Goal: Task Accomplishment & Management: Use online tool/utility

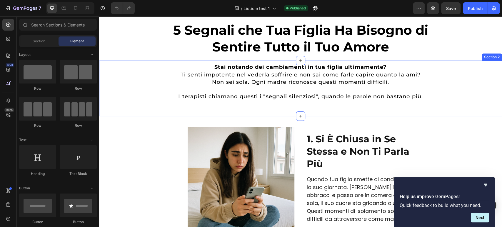
scroll to position [33, 0]
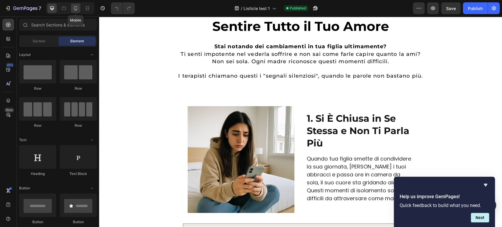
click at [76, 9] on icon at bounding box center [75, 9] width 1 height 1
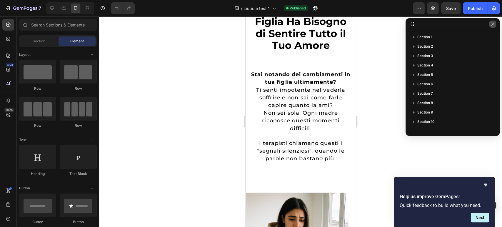
click at [491, 27] on button "button" at bounding box center [492, 24] width 7 height 7
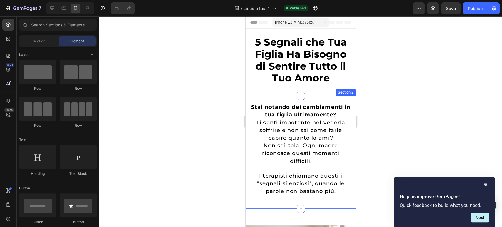
click at [291, 94] on div "5 Segnali che Tua Figlia Ha Bisogno di Sentire Tutto il Tuo Amore Heading Secti…" at bounding box center [300, 62] width 110 height 67
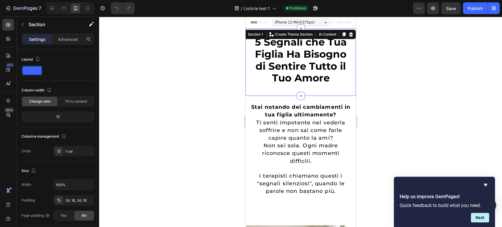
click at [294, 86] on div "5 Segnali che Tua Figlia Ha Bisogno di Sentire Tutto il Tuo Amore Heading" at bounding box center [300, 62] width 101 height 53
click at [291, 80] on h1 "5 Segnali che Tua Figlia Ha Bisogno di Sentire Tutto il Tuo Amore" at bounding box center [300, 60] width 101 height 49
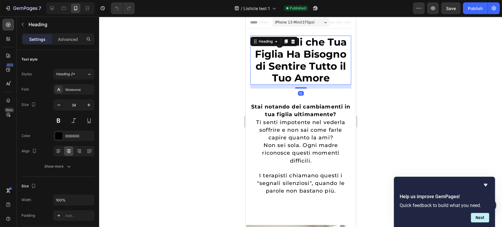
drag, startPoint x: 300, startPoint y: 88, endPoint x: 332, endPoint y: 54, distance: 45.8
click at [300, 77] on div "5 Segnali che Tua Figlia Ha Bisogno di Sentire Tutto il Tuo Amore Heading 13" at bounding box center [300, 60] width 101 height 49
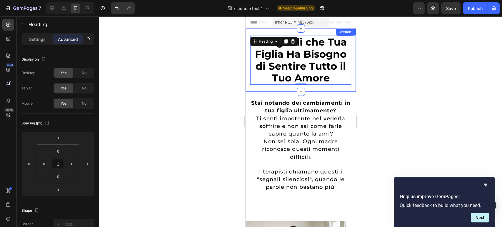
click at [246, 35] on div "5 Segnali che Tua Figlia Ha Bisogno di Sentire Tutto il Tuo Amore Heading 0 Sec…" at bounding box center [300, 60] width 110 height 63
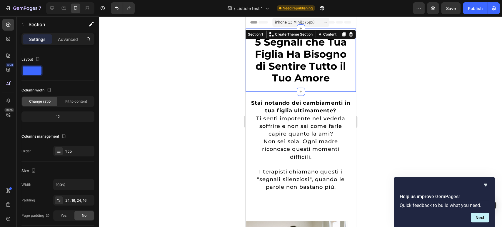
click at [72, 46] on div "Settings Advanced" at bounding box center [58, 41] width 82 height 17
click at [64, 41] on p "Advanced" at bounding box center [68, 39] width 20 height 6
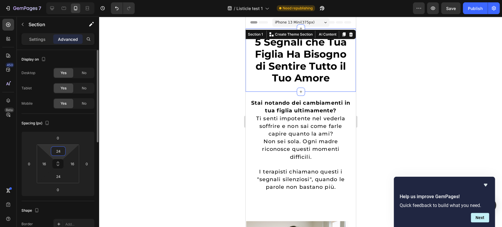
click at [59, 153] on input "24" at bounding box center [58, 151] width 12 height 9
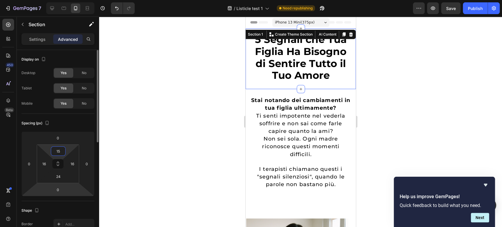
type input "15"
click at [63, 0] on html "7 / Listicle test 1 Need republishing Preview Save Publish 450 Beta Sections(18…" at bounding box center [251, 0] width 502 height 0
click at [61, 179] on input "24" at bounding box center [58, 176] width 12 height 9
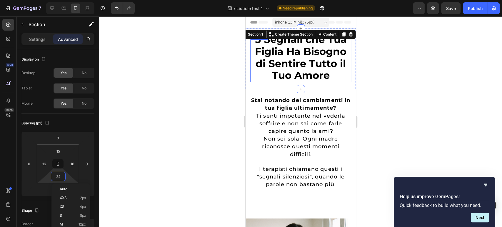
click at [302, 81] on h1 "5 Segnali che Tua Figlia Ha Bisogno di Sentire Tutto il Tuo Amore" at bounding box center [300, 57] width 101 height 49
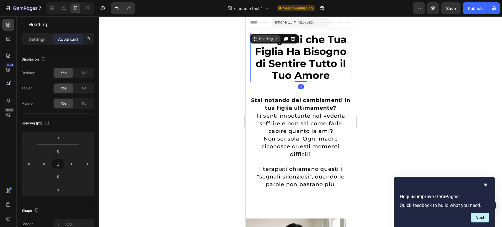
click at [264, 41] on div "Heading" at bounding box center [265, 38] width 28 height 7
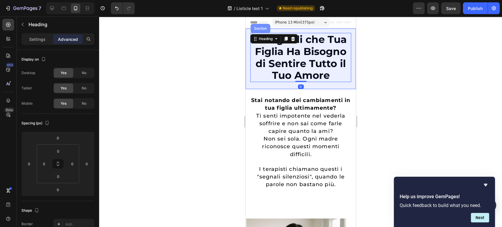
click at [262, 30] on div "Section" at bounding box center [260, 28] width 20 height 9
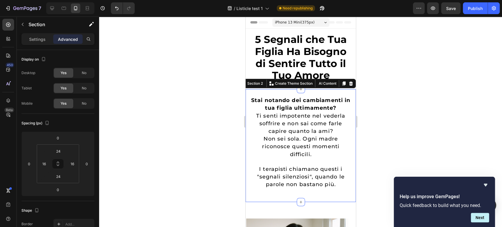
click at [307, 95] on div "Stai notando dei cambiamenti in tua figlia ultimamente? Ti senti impotente nel …" at bounding box center [300, 145] width 110 height 113
click at [64, 0] on html "7 / Listicle test 1 Need republishing Preview Save Publish 450 Beta Sections(18…" at bounding box center [251, 0] width 502 height 0
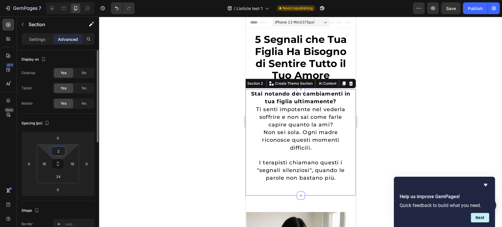
type input "20"
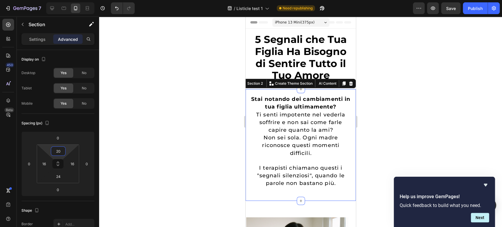
click at [282, 61] on h1 "5 Segnali che Tua Figlia Ha Bisogno di Sentire Tutto il Tuo Amore" at bounding box center [300, 57] width 101 height 49
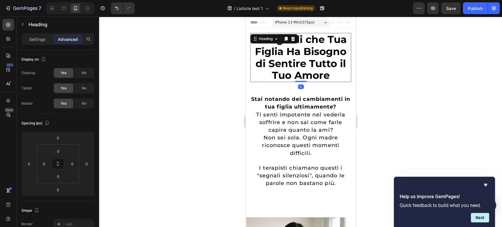
click at [248, 72] on div "5 Segnali che Tua Figlia Ha Bisogno di Sentire Tutto il Tuo Amore Heading 0 Sec…" at bounding box center [300, 59] width 110 height 61
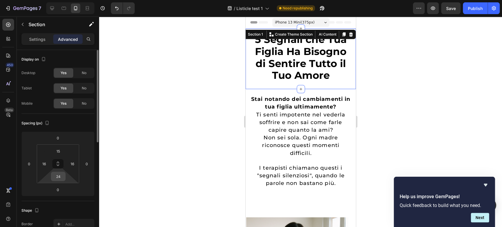
click at [59, 176] on input "24" at bounding box center [58, 176] width 12 height 9
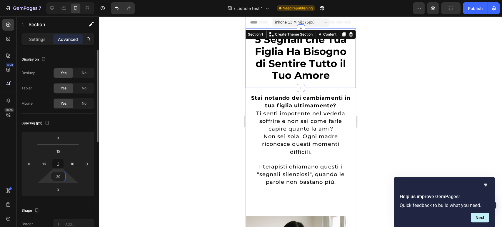
click at [61, 176] on input "20" at bounding box center [58, 176] width 12 height 9
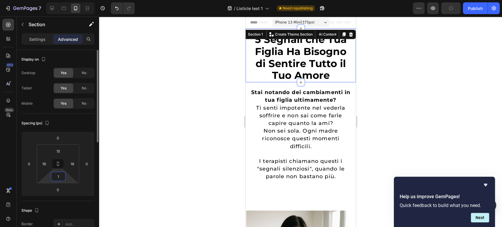
type input "15"
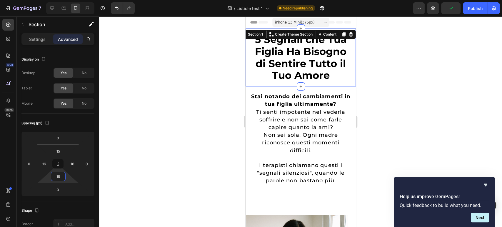
click at [412, 85] on div at bounding box center [300, 121] width 403 height 211
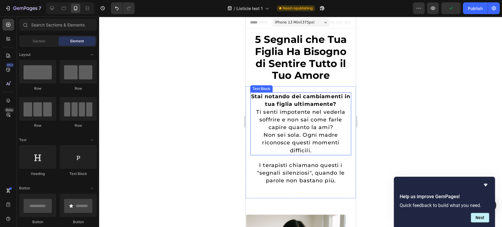
click at [248, 102] on div "Stai notando dei cambiamenti in tua figlia ultimamente? Ti senti impotente nel …" at bounding box center [300, 142] width 110 height 112
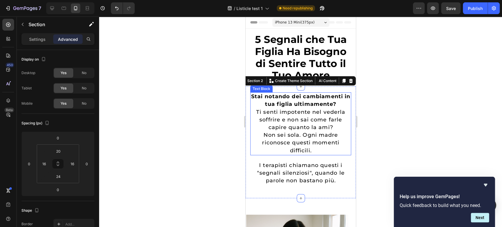
click at [308, 115] on span "Ti senti impotente nel vederla soffrire e non sai come farle capire quanto la a…" at bounding box center [300, 120] width 89 height 22
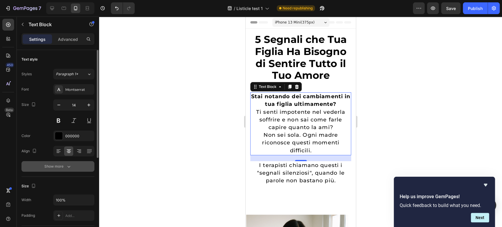
click at [69, 162] on button "Show more" at bounding box center [57, 166] width 73 height 11
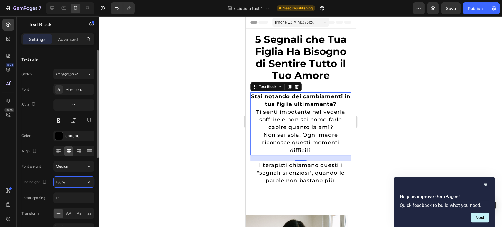
click at [75, 181] on input "180%" at bounding box center [74, 182] width 41 height 11
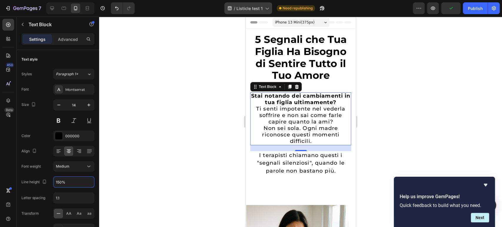
type input "150%"
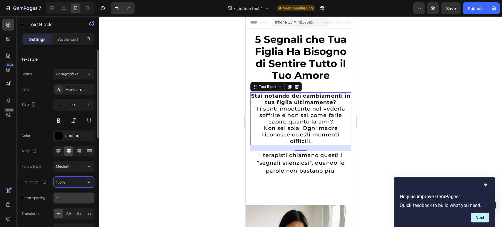
click at [61, 197] on input "1.1" at bounding box center [74, 198] width 41 height 11
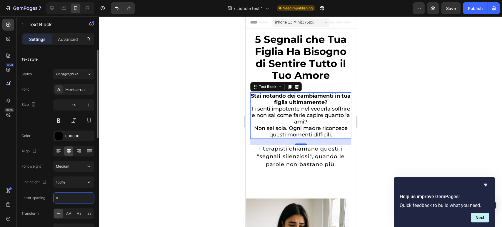
type input "0"
click at [49, 201] on div "Letter spacing 0" at bounding box center [57, 197] width 73 height 11
click at [459, 9] on button "Save" at bounding box center [450, 8] width 19 height 12
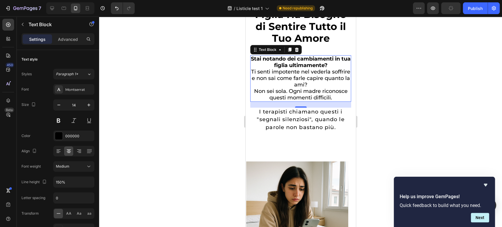
scroll to position [65, 0]
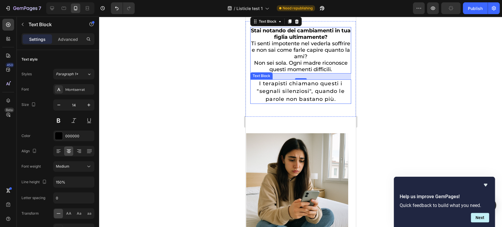
click at [315, 89] on p "I terapisti chiamano questi i "segnali silenziosi", quando le parole non bastan…" at bounding box center [301, 91] width 100 height 23
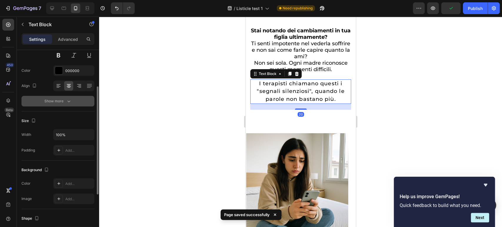
click at [74, 102] on button "Show more" at bounding box center [57, 101] width 73 height 11
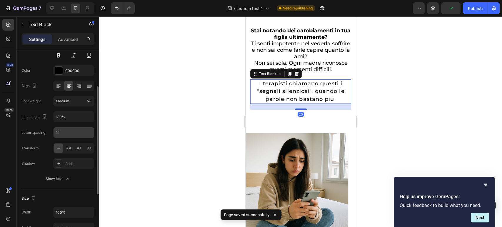
click at [74, 135] on input "1.1" at bounding box center [74, 132] width 41 height 11
type input "0"
click at [26, 155] on div "Font Montserrat Size 14 Color 000000 Align Font weight Medium Line height 180% …" at bounding box center [57, 101] width 73 height 165
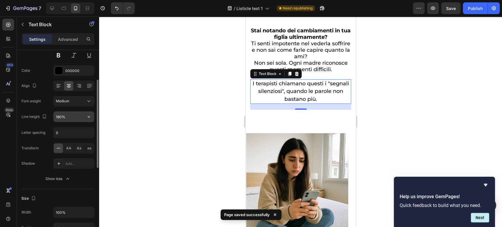
click at [68, 115] on input "180%" at bounding box center [74, 116] width 41 height 11
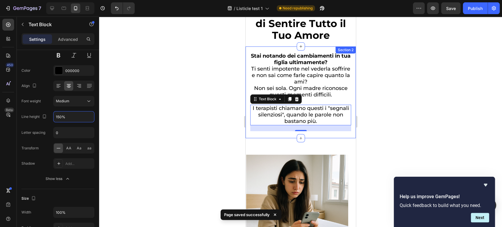
scroll to position [0, 0]
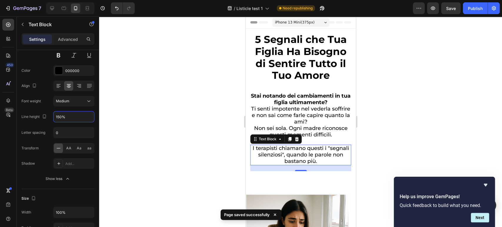
type input "150%"
click at [317, 171] on div "20" at bounding box center [300, 168] width 101 height 6
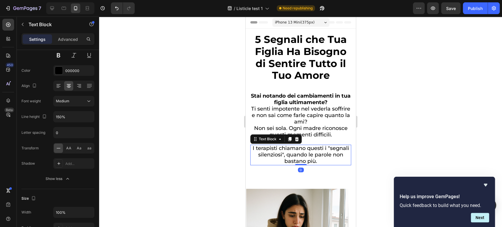
drag, startPoint x: 300, startPoint y: 173, endPoint x: 299, endPoint y: 154, distance: 19.5
click at [299, 154] on div "I terapisti chiamano questi i "segnali silenziosi", quando le parole non bastan…" at bounding box center [300, 155] width 101 height 21
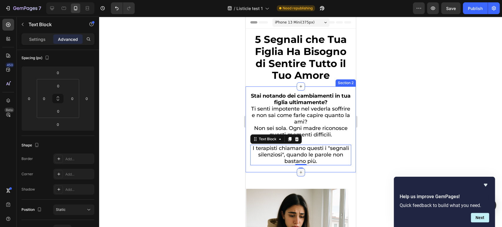
click at [302, 174] on div at bounding box center [300, 172] width 8 height 8
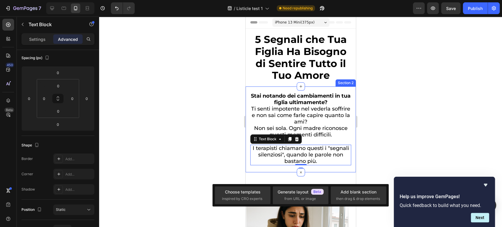
click at [314, 172] on div "Stai notando dei cambiamenti in tua figlia ultimamente? Ti senti impotente nel …" at bounding box center [300, 129] width 110 height 86
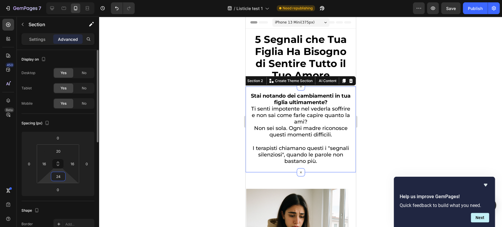
click at [62, 179] on input "24" at bounding box center [58, 176] width 12 height 9
type input "20"
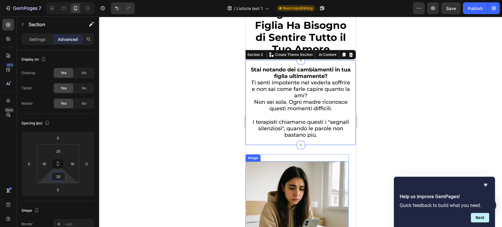
scroll to position [65, 0]
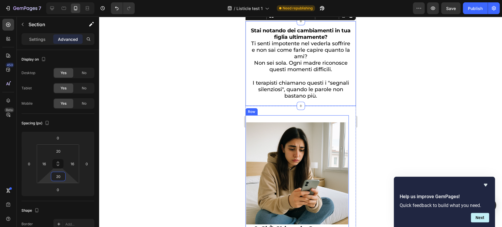
click at [320, 119] on div "1. Si È Chiusa in Se Stessa e Non Ti Parla Più Text Block Quando tua figlia sme…" at bounding box center [296, 215] width 103 height 201
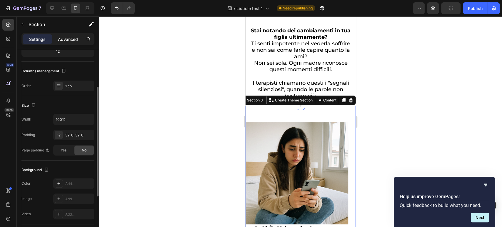
click at [63, 39] on p "Advanced" at bounding box center [68, 39] width 20 height 6
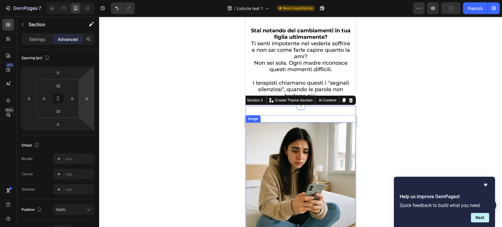
click at [328, 126] on img at bounding box center [300, 176] width 109 height 109
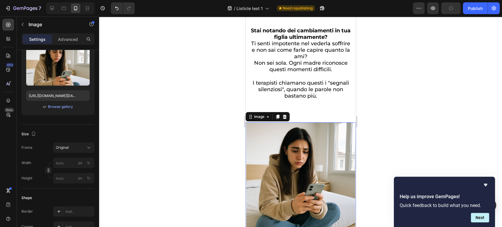
scroll to position [0, 0]
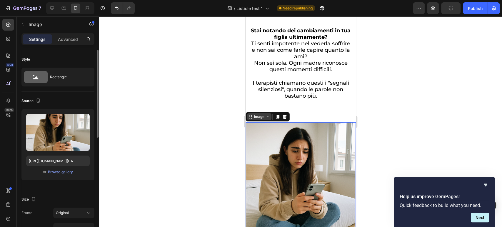
click at [264, 118] on div "Image" at bounding box center [259, 116] width 13 height 5
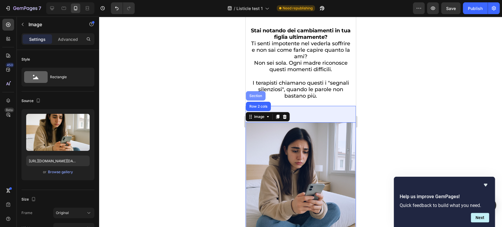
click at [253, 96] on div "Section" at bounding box center [255, 96] width 15 height 4
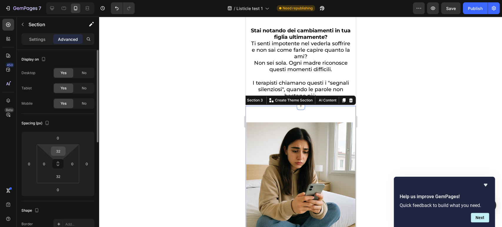
click at [59, 151] on input "32" at bounding box center [58, 151] width 12 height 9
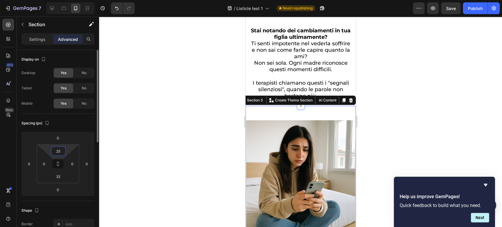
click at [59, 151] on input "25" at bounding box center [58, 151] width 12 height 9
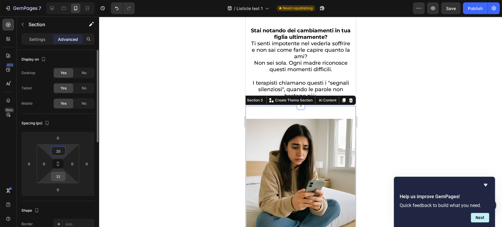
type input "20"
click at [59, 173] on input "32" at bounding box center [58, 176] width 12 height 9
type input "20"
click at [65, 192] on div "0" at bounding box center [58, 189] width 15 height 9
click at [45, 0] on html "7 / Listicle test 1 Need republishing Preview Save Publish 450 Beta Sections(18…" at bounding box center [251, 0] width 502 height 0
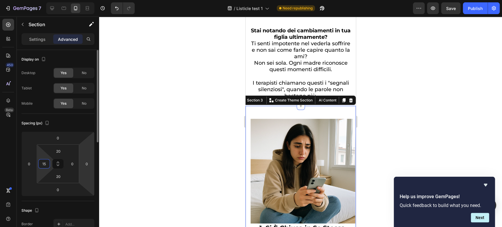
type input "15"
click at [79, 0] on html "7 / Listicle test 1 Need republishing Preview Save Publish 450 Beta Sections(18…" at bounding box center [251, 0] width 502 height 0
click at [76, 166] on input "0" at bounding box center [72, 163] width 9 height 9
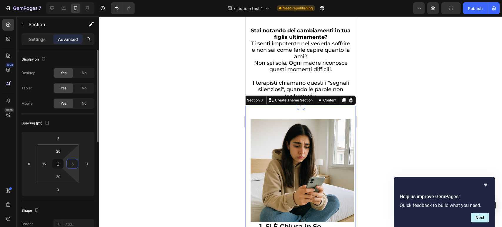
click at [74, 161] on input "5" at bounding box center [72, 163] width 9 height 9
click at [73, 162] on input "5" at bounding box center [72, 163] width 9 height 9
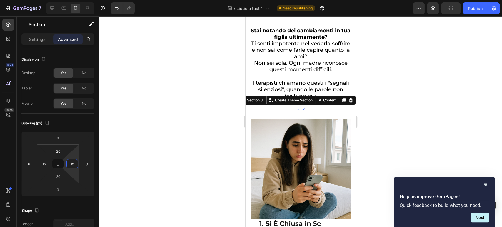
type input "15"
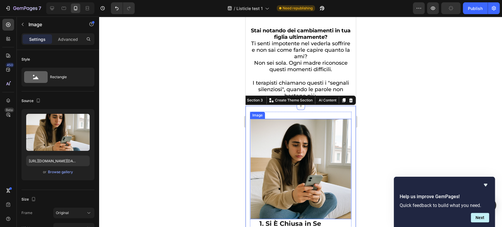
click at [267, 123] on img at bounding box center [300, 169] width 100 height 100
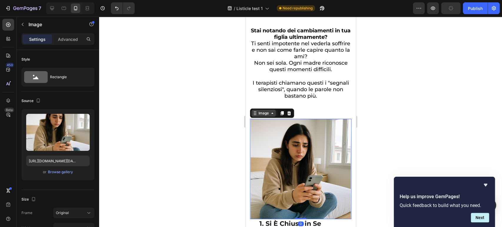
click at [263, 117] on div "Image" at bounding box center [263, 113] width 24 height 7
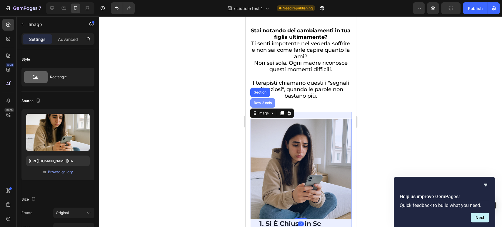
click at [260, 107] on div "Row 2 cols" at bounding box center [262, 102] width 25 height 9
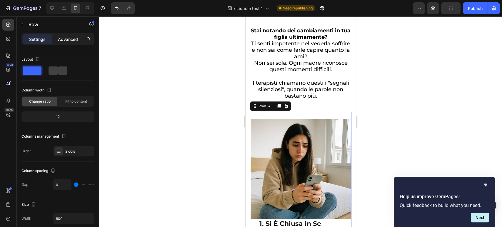
click at [66, 40] on p "Advanced" at bounding box center [68, 39] width 20 height 6
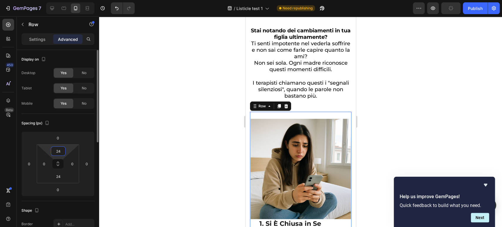
click at [60, 153] on input "24" at bounding box center [58, 151] width 12 height 9
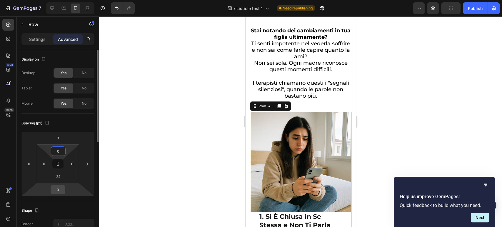
type input "0"
click at [56, 185] on input "0" at bounding box center [58, 189] width 12 height 9
click at [57, 178] on input "24" at bounding box center [58, 176] width 12 height 9
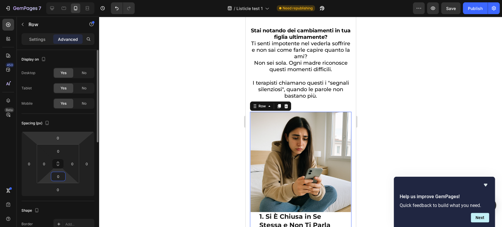
type input "0"
click at [73, 0] on html "7 / Listicle test 1 Need republishing Preview Save Publish 450 Beta Sections(18…" at bounding box center [251, 0] width 502 height 0
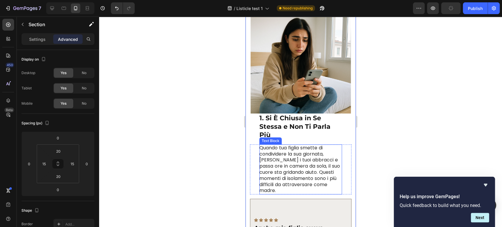
scroll to position [131, 0]
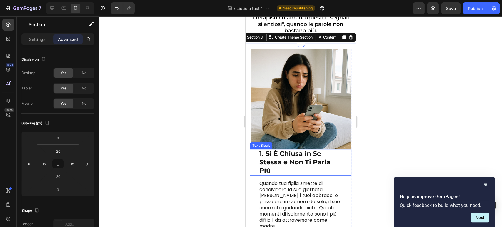
click at [257, 155] on div "1. Si È Chiusa in Se Stessa e Non Ti Parla Più Text Block" at bounding box center [300, 162] width 101 height 26
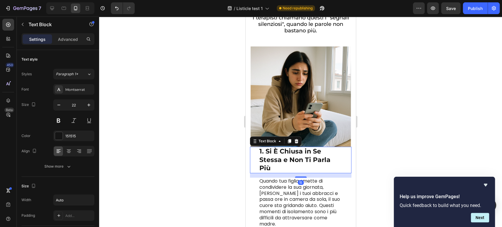
click at [258, 132] on img at bounding box center [300, 96] width 100 height 100
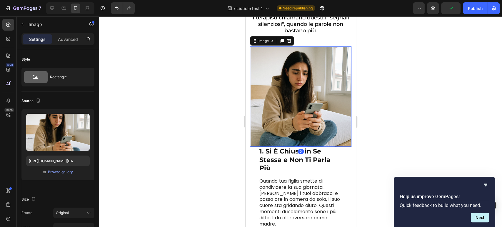
click at [256, 156] on div "1. Si È Chiusa in Se Stessa e Non Ti Parla Più Text Block" at bounding box center [300, 160] width 101 height 26
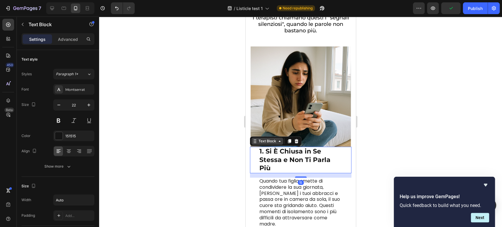
click at [257, 139] on div "Text Block" at bounding box center [267, 141] width 20 height 5
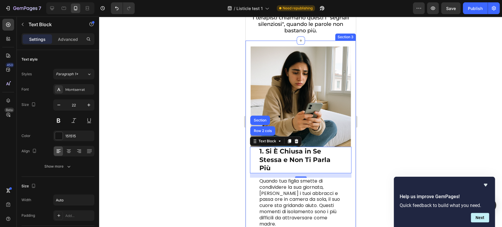
click at [345, 47] on div "1. Si È Chiusa in Se Stessa e Non Ti Parla Più Text Block Row 2 cols Section 15…" at bounding box center [300, 200] width 110 height 319
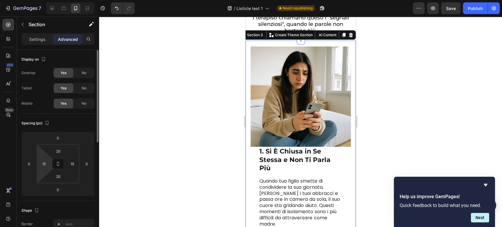
click at [42, 0] on html "7 / Listicle test 1 Need republishing Preview Save Publish 450 Beta Sections(18…" at bounding box center [251, 0] width 502 height 0
click at [45, 161] on input "15" at bounding box center [44, 163] width 9 height 9
click at [46, 161] on input "15" at bounding box center [44, 163] width 9 height 9
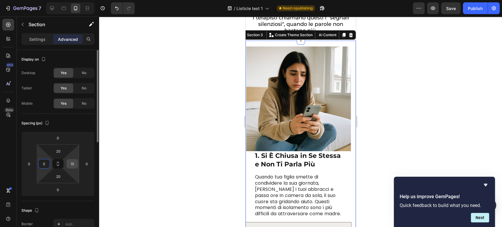
type input "0"
click at [69, 162] on input "15" at bounding box center [72, 163] width 9 height 9
type input "0"
click at [67, 197] on div "Spacing (px) 0 0 0 0 20 0 20 0" at bounding box center [57, 157] width 73 height 87
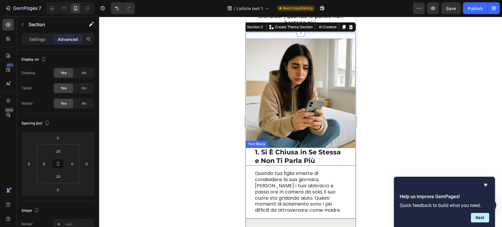
scroll to position [163, 0]
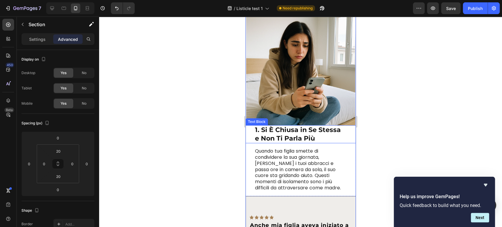
click at [251, 132] on div "1. Si È Chiusa in Se Stessa e Non Ti Parla Più Text Block" at bounding box center [300, 134] width 110 height 18
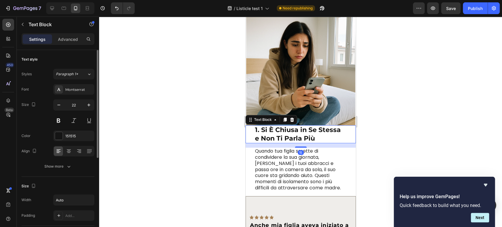
click at [61, 179] on div "Size Width Auto Padding Add..." at bounding box center [57, 201] width 73 height 49
click at [65, 166] on div "Show more" at bounding box center [57, 167] width 27 height 6
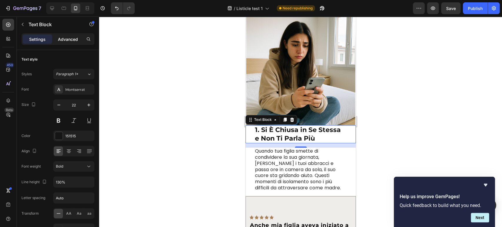
click at [74, 41] on p "Advanced" at bounding box center [68, 39] width 20 height 6
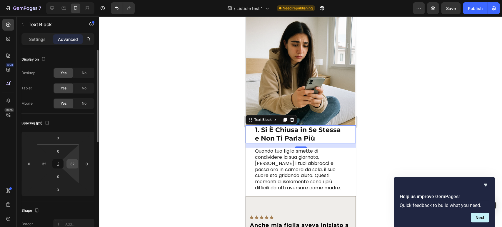
click at [73, 166] on input "32" at bounding box center [72, 163] width 9 height 9
type input "20"
click at [44, 166] on input "32" at bounding box center [44, 163] width 9 height 9
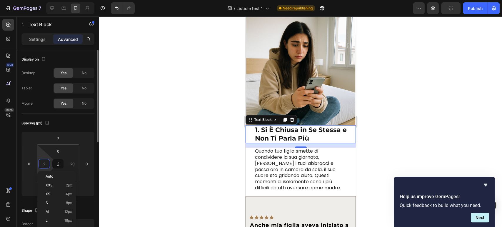
type input "20"
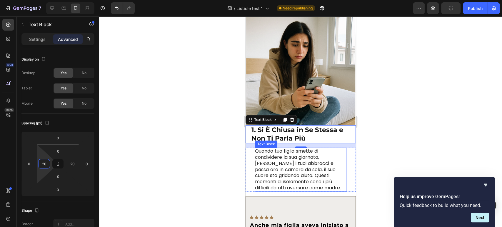
click at [269, 160] on p "Quando tua figlia smette di condividere la sua giornata, [PERSON_NAME] i tuoi a…" at bounding box center [300, 169] width 91 height 43
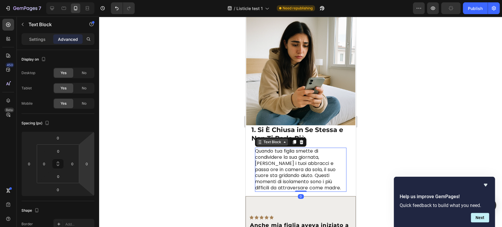
click at [273, 141] on div "Text Block" at bounding box center [280, 141] width 51 height 9
click at [271, 139] on div "Text Block" at bounding box center [272, 141] width 20 height 5
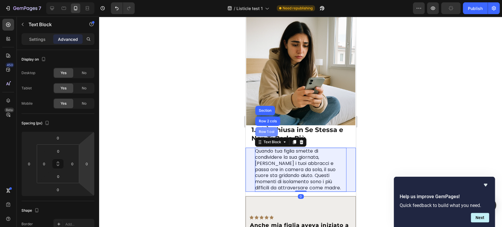
click at [269, 130] on div "Row 1 col" at bounding box center [266, 132] width 18 height 4
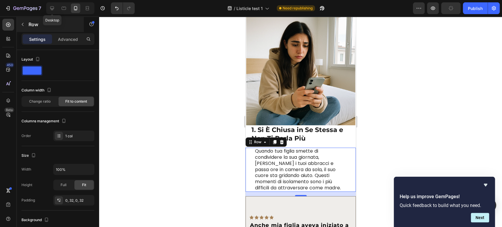
drag, startPoint x: 55, startPoint y: 9, endPoint x: 65, endPoint y: 19, distance: 14.2
click at [55, 9] on div at bounding box center [51, 8] width 9 height 9
type input "1200"
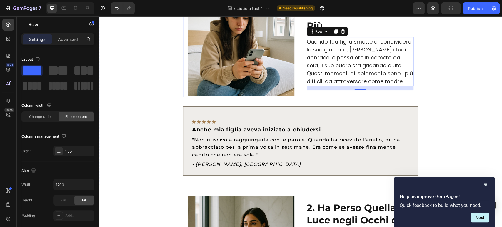
scroll to position [162, 0]
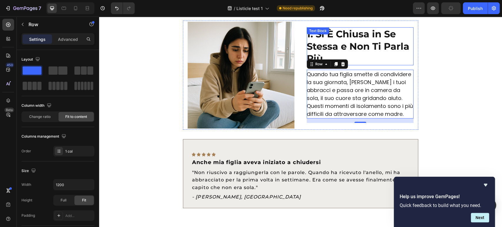
click at [333, 54] on p "1. Si È Chiusa in Se Stessa e Non Ti Parla Più" at bounding box center [360, 46] width 106 height 37
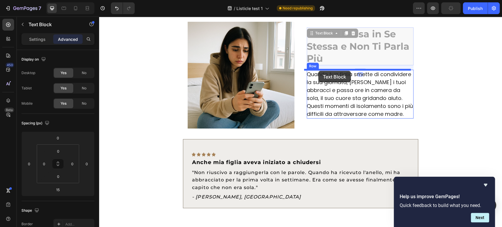
drag, startPoint x: 312, startPoint y: 34, endPoint x: 318, endPoint y: 71, distance: 37.2
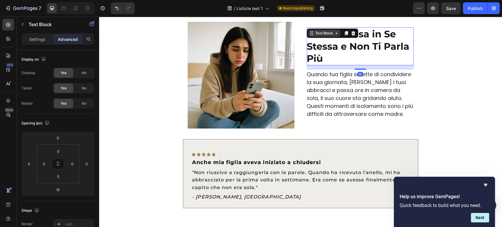
click at [318, 31] on div "Text Block" at bounding box center [324, 33] width 20 height 5
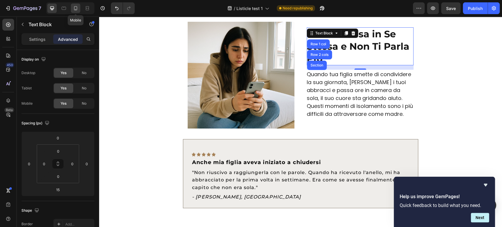
click at [76, 10] on icon at bounding box center [76, 8] width 6 height 6
type input "0"
type input "20"
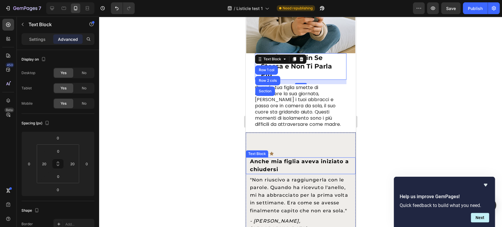
scroll to position [246, 0]
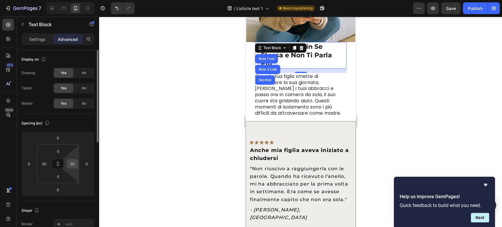
click at [71, 163] on input "20" at bounding box center [72, 163] width 9 height 9
type input "0"
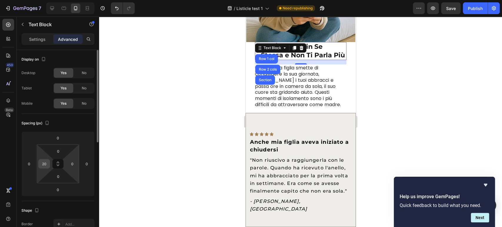
click at [39, 164] on div "20" at bounding box center [44, 163] width 12 height 9
click at [42, 167] on input "20" at bounding box center [44, 163] width 9 height 9
type input "0"
click at [32, 0] on html "7 / Listicle test 1 Need republishing Preview Save Publish 450 Beta Sections(18…" at bounding box center [251, 0] width 502 height 0
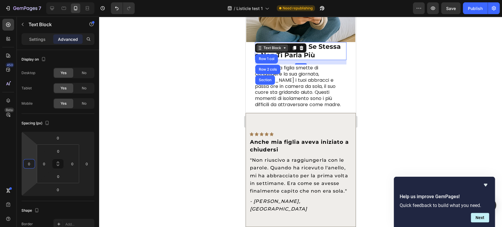
click at [263, 45] on div "Text Block" at bounding box center [272, 47] width 20 height 5
click at [264, 45] on div "Text Block" at bounding box center [272, 47] width 20 height 5
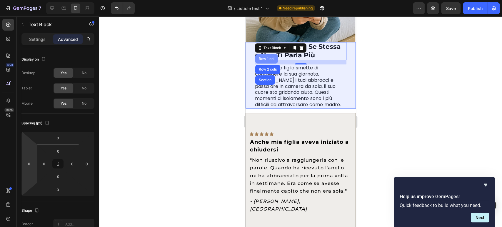
click at [266, 57] on div "Row 1 col" at bounding box center [266, 58] width 23 height 9
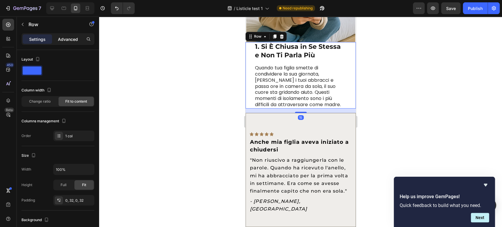
click at [71, 39] on p "Advanced" at bounding box center [68, 39] width 20 height 6
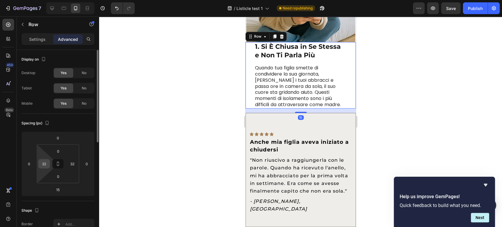
click at [47, 166] on input "32" at bounding box center [44, 163] width 9 height 9
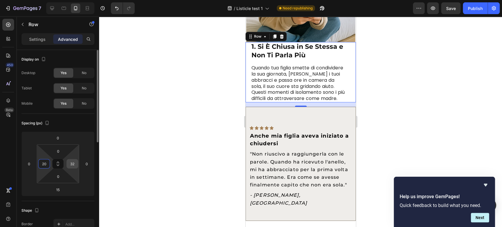
type input "20"
click at [71, 162] on input "32" at bounding box center [72, 163] width 9 height 9
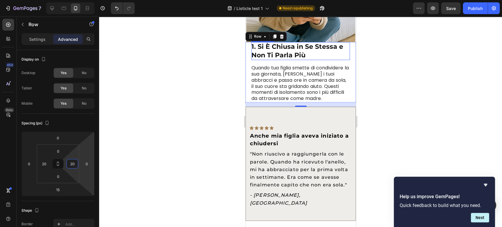
type input "20"
click at [262, 55] on div "1. Si È Chiusa in Se Stessa e Non Ti Parla Più Text Block Quando tua figlia sme…" at bounding box center [300, 72] width 99 height 60
click at [261, 34] on div "Row" at bounding box center [258, 36] width 10 height 5
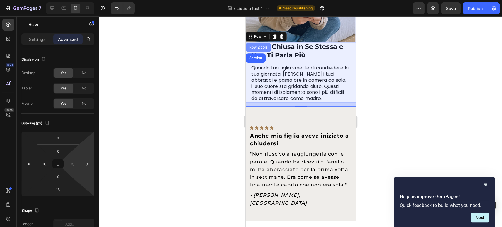
click at [256, 46] on div "Row 2 cols" at bounding box center [258, 48] width 20 height 4
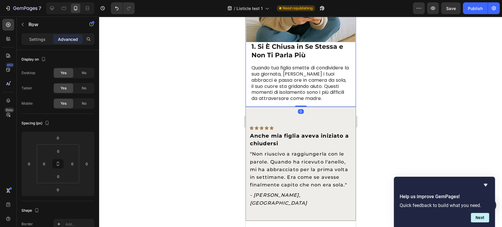
click at [414, 94] on div at bounding box center [300, 121] width 403 height 211
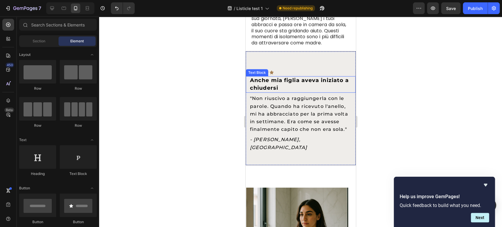
scroll to position [312, 0]
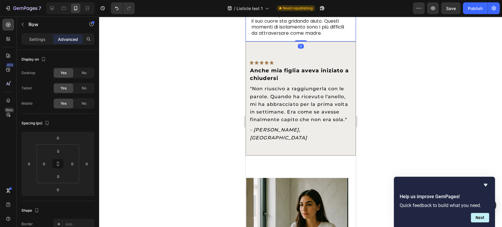
click at [274, 41] on div "1. Si È Chiusa in Se Stessa e Non Ti Parla Più Text Block Quando tua figlia sme…" at bounding box center [300, 9] width 110 height 65
click at [267, 51] on div "Icon Icon Icon Icon Icon Row Anche mia figlia aveva iniziato a chiudersi Text B…" at bounding box center [301, 98] width 110 height 99
click at [254, 35] on div "Row" at bounding box center [258, 36] width 10 height 5
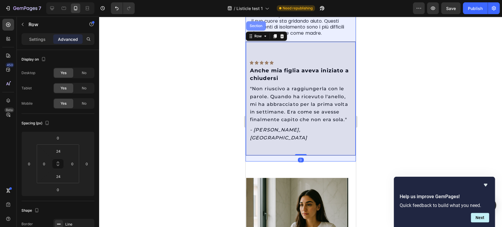
click at [252, 27] on div "Section" at bounding box center [255, 26] width 15 height 4
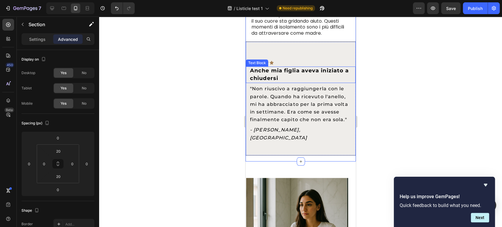
click at [272, 78] on strong "Anche mia figlia aveva iniziato a chiudersi" at bounding box center [299, 74] width 99 height 14
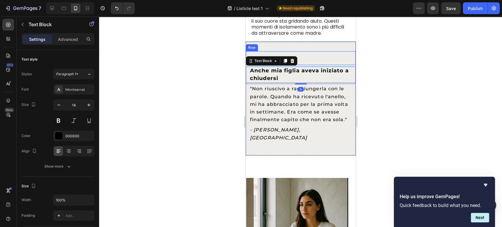
click at [303, 52] on div "Icon Icon Icon Icon Icon Row" at bounding box center [301, 58] width 110 height 14
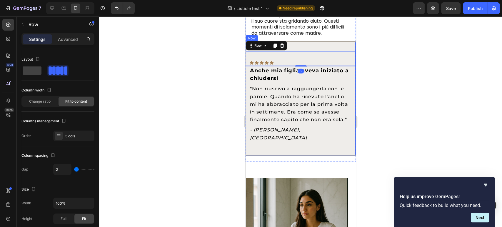
click at [307, 44] on div "Icon Icon Icon Icon Icon Row 5 Anche mia figlia aveva iniziato a chiudersi Text…" at bounding box center [300, 98] width 110 height 114
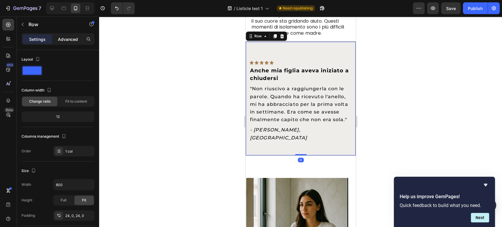
click at [69, 37] on p "Advanced" at bounding box center [68, 39] width 20 height 6
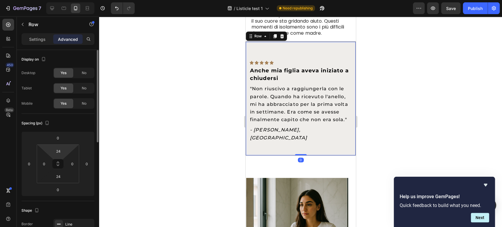
click at [56, 0] on html "7 / Listicle test 1 Need republishing Preview Save Publish 450 Beta Sections(18…" at bounding box center [251, 0] width 502 height 0
click at [60, 153] on input "24" at bounding box center [58, 151] width 12 height 9
click at [61, 152] on input "24" at bounding box center [58, 151] width 12 height 9
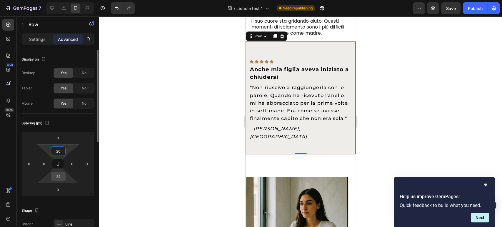
type input "20"
click at [59, 174] on input "24" at bounding box center [58, 176] width 12 height 9
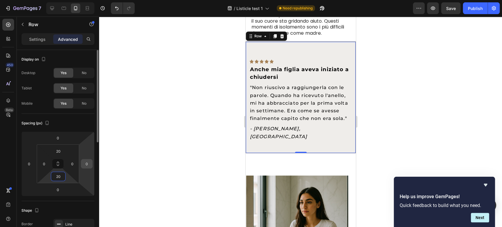
type input "20"
click at [88, 162] on input "0" at bounding box center [86, 163] width 9 height 9
type input "10"
click at [37, 162] on icon at bounding box center [58, 164] width 42 height 39
click at [42, 163] on input "0" at bounding box center [44, 163] width 9 height 9
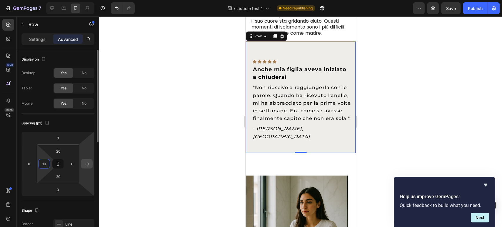
type input "10"
click at [91, 164] on div "10" at bounding box center [87, 163] width 12 height 9
drag, startPoint x: 86, startPoint y: 164, endPoint x: 55, endPoint y: 165, distance: 31.2
click at [86, 164] on input "10" at bounding box center [86, 163] width 9 height 9
type input "0"
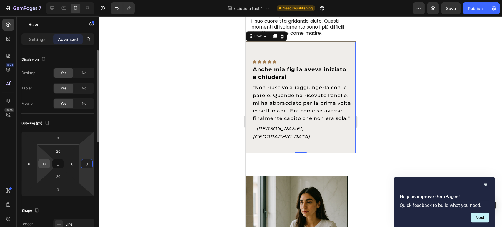
click at [42, 163] on input "10" at bounding box center [44, 163] width 9 height 9
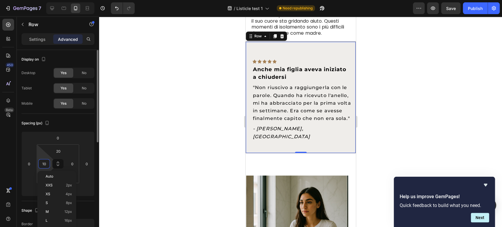
type input "0"
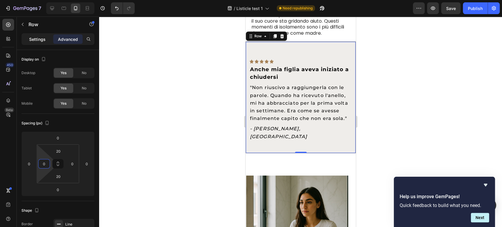
click at [33, 37] on p "Settings" at bounding box center [37, 39] width 16 height 6
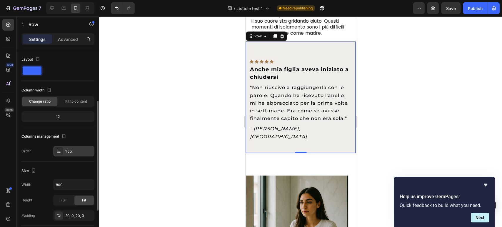
scroll to position [33, 0]
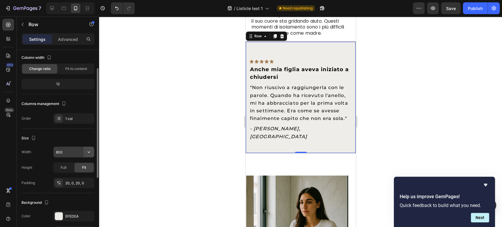
click at [85, 155] on button "button" at bounding box center [89, 152] width 11 height 11
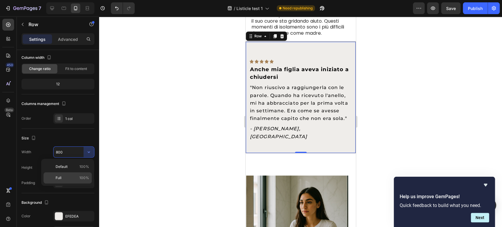
click at [74, 176] on p "Full 100%" at bounding box center [73, 177] width 34 height 5
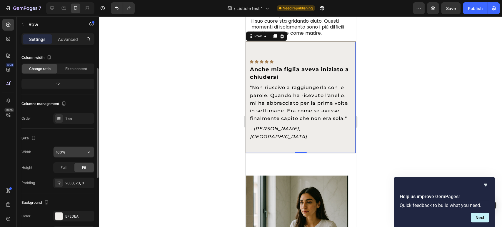
click at [70, 155] on input "100%" at bounding box center [74, 152] width 41 height 11
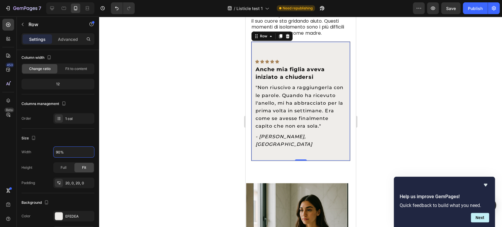
type input "90%"
click at [427, 64] on div at bounding box center [300, 121] width 403 height 211
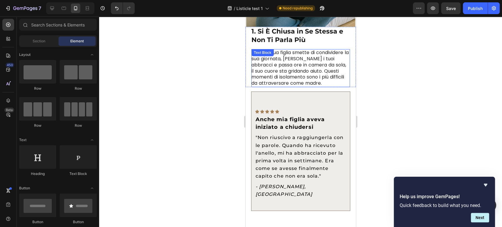
scroll to position [246, 0]
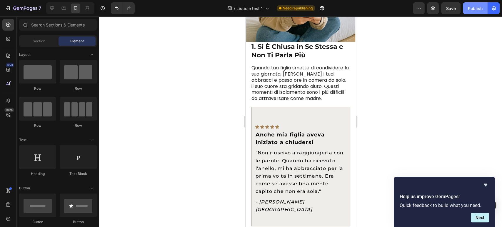
click at [471, 11] on button "Publish" at bounding box center [475, 8] width 25 height 12
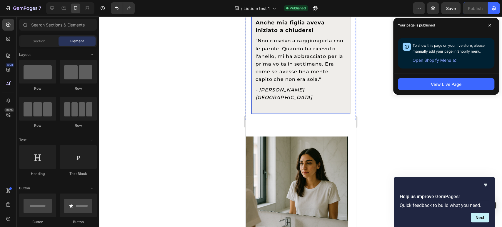
scroll to position [410, 0]
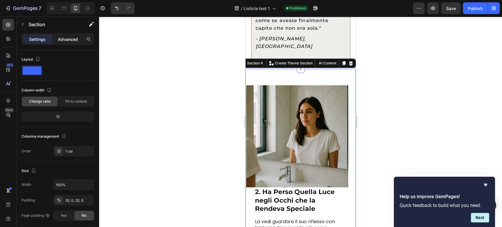
click at [79, 42] on div "Advanced" at bounding box center [67, 38] width 29 height 9
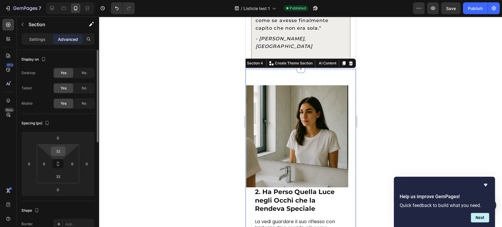
click at [59, 152] on input "32" at bounding box center [58, 151] width 12 height 9
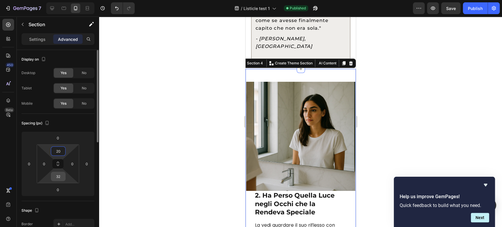
type input "20"
click at [61, 0] on html "7 / Listicle test 1 Published Preview Save Publish 450 Beta Sections(18) Elemen…" at bounding box center [251, 0] width 502 height 0
type input "20"
click at [64, 189] on input "0" at bounding box center [58, 189] width 12 height 9
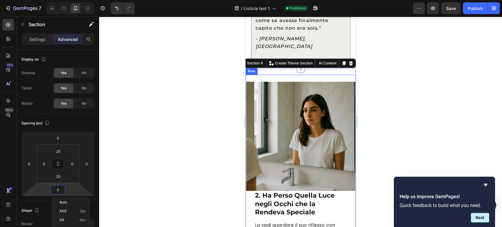
click at [281, 79] on div "2. Ha Perso Quella Luce negli Occhi che la Rendeva Speciale Text Block La vedi …" at bounding box center [300, 173] width 110 height 196
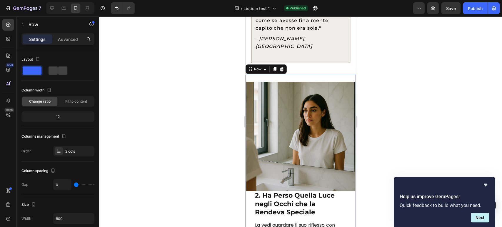
click at [73, 48] on div "Settings Advanced" at bounding box center [58, 41] width 82 height 17
click at [73, 44] on div "Settings Advanced" at bounding box center [57, 39] width 73 height 12
click at [72, 37] on p "Advanced" at bounding box center [68, 39] width 20 height 6
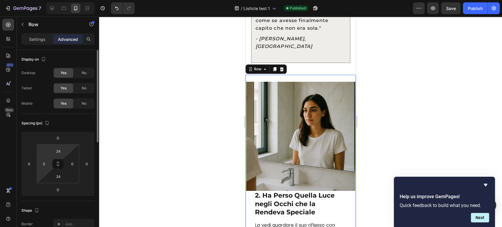
click at [54, 0] on html "7 / Listicle test 1 Published Preview Save Publish 450 Beta Sections(18) Elemen…" at bounding box center [251, 0] width 502 height 0
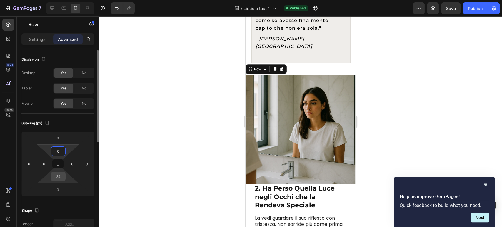
type input "0"
click at [58, 175] on input "24" at bounding box center [58, 176] width 12 height 9
type input "0"
click at [76, 129] on div "Spacing (px) 0 0 0 0 0 0 0 0" at bounding box center [57, 157] width 73 height 87
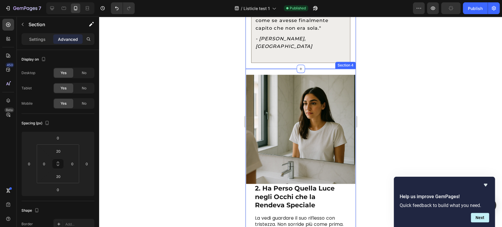
click at [329, 74] on div "2. Ha Perso Quella Luce negli Occhi che la Rendeva Speciale Text Block La vedi …" at bounding box center [300, 231] width 110 height 325
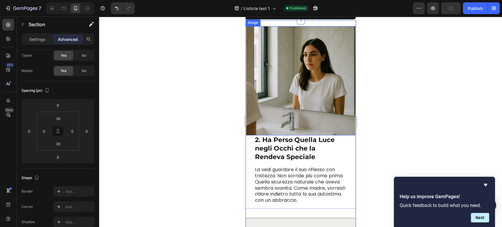
scroll to position [475, 0]
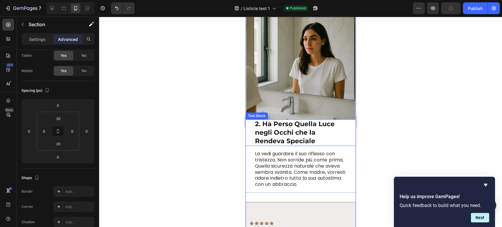
click at [254, 136] on div "2. Ha Perso Quella Luce negli Occhi che la Rendeva Speciale Text Block" at bounding box center [300, 132] width 110 height 26
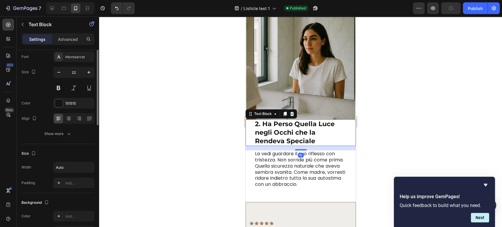
scroll to position [0, 0]
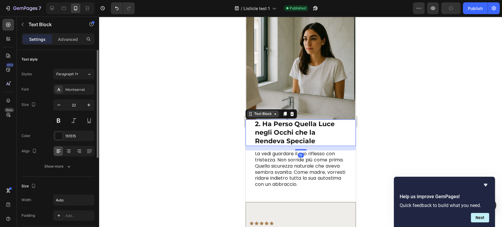
click at [252, 110] on div "Text Block" at bounding box center [263, 113] width 32 height 7
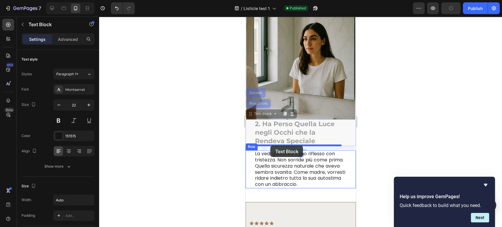
drag, startPoint x: 252, startPoint y: 105, endPoint x: 270, endPoint y: 146, distance: 44.1
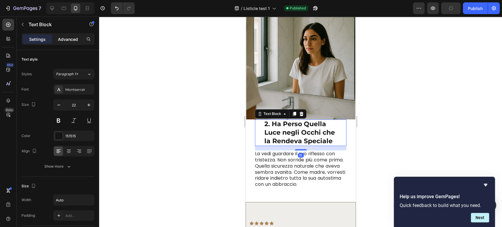
click at [68, 41] on p "Advanced" at bounding box center [68, 39] width 20 height 6
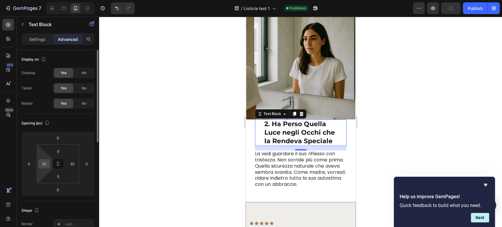
click at [42, 166] on input "32" at bounding box center [44, 163] width 9 height 9
type input "0"
click at [71, 164] on input "32" at bounding box center [72, 163] width 9 height 9
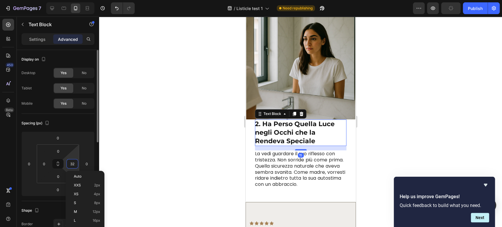
type input "0"
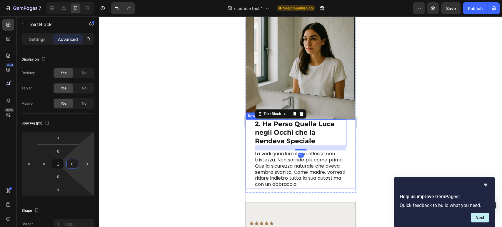
click at [251, 135] on div "2. Ha Perso Quella Luce negli Occhi che la Rendeva Speciale Text Block 15 La ve…" at bounding box center [300, 153] width 110 height 69
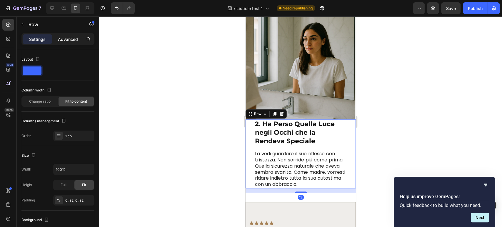
click at [65, 42] on p "Advanced" at bounding box center [68, 39] width 20 height 6
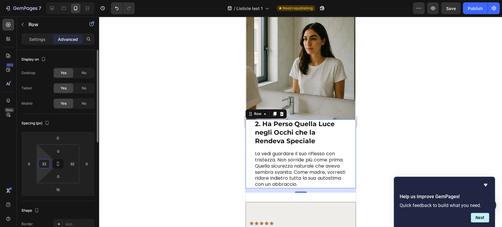
click at [41, 162] on input "32" at bounding box center [44, 163] width 9 height 9
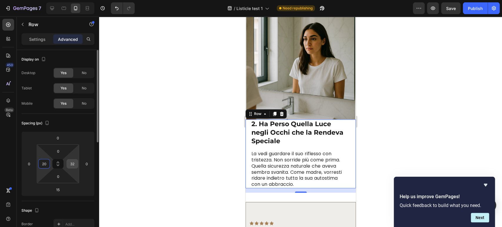
type input "20"
click at [68, 163] on input "32" at bounding box center [72, 163] width 9 height 9
type input "20"
click at [59, 188] on input "15" at bounding box center [58, 189] width 12 height 9
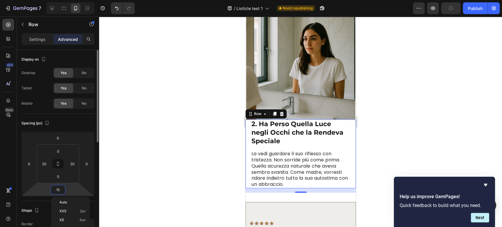
type input "0"
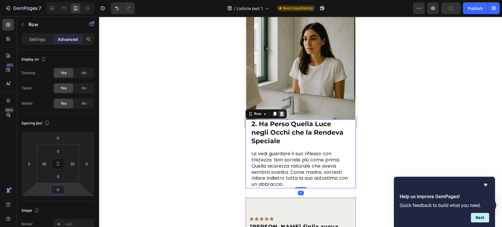
scroll to position [344, 0]
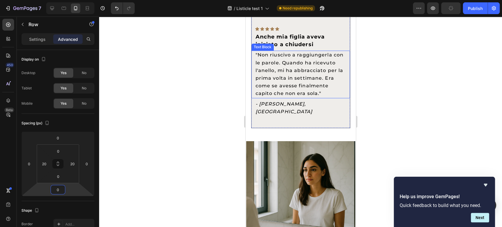
click at [303, 86] on span ""Non riuscivo a raggiungerla con le parole. Quando ha ricevuto l'anello, mi ha …" at bounding box center [299, 74] width 88 height 44
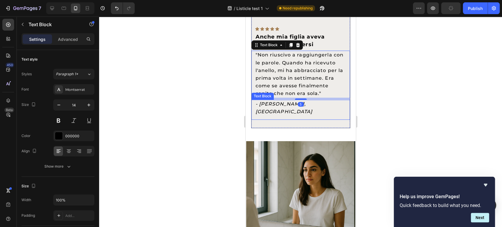
scroll to position [246, 0]
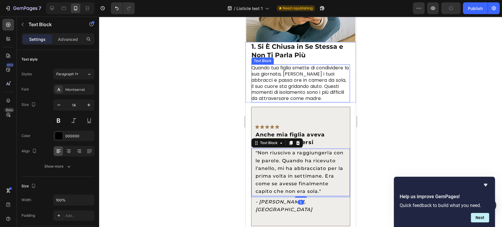
click at [288, 94] on p "Quando tua figlia smette di condividere la sua giornata, [PERSON_NAME] i tuoi a…" at bounding box center [300, 83] width 98 height 37
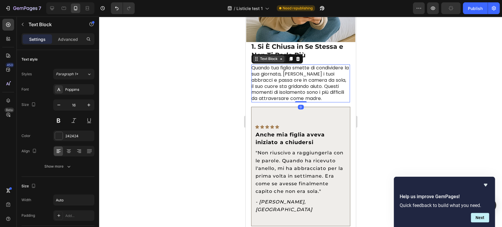
drag, startPoint x: 270, startPoint y: 58, endPoint x: 269, endPoint y: 54, distance: 3.8
click at [269, 57] on div "Text Block" at bounding box center [276, 58] width 51 height 9
click at [269, 56] on div "Text Block" at bounding box center [269, 58] width 20 height 5
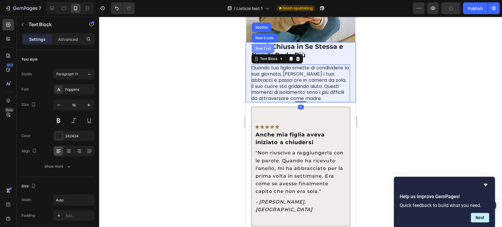
click at [264, 47] on div "Row 1 col" at bounding box center [262, 48] width 23 height 9
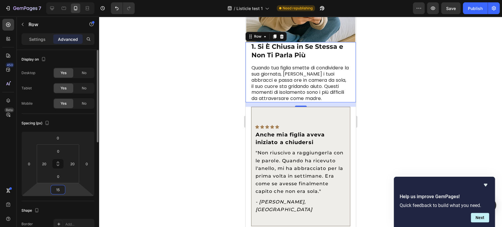
click at [61, 190] on input "15" at bounding box center [58, 189] width 12 height 9
type input "20"
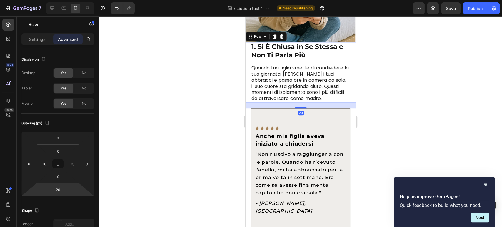
click at [422, 119] on div at bounding box center [300, 121] width 403 height 211
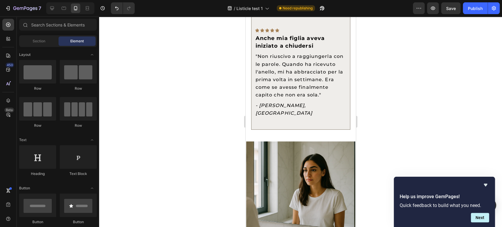
scroll to position [410, 0]
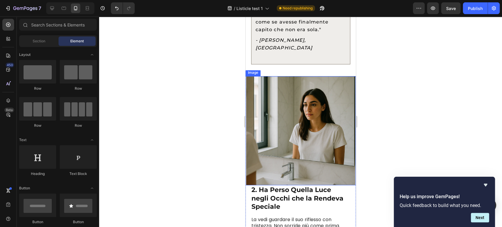
click at [301, 58] on div "Icon Icon Icon Icon Icon Row Anche mia figlia aveva iniziato a chiudersi Text B…" at bounding box center [300, 4] width 99 height 107
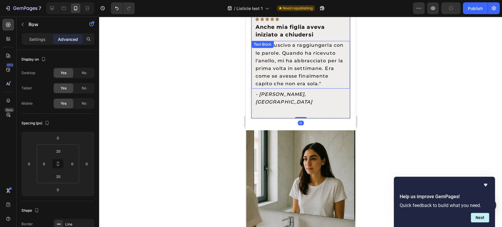
scroll to position [344, 0]
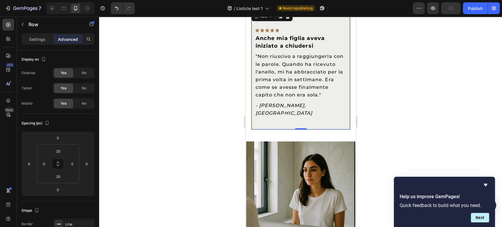
click at [283, 118] on div "- [PERSON_NAME], [GEOGRAPHIC_DATA]" at bounding box center [301, 109] width 92 height 16
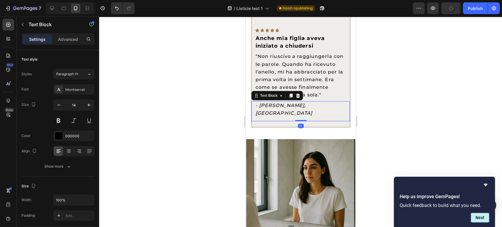
drag, startPoint x: 301, startPoint y: 124, endPoint x: 301, endPoint y: 113, distance: 11.8
click at [301, 113] on div "- Elena M., Roma Text Block 0" at bounding box center [300, 111] width 99 height 20
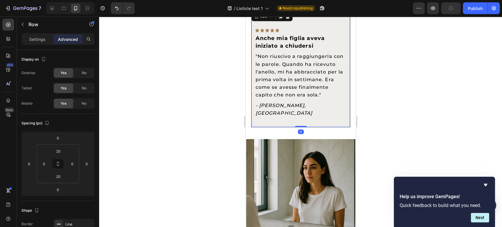
click at [310, 124] on div "Icon Icon Icon Icon Icon Row Anche mia figlia aveva iniziato a chiudersi Text B…" at bounding box center [300, 68] width 99 height 117
click at [300, 121] on div "- Elena M., Roma Text Block" at bounding box center [300, 111] width 99 height 20
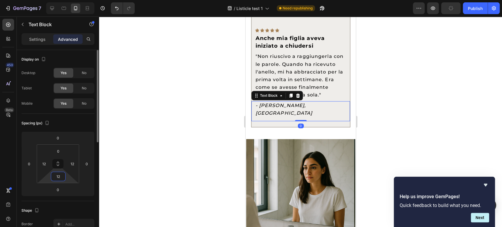
click at [57, 173] on input "12" at bounding box center [58, 176] width 12 height 9
type input "0"
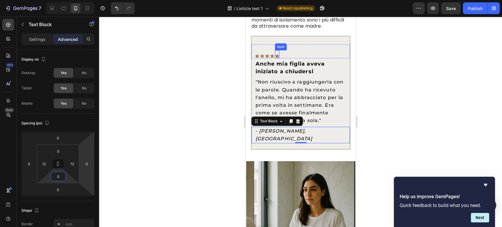
scroll to position [312, 0]
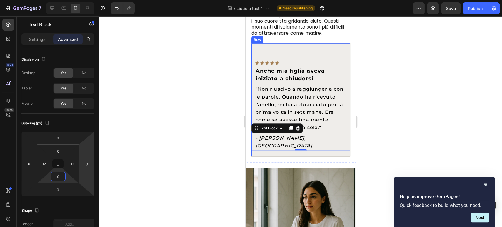
click at [281, 47] on div "Icon Icon Icon Icon Icon Row Anche mia figlia aveva iniziato a chiudersi Text B…" at bounding box center [300, 100] width 99 height 114
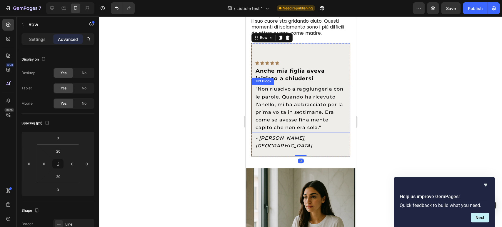
click at [273, 130] on span ""Non riuscivo a raggiungerla con le parole. Quando ha ricevuto l'anello, mi ha …" at bounding box center [299, 108] width 88 height 44
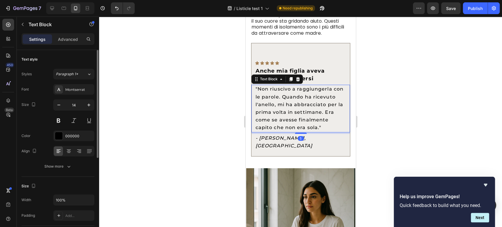
click at [74, 42] on div "Advanced" at bounding box center [67, 38] width 29 height 9
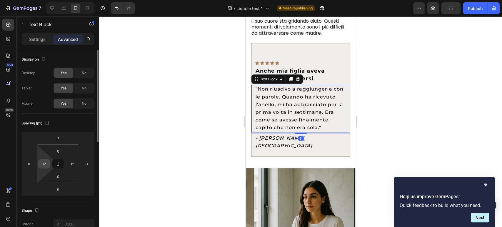
click at [43, 164] on input "12" at bounding box center [44, 163] width 9 height 9
type input "0"
click at [74, 0] on html "7 / Listicle test 1 Need republishing Preview Publish 450 Beta Sections(18) Ele…" at bounding box center [251, 0] width 502 height 0
type input "0"
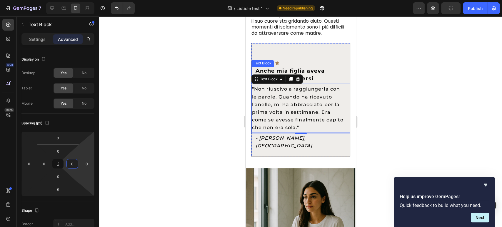
click at [318, 71] on strong "Anche mia figlia aveva iniziato a chiudersi" at bounding box center [289, 75] width 69 height 14
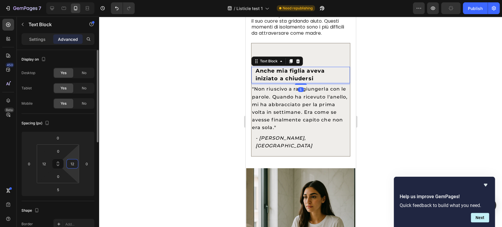
click at [76, 163] on input "12" at bounding box center [72, 163] width 9 height 9
type input "0"
click at [41, 161] on input "12" at bounding box center [44, 163] width 9 height 9
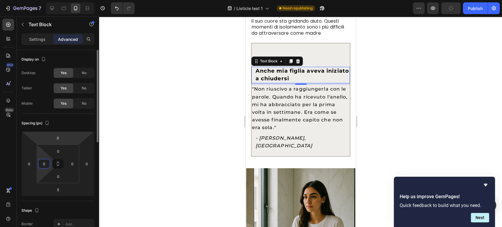
type input "0"
click at [76, 0] on html "7 / Listicle test 1 Need republishing Preview Publish 450 Beta Sections(18) Ele…" at bounding box center [251, 0] width 502 height 0
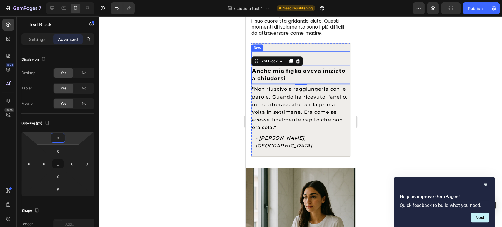
click at [338, 59] on div "Icon Icon Icon Icon Icon Row" at bounding box center [300, 58] width 99 height 14
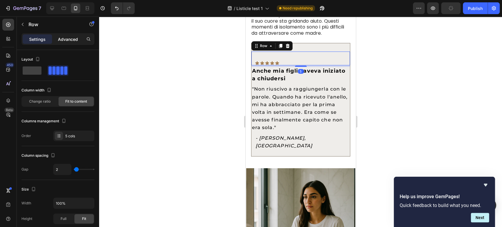
click at [70, 39] on p "Advanced" at bounding box center [68, 39] width 20 height 6
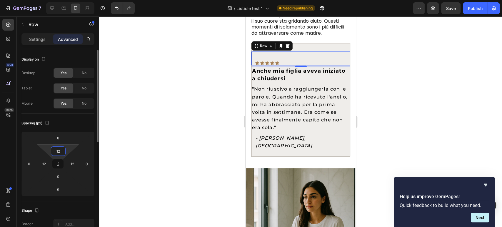
click at [58, 152] on input "12" at bounding box center [58, 151] width 12 height 9
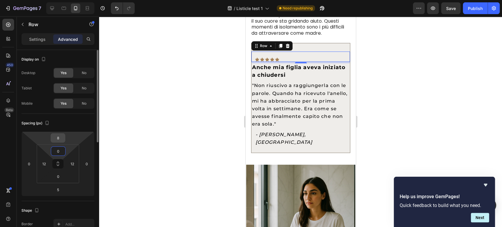
type input "0"
click at [60, 138] on input "8" at bounding box center [58, 138] width 12 height 9
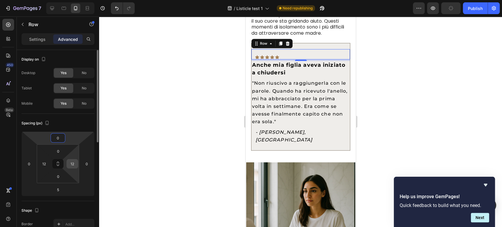
type input "0"
click at [73, 162] on input "12" at bounding box center [72, 163] width 9 height 9
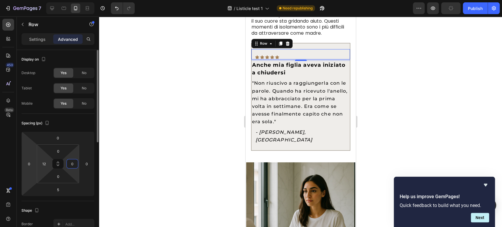
type input "0"
click at [37, 0] on html "7 / Listicle test 1 Need republishing Preview Publish 450 Beta Sections(18) Ele…" at bounding box center [251, 0] width 502 height 0
type input "0"
click at [75, 126] on div "Spacing (px)" at bounding box center [57, 123] width 73 height 9
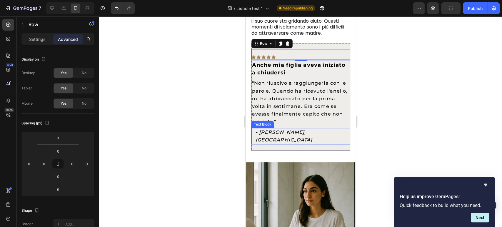
click at [309, 132] on p "- [PERSON_NAME], [GEOGRAPHIC_DATA]" at bounding box center [300, 136] width 91 height 15
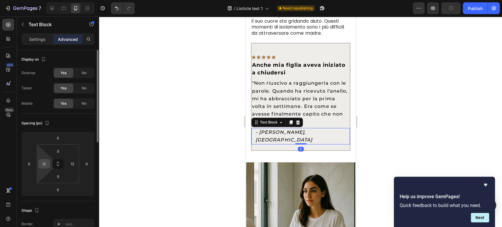
click at [45, 166] on input "12" at bounding box center [44, 163] width 9 height 9
type input "0"
click at [73, 165] on input "12" at bounding box center [72, 163] width 9 height 9
type input "0"
click at [76, 0] on html "7 / Listicle test 1 Need republishing Preview Publish 450 Beta Sections(18) Ele…" at bounding box center [251, 0] width 502 height 0
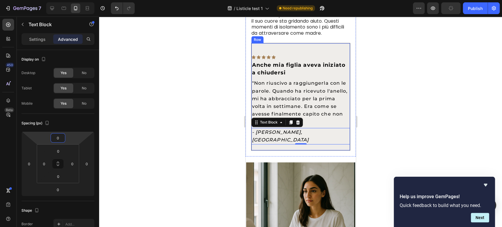
click at [283, 46] on div "Icon Icon Icon Icon Icon Row Anche mia figlia aveva iniziato a chiudersi Text B…" at bounding box center [300, 97] width 99 height 108
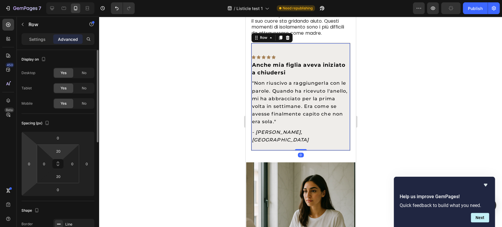
click at [31, 0] on html "7 / Listicle test 1 Need republishing Preview Publish 450 Beta Sections(18) Ele…" at bounding box center [251, 0] width 502 height 0
click at [41, 165] on input "0" at bounding box center [44, 163] width 9 height 9
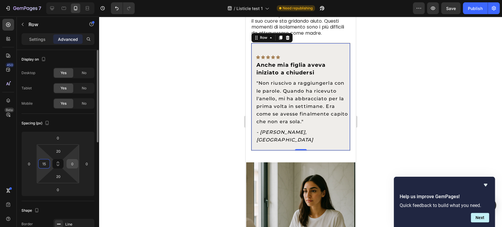
type input "15"
click at [70, 167] on input "0" at bounding box center [72, 163] width 9 height 9
type input "15"
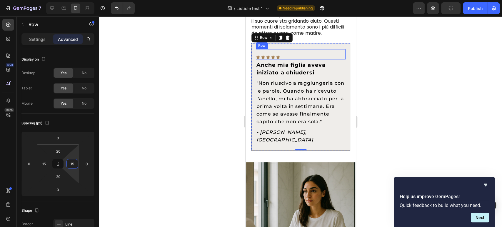
click at [294, 52] on div "Icon Icon Icon Icon Icon Row" at bounding box center [301, 54] width 90 height 10
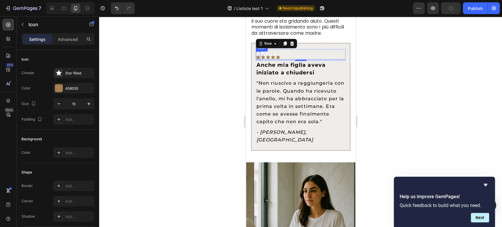
click at [259, 58] on icon at bounding box center [258, 57] width 4 height 4
click at [63, 40] on p "Advanced" at bounding box center [68, 39] width 20 height 6
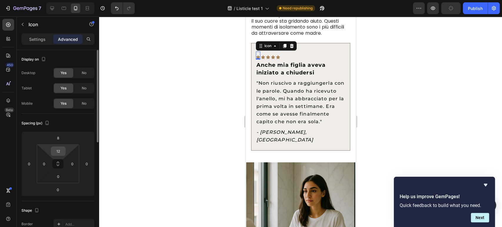
click at [59, 155] on input "12" at bounding box center [58, 151] width 12 height 9
type input "0"
click at [62, 138] on input "8" at bounding box center [58, 138] width 12 height 9
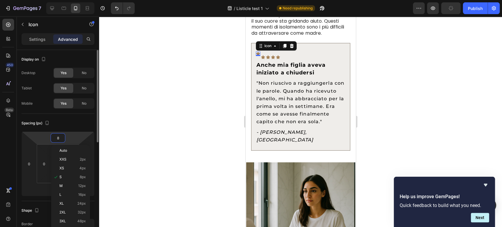
type input "0"
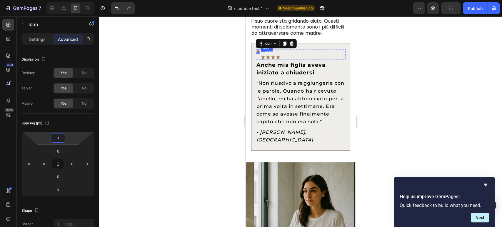
click at [262, 55] on div "Icon" at bounding box center [263, 55] width 4 height 8
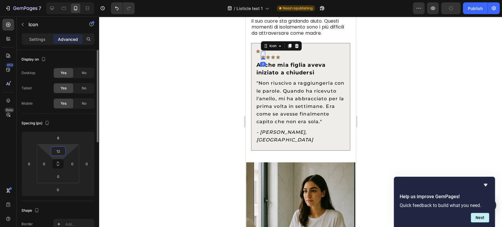
click at [61, 149] on input "12" at bounding box center [58, 151] width 12 height 9
type input "0"
click at [61, 138] on input "8" at bounding box center [58, 138] width 12 height 9
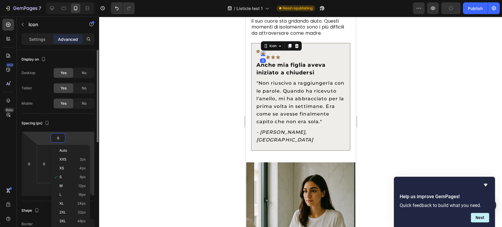
type input "0"
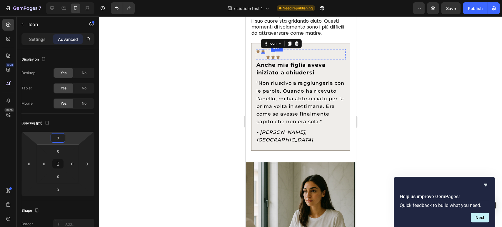
click at [268, 58] on icon at bounding box center [268, 57] width 4 height 4
click at [59, 141] on input "8" at bounding box center [58, 138] width 12 height 9
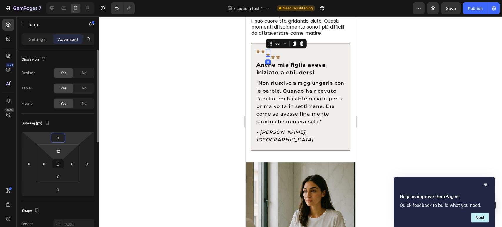
type input "0"
click at [59, 150] on input "12" at bounding box center [58, 151] width 12 height 9
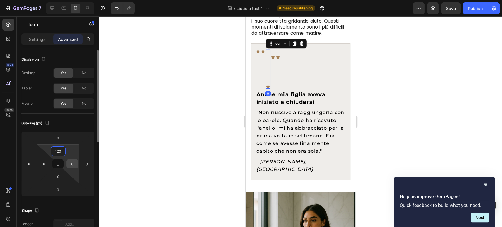
type input "0"
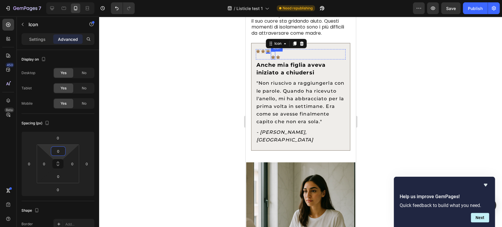
click at [272, 58] on icon at bounding box center [273, 57] width 4 height 4
click at [60, 153] on input "12" at bounding box center [58, 151] width 12 height 9
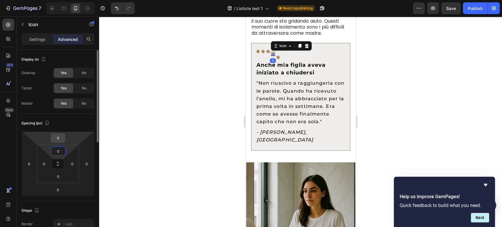
type input "0"
click at [59, 139] on input "8" at bounding box center [58, 138] width 12 height 9
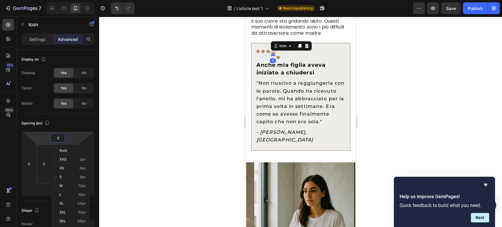
type input "0"
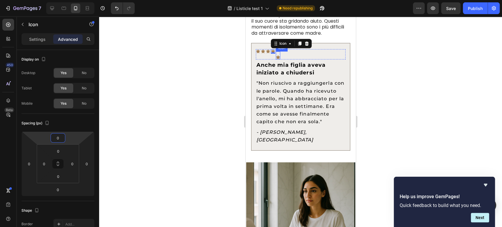
click at [277, 59] on icon at bounding box center [278, 57] width 4 height 4
click at [57, 136] on input "8" at bounding box center [58, 138] width 12 height 9
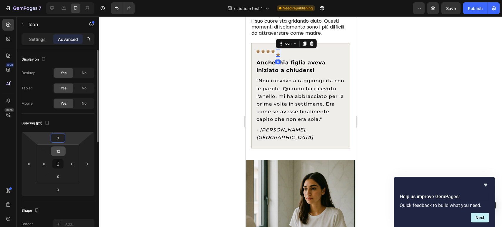
type input "0"
click at [59, 151] on input "12" at bounding box center [58, 151] width 12 height 9
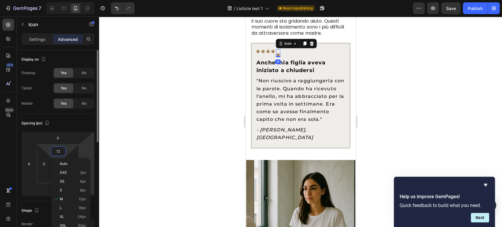
type input "0"
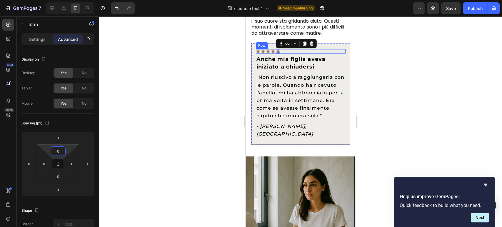
click at [340, 50] on div "Icon Icon Icon Icon Icon 0 Row" at bounding box center [301, 51] width 90 height 4
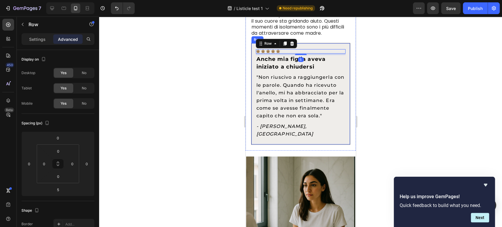
click at [341, 46] on div "Icon Icon Icon Icon Icon Row 5 Anche mia figlia aveva iniziato a chiudersi Text…" at bounding box center [300, 94] width 99 height 102
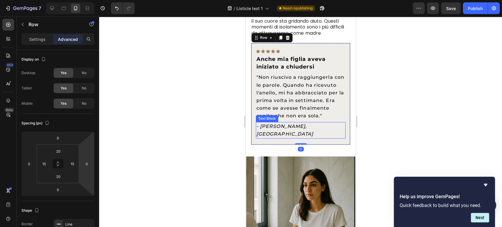
click at [317, 132] on p "- [PERSON_NAME], [GEOGRAPHIC_DATA]" at bounding box center [300, 130] width 89 height 15
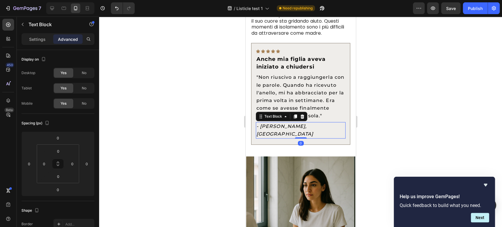
click at [341, 145] on div "Icon Icon Icon Icon Icon Row Anche mia figlia aveva iniziato a chiudersi Text B…" at bounding box center [300, 94] width 99 height 102
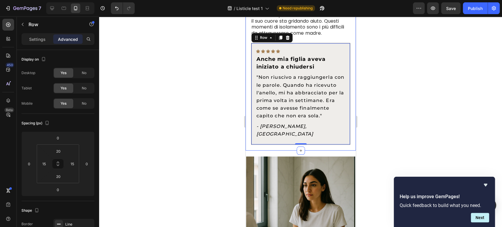
click at [341, 151] on div "1. Si È Chiusa in Se Stessa e Non Ti Parla Più Text Block Quando tua figlia sme…" at bounding box center [300, 6] width 110 height 289
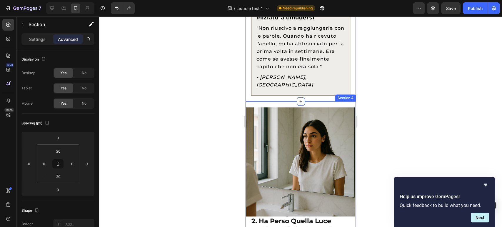
scroll to position [475, 0]
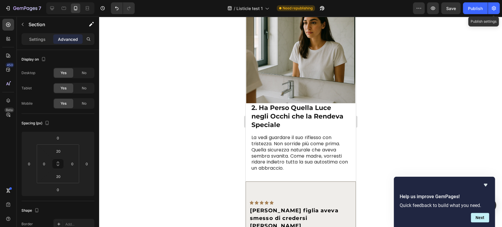
click at [489, 2] on div "7 / Listicle test 1 Need republishing Preview Save Publish Publish settings" at bounding box center [251, 8] width 502 height 17
click at [483, 7] on button "Publish" at bounding box center [475, 8] width 25 height 12
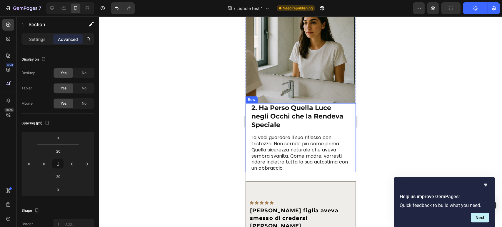
click at [247, 103] on div "2. Ha Perso Quella Luce negli Occhi che la Rendeva Speciale Text Block La vedi …" at bounding box center [300, 137] width 110 height 69
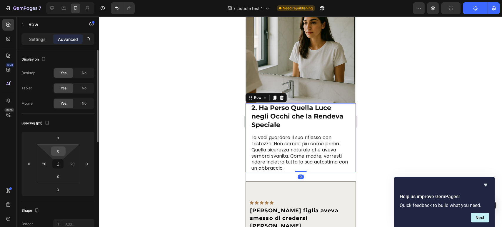
click at [62, 152] on input "0" at bounding box center [58, 151] width 12 height 9
type input "15"
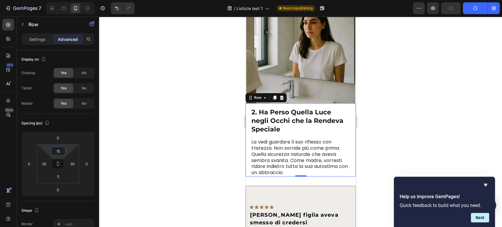
click at [349, 172] on div "2. Ha Perso Quella Luce negli Occhi che la Rendeva Speciale Text Block La vedi …" at bounding box center [300, 151] width 110 height 314
click at [347, 174] on div "2. Ha Perso Quella Luce negli Occhi che la Rendeva Speciale Text Block La vedi …" at bounding box center [300, 151] width 110 height 314
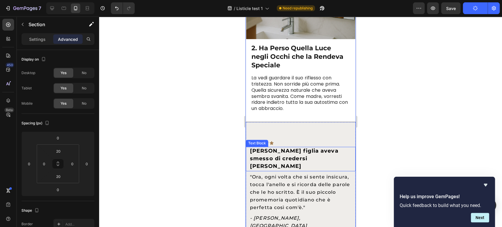
scroll to position [541, 0]
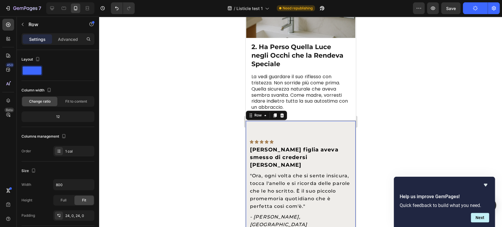
click at [296, 128] on div "Icon Icon Icon Icon Icon Row Mia figlia aveva smesso di credersi bella Text Blo…" at bounding box center [301, 181] width 110 height 107
click at [247, 112] on div "Row" at bounding box center [257, 115] width 21 height 7
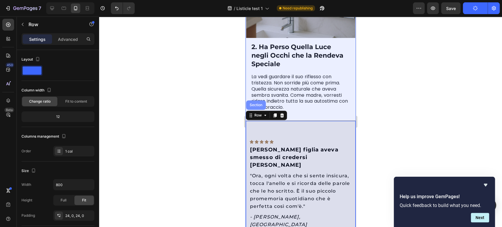
click at [253, 103] on div "Section" at bounding box center [255, 105] width 15 height 4
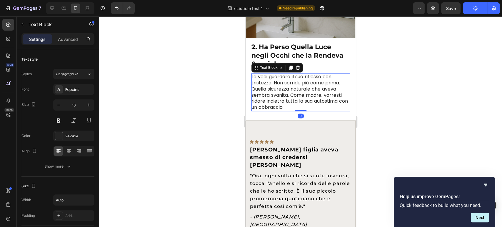
click at [304, 102] on p "La vedi guardare il suo riflesso con tristezza. Non sorride più come prima. Que…" at bounding box center [300, 92] width 98 height 37
click at [249, 97] on div "2. Ha Perso Quella Luce negli Occhi che la Rendeva Speciale Text Block La vedi …" at bounding box center [300, 74] width 110 height 73
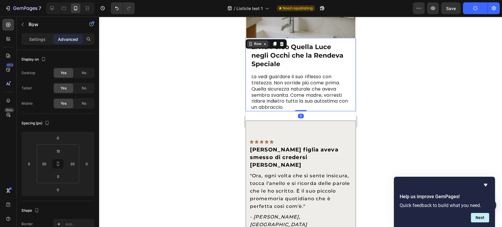
click at [254, 41] on div "Row" at bounding box center [258, 43] width 10 height 5
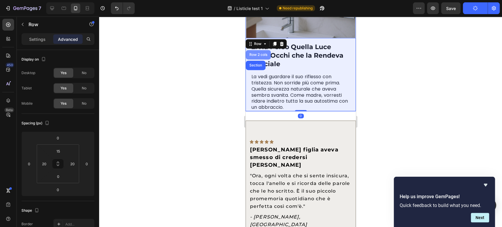
click at [261, 51] on div "Row 2 cols" at bounding box center [258, 54] width 25 height 9
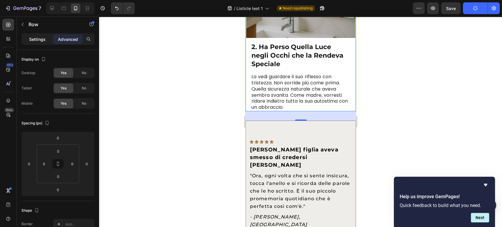
click at [49, 35] on div "Settings" at bounding box center [37, 38] width 29 height 9
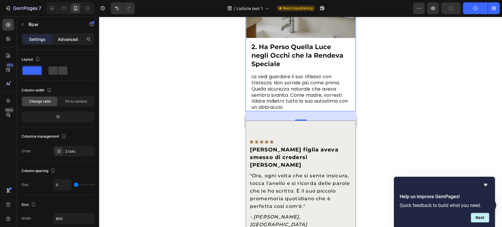
click at [73, 38] on p "Advanced" at bounding box center [68, 39] width 20 height 6
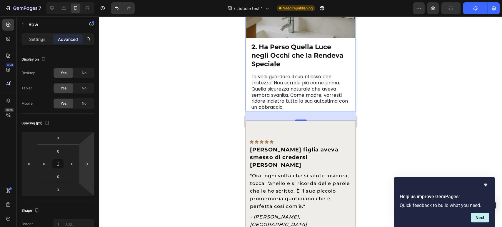
drag, startPoint x: 294, startPoint y: 114, endPoint x: 296, endPoint y: 109, distance: 4.7
click at [296, 111] on div "32" at bounding box center [300, 115] width 110 height 9
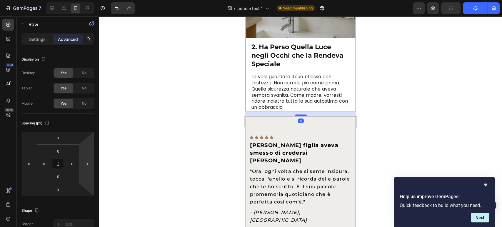
drag, startPoint x: 300, startPoint y: 114, endPoint x: 300, endPoint y: 109, distance: 4.4
click at [300, 114] on div at bounding box center [301, 115] width 12 height 2
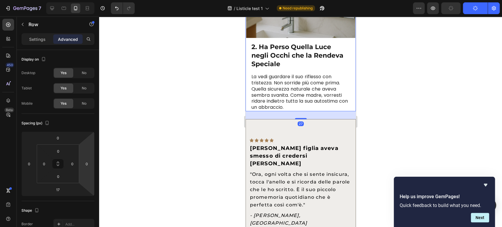
drag, startPoint x: 300, startPoint y: 109, endPoint x: 284, endPoint y: 120, distance: 19.6
click at [300, 118] on div at bounding box center [301, 118] width 12 height 1
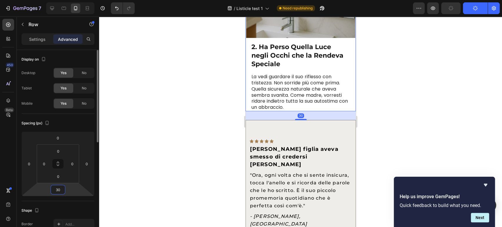
click at [56, 191] on input "30" at bounding box center [58, 189] width 12 height 9
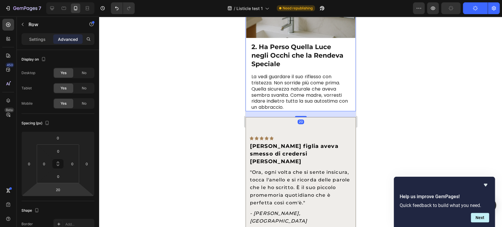
drag, startPoint x: 69, startPoint y: 200, endPoint x: 178, endPoint y: 184, distance: 110.0
click at [70, 200] on div "Spacing (px) 0 0 20 0 0 0 0 0" at bounding box center [57, 157] width 73 height 87
click at [58, 193] on input "20" at bounding box center [58, 189] width 12 height 9
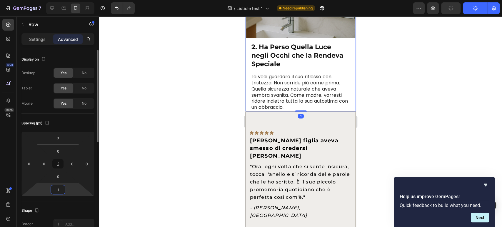
type input "15"
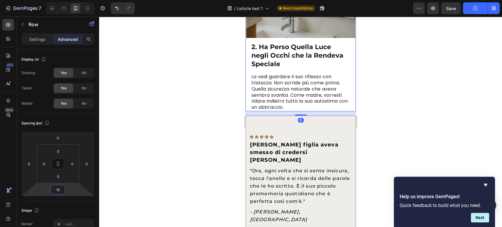
click at [338, 84] on p "La vedi guardare il suo riflesso con tristezza. Non sorride più come prima. Que…" at bounding box center [300, 92] width 98 height 37
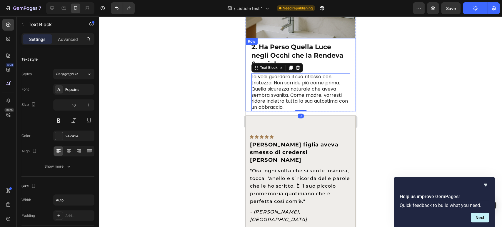
click at [406, 86] on div at bounding box center [300, 121] width 403 height 211
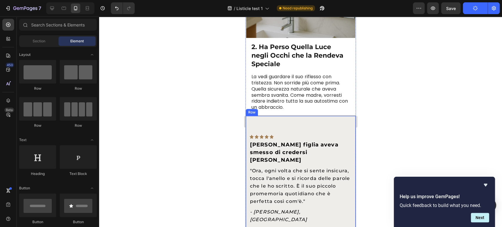
click at [279, 126] on div "Icon Icon Icon Icon Icon Row" at bounding box center [301, 132] width 110 height 14
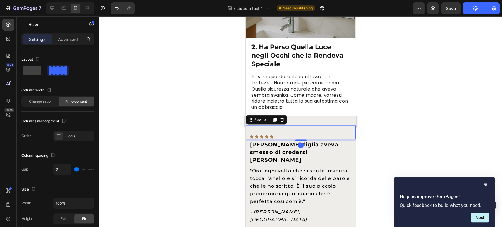
click at [311, 108] on div "2. Ha Perso Quella Luce negli Occhi che la Rendeva Speciale Text Block La vedi …" at bounding box center [300, 83] width 110 height 309
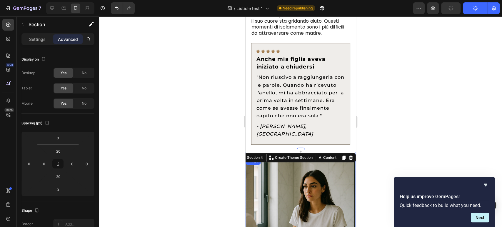
scroll to position [508, 0]
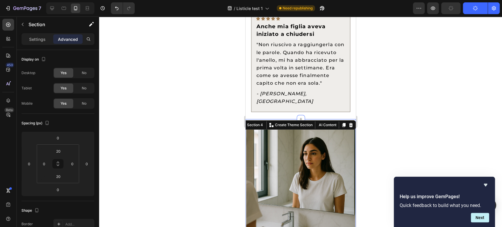
click at [288, 101] on icon "- [PERSON_NAME], [GEOGRAPHIC_DATA]" at bounding box center [284, 97] width 57 height 13
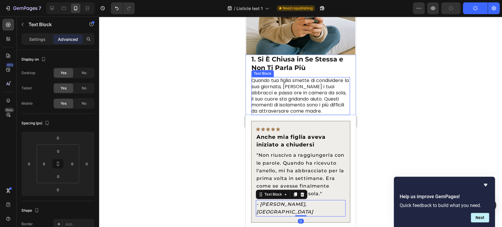
scroll to position [214, 0]
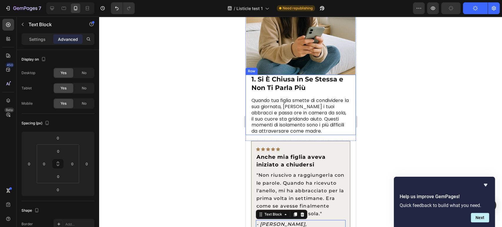
click at [294, 89] on div "1. Si È Chiusa in Se Stessa e Non Ti Parla Più Text Block Quando tua figlia sme…" at bounding box center [300, 105] width 99 height 60
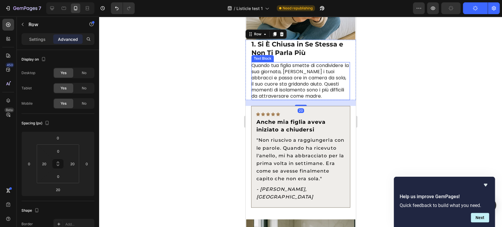
scroll to position [246, 0]
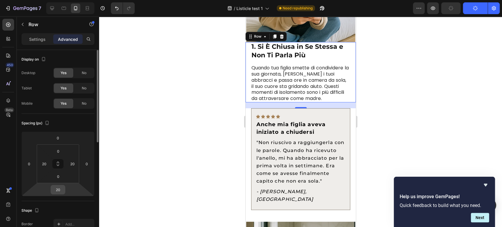
click at [64, 188] on div "20" at bounding box center [58, 189] width 15 height 9
click at [61, 189] on input "20" at bounding box center [58, 189] width 12 height 9
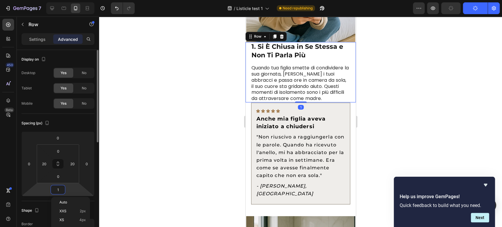
type input "15"
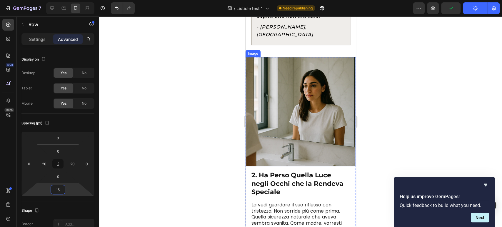
scroll to position [475, 0]
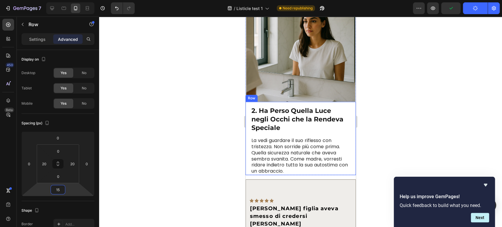
click at [276, 107] on p "2. Ha Perso Quella Luce negli Occhi che la Rendeva Speciale" at bounding box center [300, 119] width 98 height 25
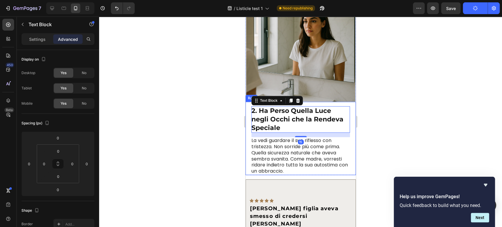
click at [247, 109] on div "2. Ha Perso Quella Luce negli Occhi che la Rendeva Speciale Text Block 15 La ve…" at bounding box center [300, 138] width 110 height 73
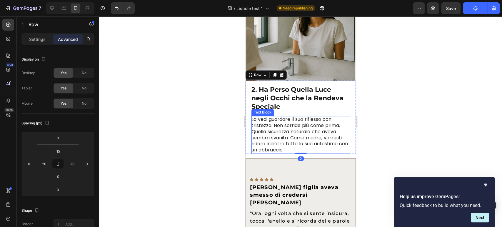
scroll to position [508, 0]
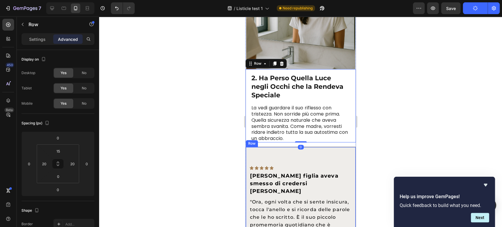
click at [271, 148] on div "Icon Icon Icon Icon Icon Row Mia figlia aveva smesso di credersi bella Text Blo…" at bounding box center [300, 208] width 110 height 122
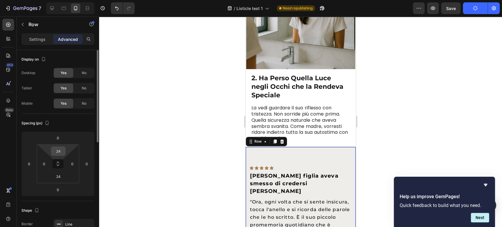
click at [59, 147] on input "24" at bounding box center [58, 151] width 12 height 9
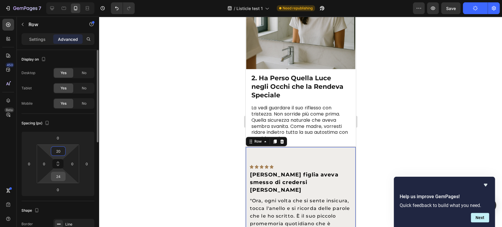
type input "20"
click at [58, 176] on input "24" at bounding box center [58, 176] width 12 height 9
type input "20"
click at [39, 41] on p "Settings" at bounding box center [37, 39] width 16 height 6
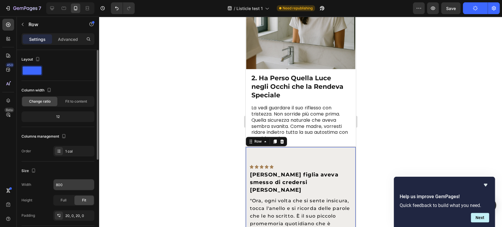
click at [72, 187] on input "800" at bounding box center [74, 184] width 41 height 11
click at [94, 188] on button "button" at bounding box center [89, 184] width 11 height 11
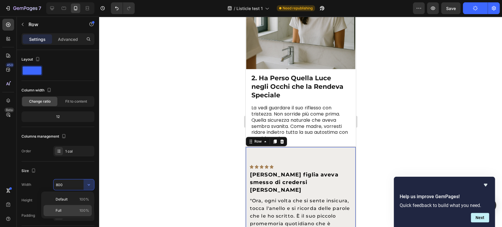
click at [79, 212] on p "Full 100%" at bounding box center [73, 210] width 34 height 5
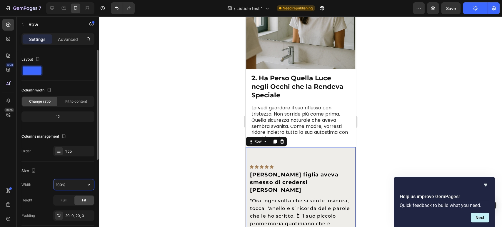
click at [61, 186] on input "100%" at bounding box center [74, 184] width 41 height 11
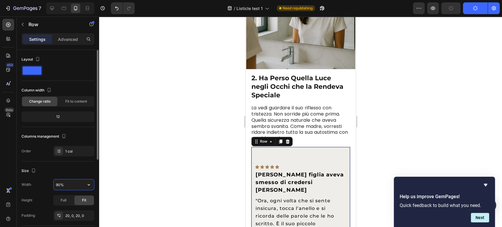
type input "90%"
click at [67, 172] on div "Size" at bounding box center [57, 170] width 73 height 9
click at [277, 110] on p "La vedi guardare il suo riflesso con tristezza. Non sorride più come prima. Que…" at bounding box center [300, 123] width 98 height 37
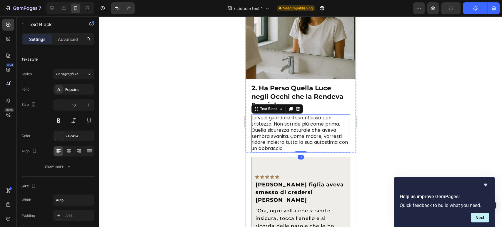
scroll to position [541, 0]
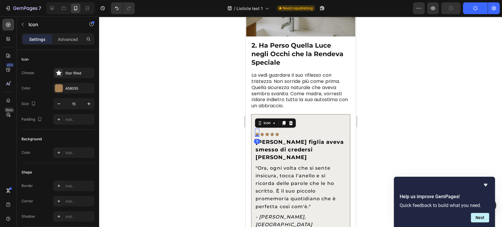
click at [259, 132] on icon at bounding box center [257, 134] width 4 height 4
click at [63, 44] on div "Settings Advanced" at bounding box center [57, 39] width 73 height 12
click at [64, 41] on p "Advanced" at bounding box center [68, 39] width 20 height 6
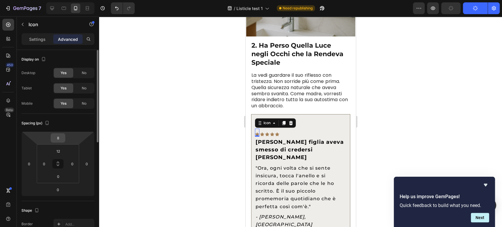
click at [64, 140] on input "8" at bounding box center [58, 138] width 12 height 9
type input "0"
click at [61, 148] on input "12" at bounding box center [58, 151] width 12 height 9
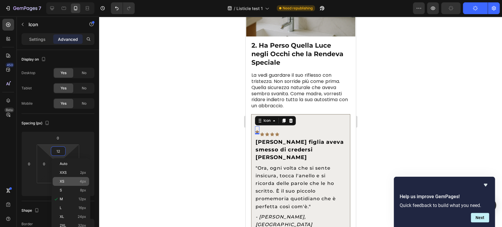
type input "0"
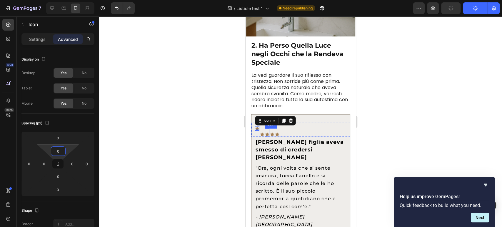
click at [267, 132] on icon at bounding box center [267, 134] width 4 height 4
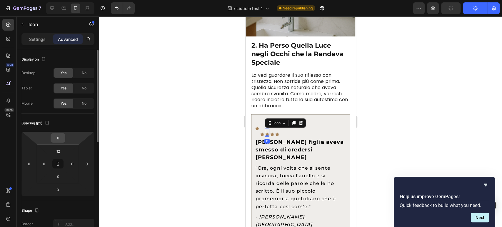
click at [59, 140] on input "8" at bounding box center [58, 138] width 12 height 9
type input "0"
click at [56, 152] on input "12" at bounding box center [58, 151] width 12 height 9
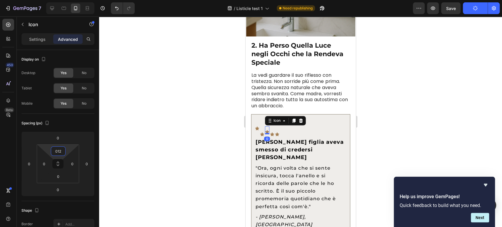
type input "0"
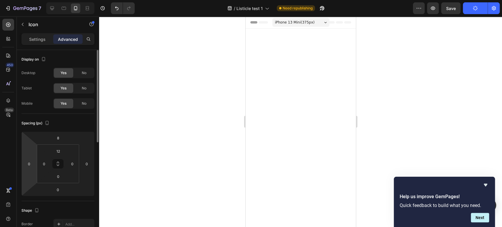
scroll to position [541, 0]
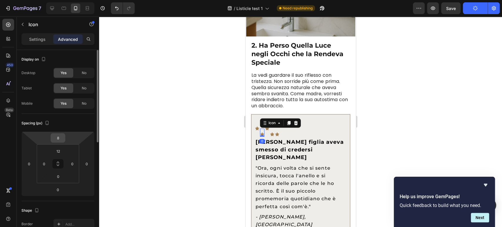
click at [58, 142] on div "8" at bounding box center [58, 137] width 15 height 9
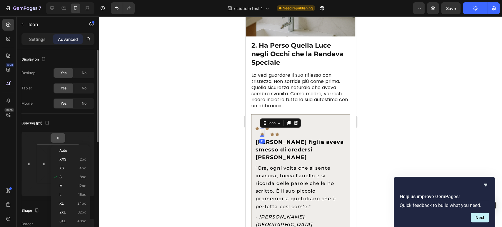
click at [58, 141] on input "8" at bounding box center [58, 138] width 12 height 9
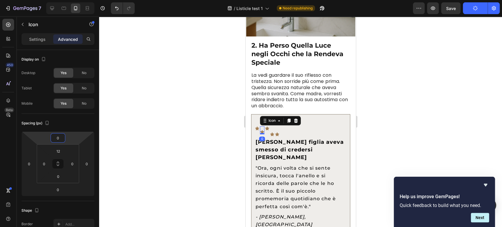
type input "0"
click at [57, 151] on input "12" at bounding box center [58, 151] width 12 height 9
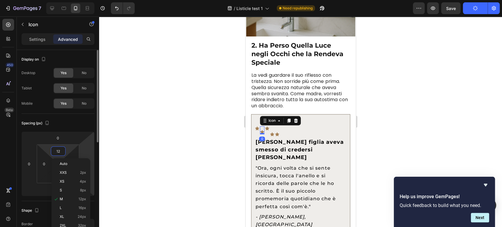
type input "0"
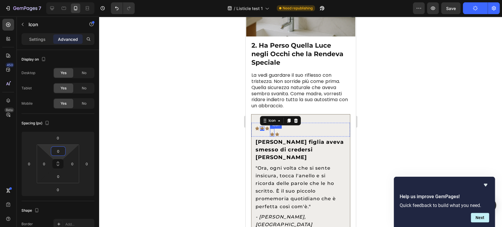
click at [273, 130] on div "Icon" at bounding box center [272, 133] width 4 height 8
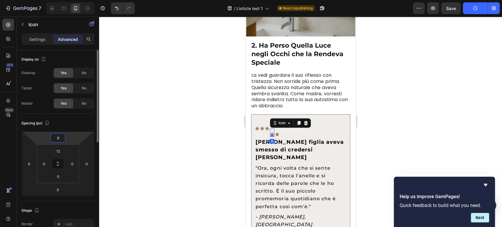
click at [57, 137] on input "8" at bounding box center [58, 138] width 12 height 9
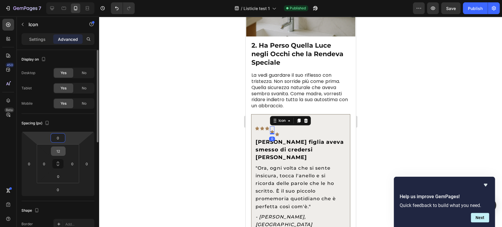
type input "0"
click at [57, 149] on input "12" at bounding box center [58, 151] width 12 height 9
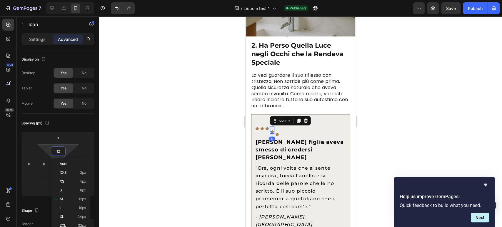
type input "0"
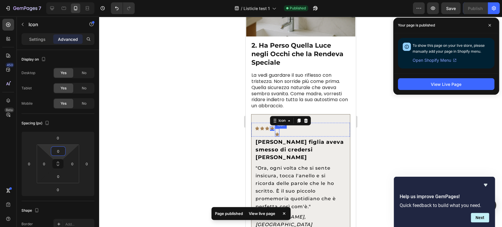
click at [279, 130] on div "Icon Icon Icon Icon 0 Icon Row" at bounding box center [300, 130] width 99 height 14
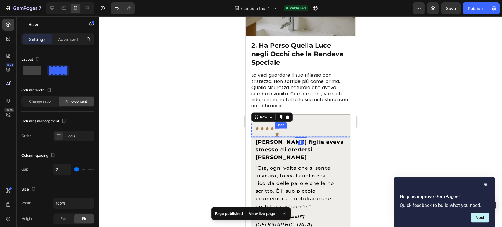
click at [279, 132] on icon at bounding box center [277, 134] width 4 height 4
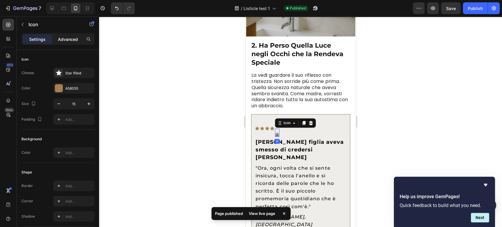
click at [71, 39] on p "Advanced" at bounding box center [68, 39] width 20 height 6
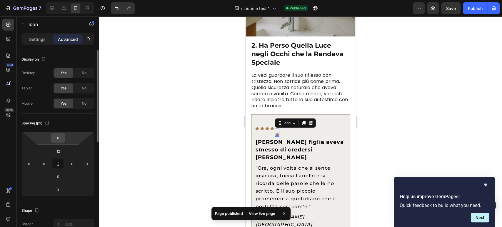
click at [60, 133] on div "8" at bounding box center [58, 137] width 15 height 9
click at [56, 141] on input "8" at bounding box center [58, 138] width 12 height 9
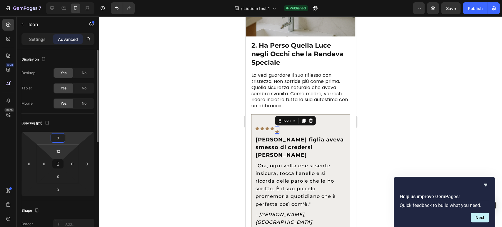
type input "0"
click at [59, 0] on html "7 / Listicle test 1 Published Preview Save Publish 450 Beta Sections(18) Elemen…" at bounding box center [251, 0] width 502 height 0
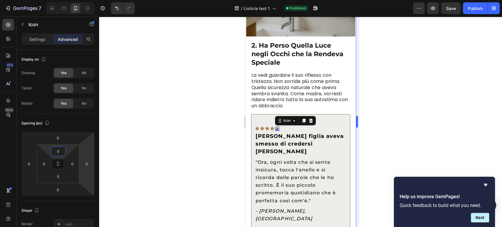
type input "0"
click at [81, 0] on html "7 / Listicle test 1 Published Preview Save Publish 450 Beta Sections(18) Elemen…" at bounding box center [251, 0] width 502 height 0
type input "2"
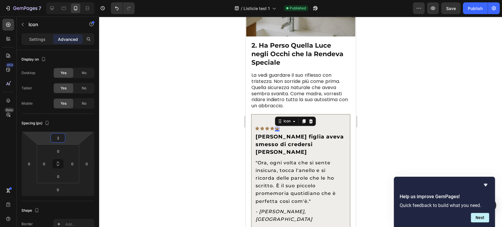
click at [461, 13] on div "Preview Save Publish" at bounding box center [456, 8] width 87 height 12
click at [461, 10] on button "Save" at bounding box center [450, 8] width 19 height 12
click at [471, 11] on div "Publish" at bounding box center [475, 8] width 15 height 6
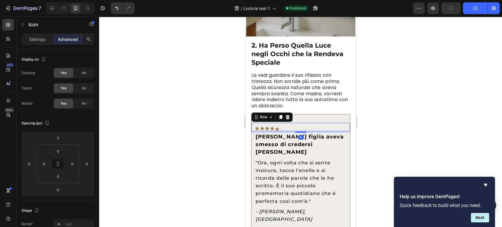
click at [339, 123] on div "Icon Icon Icon Icon Icon Row 5" at bounding box center [300, 127] width 99 height 9
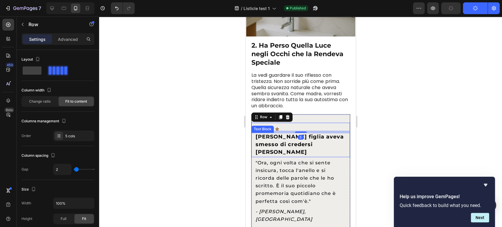
click at [323, 136] on p "[PERSON_NAME] figlia aveva smesso di credersi [PERSON_NAME]" at bounding box center [300, 144] width 91 height 23
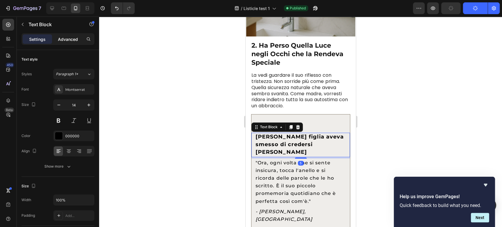
click at [71, 42] on div "Advanced" at bounding box center [67, 38] width 29 height 9
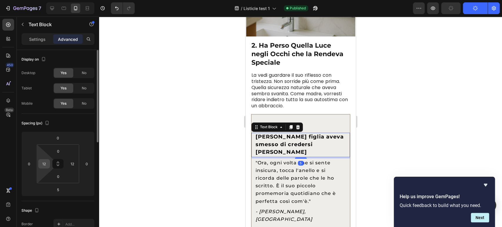
click at [46, 163] on input "12" at bounding box center [44, 163] width 9 height 9
type input "0"
click at [79, 0] on html "7 / Listicle test 1 Published Preview Publish 450 Beta Sections(18) Elements(83…" at bounding box center [251, 0] width 502 height 0
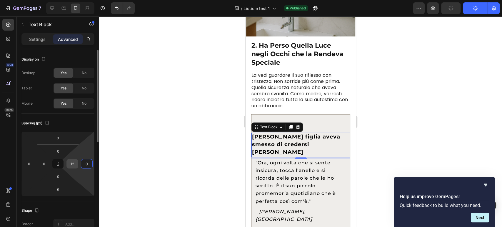
click at [72, 167] on input "12" at bounding box center [72, 163] width 9 height 9
type input "0"
click at [49, 0] on html "7 / Listicle test 1 Published Preview Publish 450 Beta Sections(18) Elements(83…" at bounding box center [251, 0] width 502 height 0
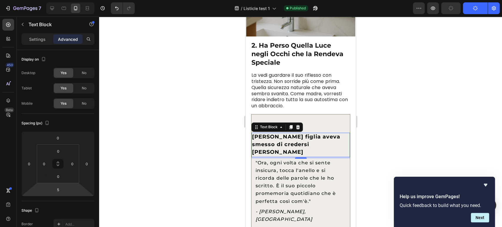
click at [264, 157] on div "5" at bounding box center [300, 157] width 99 height 1
click at [267, 159] on p ""Ora, ogni volta che si sente insicura, tocca l'anello e si ricorda delle parol…" at bounding box center [300, 182] width 91 height 46
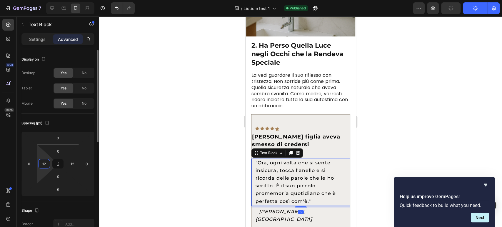
click at [48, 164] on input "12" at bounding box center [44, 163] width 9 height 9
type input "0"
click at [69, 164] on input "12" at bounding box center [72, 163] width 9 height 9
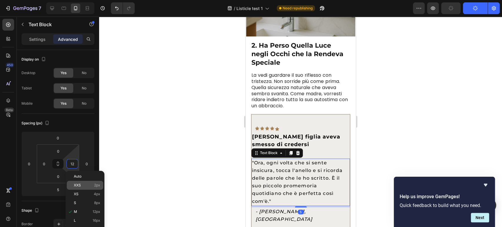
type input "0"
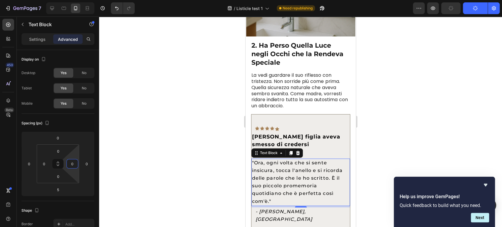
click at [290, 209] on icon "- [PERSON_NAME], [GEOGRAPHIC_DATA]" at bounding box center [283, 215] width 57 height 13
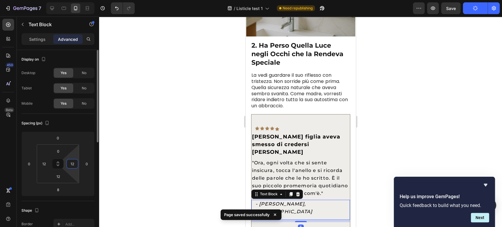
click at [73, 166] on input "12" at bounding box center [72, 163] width 9 height 9
type input "0"
click at [40, 162] on input "12" at bounding box center [44, 163] width 9 height 9
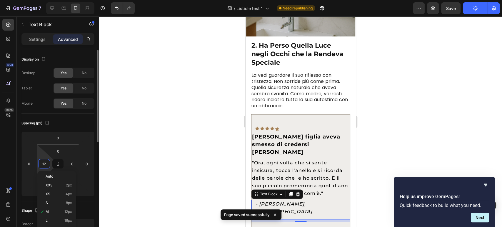
type input "0"
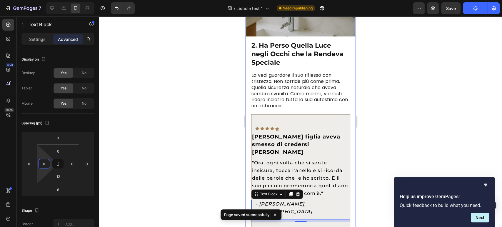
click at [253, 114] on div "Icon Icon Icon Icon Icon Row Mia figlia aveva smesso di credersi bella Text Blo…" at bounding box center [300, 171] width 99 height 114
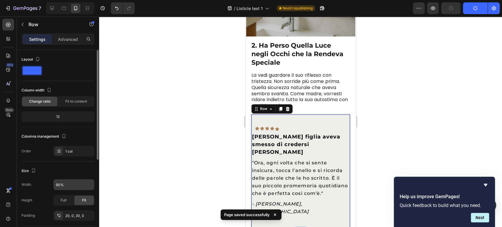
scroll to position [65, 0]
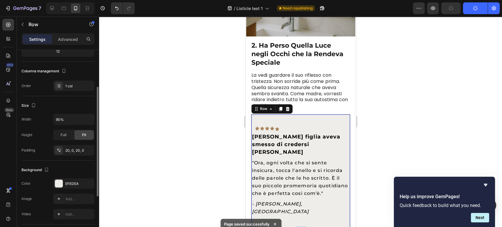
click at [64, 37] on p "Advanced" at bounding box center [68, 39] width 20 height 6
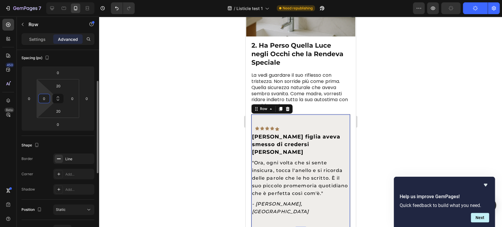
click at [40, 98] on input "0" at bounding box center [44, 98] width 9 height 9
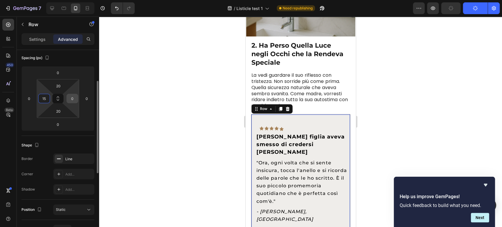
type input "15"
click at [70, 98] on input "0" at bounding box center [72, 98] width 9 height 9
type input "5"
click at [61, 86] on input "20" at bounding box center [58, 85] width 12 height 9
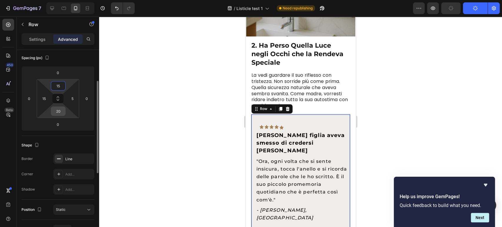
type input "15"
click at [61, 113] on input "20" at bounding box center [58, 111] width 12 height 9
click at [62, 112] on input "5" at bounding box center [58, 111] width 12 height 9
type input "15"
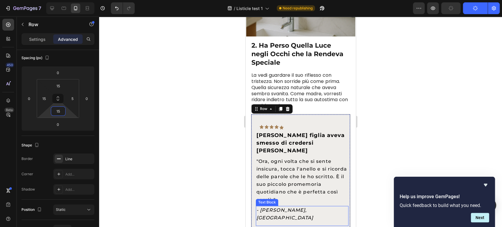
click at [333, 206] on p "- [PERSON_NAME], [GEOGRAPHIC_DATA]" at bounding box center [302, 213] width 92 height 15
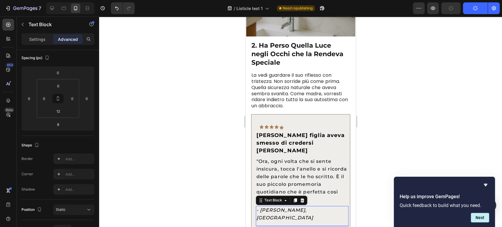
scroll to position [0, 0]
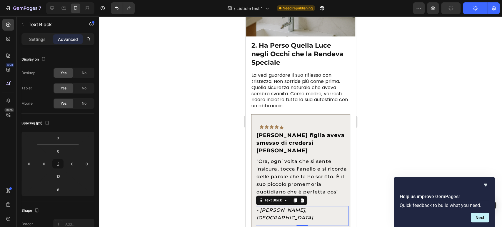
drag, startPoint x: 302, startPoint y: 207, endPoint x: 312, endPoint y: 199, distance: 13.1
click at [302, 206] on div "- Francesca T., Milano Text Block 0" at bounding box center [302, 216] width 93 height 20
type input "0"
click at [315, 206] on p "- [PERSON_NAME], [GEOGRAPHIC_DATA]" at bounding box center [302, 213] width 92 height 15
click at [258, 206] on div "- Francesca T., Milano Text Block 0" at bounding box center [302, 216] width 93 height 20
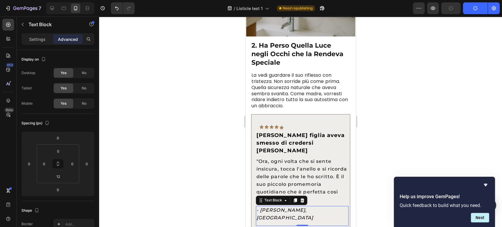
click at [261, 206] on div "- Francesca T., Milano Text Block 0" at bounding box center [302, 216] width 93 height 20
click at [284, 206] on p "- [PERSON_NAME], [GEOGRAPHIC_DATA]" at bounding box center [302, 213] width 92 height 15
click at [268, 207] on icon "- [PERSON_NAME], [GEOGRAPHIC_DATA]" at bounding box center [284, 213] width 57 height 13
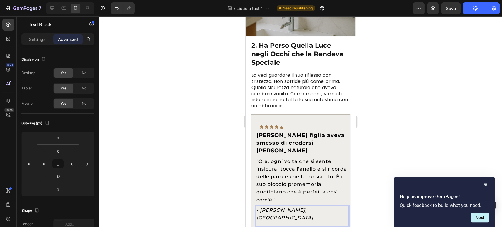
click at [369, 183] on div at bounding box center [300, 121] width 403 height 211
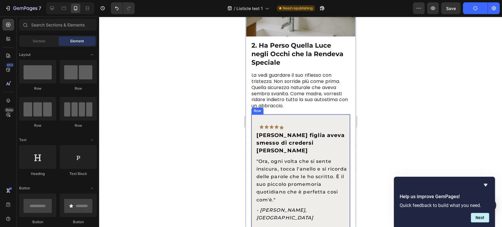
click at [314, 206] on p "- [PERSON_NAME], [GEOGRAPHIC_DATA]" at bounding box center [302, 213] width 92 height 15
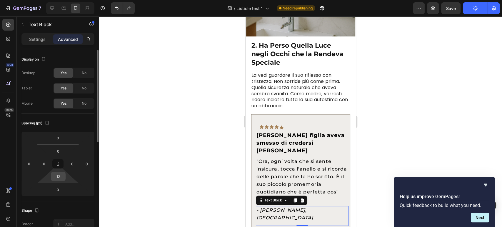
click at [61, 177] on input "12" at bounding box center [58, 176] width 12 height 9
type input "0"
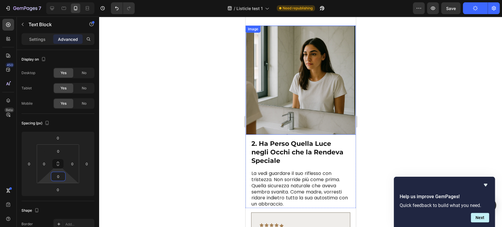
scroll to position [312, 0]
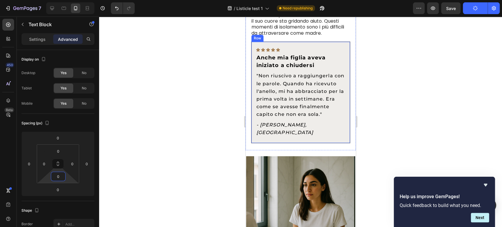
click at [254, 46] on div "Icon Icon Icon Icon Icon Row Anche mia figlia aveva iniziato a chiudersi Text B…" at bounding box center [300, 92] width 99 height 102
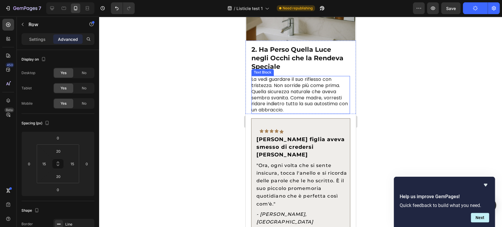
scroll to position [541, 0]
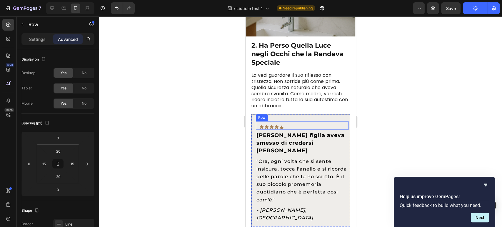
click at [281, 126] on icon at bounding box center [281, 128] width 4 height 4
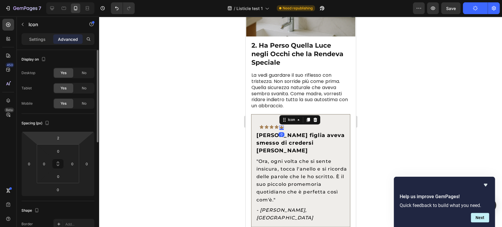
click at [60, 0] on html "7 / Listicle test 1 Need republishing Preview Save Publish 450 Beta Sections(18…" at bounding box center [251, 0] width 502 height 0
type input "0"
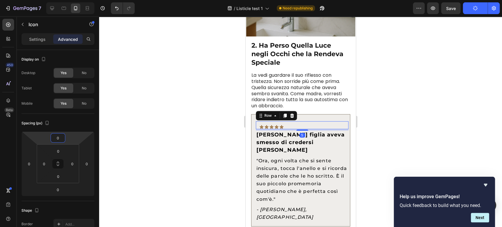
click at [257, 122] on div "Icon Icon Icon Icon Icon Row 5" at bounding box center [302, 125] width 93 height 8
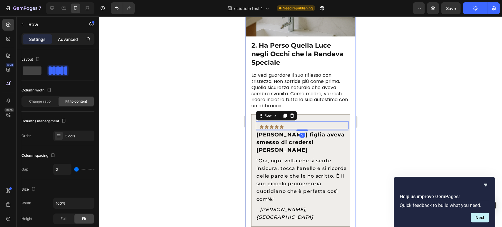
click at [66, 39] on p "Advanced" at bounding box center [68, 39] width 20 height 6
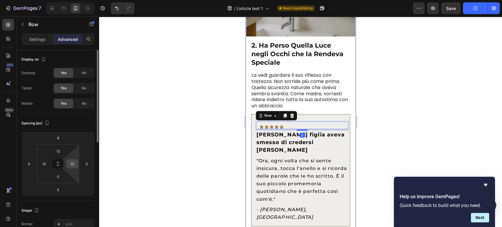
click at [77, 163] on div "12" at bounding box center [72, 163] width 12 height 9
click at [76, 164] on input "12" at bounding box center [72, 163] width 9 height 9
type input "0"
click at [60, 151] on input "12" at bounding box center [58, 151] width 12 height 9
type input "0"
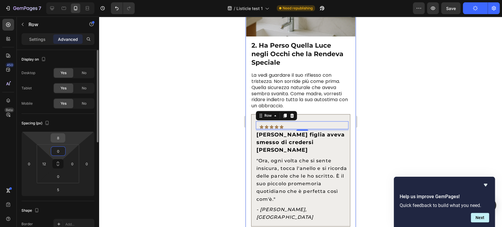
click at [56, 140] on input "8" at bounding box center [58, 138] width 12 height 9
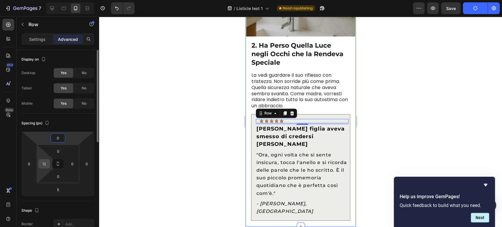
type input "0"
click at [44, 163] on input "12" at bounding box center [44, 163] width 9 height 9
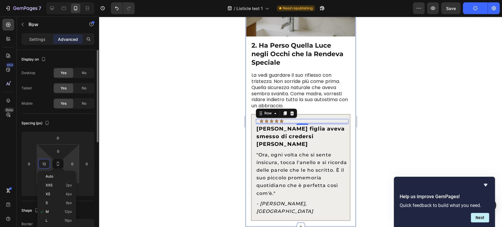
type input "0"
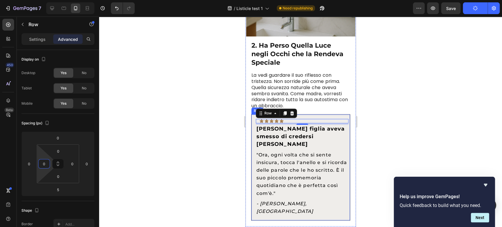
click at [251, 127] on div "Icon Icon Icon Icon Icon Row 5 Mia figlia aveva smesso di credersi bella Text B…" at bounding box center [300, 167] width 99 height 106
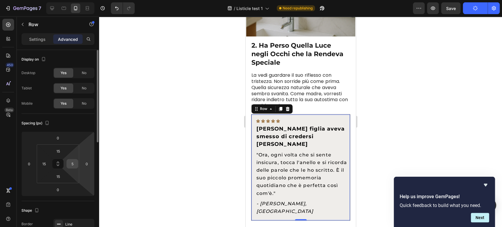
click at [71, 162] on input "5" at bounding box center [72, 163] width 9 height 9
type input "15"
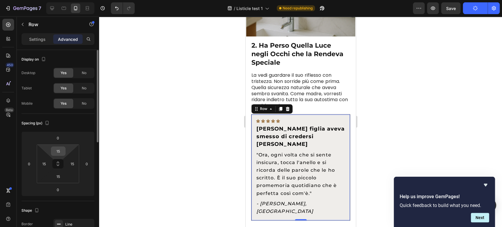
click at [51, 149] on div "15" at bounding box center [58, 150] width 15 height 9
click at [55, 149] on input "15" at bounding box center [58, 151] width 12 height 9
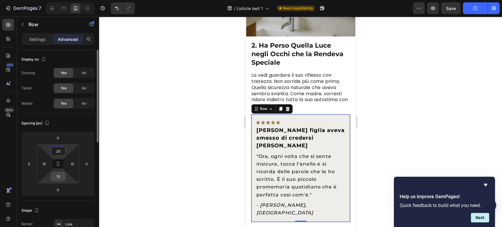
type input "20"
click at [59, 179] on input "15" at bounding box center [58, 176] width 12 height 9
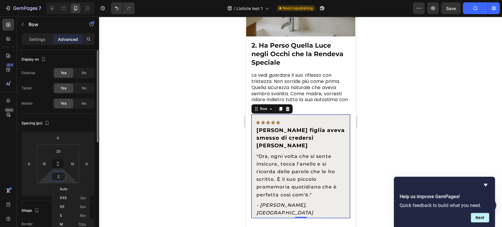
type input "20"
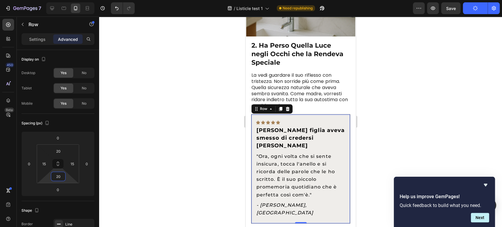
click at [387, 110] on div at bounding box center [300, 121] width 403 height 211
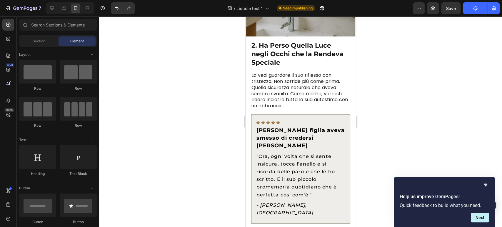
click at [477, 4] on button "Publish" at bounding box center [475, 8] width 25 height 12
click at [458, 9] on button "Save" at bounding box center [450, 8] width 19 height 12
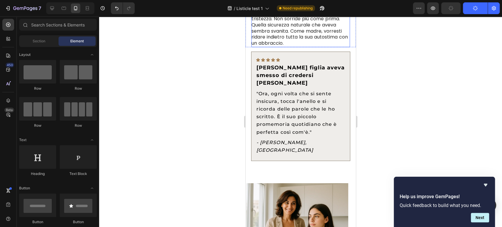
scroll to position [671, 0]
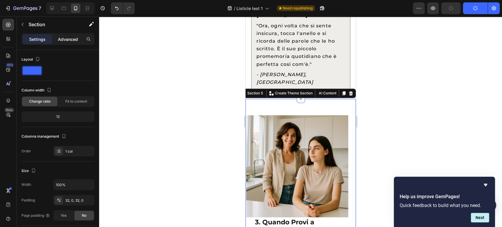
click at [69, 38] on p "Advanced" at bounding box center [68, 39] width 20 height 6
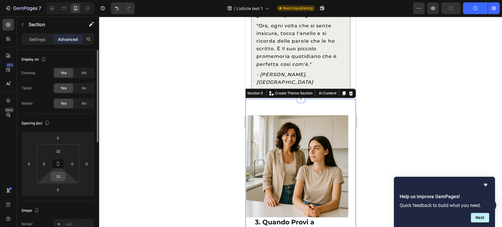
click at [61, 173] on input "32" at bounding box center [58, 176] width 12 height 9
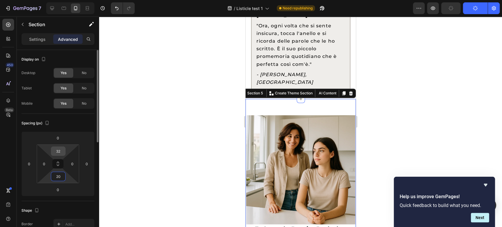
type input "20"
click at [59, 151] on input "32" at bounding box center [58, 151] width 12 height 9
type input "20"
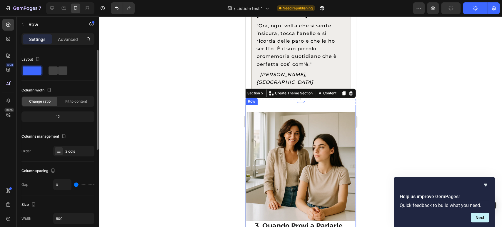
click at [315, 105] on div "3. Quando Provi a Parlarle, Sembra Che Non Ti Ascolti Text Block Le chiedi come…" at bounding box center [300, 202] width 110 height 194
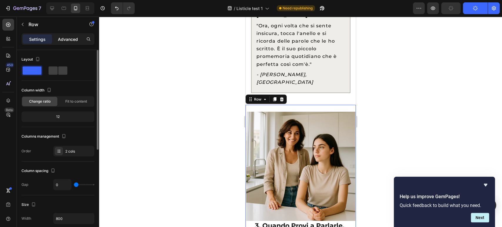
click at [69, 42] on div "Advanced" at bounding box center [67, 38] width 29 height 9
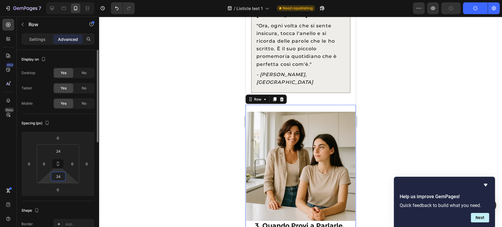
click at [61, 179] on input "24" at bounding box center [58, 176] width 12 height 9
type input "0"
click at [56, 0] on html "7 / Listicle test 1 Need republishing Preview Publish 450 Beta Sections(18) Ele…" at bounding box center [251, 0] width 502 height 0
click at [58, 152] on input "24" at bounding box center [58, 151] width 12 height 9
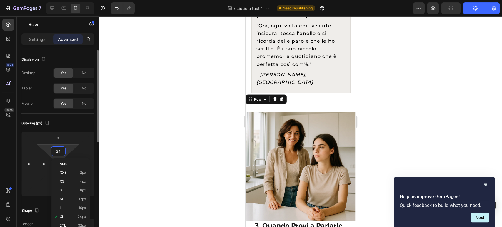
click at [58, 152] on input "24" at bounding box center [58, 151] width 12 height 9
type input "0"
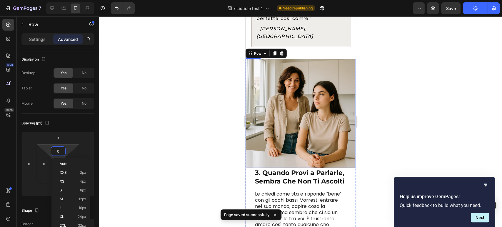
scroll to position [769, 0]
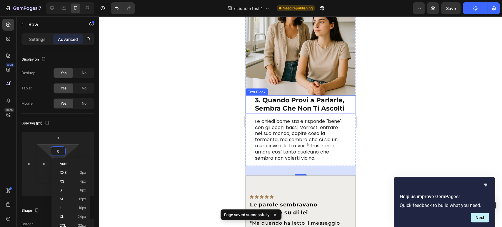
click at [254, 107] on div "3. Quando Provi a Parlarle, Sembra Che Non Ti Ascolti Text Block" at bounding box center [300, 105] width 110 height 18
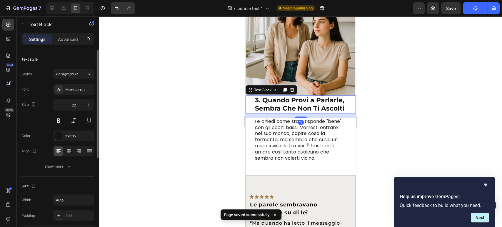
click at [72, 40] on p "Advanced" at bounding box center [68, 39] width 20 height 6
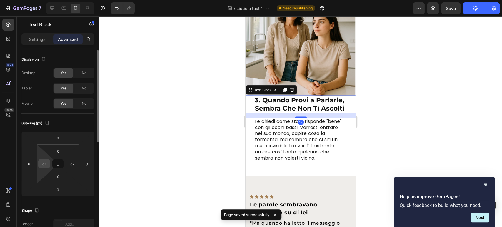
click at [46, 163] on input "32" at bounding box center [44, 163] width 9 height 9
type input "0"
click at [64, 0] on html "7 / Listicle test 1 Need republishing Preview Publish 450 Beta Sections(18) Ele…" at bounding box center [251, 0] width 502 height 0
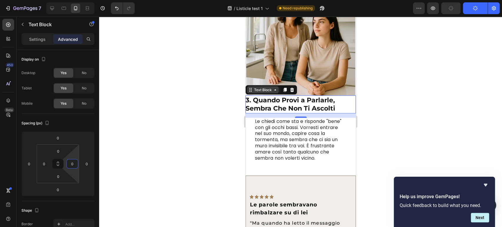
type input "0"
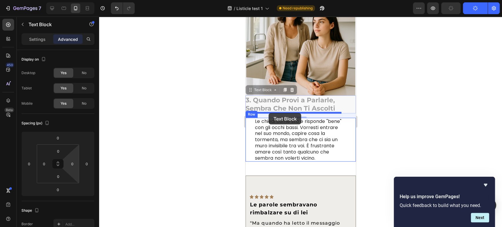
drag, startPoint x: 256, startPoint y: 84, endPoint x: 269, endPoint y: 113, distance: 31.2
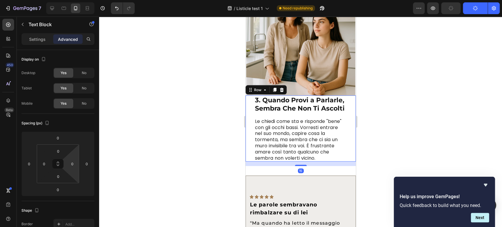
click at [250, 121] on div "3. Quando Provi a Parlarle, Sembra Che Non Ti Ascolti Text Block Le chiedi come…" at bounding box center [300, 129] width 110 height 66
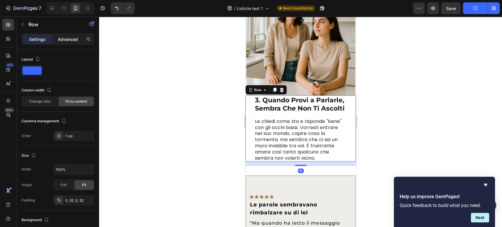
drag, startPoint x: 56, startPoint y: 35, endPoint x: 69, endPoint y: 43, distance: 14.4
click at [57, 36] on div "Advanced" at bounding box center [67, 38] width 29 height 9
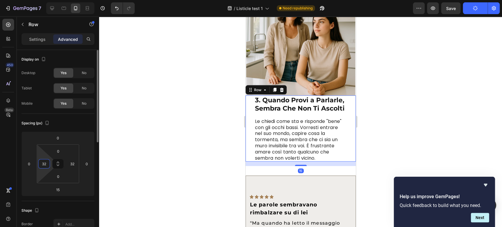
click at [47, 164] on input "32" at bounding box center [44, 163] width 9 height 9
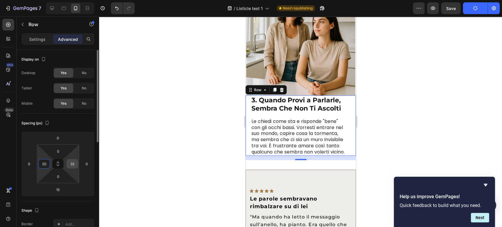
type input "20"
click at [74, 164] on input "32" at bounding box center [72, 163] width 9 height 9
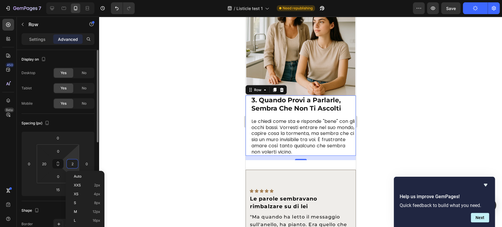
type input "20"
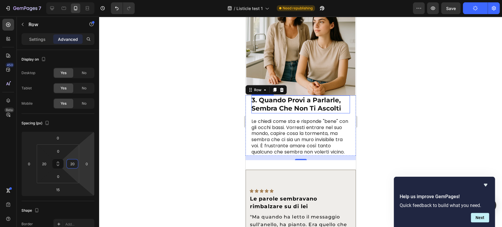
click at [265, 108] on div "3. Quando Provi a Parlarle, Sembra Che Non Ti Ascolti" at bounding box center [300, 105] width 99 height 18
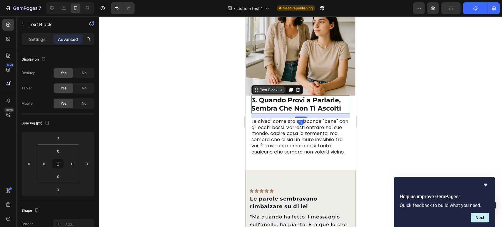
click at [258, 88] on icon at bounding box center [256, 90] width 5 height 5
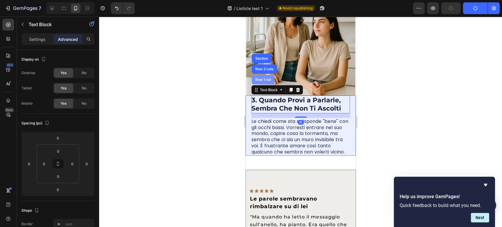
click at [261, 78] on div "Row 1 col" at bounding box center [263, 80] width 18 height 4
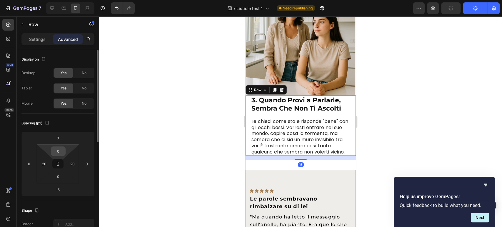
click at [56, 150] on input "0" at bounding box center [58, 151] width 12 height 9
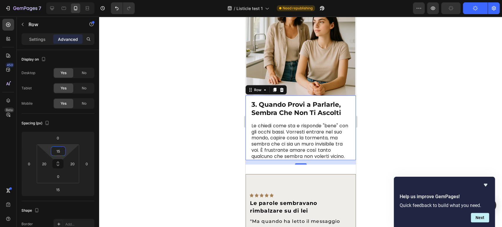
type input "15"
click at [310, 114] on div "3. Quando Provi a Parlarle, Sembra Che Non Ti Ascolti Text Block Le chiedi come…" at bounding box center [300, 130] width 99 height 60
click at [306, 106] on p "3. Quando Provi a Parlarle, Sembra Che Non Ti Ascolti" at bounding box center [300, 109] width 98 height 17
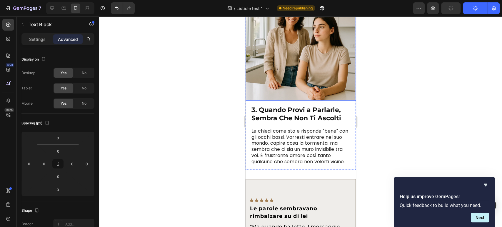
scroll to position [802, 0]
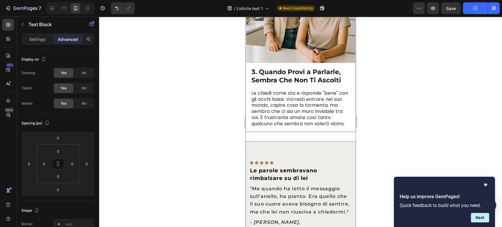
click at [267, 132] on div "3. Quando Provi a Parlarle, Sembra Che Non Ti Ascolti Text Block Le chiedi come…" at bounding box center [300, 97] width 110 height 69
click at [296, 141] on div at bounding box center [301, 141] width 12 height 2
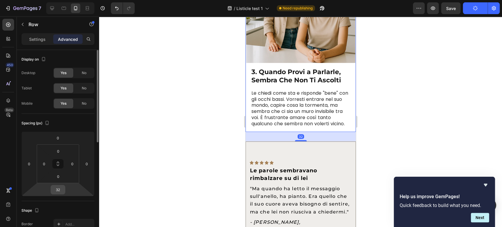
click at [63, 191] on input "32" at bounding box center [58, 189] width 12 height 9
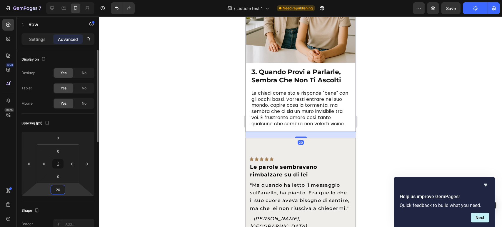
click at [63, 191] on input "20" at bounding box center [58, 189] width 12 height 9
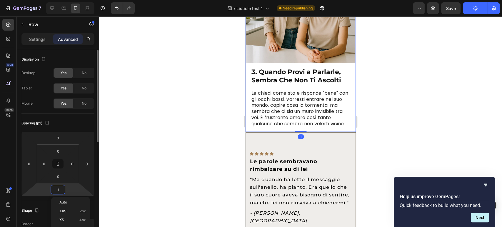
type input "15"
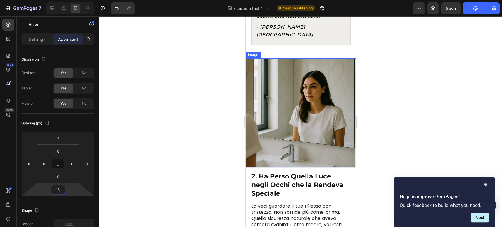
scroll to position [508, 0]
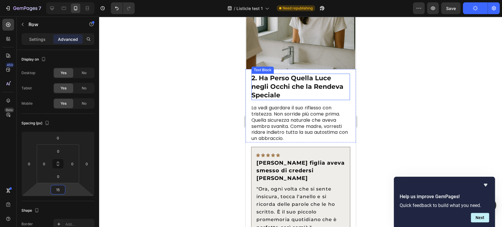
click at [293, 117] on p "La vedi guardare il suo riflesso con tristezza. Non sorride più come prima. Que…" at bounding box center [300, 123] width 98 height 37
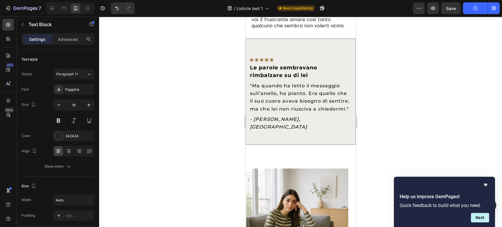
scroll to position [867, 0]
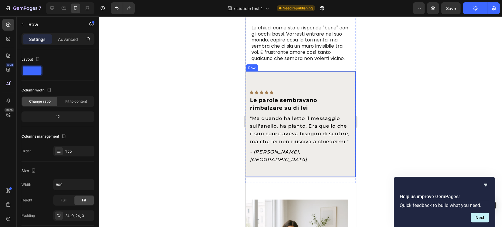
click at [283, 78] on div "Icon Icon Icon Icon Icon Row Le parole sembravano rimbalzare su di lei Text Blo…" at bounding box center [300, 124] width 110 height 106
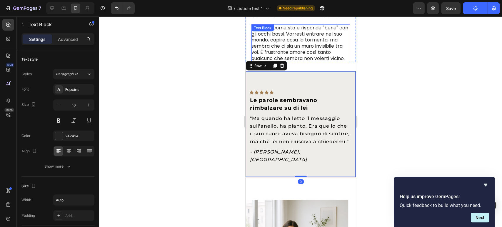
click at [315, 45] on p "Le chiedi come sta e risponde "bene" con gli occhi bassi. Vorresti entrare nel …" at bounding box center [300, 43] width 98 height 37
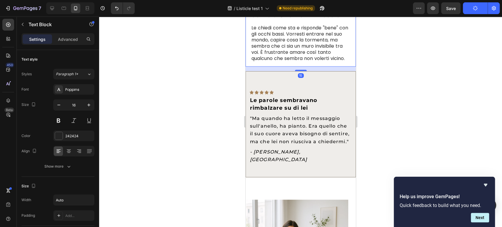
click at [313, 66] on div "3. Quando Provi a Parlarle, Sembra Che Non Ti Ascolti Text Block Le chiedi come…" at bounding box center [300, 32] width 110 height 69
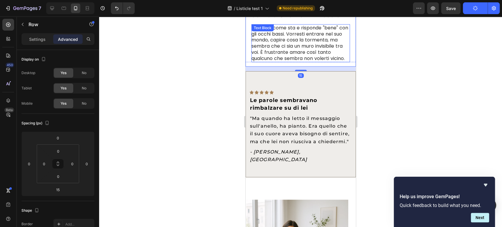
click at [307, 60] on p "Le chiedi come sta e risponde "bene" con gli occhi bassi. Vorresti entrare nel …" at bounding box center [300, 43] width 98 height 37
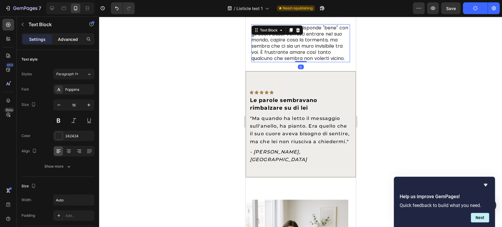
click at [61, 39] on p "Advanced" at bounding box center [68, 39] width 20 height 6
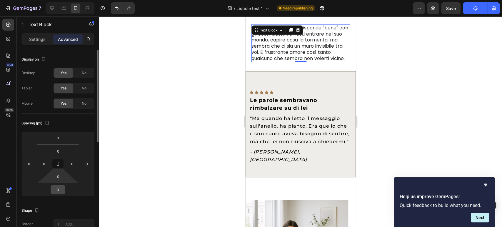
click at [59, 190] on input "0" at bounding box center [58, 189] width 12 height 9
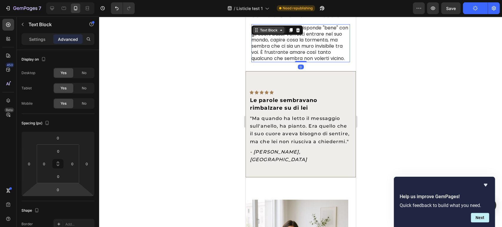
click at [267, 28] on div "Text Block" at bounding box center [269, 30] width 20 height 5
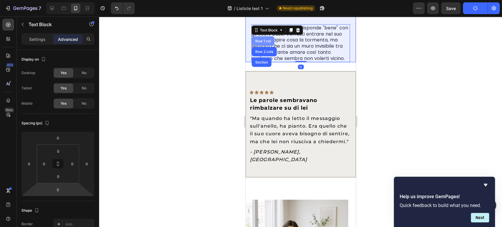
click at [265, 39] on div "Row 1 col" at bounding box center [263, 41] width 18 height 4
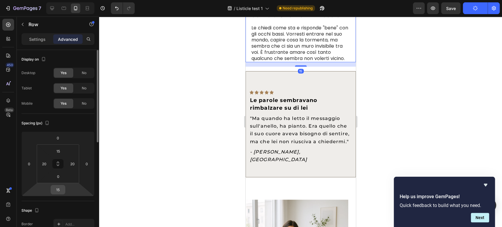
click at [56, 188] on input "15" at bounding box center [58, 189] width 12 height 9
type input "0"
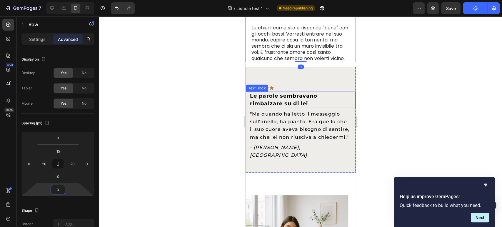
click at [292, 101] on p "Le parole sembravano rimbalzare su di lei" at bounding box center [300, 99] width 101 height 15
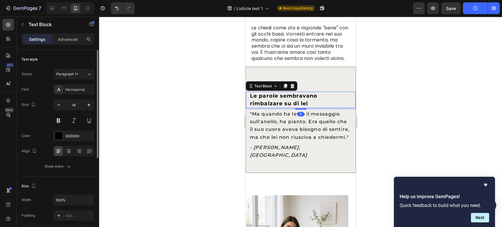
drag, startPoint x: 73, startPoint y: 35, endPoint x: 75, endPoint y: 58, distance: 23.0
click at [73, 35] on div "Advanced" at bounding box center [67, 38] width 29 height 9
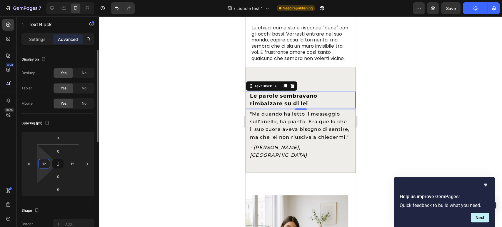
click at [40, 166] on input "12" at bounding box center [44, 163] width 9 height 9
type input "0"
click at [72, 166] on input "12" at bounding box center [72, 163] width 9 height 9
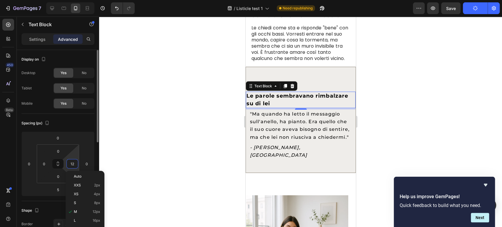
type input "0"
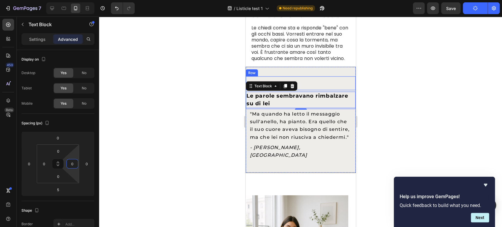
click at [316, 81] on div "Icon Icon Icon Icon Icon Row" at bounding box center [301, 83] width 110 height 14
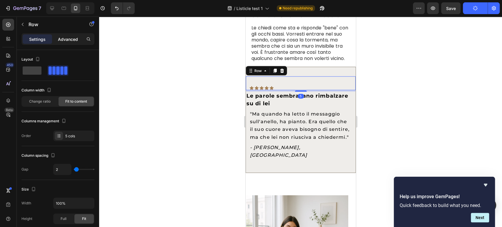
click at [65, 41] on p "Advanced" at bounding box center [68, 39] width 20 height 6
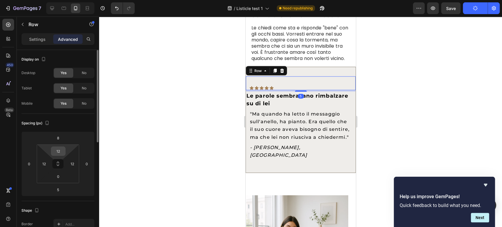
click at [61, 151] on input "12" at bounding box center [58, 151] width 12 height 9
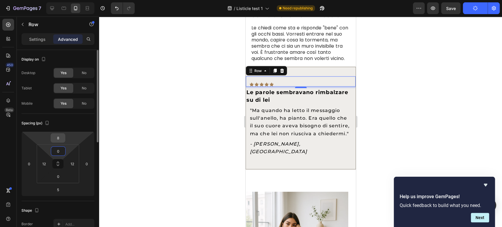
type input "0"
click at [57, 139] on input "8" at bounding box center [58, 138] width 12 height 9
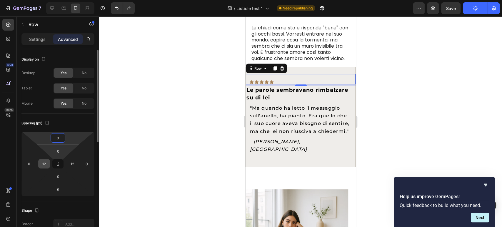
type input "0"
click at [43, 164] on input "12" at bounding box center [44, 163] width 9 height 9
type input "0"
click at [71, 165] on input "12" at bounding box center [72, 163] width 9 height 9
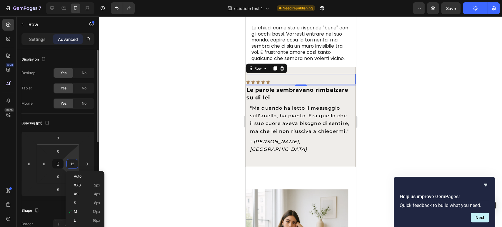
type input "0"
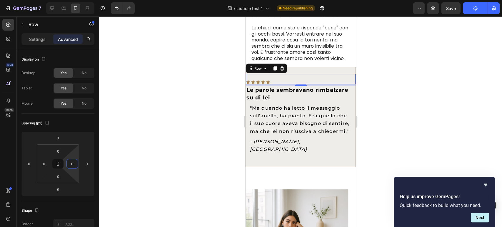
click at [262, 81] on icon at bounding box center [263, 82] width 4 height 4
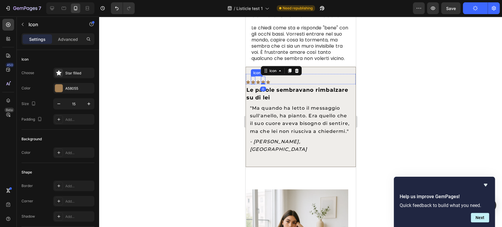
click at [79, 45] on div "Settings Advanced" at bounding box center [57, 39] width 73 height 12
click at [72, 43] on div "Advanced" at bounding box center [67, 38] width 29 height 9
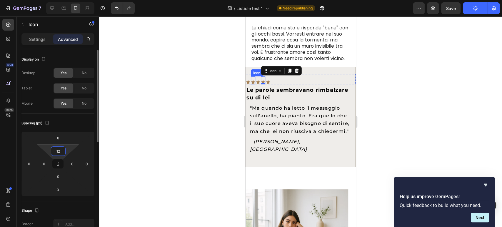
click at [59, 154] on input "12" at bounding box center [58, 151] width 12 height 9
type input "0"
click at [61, 140] on input "8" at bounding box center [58, 138] width 12 height 9
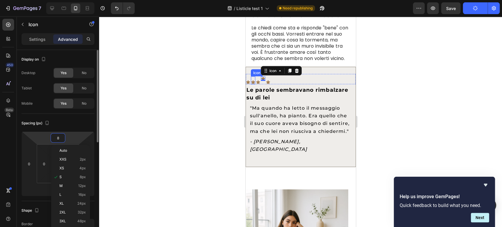
type input "0"
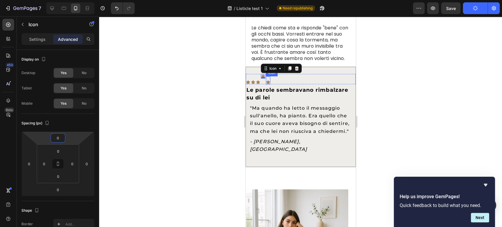
click at [267, 84] on icon at bounding box center [268, 82] width 4 height 4
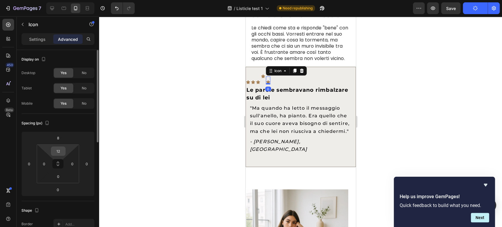
click at [63, 149] on input "12" at bounding box center [58, 151] width 12 height 9
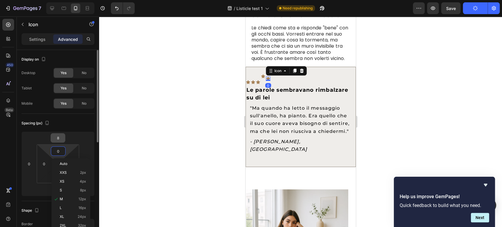
type input "0"
click at [59, 137] on input "8" at bounding box center [58, 138] width 12 height 9
type input "0"
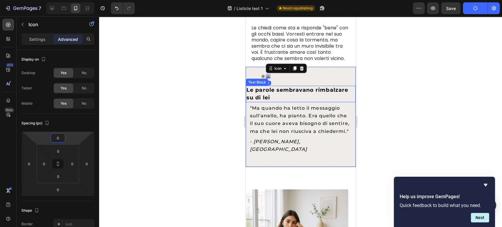
click at [253, 84] on div "Text Block" at bounding box center [257, 82] width 20 height 5
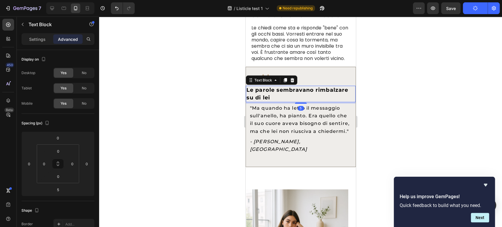
click at [254, 76] on div "Icon" at bounding box center [253, 79] width 4 height 10
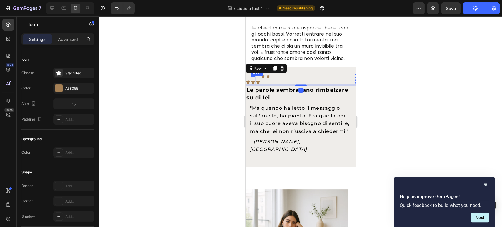
click at [254, 84] on icon at bounding box center [253, 82] width 4 height 4
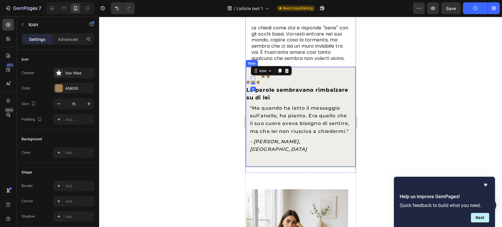
click at [68, 44] on div "Settings Advanced" at bounding box center [57, 39] width 73 height 12
click at [67, 35] on div "Advanced" at bounding box center [67, 38] width 29 height 9
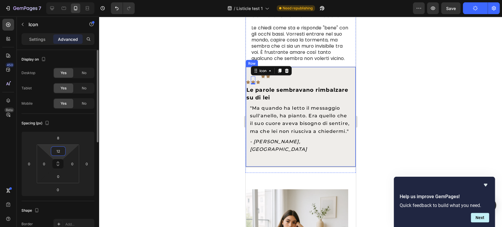
click at [54, 150] on input "12" at bounding box center [58, 151] width 12 height 9
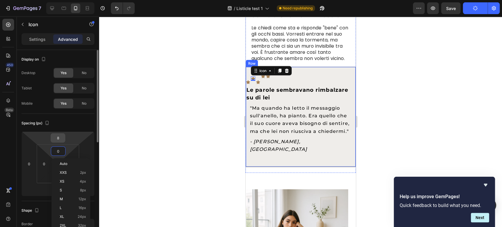
type input "0"
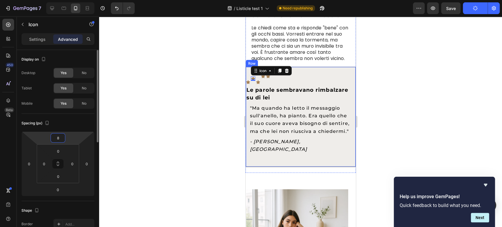
click at [56, 138] on input "8" at bounding box center [58, 138] width 12 height 9
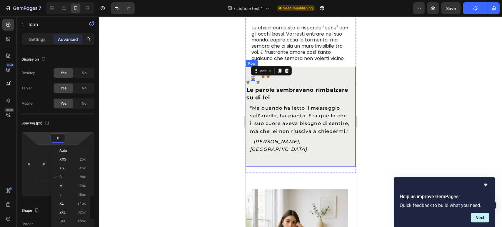
type input "0"
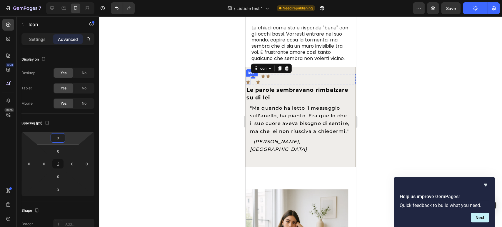
click at [248, 83] on icon at bounding box center [248, 82] width 4 height 4
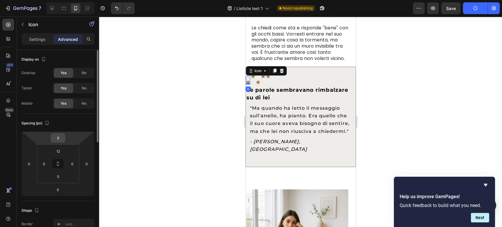
click at [53, 139] on div "8" at bounding box center [58, 137] width 15 height 9
click at [56, 138] on input "8" at bounding box center [58, 138] width 12 height 9
type input "0"
click at [62, 148] on input "12" at bounding box center [58, 151] width 12 height 9
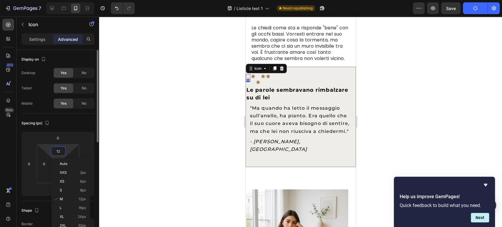
type input "0"
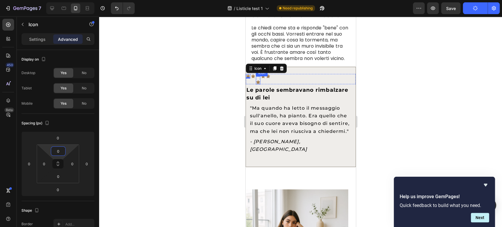
click at [258, 82] on icon at bounding box center [258, 82] width 4 height 4
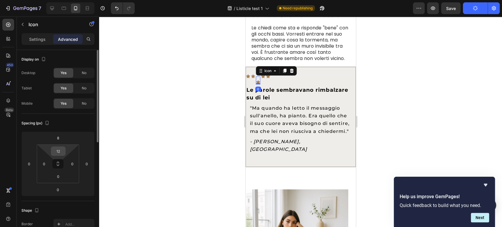
click at [64, 148] on div "12" at bounding box center [58, 150] width 15 height 9
click at [62, 149] on input "12" at bounding box center [58, 151] width 12 height 9
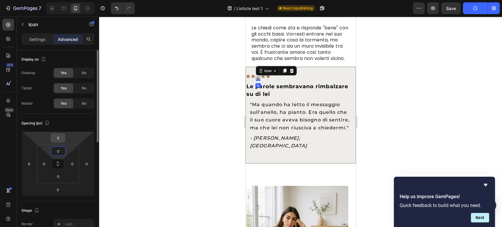
type input "0"
click at [61, 136] on input "8" at bounding box center [58, 138] width 12 height 9
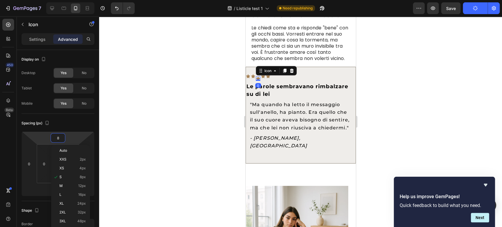
type input "0"
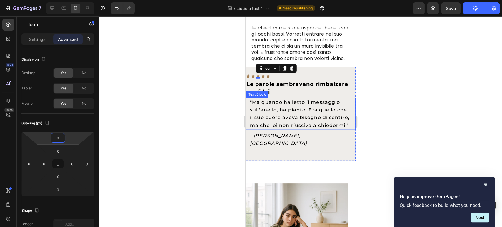
click at [286, 124] on span ""Ma quando ha letto il messaggio sull'anello, ha pianto. Era quello che il suo …" at bounding box center [300, 113] width 100 height 29
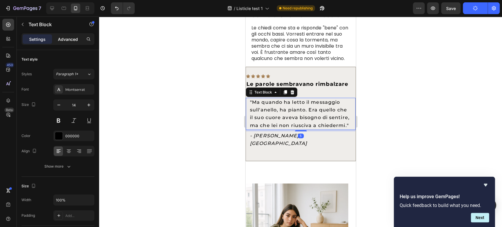
click at [67, 39] on p "Advanced" at bounding box center [68, 39] width 20 height 6
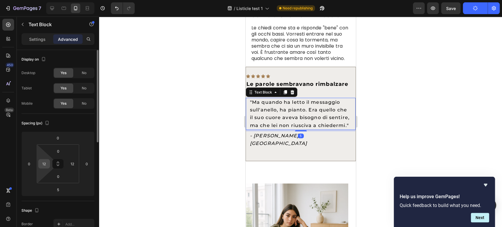
click at [46, 163] on input "12" at bounding box center [44, 163] width 9 height 9
type input "0"
click at [72, 162] on input "12" at bounding box center [72, 163] width 9 height 9
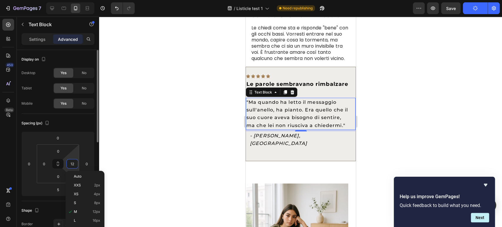
type input "0"
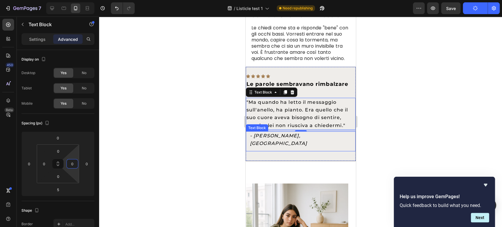
click at [311, 137] on p "- [PERSON_NAME], [GEOGRAPHIC_DATA]" at bounding box center [300, 139] width 101 height 15
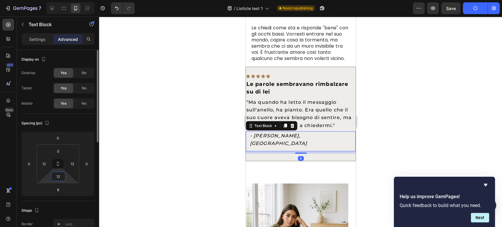
click at [59, 173] on input "12" at bounding box center [58, 176] width 12 height 9
type input "10"
click at [47, 166] on input "12" at bounding box center [44, 163] width 9 height 9
type input "0"
click at [69, 162] on input "12" at bounding box center [72, 163] width 9 height 9
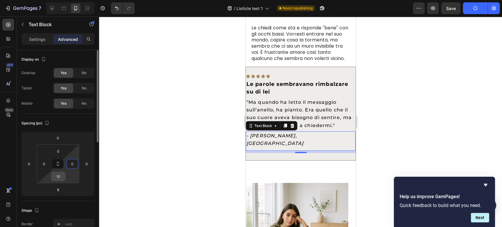
type input "0"
click at [59, 179] on input "10" at bounding box center [58, 176] width 12 height 9
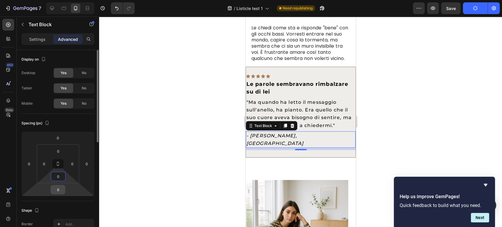
type input "0"
click at [58, 194] on input "8" at bounding box center [58, 189] width 12 height 9
type input "0"
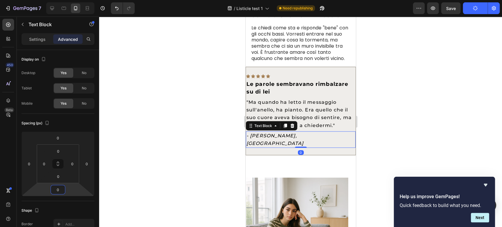
click at [320, 146] on div "Icon Icon Icon Icon Icon Row Le parole sembravano rimbalzare su di lei Text Blo…" at bounding box center [300, 111] width 110 height 89
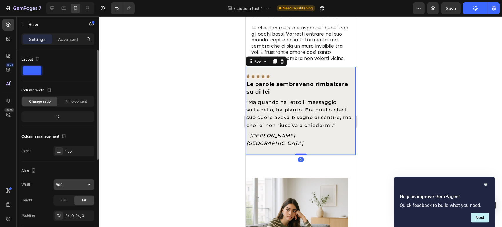
click at [74, 189] on input "800" at bounding box center [74, 184] width 41 height 11
click at [87, 186] on icon "button" at bounding box center [89, 185] width 6 height 6
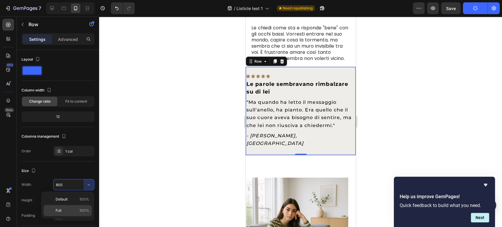
click at [80, 207] on div "Full 100%" at bounding box center [68, 210] width 48 height 11
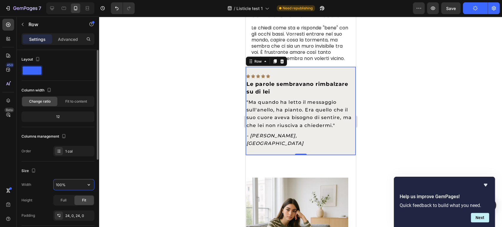
click at [70, 186] on input "100%" at bounding box center [74, 184] width 41 height 11
type input "90%"
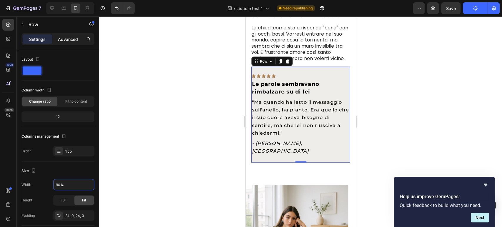
click at [66, 40] on p "Advanced" at bounding box center [68, 39] width 20 height 6
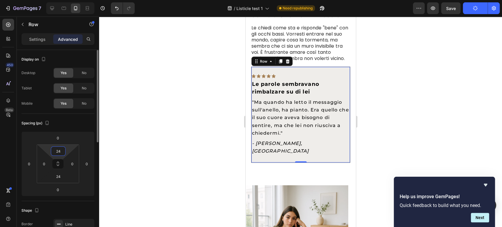
click at [61, 152] on input "24" at bounding box center [58, 151] width 12 height 9
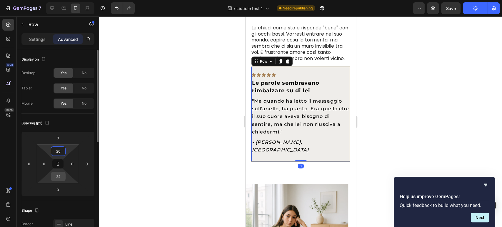
type input "20"
click at [61, 181] on input "24" at bounding box center [58, 176] width 12 height 9
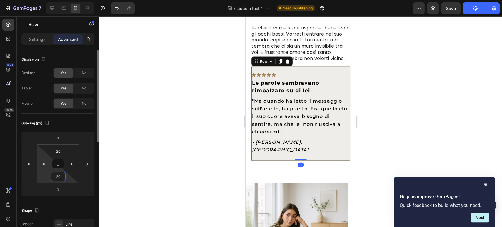
type input "20"
click at [49, 0] on html "7 / Listicle test 1 Need republishing Preview Save Publish 450 Beta Sections(18…" at bounding box center [251, 0] width 502 height 0
type input "15"
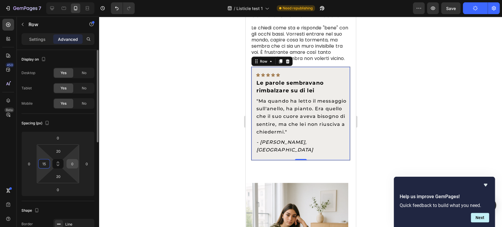
click at [75, 166] on input "0" at bounding box center [72, 163] width 9 height 9
type input "15"
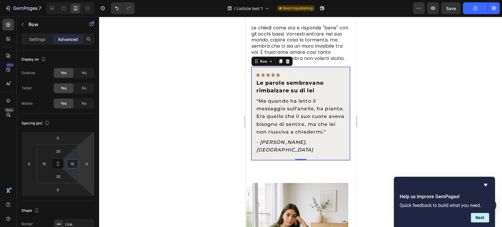
click at [408, 112] on div at bounding box center [300, 121] width 403 height 211
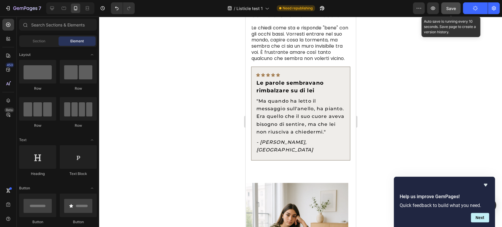
click at [453, 13] on button "Save" at bounding box center [450, 8] width 19 height 12
click at [453, 13] on button "button" at bounding box center [450, 8] width 19 height 12
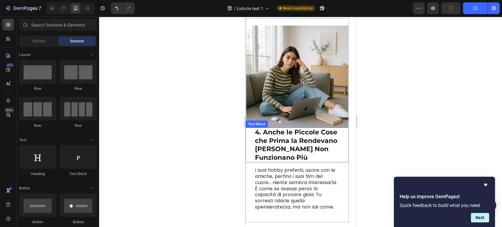
scroll to position [998, 0]
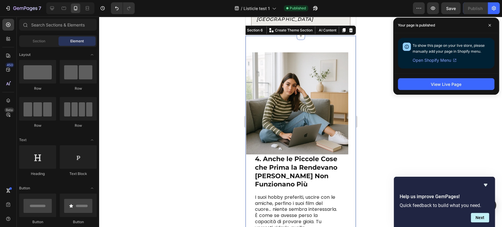
click at [285, 40] on div "4. Anche le Piccole Cose che Prima la Rendevano Felice Non Funzionano Più Text …" at bounding box center [300, 205] width 110 height 339
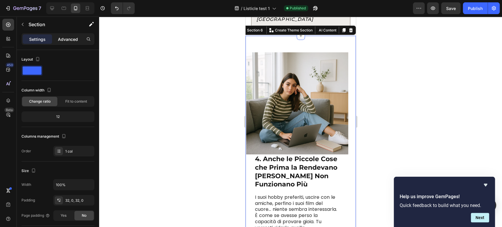
click at [68, 35] on div "Advanced" at bounding box center [67, 38] width 29 height 9
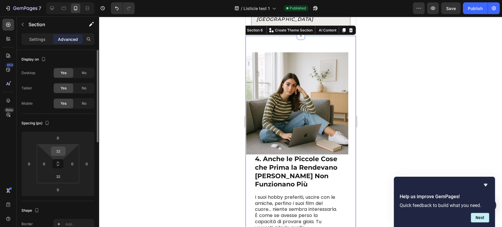
click at [62, 150] on input "32" at bounding box center [58, 151] width 12 height 9
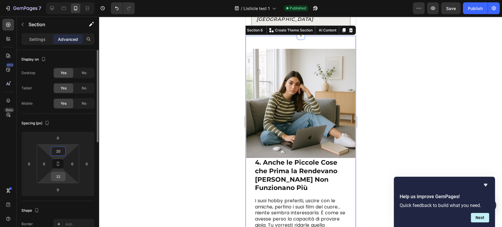
type input "20"
click at [62, 176] on input "32" at bounding box center [58, 176] width 12 height 9
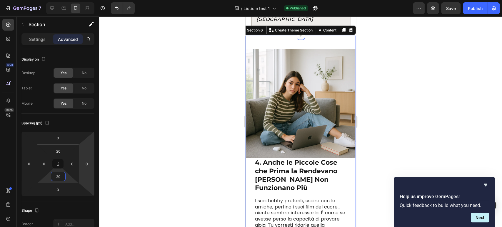
type input "20"
click at [285, 39] on div "4. Anche le Piccole Cose che Prima la Rendevano Felice Non Funzionano Più Text …" at bounding box center [300, 202] width 110 height 332
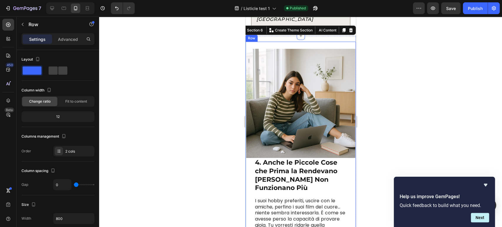
click at [282, 47] on div "4. Anche le Piccole Cose che Prima la Rendevano Felice Non Funzionano Più Text …" at bounding box center [300, 144] width 110 height 205
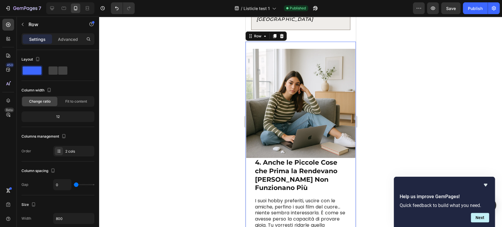
click at [69, 44] on div "Settings Advanced" at bounding box center [57, 39] width 73 height 12
click at [71, 39] on p "Advanced" at bounding box center [68, 39] width 20 height 6
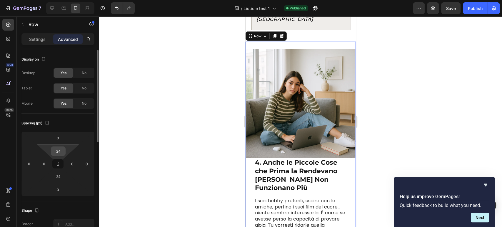
click at [59, 154] on input "24" at bounding box center [58, 151] width 12 height 9
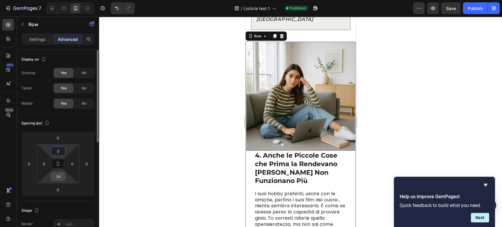
type input "0"
click at [62, 176] on input "24" at bounding box center [58, 176] width 12 height 9
type input "0"
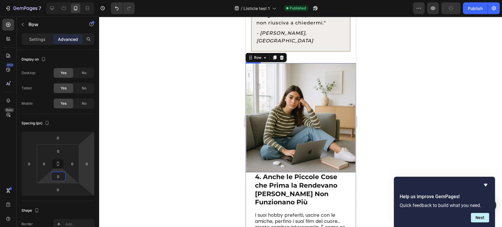
scroll to position [965, 0]
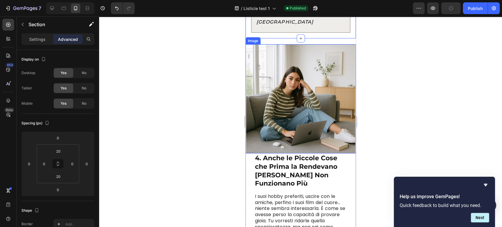
scroll to position [1031, 0]
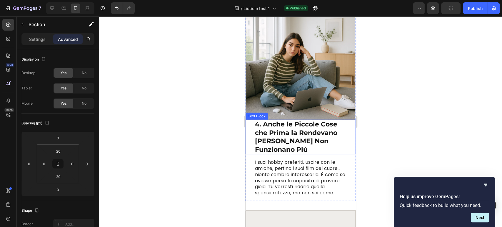
click at [250, 125] on div "4. Anche le Piccole Cose che Prima la Rendevano Felice Non Funzionano Più Text …" at bounding box center [300, 137] width 110 height 35
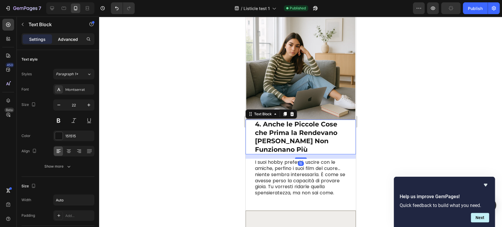
click at [80, 41] on div "Advanced" at bounding box center [67, 38] width 29 height 9
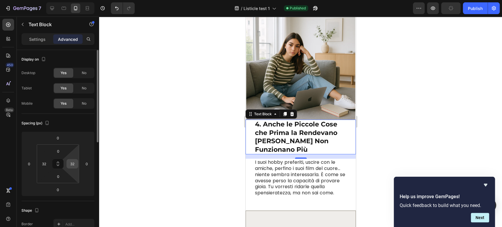
click at [73, 162] on input "32" at bounding box center [72, 163] width 9 height 9
type input "0"
click at [34, 168] on div "0" at bounding box center [29, 163] width 12 height 9
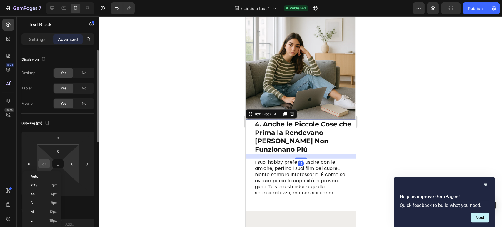
click at [39, 166] on div "32" at bounding box center [44, 163] width 12 height 9
click at [40, 165] on input "32" at bounding box center [44, 163] width 9 height 9
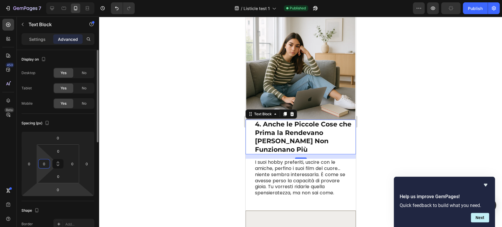
type input "0"
click at [65, 0] on html "7 / Listicle test 1 Published Preview Publish 450 Beta Sections(18) Elements(83…" at bounding box center [251, 0] width 502 height 0
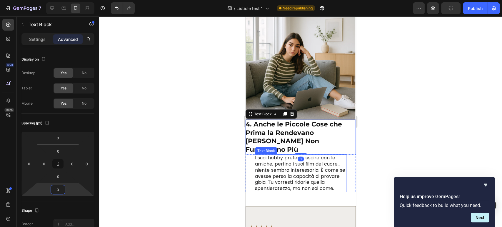
click at [271, 155] on p "I suoi hobby preferiti, uscire con le amiche, perfino i suoi film del cuore... …" at bounding box center [300, 173] width 91 height 37
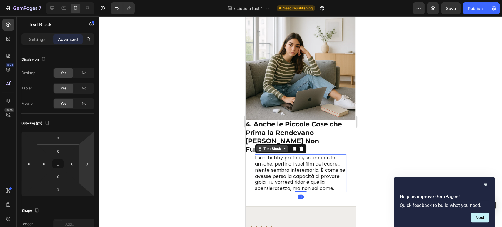
click at [264, 146] on div "Text Block" at bounding box center [272, 148] width 20 height 5
click at [306, 126] on p "4. Anche le Piccole Cose che Prima la Rendevano [PERSON_NAME] Non Funzionano Più" at bounding box center [300, 137] width 110 height 34
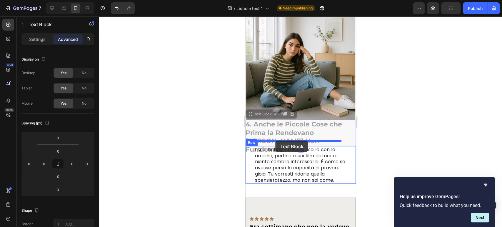
drag, startPoint x: 255, startPoint y: 111, endPoint x: 275, endPoint y: 141, distance: 36.2
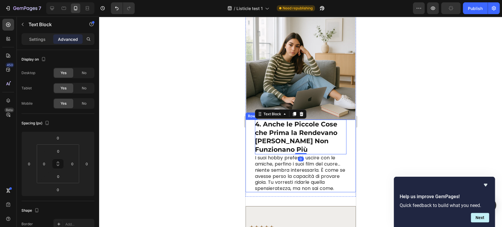
click at [255, 141] on p "4. Anche le Piccole Cose che Prima la Rendevano [PERSON_NAME] Non Funzionano Più" at bounding box center [300, 137] width 91 height 34
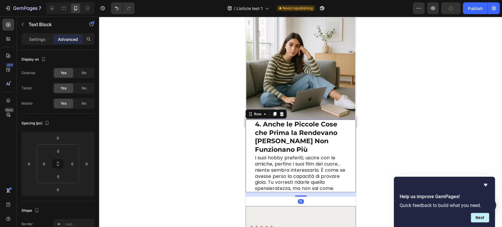
click at [249, 138] on div "4. Anche le Piccole Cose che Prima la Rendevano Felice Non Funzionano Più Text …" at bounding box center [300, 156] width 110 height 73
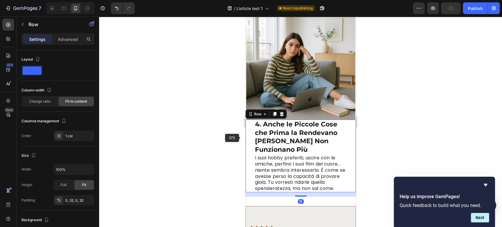
click at [261, 134] on p "4. Anche le Piccole Cose che Prima la Rendevano [PERSON_NAME] Non Funzionano Più" at bounding box center [300, 137] width 91 height 34
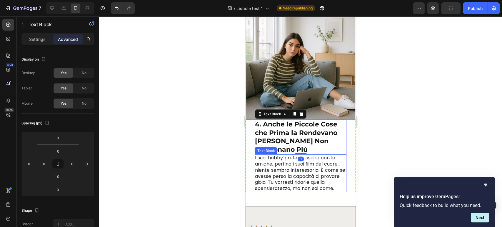
click at [293, 157] on p "I suoi hobby preferiti, uscire con le amiche, perfino i suoi film del cuore... …" at bounding box center [300, 173] width 91 height 37
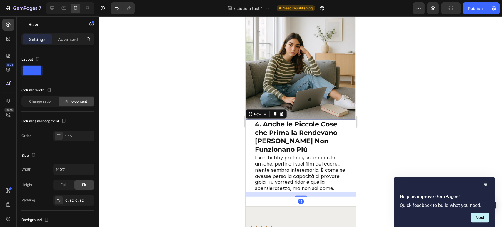
drag, startPoint x: 248, startPoint y: 156, endPoint x: 489, endPoint y: 171, distance: 240.8
click at [248, 156] on div "4. Anche le Piccole Cose che Prima la Rendevano Felice Non Funzionano Più Text …" at bounding box center [300, 156] width 110 height 73
click at [58, 41] on p "Advanced" at bounding box center [68, 39] width 20 height 6
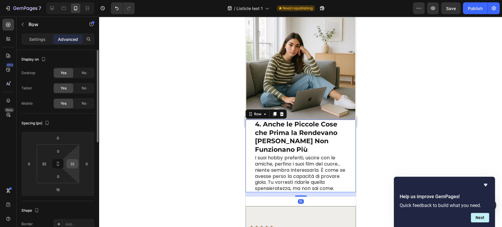
click at [71, 164] on input "32" at bounding box center [72, 163] width 9 height 9
type input "20"
click at [44, 160] on input "32" at bounding box center [44, 163] width 9 height 9
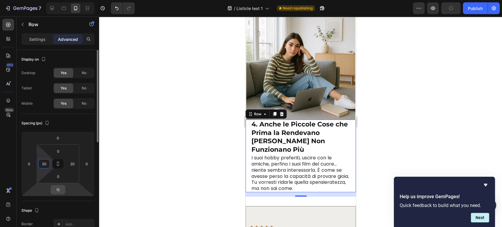
type input "20"
click at [59, 191] on input "15" at bounding box center [58, 189] width 12 height 9
type input "0"
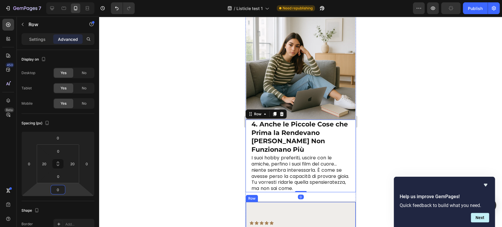
click at [273, 185] on div "4. Anche le Piccole Cose che Prima la Rendevano Felice Non Funzionano Più Text …" at bounding box center [300, 160] width 110 height 298
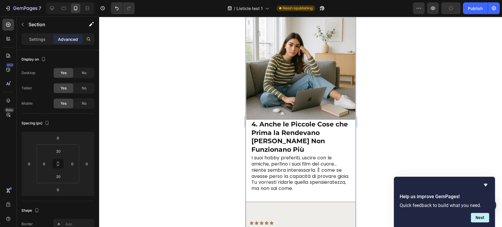
click at [280, 179] on div "4. Anche le Piccole Cose che Prima la Rendevano Felice Non Funzionano Più Text …" at bounding box center [300, 160] width 110 height 298
drag, startPoint x: 289, startPoint y: 178, endPoint x: 293, endPoint y: 177, distance: 4.8
click at [289, 178] on p "I suoi hobby preferiti, uscire con le amiche, perfino i suoi film del cuore... …" at bounding box center [300, 173] width 98 height 37
click at [267, 146] on div "Text Block" at bounding box center [269, 148] width 20 height 5
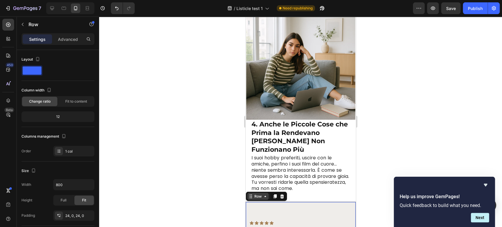
click at [256, 194] on div "Row" at bounding box center [258, 196] width 10 height 5
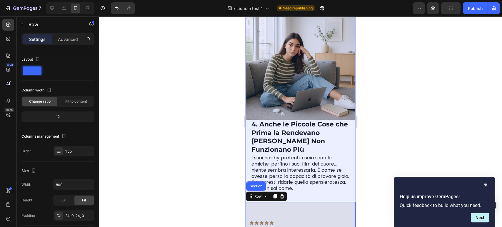
click at [287, 164] on p "I suoi hobby preferiti, uscire con le amiche, perfino i suoi film del cuore... …" at bounding box center [300, 173] width 98 height 37
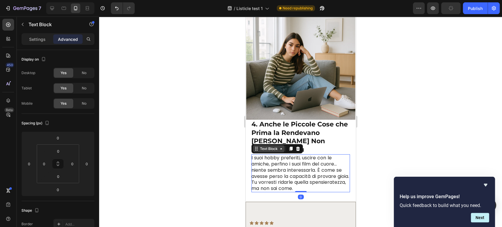
click at [269, 146] on div "Text Block" at bounding box center [269, 148] width 20 height 5
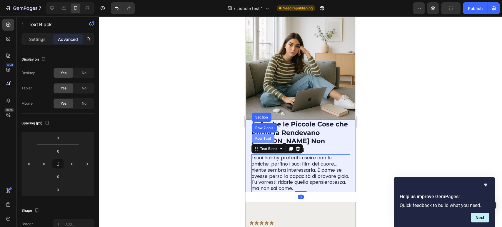
click at [266, 134] on div "Row 1 col" at bounding box center [262, 138] width 23 height 9
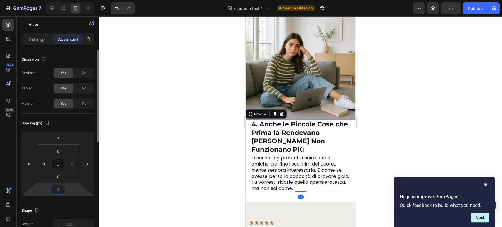
click at [57, 188] on input "0" at bounding box center [58, 189] width 12 height 9
click at [251, 109] on div "Row" at bounding box center [265, 113] width 41 height 9
click at [252, 111] on div "Row" at bounding box center [257, 114] width 21 height 7
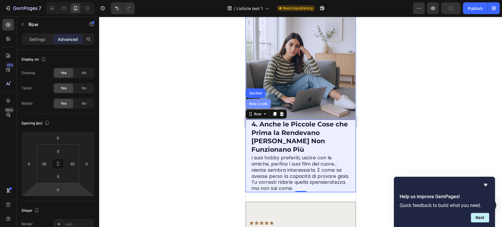
click at [253, 102] on div "Row 2 cols" at bounding box center [258, 104] width 20 height 4
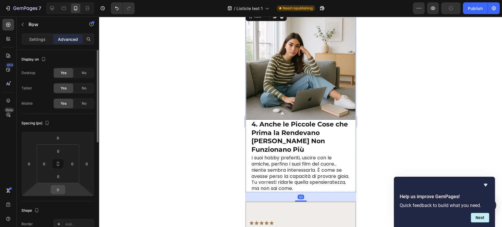
click at [61, 191] on input "0" at bounding box center [58, 189] width 12 height 9
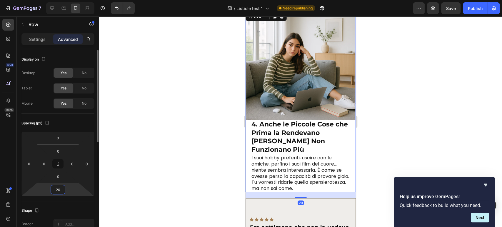
click at [57, 192] on input "20" at bounding box center [58, 189] width 12 height 9
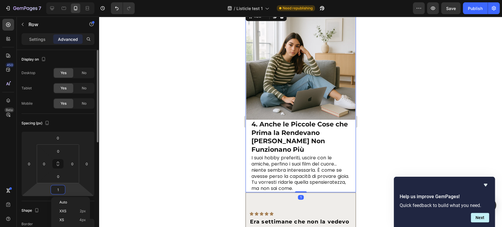
type input "15"
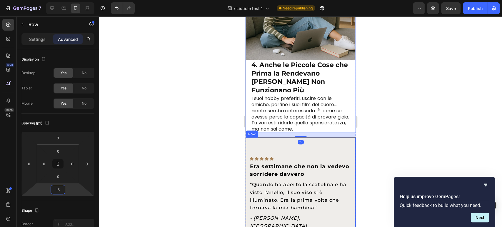
scroll to position [1096, 0]
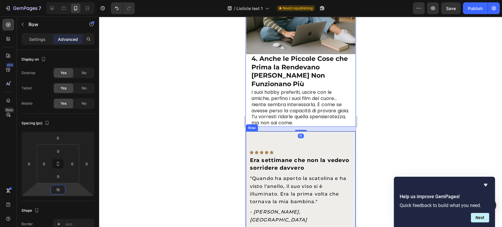
click at [260, 131] on div "Icon Icon Icon Icon Icon Row Era settimane che non la vedevo sorridere davvero …" at bounding box center [300, 184] width 110 height 106
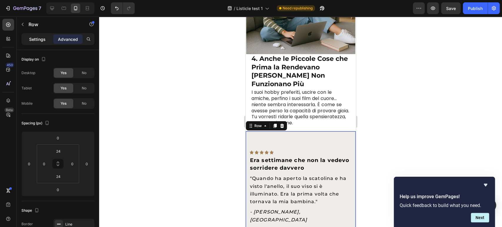
click at [34, 37] on p "Settings" at bounding box center [37, 39] width 16 height 6
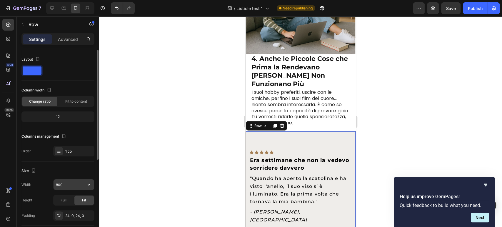
click at [74, 186] on input "800" at bounding box center [74, 184] width 41 height 11
click at [89, 185] on icon "button" at bounding box center [89, 184] width 2 height 1
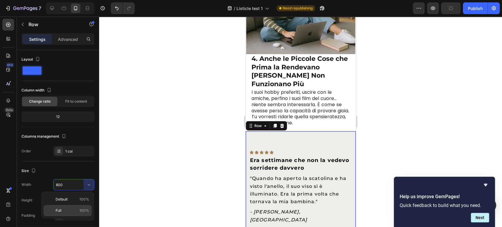
click at [83, 209] on span "100%" at bounding box center [84, 210] width 10 height 5
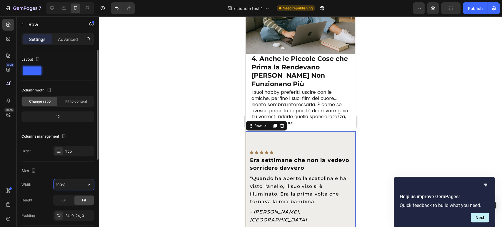
click at [67, 183] on input "100%" at bounding box center [74, 184] width 41 height 11
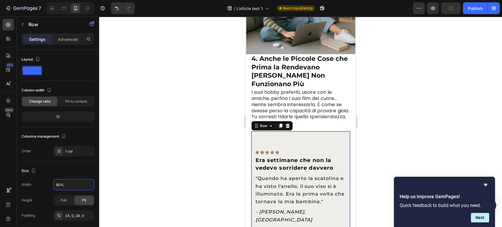
type input "90%"
click at [296, 131] on div "Icon Icon Icon Icon Icon Row Era settimane che non la vedevo sorridere davvero …" at bounding box center [300, 184] width 99 height 106
click at [69, 43] on div "Advanced" at bounding box center [67, 38] width 29 height 9
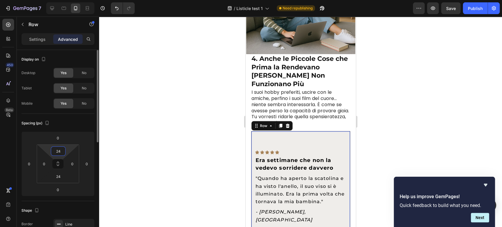
click at [53, 152] on input "24" at bounding box center [58, 151] width 12 height 9
type input "20"
click at [54, 178] on input "24" at bounding box center [58, 176] width 12 height 9
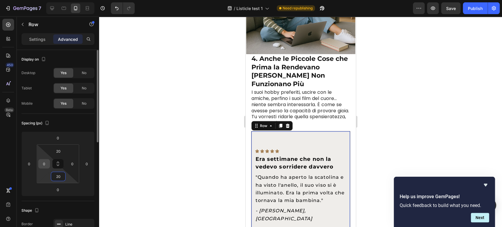
type input "20"
click at [45, 164] on input "0" at bounding box center [44, 163] width 9 height 9
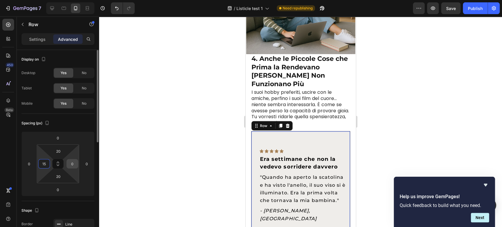
type input "15"
click at [74, 164] on input "0" at bounding box center [72, 163] width 9 height 9
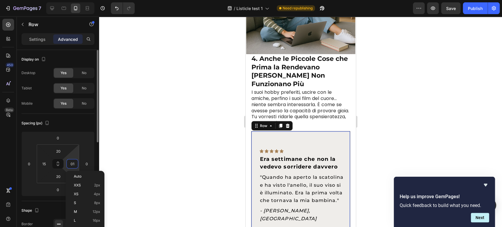
type input "5"
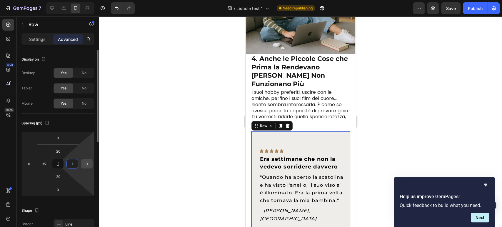
type input "15"
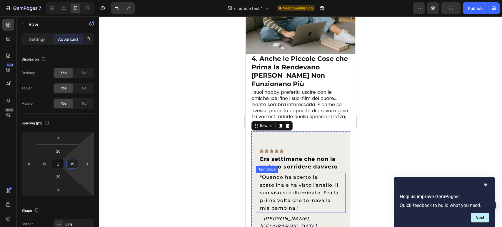
click at [301, 160] on p "Era settimane che non la vedevo sorridere davvero" at bounding box center [301, 163] width 82 height 15
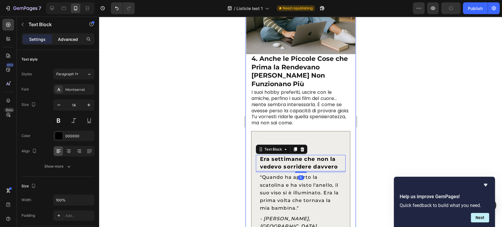
click at [58, 44] on div "Advanced" at bounding box center [67, 38] width 29 height 9
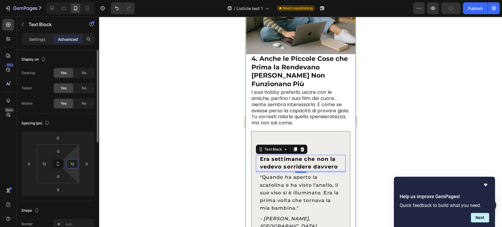
click at [71, 165] on input "12" at bounding box center [72, 163] width 9 height 9
type input "0"
click at [40, 162] on input "12" at bounding box center [44, 163] width 9 height 9
type input "0"
click at [56, 174] on input "0" at bounding box center [58, 176] width 12 height 9
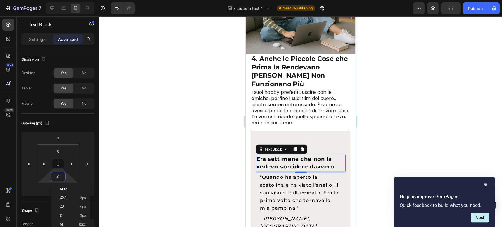
click at [44, 0] on html "7 / Listicle test 1 Need republishing Preview Publish 450 Beta Sections(18) Ele…" at bounding box center [251, 0] width 502 height 0
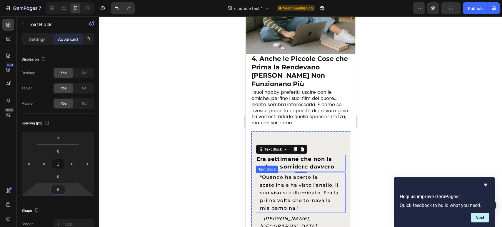
click at [298, 175] on div "5" at bounding box center [301, 177] width 6 height 5
click at [278, 184] on p ""Quando ha aperto la scatolina e ha visto l'anello, il suo viso si è illuminato…" at bounding box center [301, 193] width 82 height 39
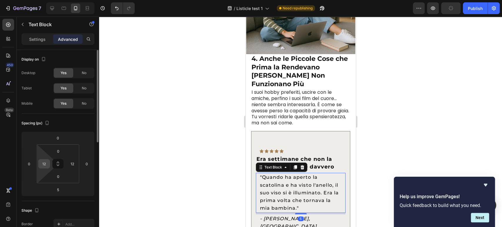
click at [40, 164] on input "12" at bounding box center [44, 163] width 9 height 9
type input "0"
click at [73, 164] on input "12" at bounding box center [72, 163] width 9 height 9
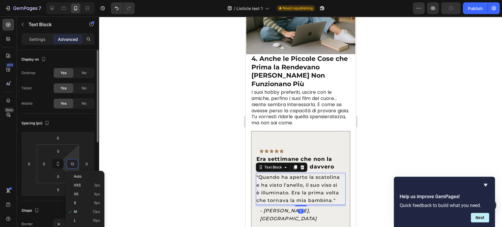
type input "0"
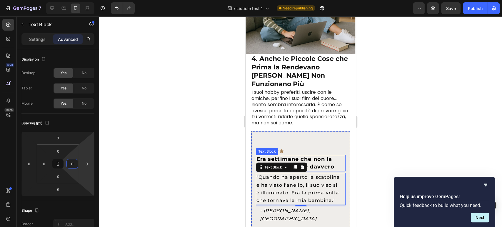
click at [321, 156] on strong "Era settimane che non la vedevo sorridere davvero" at bounding box center [295, 163] width 78 height 14
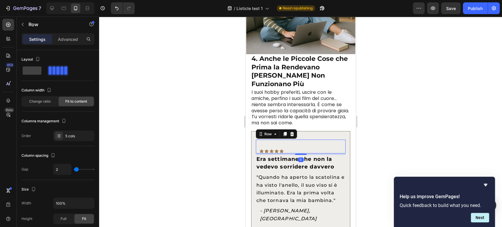
click at [329, 140] on div "Icon Icon Icon Icon Icon Row 5" at bounding box center [301, 147] width 90 height 14
click at [76, 41] on p "Advanced" at bounding box center [68, 39] width 20 height 6
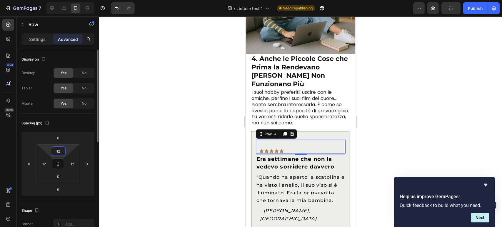
click at [59, 154] on input "12" at bounding box center [58, 151] width 12 height 9
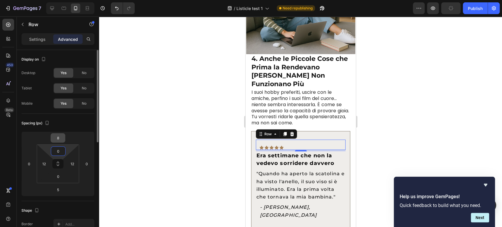
type input "0"
click at [62, 142] on input "8" at bounding box center [58, 138] width 12 height 9
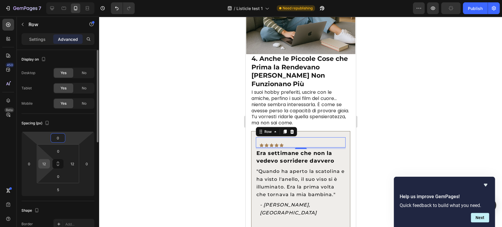
type input "0"
click at [42, 163] on input "12" at bounding box center [44, 163] width 9 height 9
type input "0"
click at [66, 0] on html "7 / Listicle test 1 Need republishing Preview Publish 450 Beta Sections(18) Ele…" at bounding box center [251, 0] width 502 height 0
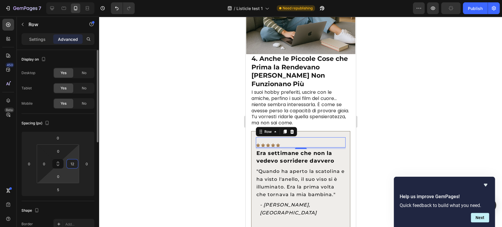
type input "0"
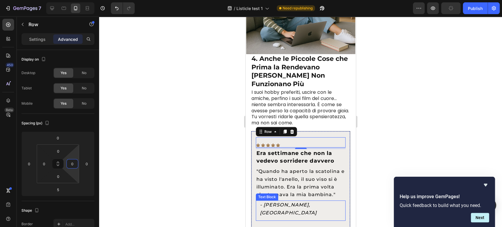
click at [319, 201] on p "- [PERSON_NAME], [GEOGRAPHIC_DATA]" at bounding box center [301, 208] width 82 height 15
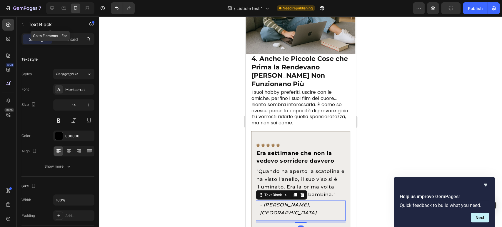
drag, startPoint x: 75, startPoint y: 31, endPoint x: 76, endPoint y: 34, distance: 3.0
click at [75, 32] on div "Text Block" at bounding box center [50, 24] width 67 height 15
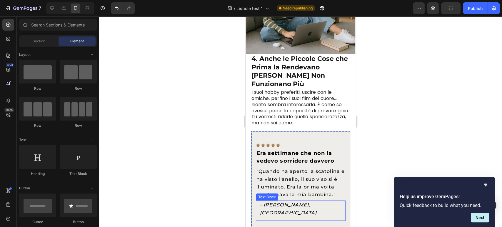
click at [328, 201] on p "- [PERSON_NAME], [GEOGRAPHIC_DATA]" at bounding box center [301, 208] width 82 height 15
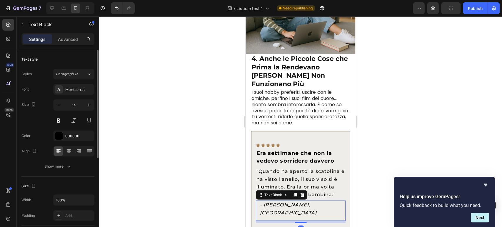
click at [63, 38] on p "Advanced" at bounding box center [68, 39] width 20 height 6
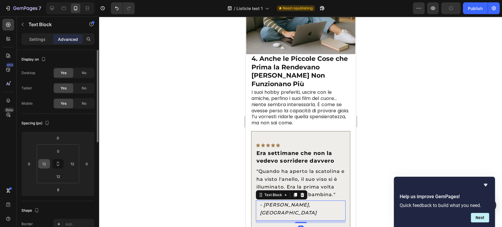
click at [47, 160] on input "12" at bounding box center [44, 163] width 9 height 9
type input "0"
click at [69, 161] on input "12" at bounding box center [72, 163] width 9 height 9
type input "0"
click at [59, 176] on input "12" at bounding box center [58, 176] width 12 height 9
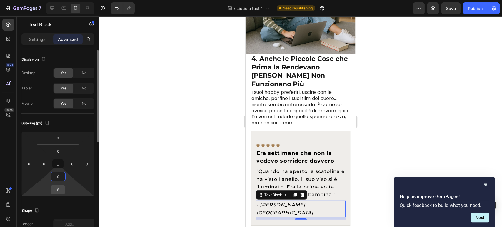
type input "0"
click at [55, 191] on input "8" at bounding box center [58, 189] width 12 height 9
type input "0"
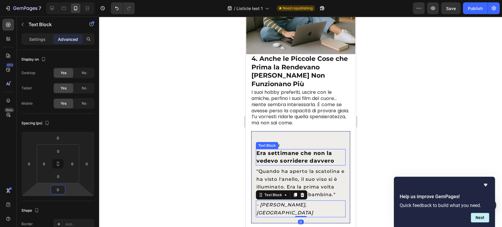
click at [294, 150] on p "Era settimane che non la vedevo sorridere davvero" at bounding box center [300, 157] width 89 height 15
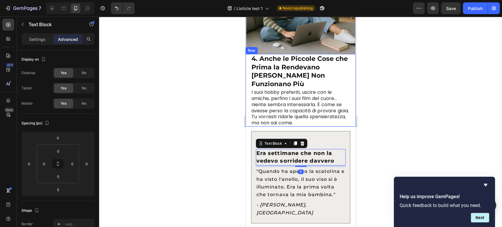
click at [251, 109] on div "4. Anche le Piccole Cose che Prima la Rendevano Felice Non Funzionano Più Text …" at bounding box center [300, 90] width 110 height 73
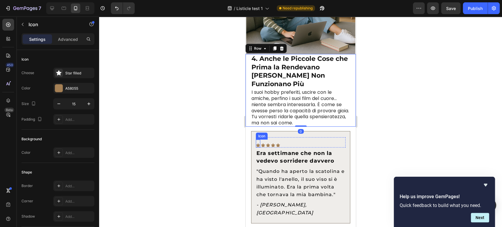
click at [257, 140] on div "Icon" at bounding box center [258, 144] width 4 height 8
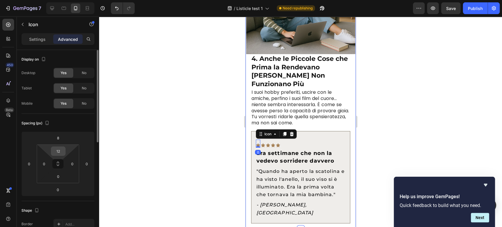
click at [57, 152] on input "12" at bounding box center [58, 151] width 12 height 9
type input "0"
click at [57, 141] on input "8" at bounding box center [58, 138] width 12 height 9
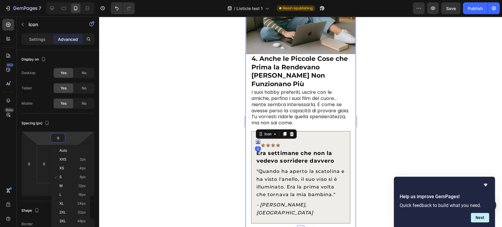
type input "0"
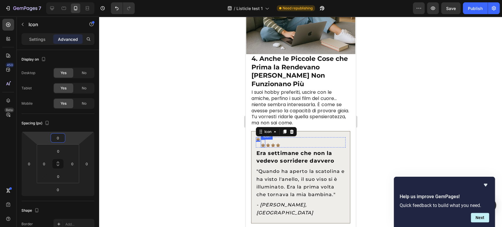
click at [262, 143] on icon at bounding box center [263, 145] width 4 height 4
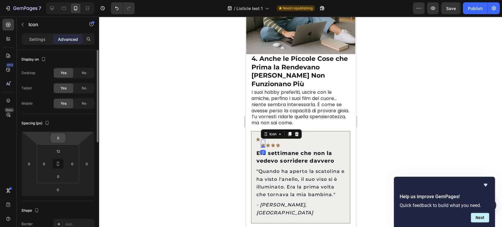
click at [54, 135] on input "8" at bounding box center [58, 138] width 12 height 9
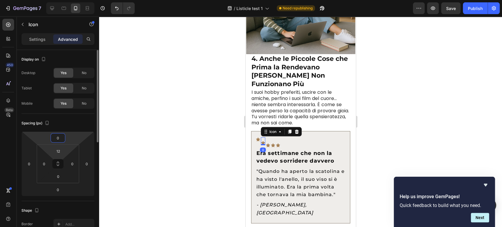
type input "0"
click at [60, 0] on html "7 / Listicle test 1 Need republishing Preview Save Publish 450 Beta Sections(18…" at bounding box center [251, 0] width 502 height 0
type input "0"
click at [271, 143] on icon at bounding box center [273, 145] width 4 height 4
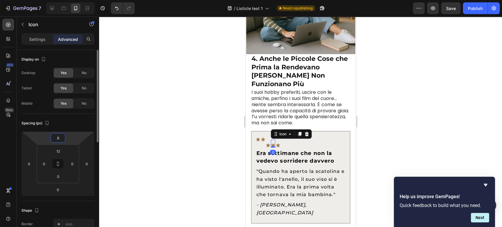
click at [60, 139] on input "8" at bounding box center [58, 138] width 12 height 9
type input "0"
click at [59, 152] on input "12" at bounding box center [58, 151] width 12 height 9
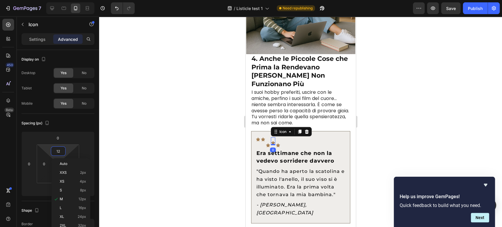
type input "0"
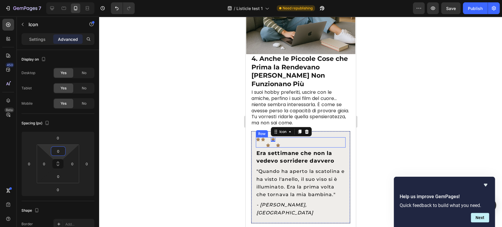
click at [266, 143] on icon at bounding box center [268, 145] width 4 height 4
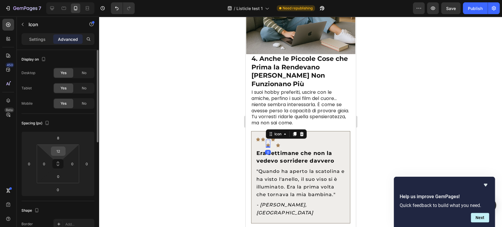
click at [65, 150] on div "12" at bounding box center [58, 150] width 15 height 9
click at [62, 150] on input "12" at bounding box center [58, 151] width 12 height 9
type input "0"
click at [56, 136] on input "8" at bounding box center [58, 138] width 12 height 9
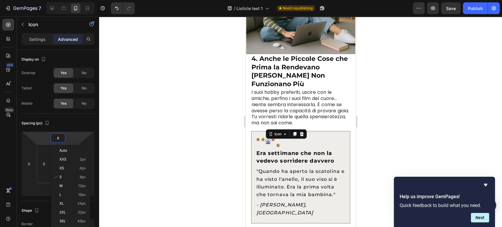
type input "0"
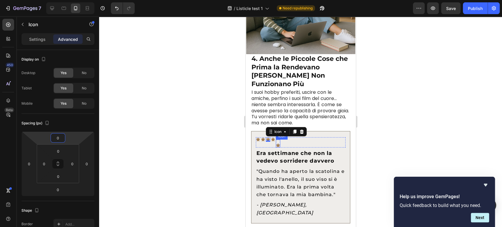
click at [277, 144] on icon at bounding box center [278, 146] width 4 height 4
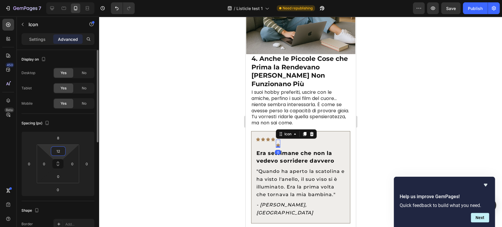
click at [54, 148] on input "12" at bounding box center [58, 151] width 12 height 9
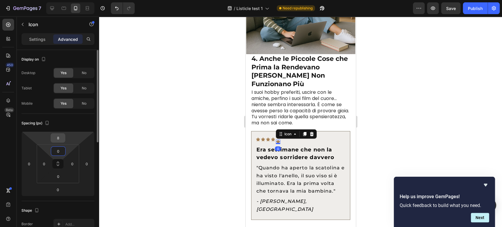
type input "0"
click at [54, 137] on input "8" at bounding box center [58, 138] width 12 height 9
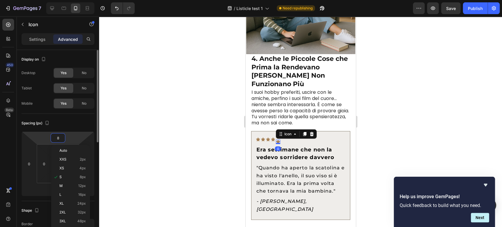
type input "0"
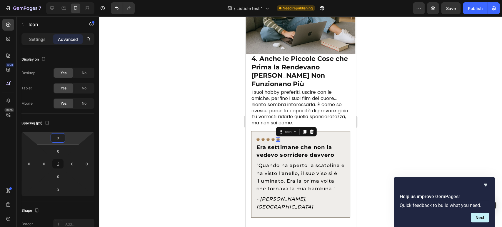
click at [434, 136] on div at bounding box center [300, 121] width 403 height 211
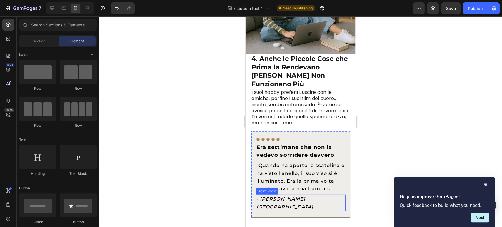
click at [339, 195] on p "- [PERSON_NAME], [GEOGRAPHIC_DATA]" at bounding box center [300, 202] width 89 height 15
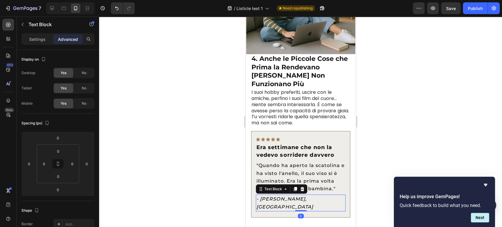
click at [254, 186] on div "Icon Icon Icon Icon Icon Row Era settimane che non la vedevo sorridere davvero …" at bounding box center [300, 174] width 99 height 86
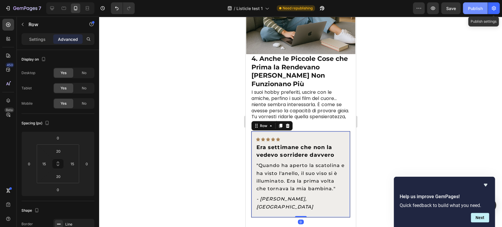
drag, startPoint x: 481, startPoint y: 10, endPoint x: 477, endPoint y: 12, distance: 4.9
click at [481, 10] on div "Publish" at bounding box center [475, 8] width 15 height 6
click at [439, 14] on div "Preview Publish" at bounding box center [456, 8] width 87 height 12
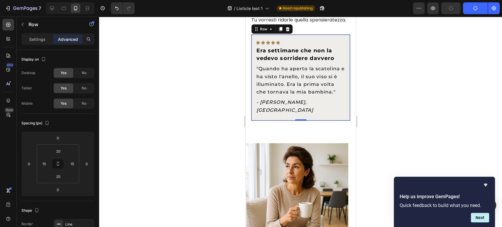
scroll to position [1194, 0]
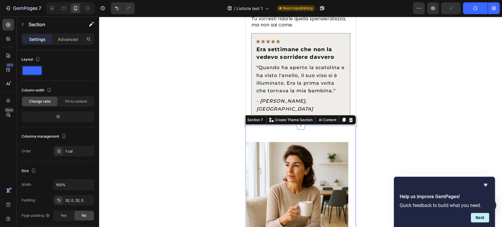
click at [67, 47] on div "Settings Advanced" at bounding box center [58, 41] width 82 height 17
click at [67, 36] on p "Advanced" at bounding box center [68, 39] width 20 height 6
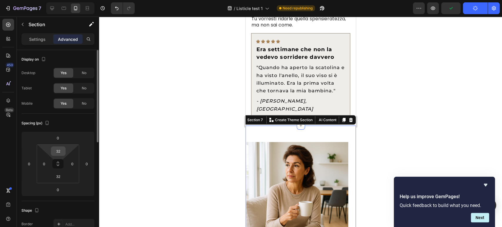
click at [62, 151] on input "32" at bounding box center [58, 151] width 12 height 9
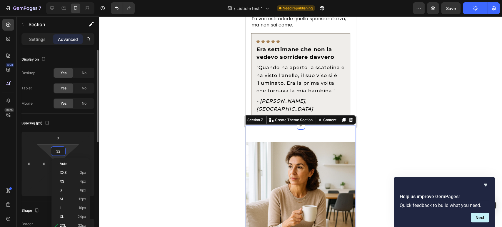
click at [58, 154] on input "32" at bounding box center [58, 151] width 12 height 9
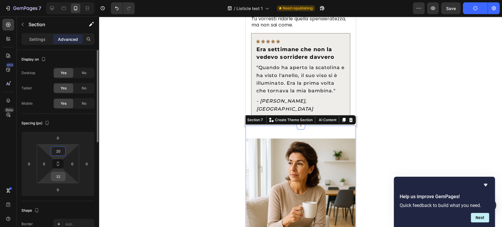
type input "20"
click at [64, 177] on input "32" at bounding box center [58, 176] width 12 height 9
type input "20"
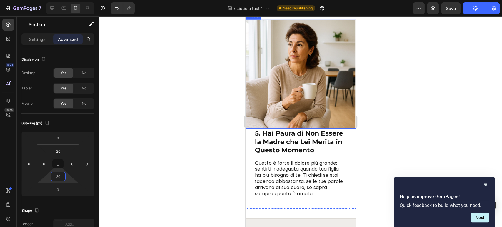
scroll to position [1227, 0]
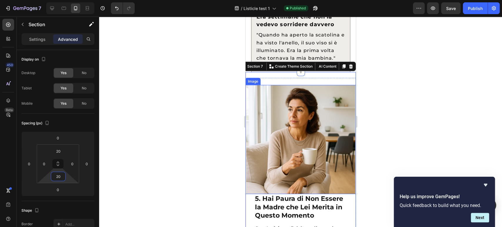
click at [282, 92] on img at bounding box center [300, 139] width 109 height 109
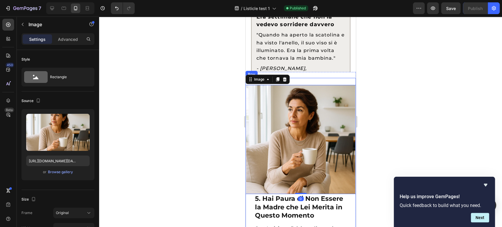
click at [314, 78] on div "5. Hai Paura di Non Essere la Madre che Lei Merita in Questo Momento Text Block…" at bounding box center [300, 176] width 110 height 196
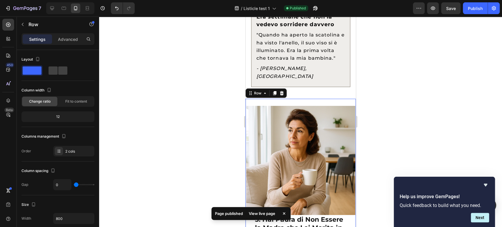
click at [313, 99] on div "5. Hai Paura di Non Essere la Madre che Lei Merita in Questo Momento Text Block…" at bounding box center [300, 197] width 110 height 196
click at [53, 41] on div "Settings Advanced" at bounding box center [58, 38] width 71 height 9
click at [65, 41] on p "Advanced" at bounding box center [68, 39] width 20 height 6
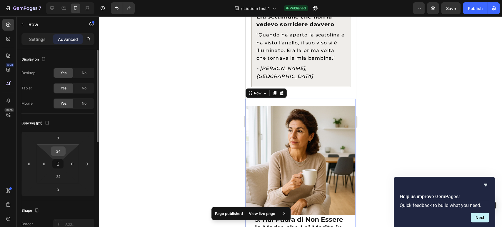
click at [59, 149] on input "24" at bounding box center [58, 151] width 12 height 9
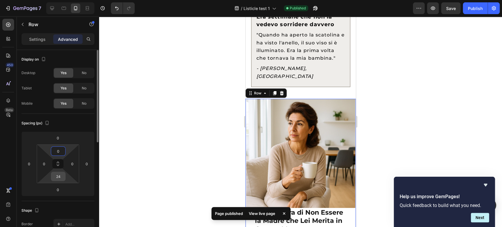
type input "0"
click at [61, 174] on input "24" at bounding box center [58, 176] width 12 height 9
type input "0"
click at [69, 0] on html "7 / Listicle test 1 Published Preview Save Publish 450 Beta Sections(18) Elemen…" at bounding box center [251, 0] width 502 height 0
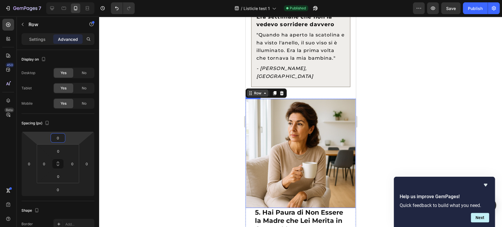
click at [263, 91] on icon at bounding box center [264, 93] width 5 height 5
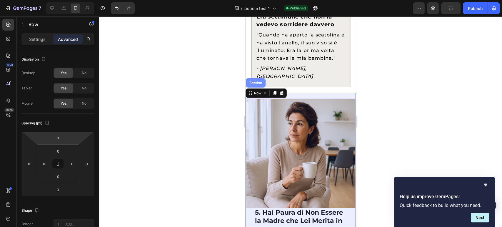
click at [252, 78] on div "Section" at bounding box center [256, 82] width 20 height 9
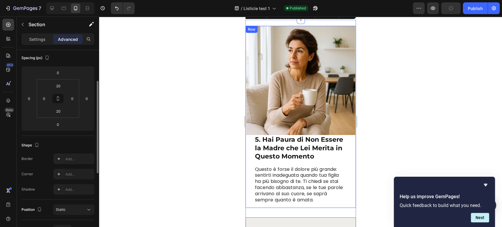
scroll to position [1325, 0]
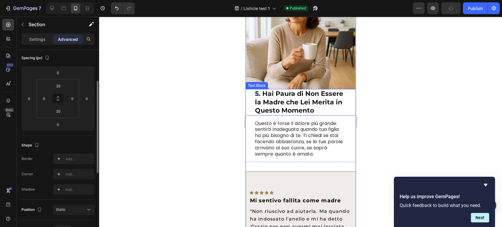
click at [256, 104] on p "5. Hai Paura di Non Essere la Madre che Lei Merita in Questo Momento" at bounding box center [300, 102] width 91 height 25
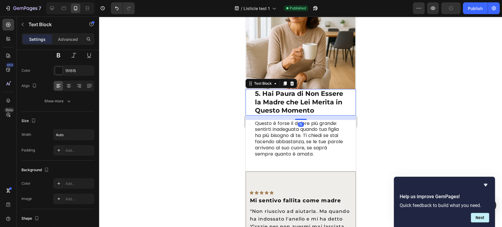
scroll to position [0, 0]
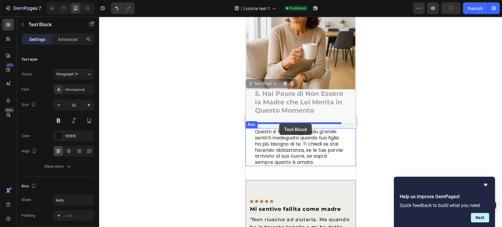
drag, startPoint x: 260, startPoint y: 79, endPoint x: 279, endPoint y: 124, distance: 48.0
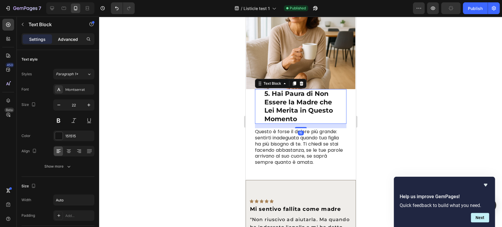
click at [68, 42] on div "Advanced" at bounding box center [67, 38] width 29 height 9
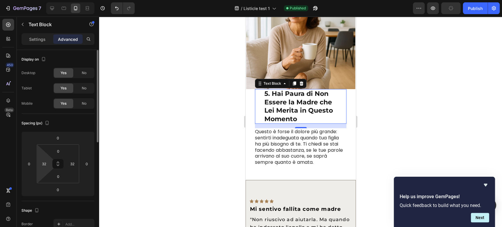
click at [39, 0] on html "7 / Listicle test 1 Published Preview Publish 450 Beta Sections(18) Elements(83…" at bounding box center [251, 0] width 502 height 0
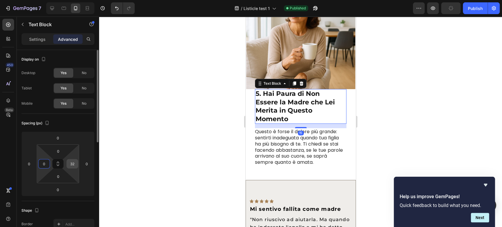
type input "0"
click at [72, 164] on input "32" at bounding box center [72, 163] width 9 height 9
type input "0"
click at [230, 147] on div at bounding box center [300, 121] width 403 height 211
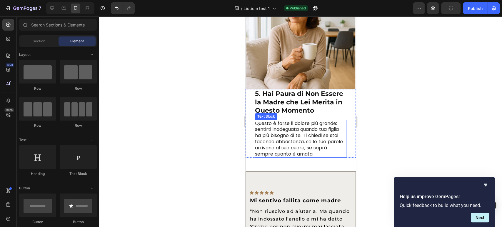
click at [288, 107] on p "5. Hai Paura di Non Essere la Madre che Lei Merita in Questo Momento" at bounding box center [300, 102] width 91 height 25
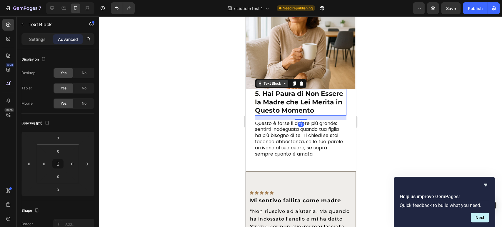
click at [266, 81] on div "Text Block" at bounding box center [272, 83] width 20 height 5
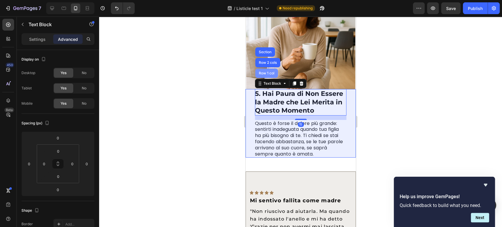
drag, startPoint x: 264, startPoint y: 72, endPoint x: 478, endPoint y: 101, distance: 215.8
click at [264, 72] on div "Row 1 col" at bounding box center [266, 73] width 23 height 9
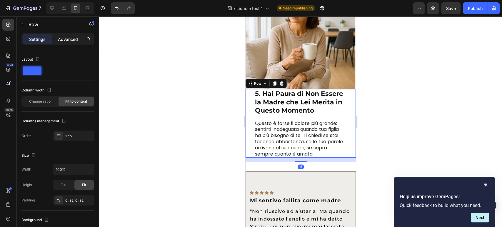
click at [61, 40] on p "Advanced" at bounding box center [68, 39] width 20 height 6
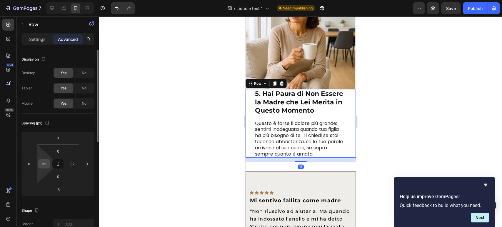
click at [43, 164] on input "32" at bounding box center [44, 163] width 9 height 9
type input "0"
click at [73, 163] on input "32" at bounding box center [72, 163] width 9 height 9
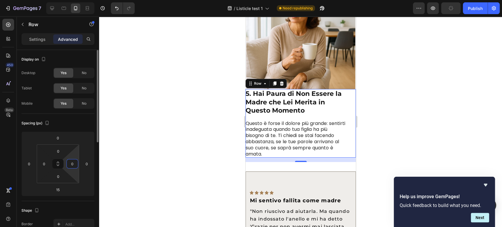
click at [73, 163] on input "0" at bounding box center [72, 163] width 9 height 9
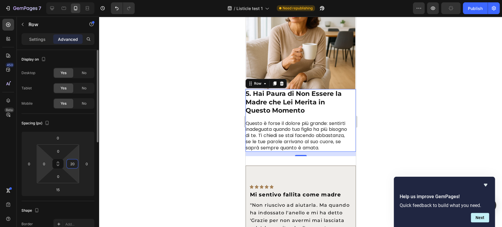
type input "20"
click at [41, 0] on html "7 / Listicle test 1 Need republishing Preview Publish 450 Beta Sections(18) Ele…" at bounding box center [251, 0] width 502 height 0
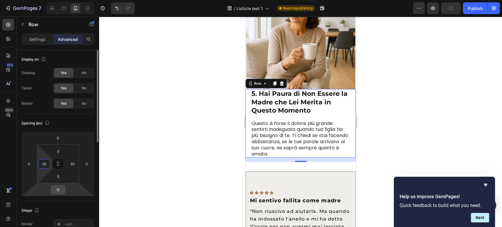
type input "20"
click at [61, 189] on input "15" at bounding box center [58, 189] width 12 height 9
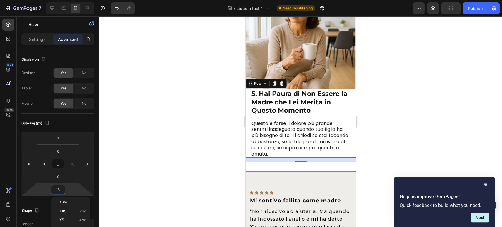
type input "0"
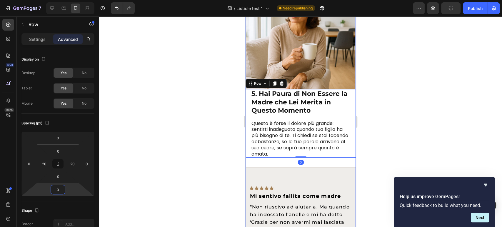
click at [293, 159] on div "5. Hai Paura di Non Essere la Madre che Lei Merita in Questo Momento Text Block…" at bounding box center [300, 130] width 110 height 301
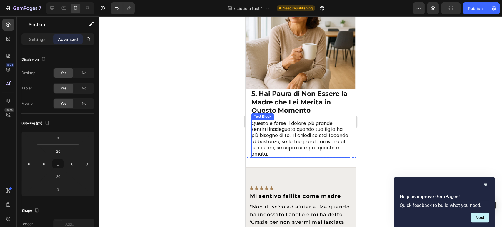
click at [285, 151] on p "Questo è forse il dolore più grande: sentirti inadeguata quando tua figlia ha p…" at bounding box center [300, 139] width 98 height 37
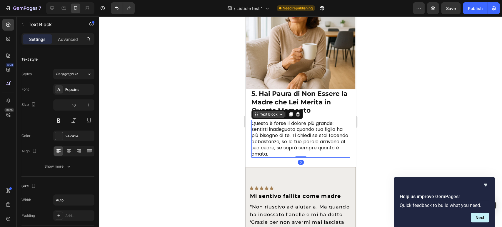
click at [263, 112] on div "Text Block" at bounding box center [269, 114] width 20 height 5
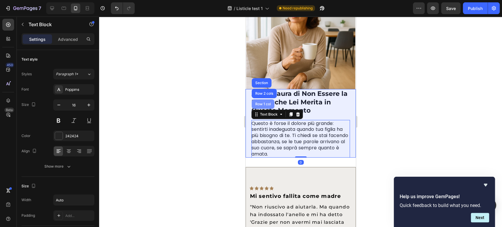
click at [261, 101] on div "Row 1 col" at bounding box center [262, 103] width 23 height 9
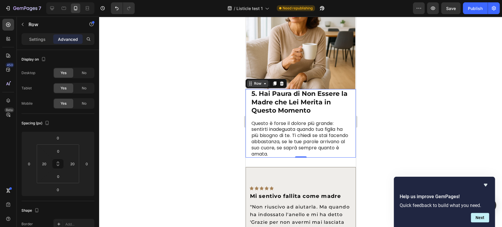
click at [251, 80] on div "Row" at bounding box center [257, 83] width 21 height 7
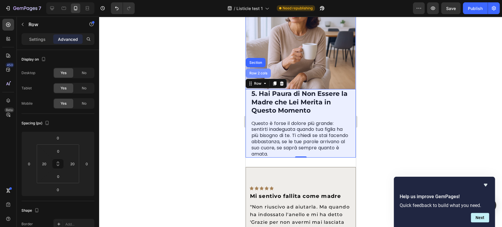
click at [251, 70] on div "Row 2 cols" at bounding box center [258, 73] width 25 height 9
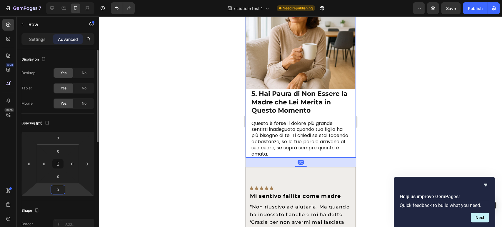
click at [59, 193] on input "0" at bounding box center [58, 189] width 12 height 9
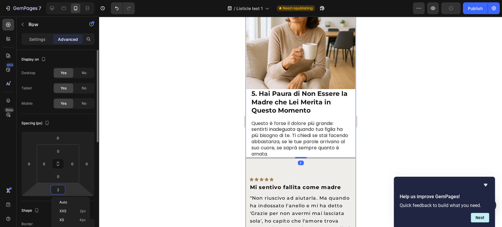
type input "20"
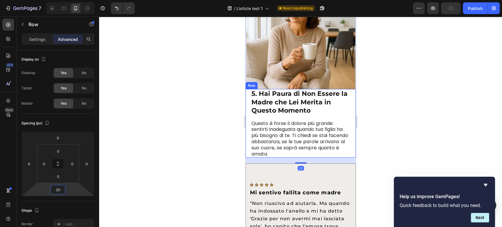
click at [248, 89] on div "5. Hai Paura di Non Essere la Madre che Lei Merita in Questo Momento Text Block…" at bounding box center [300, 123] width 110 height 69
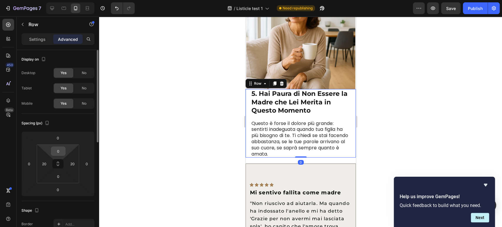
click at [62, 153] on input "0" at bounding box center [58, 151] width 12 height 9
type input "15"
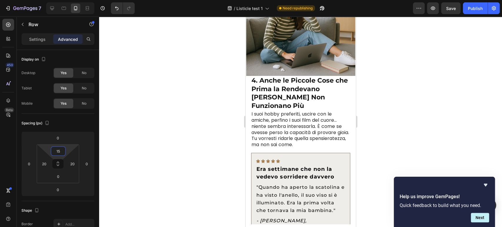
scroll to position [1031, 0]
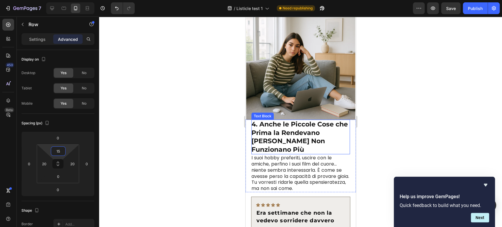
click at [257, 126] on p "4. Anche le Piccole Cose che Prima la Rendevano [PERSON_NAME] Non Funzionano Più" at bounding box center [300, 137] width 98 height 34
click at [259, 111] on div "Text Block" at bounding box center [269, 113] width 20 height 5
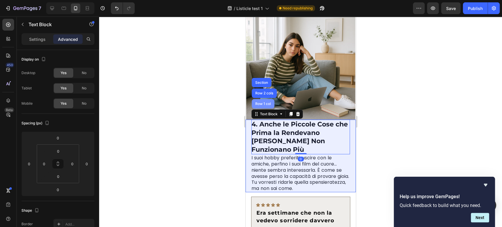
click at [258, 102] on div "Row 1 col" at bounding box center [263, 104] width 18 height 4
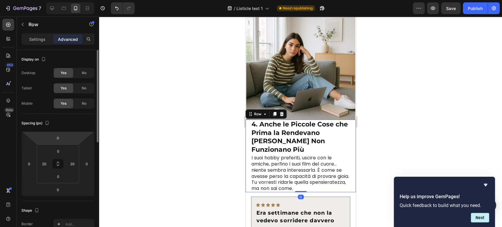
click at [55, 0] on html "7 / Listicle test 1 Need republishing Preview Save Publish 450 Beta Sections(18…" at bounding box center [251, 0] width 502 height 0
click at [58, 150] on input "0" at bounding box center [58, 151] width 12 height 9
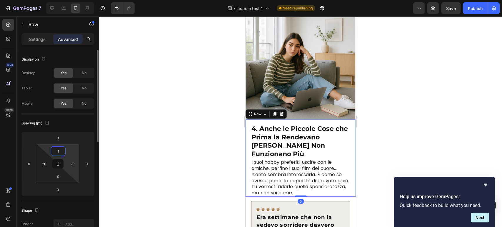
type input "15"
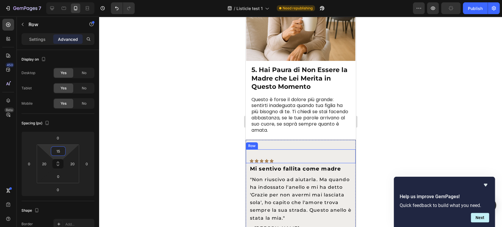
scroll to position [1390, 0]
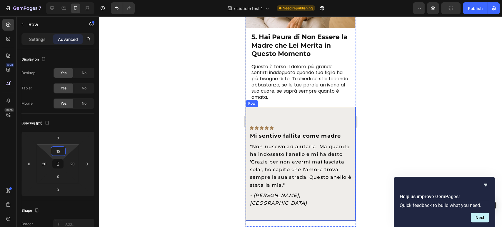
click at [307, 114] on div "Icon Icon Icon Icon Icon Row Mi sentivo fallita come madre Text Block "Non rius…" at bounding box center [301, 163] width 110 height 99
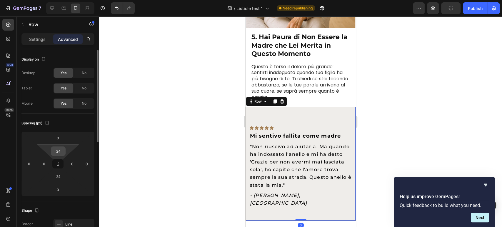
click at [55, 151] on input "24" at bounding box center [58, 151] width 12 height 9
type input "20"
click at [60, 176] on input "24" at bounding box center [58, 176] width 12 height 9
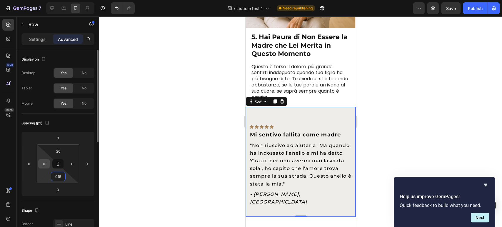
type input "15"
click at [40, 165] on input "0" at bounding box center [44, 163] width 9 height 9
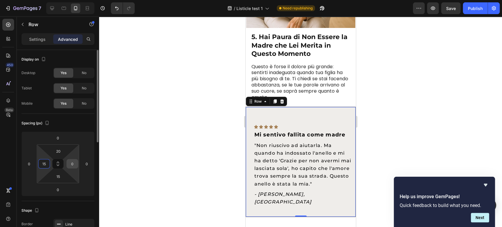
type input "15"
click at [76, 164] on input "0" at bounding box center [72, 163] width 9 height 9
click at [75, 164] on input "5" at bounding box center [72, 163] width 9 height 9
type input "15"
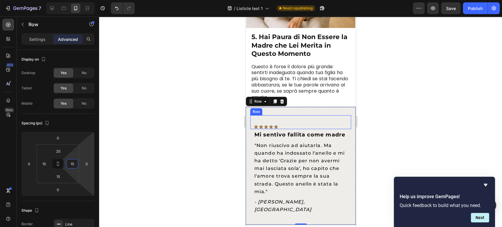
click at [278, 115] on div "Icon Icon Icon Icon Icon Row" at bounding box center [300, 122] width 101 height 14
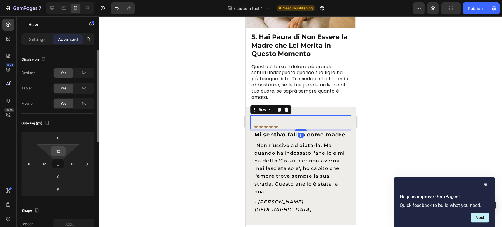
click at [57, 149] on input "12" at bounding box center [58, 151] width 12 height 9
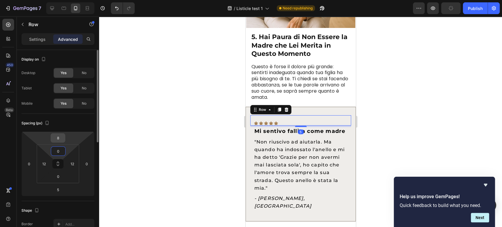
type input "0"
click at [59, 139] on input "8" at bounding box center [58, 138] width 12 height 9
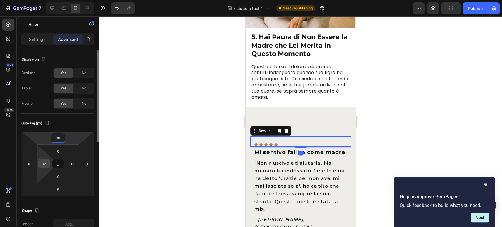
type input "80"
click at [45, 166] on input "12" at bounding box center [44, 163] width 9 height 9
type input "0"
click at [69, 163] on input "12" at bounding box center [72, 163] width 9 height 9
type input "0"
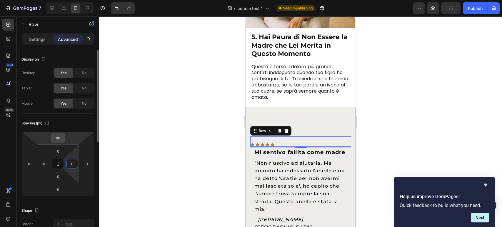
click at [57, 138] on input "80" at bounding box center [58, 138] width 12 height 9
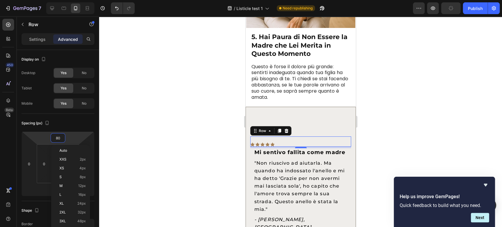
type input "0"
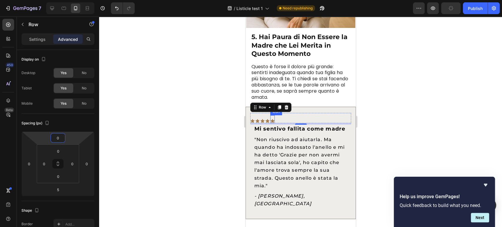
click at [270, 119] on icon at bounding box center [272, 121] width 4 height 4
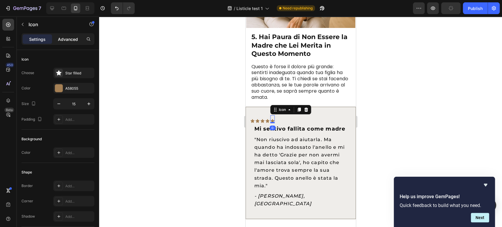
click at [65, 38] on p "Advanced" at bounding box center [68, 39] width 20 height 6
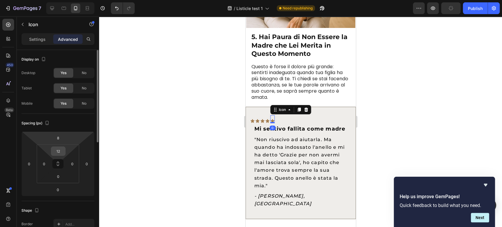
click at [58, 147] on input "12" at bounding box center [58, 151] width 12 height 9
type input "0"
click at [59, 134] on input "8" at bounding box center [58, 138] width 12 height 9
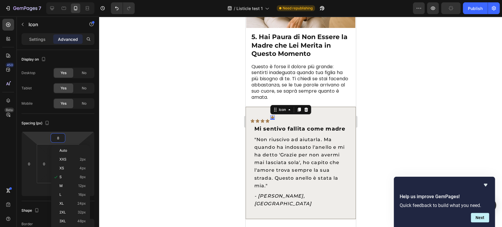
type input "0"
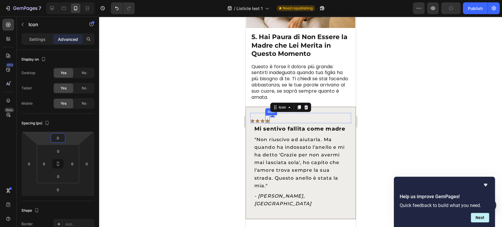
click at [267, 119] on icon at bounding box center [267, 121] width 4 height 4
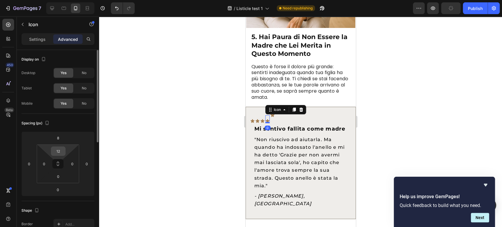
click at [63, 149] on input "12" at bounding box center [58, 151] width 12 height 9
type input "0"
click at [59, 138] on input "8" at bounding box center [58, 138] width 12 height 9
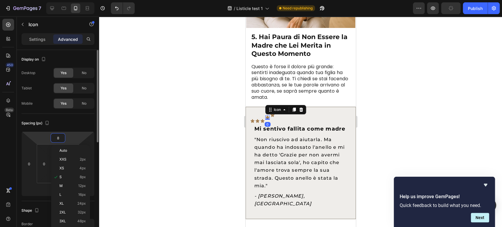
type input "0"
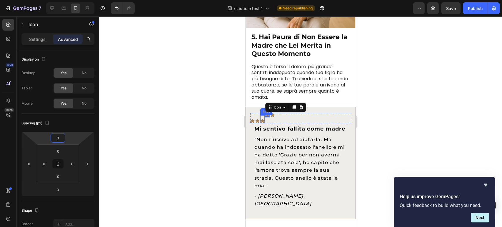
click at [261, 115] on div "Icon" at bounding box center [262, 119] width 4 height 8
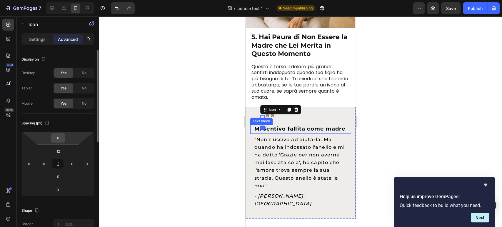
click at [58, 141] on input "8" at bounding box center [58, 138] width 12 height 9
type input "0"
click at [58, 0] on html "7 / Listicle test 1 Need republishing Preview Save Publish 450 Beta Sections(18…" at bounding box center [251, 0] width 502 height 0
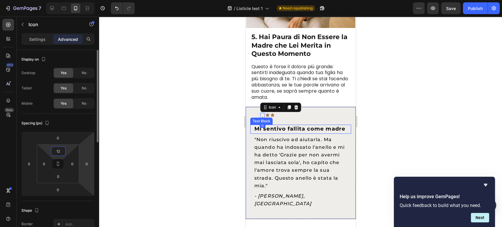
type input "0"
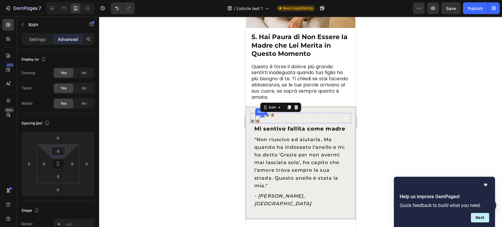
click at [257, 119] on icon at bounding box center [257, 121] width 4 height 4
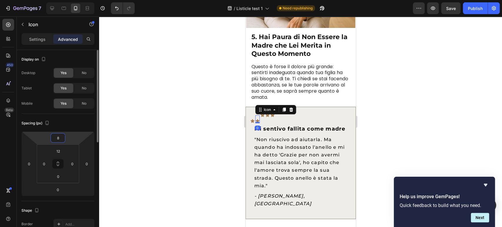
click at [54, 136] on input "8" at bounding box center [58, 138] width 12 height 9
type input "0"
click at [59, 152] on input "12" at bounding box center [58, 151] width 12 height 9
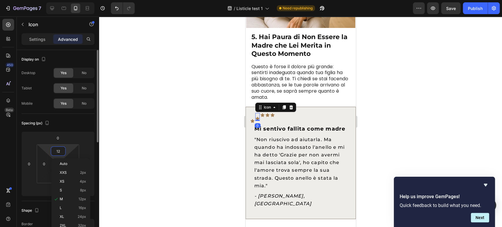
type input "0"
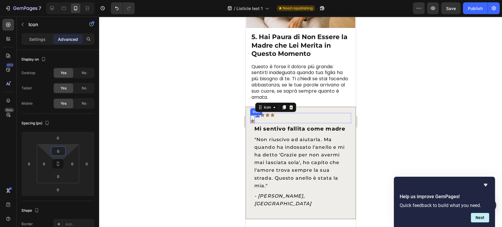
click at [253, 119] on icon at bounding box center [252, 121] width 4 height 4
click at [58, 0] on html "7 / Listicle test 1 Need republishing Preview Save Publish 450 Beta Sections(18…" at bounding box center [251, 0] width 502 height 0
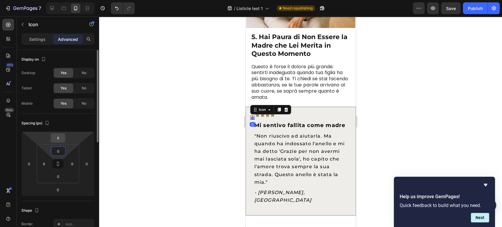
type input "0"
click at [59, 139] on input "8" at bounding box center [58, 138] width 12 height 9
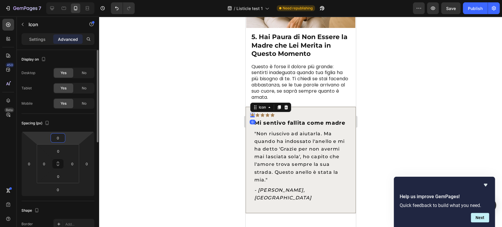
type input "0"
click at [79, 120] on div "Spacing (px)" at bounding box center [57, 123] width 73 height 9
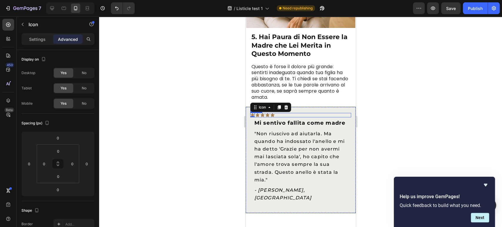
click at [321, 113] on div "Icon 0 Icon Icon Icon Icon Row" at bounding box center [300, 115] width 101 height 4
click at [324, 107] on div "Icon Icon Icon Icon Icon Row 5 Mi sentivo fallita come madre Text Block "Non ri…" at bounding box center [300, 160] width 110 height 106
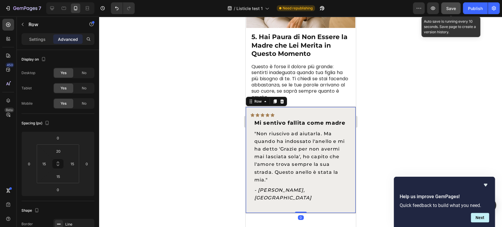
click at [449, 11] on div "Save" at bounding box center [451, 8] width 10 height 6
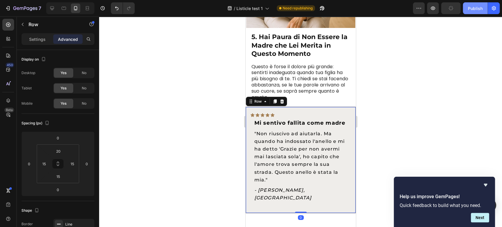
click at [467, 11] on button "Publish" at bounding box center [475, 8] width 25 height 12
click at [487, 188] on icon "Hide survey" at bounding box center [485, 184] width 7 height 7
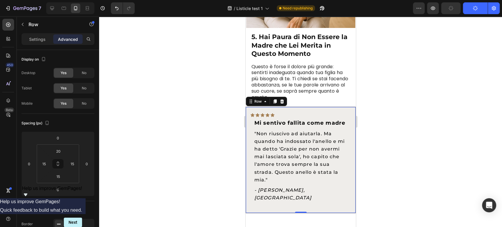
click at [29, 198] on icon "Show survey - Help us improve GemPages!" at bounding box center [25, 194] width 7 height 7
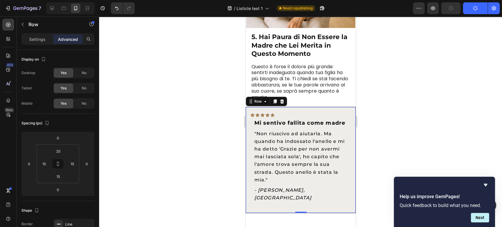
click at [481, 186] on div at bounding box center [444, 184] width 89 height 7
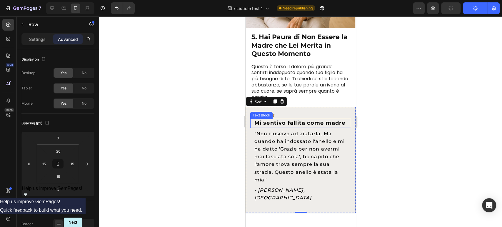
click at [255, 120] on strong "Mi sentivo fallita come madre" at bounding box center [299, 123] width 91 height 6
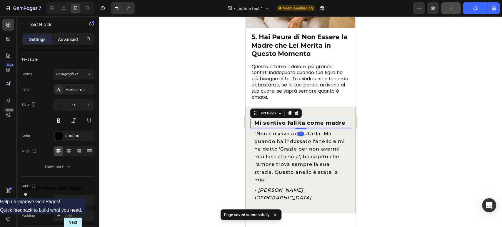
click at [64, 41] on p "Advanced" at bounding box center [68, 39] width 20 height 6
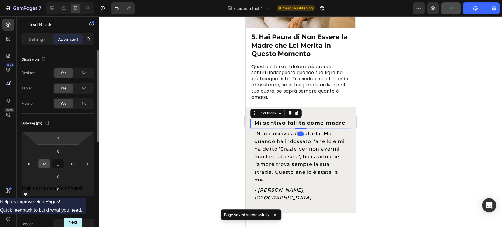
click at [46, 0] on html "7 / Listicle test 1 Need republishing Preview Publish 450 Beta Sections(18) Ele…" at bounding box center [251, 0] width 502 height 0
click at [47, 159] on div "12" at bounding box center [44, 163] width 12 height 9
click at [47, 161] on input "12" at bounding box center [44, 163] width 9 height 9
type input "0"
click at [71, 161] on input "12" at bounding box center [72, 163] width 9 height 9
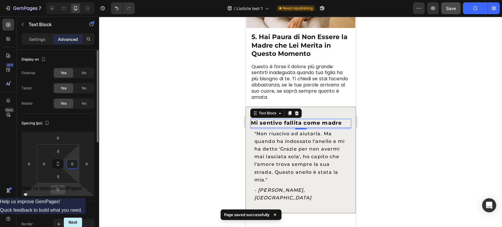
type input "0"
click at [56, 192] on input "5" at bounding box center [58, 189] width 12 height 9
type input "0"
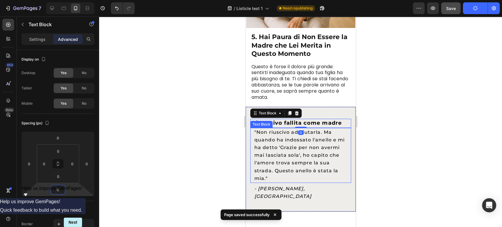
click at [264, 136] on span ""Non riuscivo ad aiutarla. Ma quando ha indossato l'anello e mi ha detto 'Grazi…" at bounding box center [299, 155] width 90 height 52
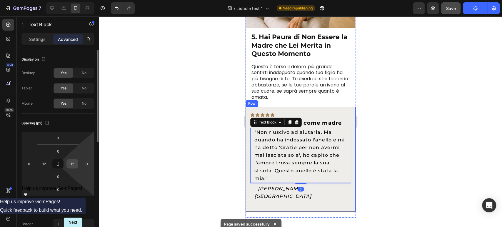
click at [74, 163] on input "12" at bounding box center [72, 163] width 9 height 9
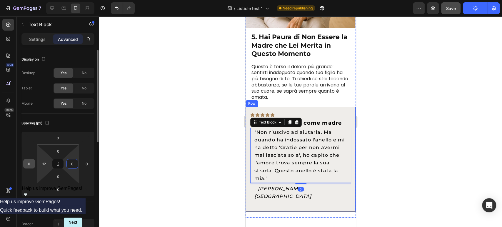
type input "0"
click at [34, 167] on div "0" at bounding box center [29, 163] width 12 height 9
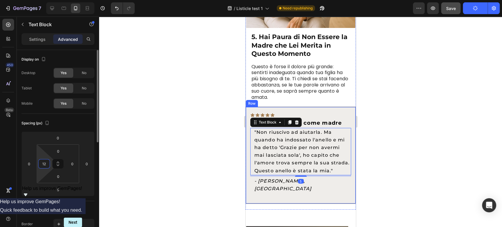
click at [42, 166] on input "12" at bounding box center [44, 163] width 9 height 9
type input "0"
click at [59, 189] on input "5" at bounding box center [58, 189] width 12 height 9
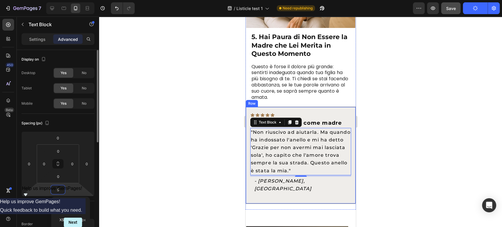
type input "0"
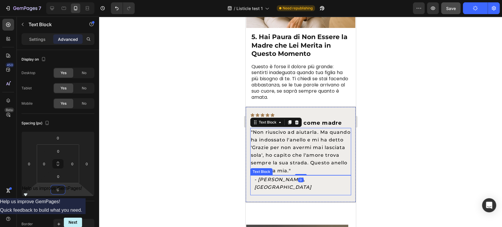
click at [336, 176] on p "- [PERSON_NAME], [GEOGRAPHIC_DATA]" at bounding box center [300, 183] width 93 height 15
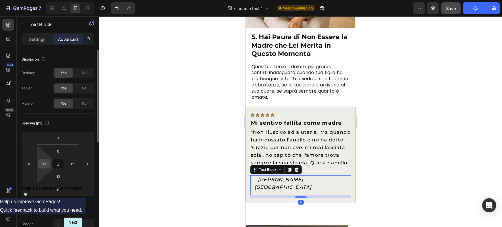
click at [49, 164] on div "12" at bounding box center [44, 163] width 12 height 9
click at [46, 164] on input "12" at bounding box center [44, 163] width 9 height 9
type input "0"
click at [74, 163] on input "12" at bounding box center [72, 163] width 9 height 9
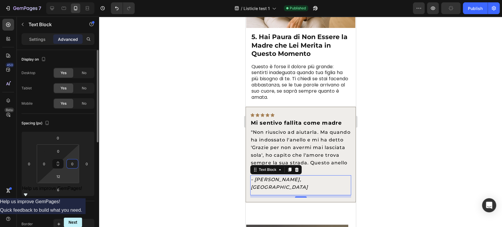
type input "0"
click at [61, 179] on input "12" at bounding box center [58, 176] width 12 height 9
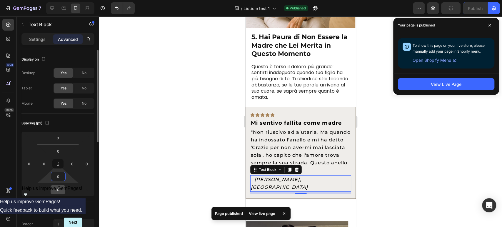
type input "0"
click at [54, 188] on input "8" at bounding box center [58, 189] width 12 height 9
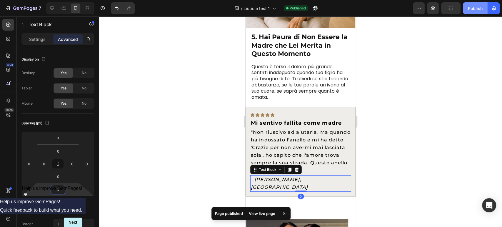
type input "0"
click at [468, 8] on div "Publish" at bounding box center [475, 8] width 15 height 6
click at [406, 78] on div at bounding box center [300, 121] width 403 height 211
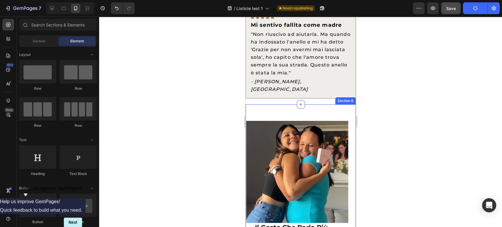
scroll to position [1456, 0]
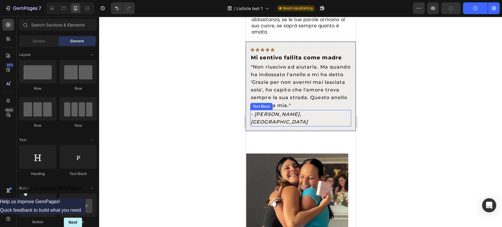
click at [306, 86] on span ""Non riuscivo ad aiutarla. Ma quando ha indossato l'anello e mi ha detto 'Grazi…" at bounding box center [301, 86] width 100 height 44
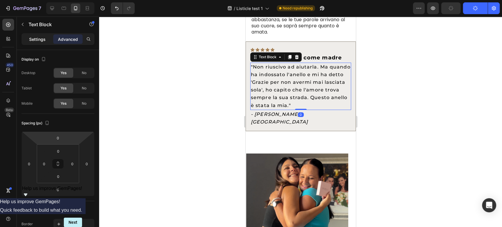
click at [32, 43] on div "Settings" at bounding box center [37, 38] width 29 height 9
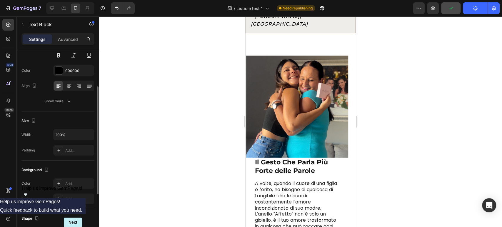
scroll to position [0, 0]
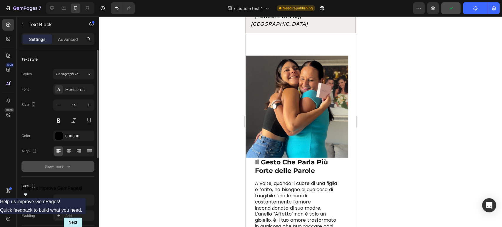
click at [78, 168] on button "Show more" at bounding box center [57, 166] width 73 height 11
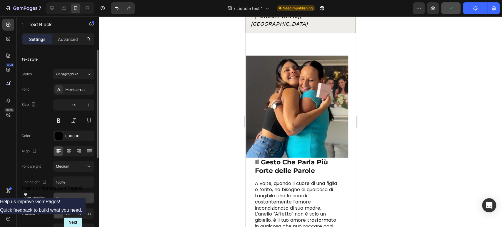
click at [69, 194] on input "1.1" at bounding box center [74, 198] width 41 height 11
type input "0"
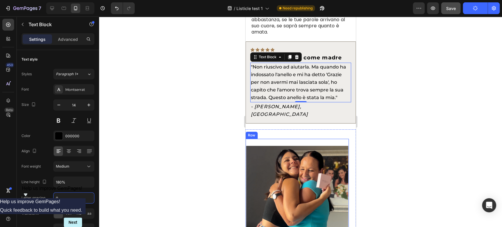
scroll to position [1358, 0]
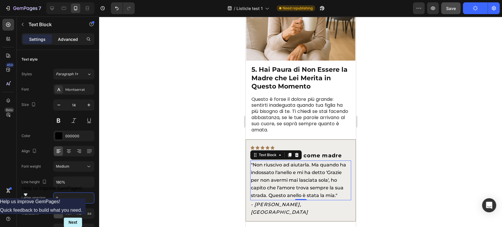
click at [63, 36] on p "Advanced" at bounding box center [68, 39] width 20 height 6
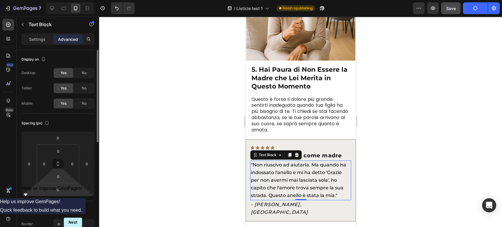
click at [59, 0] on html "7 / Listicle test 1 Need republishing Preview Save Publish 450 Beta Sections(18…" at bounding box center [251, 0] width 502 height 0
type input "5"
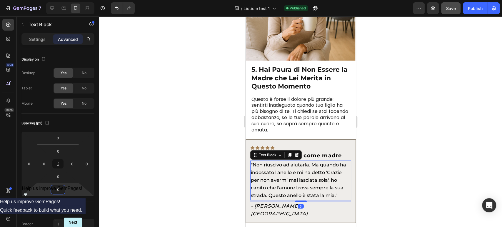
click at [391, 100] on div at bounding box center [300, 121] width 403 height 211
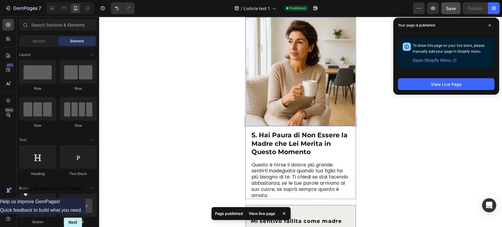
scroll to position [1194, 0]
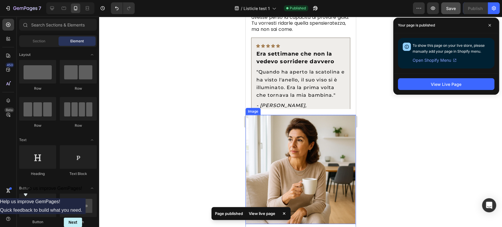
click at [305, 75] on span ""Quando ha aperto la scatolina e ha visto l'anello, il suo viso si è illuminato…" at bounding box center [300, 83] width 88 height 29
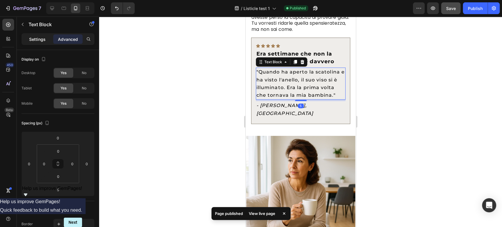
click at [38, 40] on p "Settings" at bounding box center [37, 39] width 16 height 6
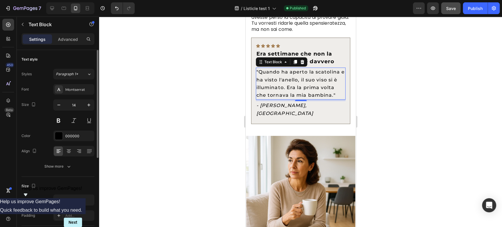
click at [67, 175] on div "Text style Styles Paragraph 1* Font Montserrat Size 14 Color 000000 Align Show …" at bounding box center [57, 113] width 73 height 127
click at [69, 174] on div "Text style Styles Paragraph 1* Font Montserrat Size 14 Color 000000 Align Show …" at bounding box center [57, 113] width 73 height 127
drag, startPoint x: 72, startPoint y: 172, endPoint x: 76, endPoint y: 174, distance: 5.0
click at [72, 173] on div "Text style Styles Paragraph 1* Font Montserrat Size 14 Color 000000 Align Show …" at bounding box center [57, 113] width 73 height 127
click at [75, 174] on div "Text style Styles Paragraph 1* Font Montserrat Size 14 Color 000000 Align Show …" at bounding box center [57, 113] width 73 height 127
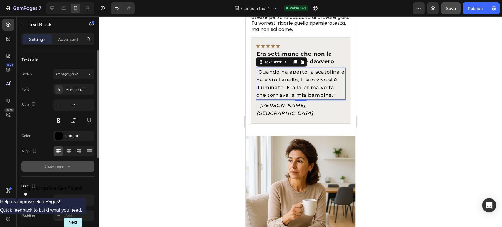
click at [77, 169] on button "Show more" at bounding box center [57, 166] width 73 height 11
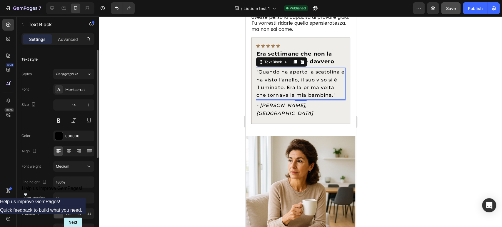
scroll to position [65, 0]
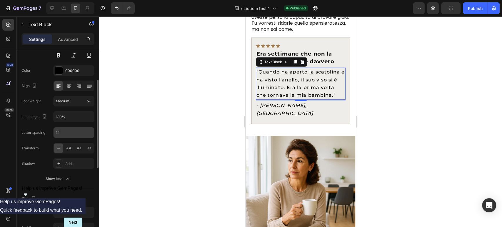
click at [66, 129] on input "1.1" at bounding box center [74, 132] width 41 height 11
click at [36, 135] on div "Letter spacing" at bounding box center [33, 132] width 24 height 5
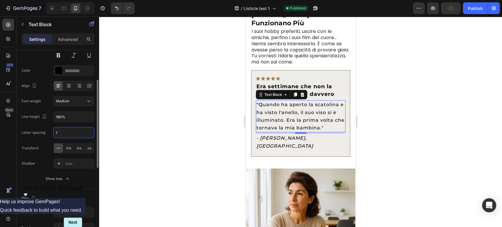
click at [76, 132] on input "1" at bounding box center [74, 132] width 41 height 11
type input "0"
click at [36, 143] on div "Transform AA Aa aa" at bounding box center [57, 148] width 73 height 11
click at [69, 133] on input "0" at bounding box center [74, 132] width 41 height 11
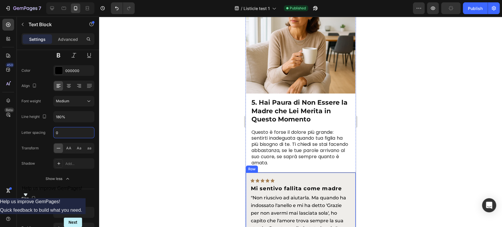
scroll to position [1390, 0]
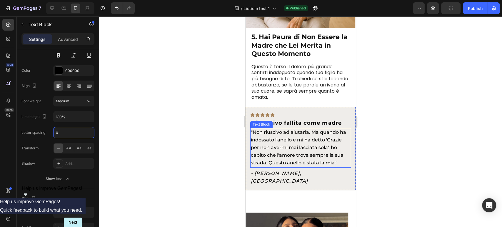
click at [284, 156] on span ""Non riuscivo ad aiutarla. Ma quando ha indossato l'anello e mi ha detto 'Grazi…" at bounding box center [298, 147] width 95 height 36
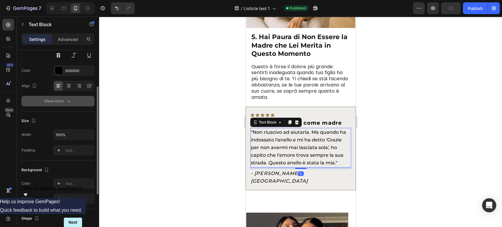
click at [73, 106] on div "Text style Styles Paragraph 1* Font Montserrat Size 14 Color 000000 Align Show …" at bounding box center [57, 48] width 73 height 127
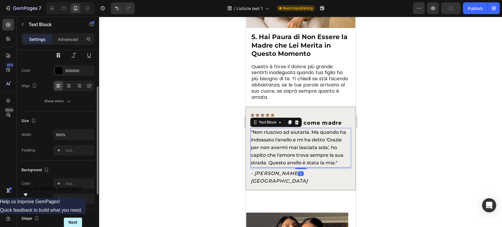
click at [73, 106] on div "Text style Styles Paragraph 1* Font Montserrat Size 14 Color 000000 Align Show …" at bounding box center [57, 48] width 73 height 127
click at [73, 104] on button "Show more" at bounding box center [57, 101] width 73 height 11
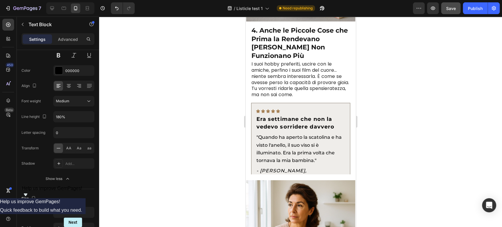
scroll to position [1292, 0]
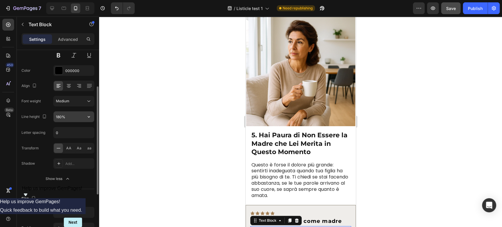
click at [63, 119] on input "180%" at bounding box center [74, 116] width 41 height 11
type input "150%"
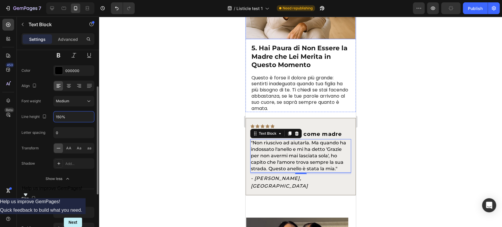
scroll to position [1423, 0]
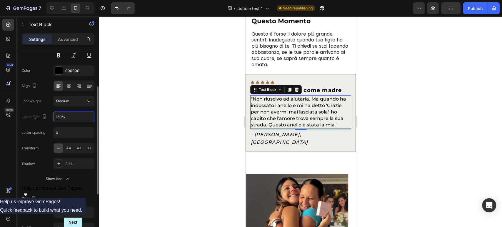
click at [397, 139] on div at bounding box center [300, 121] width 403 height 211
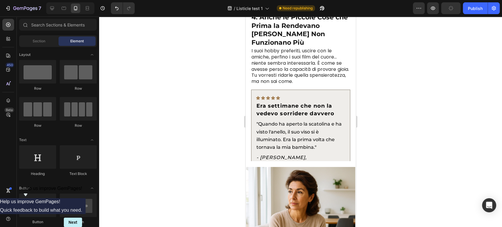
scroll to position [1129, 0]
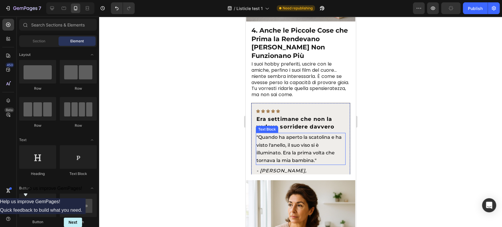
click at [312, 134] on span ""Quando ha aperto la scatolina e ha visto l'anello, il suo viso si è illuminato…" at bounding box center [298, 148] width 85 height 29
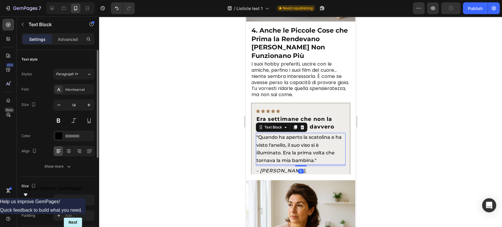
drag, startPoint x: 50, startPoint y: 177, endPoint x: 53, endPoint y: 175, distance: 3.1
click at [51, 177] on div "Size Width 100% Padding Add..." at bounding box center [57, 201] width 73 height 49
click at [58, 166] on div "Show more" at bounding box center [57, 167] width 27 height 6
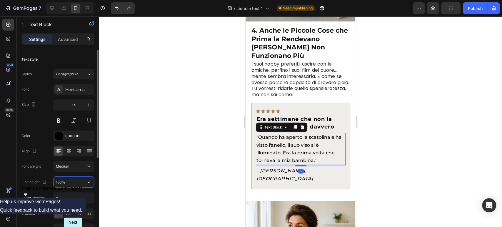
click at [61, 184] on input "180%" at bounding box center [74, 182] width 41 height 11
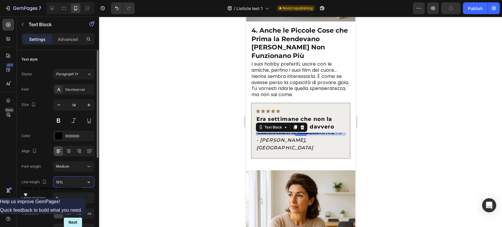
type input "150%"
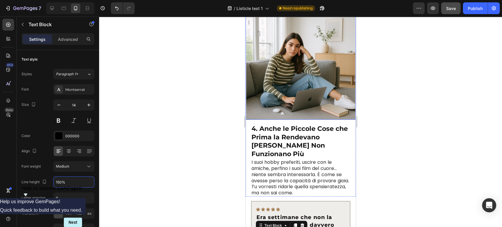
scroll to position [900, 0]
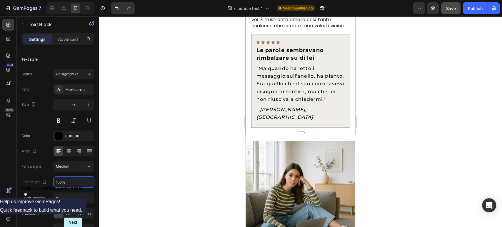
click at [292, 82] on span ""Ma quando ha letto il messaggio sull'anello, ha pianto. Era quello che il suo …" at bounding box center [300, 84] width 88 height 36
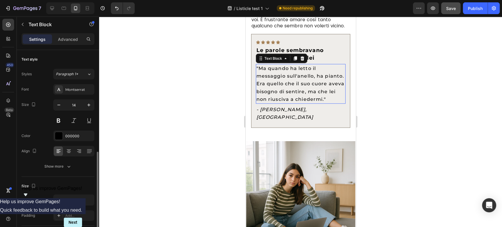
scroll to position [65, 0]
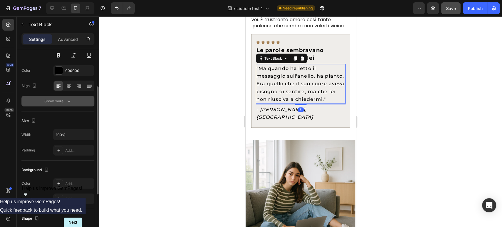
click at [64, 98] on button "Show more" at bounding box center [57, 101] width 73 height 11
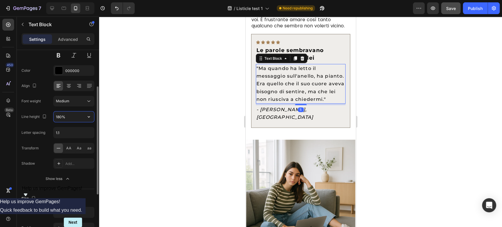
click at [67, 116] on input "180%" at bounding box center [74, 116] width 41 height 11
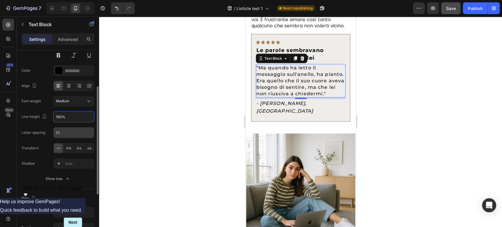
type input "150%"
click at [66, 131] on input "1.1" at bounding box center [74, 132] width 41 height 11
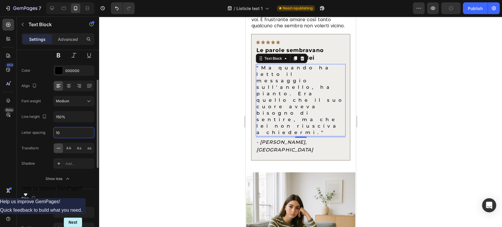
click at [70, 133] on input "10" at bounding box center [74, 132] width 41 height 11
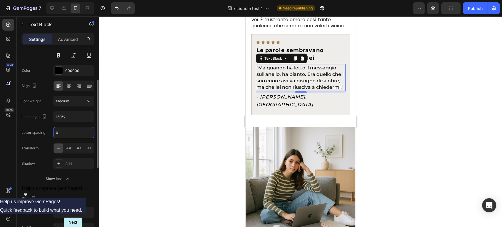
type input "0"
click at [39, 139] on div "Font Montserrat Size 14 Color 000000 Align Font weight Medium Line height 150% …" at bounding box center [57, 101] width 73 height 165
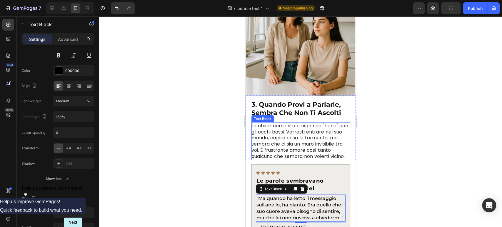
scroll to position [606, 0]
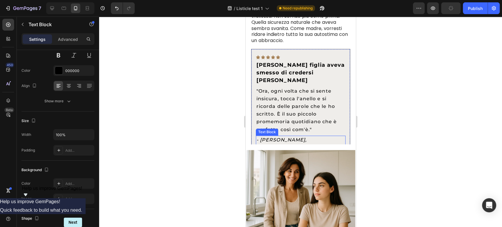
click at [297, 89] on p ""Ora, ogni volta che si sente insicura, tocca l'anello e si ricorda delle parol…" at bounding box center [300, 110] width 89 height 46
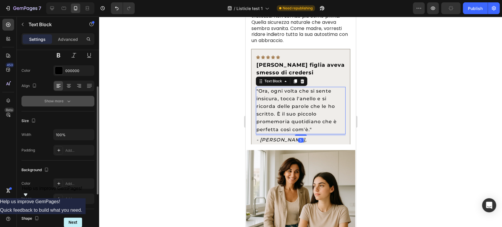
click at [64, 101] on div "Show more" at bounding box center [57, 101] width 27 height 6
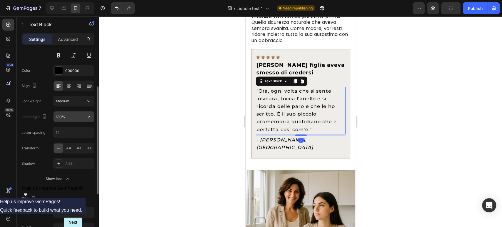
click at [68, 120] on input "180%" at bounding box center [74, 116] width 41 height 11
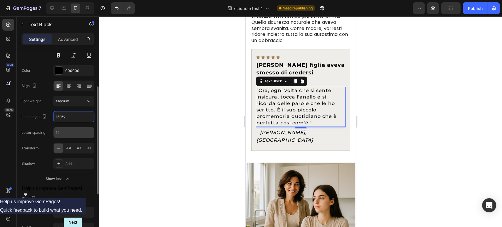
type input "150%"
click at [69, 132] on input "1.1" at bounding box center [74, 132] width 41 height 11
type input "0"
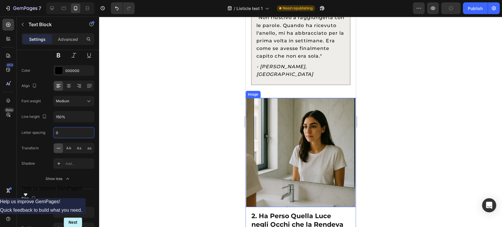
scroll to position [312, 0]
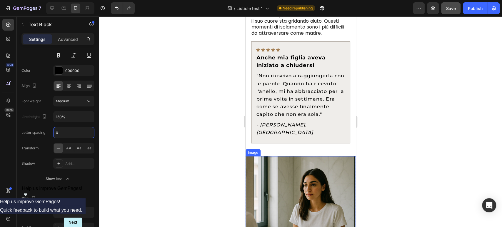
click at [302, 104] on p ""Non riuscivo a raggiungerla con le parole. Quando ha ricevuto l'anello, mi ha …" at bounding box center [300, 95] width 89 height 46
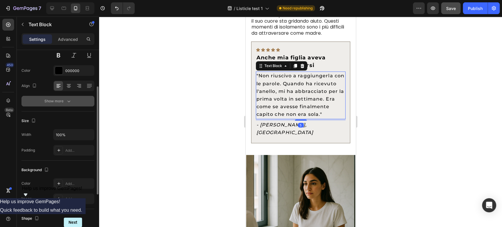
click at [61, 99] on div "Show more" at bounding box center [57, 101] width 27 height 6
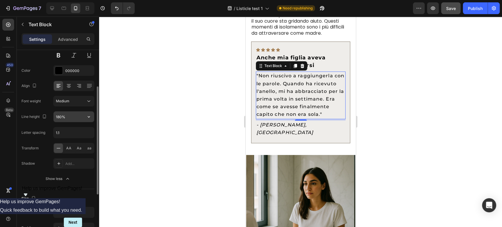
click at [71, 116] on input "180%" at bounding box center [74, 116] width 41 height 11
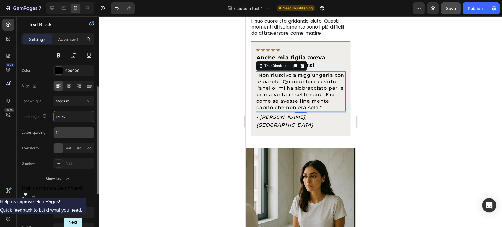
type input "150%"
click at [68, 131] on input "1.1" at bounding box center [74, 132] width 41 height 11
click at [69, 132] on input "1" at bounding box center [74, 132] width 41 height 11
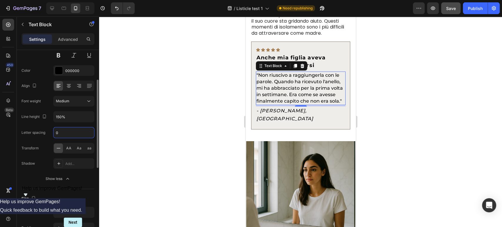
type input "0"
click at [20, 140] on div "Text style Styles Paragraph 1* Font Montserrat Size 14 Color 000000 Align Font …" at bounding box center [58, 198] width 82 height 426
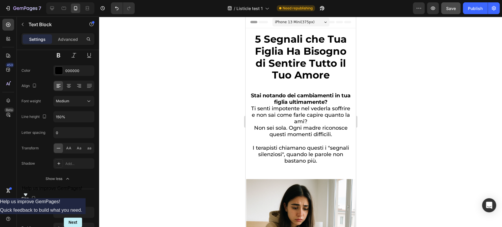
scroll to position [0, 0]
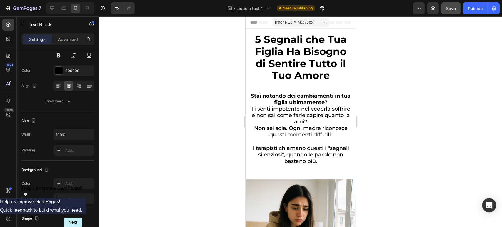
click at [294, 119] on span "Ti senti impotente nel vederla soffrire e non sai come farle capire quanto la a…" at bounding box center [300, 115] width 99 height 19
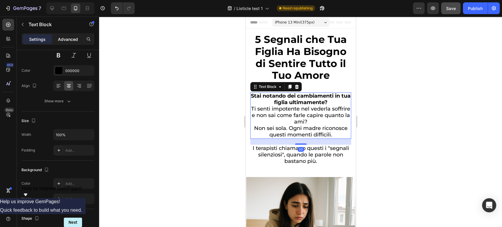
click at [56, 38] on div "Advanced" at bounding box center [67, 38] width 29 height 9
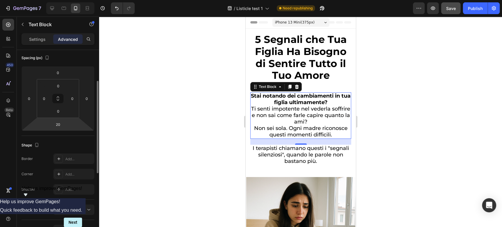
click at [56, 0] on html "7 / Listicle test 1 Need republishing Preview Save Publish 450 Beta Sections(18…" at bounding box center [251, 0] width 502 height 0
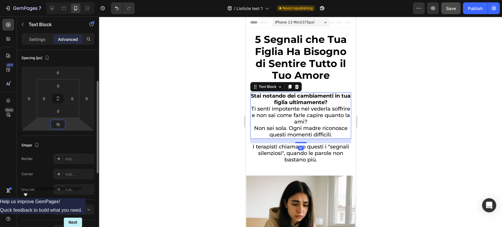
click at [59, 124] on input "15" at bounding box center [58, 124] width 12 height 9
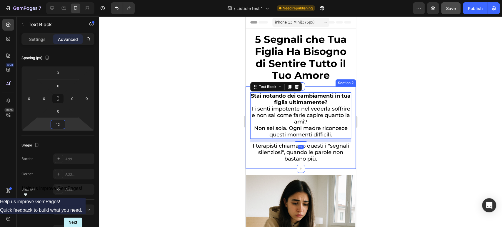
type input "12"
click at [399, 84] on div at bounding box center [300, 121] width 403 height 211
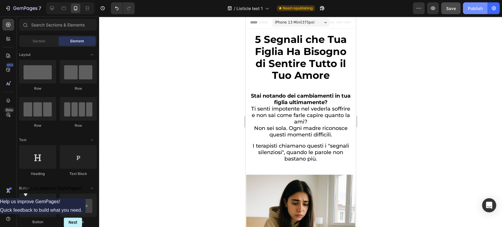
click at [477, 11] on div "Publish" at bounding box center [475, 8] width 15 height 6
click at [249, 40] on div "5 Segnali che Tua Figlia Ha Bisogno di Sentire Tutto il Tuo Amore Heading Secti…" at bounding box center [300, 58] width 110 height 58
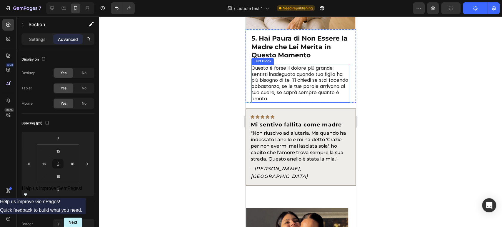
scroll to position [1307, 0]
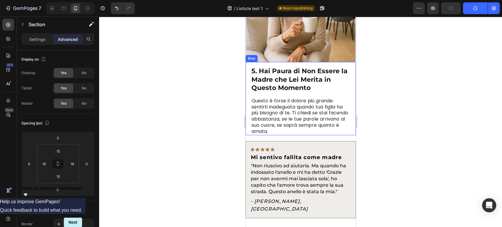
click at [261, 67] on p "5. Hai Paura di Non Essere la Madre che Lei Merita in Questo Momento" at bounding box center [300, 79] width 98 height 25
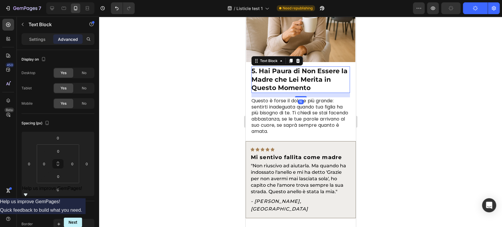
click at [260, 98] on p "Questo è forse il dolore più grande: sentirti inadeguata quando tua figlia ha p…" at bounding box center [300, 116] width 98 height 37
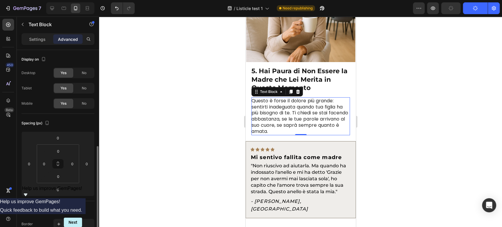
scroll to position [65, 0]
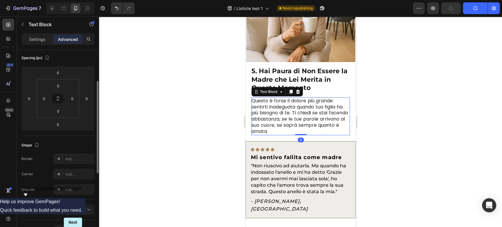
click at [262, 73] on p "5. Hai Paura di Non Essere la Madre che Lei Merita in Questo Momento" at bounding box center [300, 79] width 98 height 25
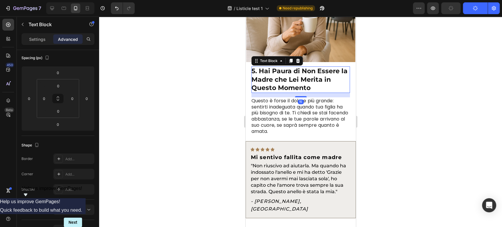
click at [260, 62] on div "5. Hai Paura di Non Essere la Madre che Lei Merita in Questo Momento Text Block…" at bounding box center [300, 98] width 110 height 73
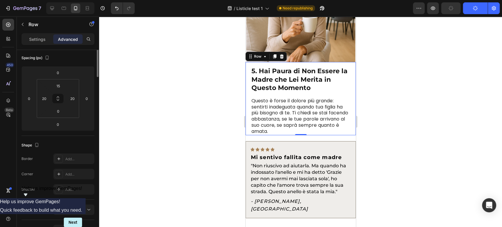
scroll to position [0, 0]
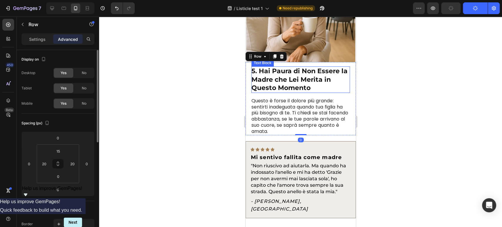
click at [262, 67] on p "5. Hai Paura di Non Essere la Madre che Lei Merita in Questo Momento" at bounding box center [300, 79] width 98 height 25
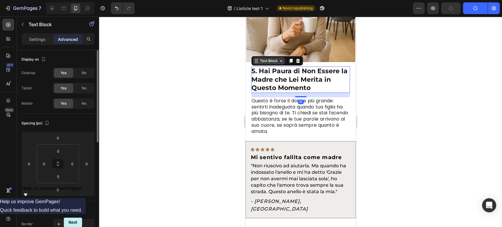
click at [262, 58] on div "Text Block" at bounding box center [269, 60] width 20 height 5
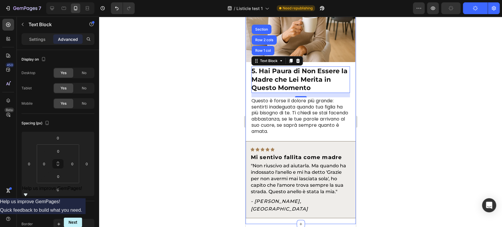
click at [301, 134] on div "5. Hai Paura di Non Essere la Madre che Lei Merita in Questo Momento Text Block…" at bounding box center [300, 85] width 110 height 265
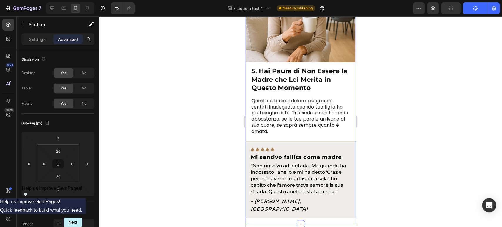
click at [290, 141] on div "Icon Icon Icon Icon Icon Row Mi sentivo fallita come madre Text Block "Non rius…" at bounding box center [300, 179] width 110 height 77
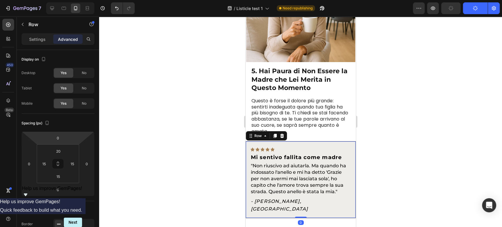
click at [24, 44] on div "Settings Advanced" at bounding box center [57, 39] width 73 height 12
click at [32, 43] on div "Settings" at bounding box center [37, 38] width 29 height 9
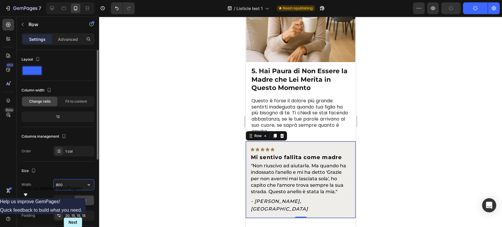
click at [69, 185] on input "800" at bounding box center [74, 184] width 41 height 11
drag, startPoint x: 81, startPoint y: 184, endPoint x: 86, endPoint y: 185, distance: 5.3
click at [81, 184] on input "800" at bounding box center [74, 184] width 41 height 11
click at [87, 185] on icon "button" at bounding box center [89, 185] width 6 height 6
click at [77, 210] on p "Full 100%" at bounding box center [73, 210] width 34 height 5
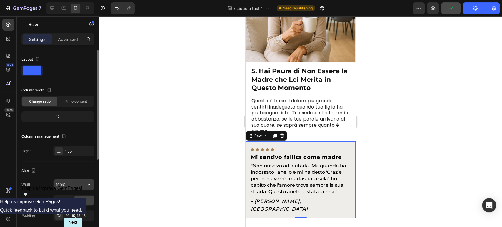
click at [64, 187] on input "100%" at bounding box center [74, 184] width 41 height 11
type input "90%"
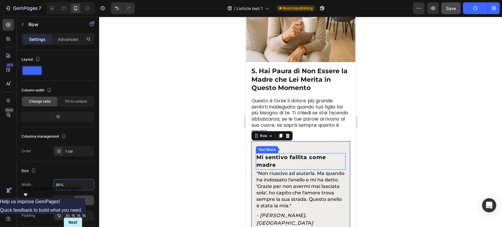
click at [308, 154] on strong "Mi sentivo fallita come madre" at bounding box center [290, 161] width 69 height 14
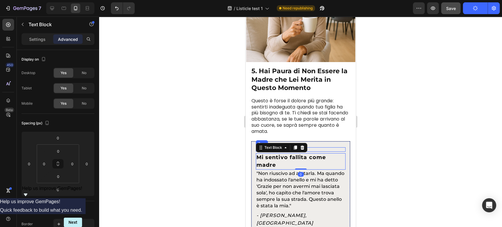
click at [318, 147] on div "Icon Icon Icon Icon Icon Row" at bounding box center [301, 149] width 90 height 4
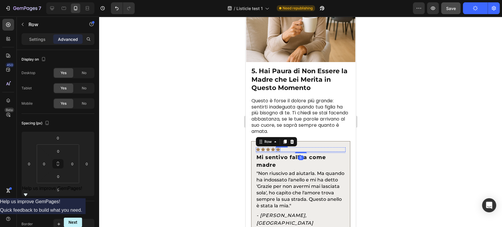
click at [271, 147] on icon at bounding box center [273, 149] width 4 height 4
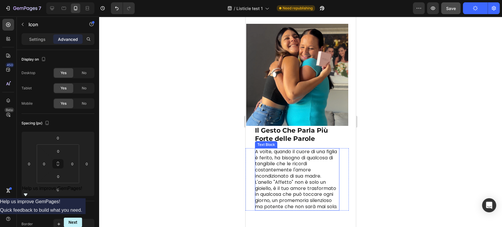
scroll to position [1471, 0]
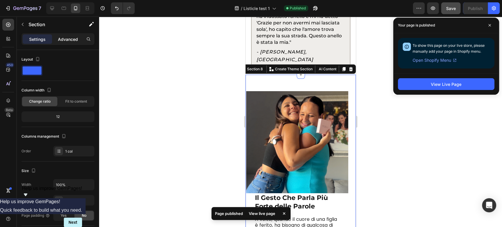
click at [57, 41] on div "Advanced" at bounding box center [67, 38] width 29 height 9
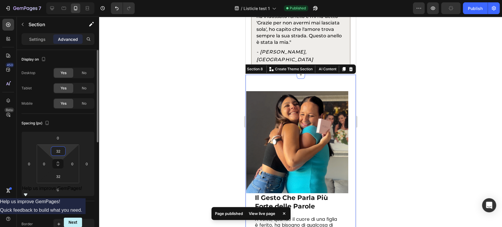
click at [53, 153] on input "32" at bounding box center [58, 151] width 12 height 9
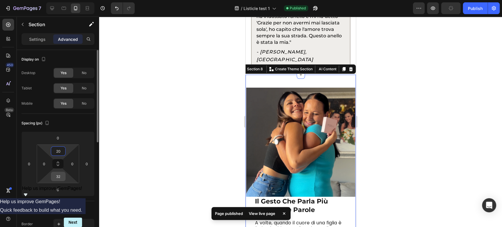
type input "20"
click at [55, 175] on input "32" at bounding box center [58, 176] width 12 height 9
type input "20"
click at [73, 120] on div "Spacing (px)" at bounding box center [57, 123] width 73 height 9
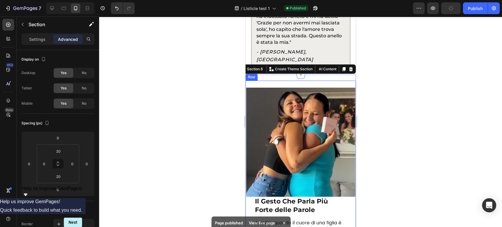
click at [272, 81] on div "Il Gesto Che Parla Più Forte delle Parole Text Block A volte, quando il cuore d…" at bounding box center [300, 184] width 110 height 206
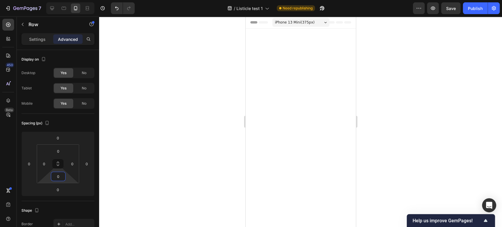
scroll to position [1471, 0]
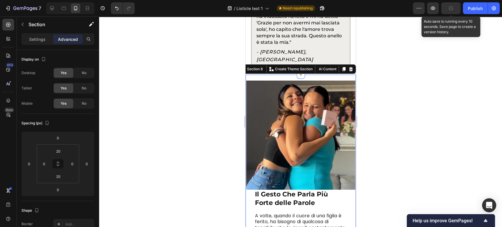
click at [458, 6] on button "button" at bounding box center [450, 8] width 19 height 12
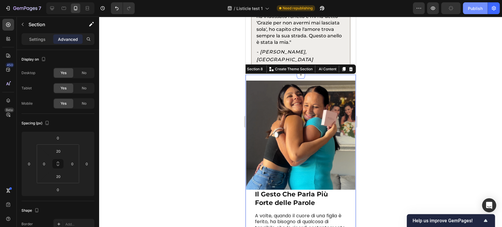
click at [464, 9] on button "Publish" at bounding box center [475, 8] width 25 height 12
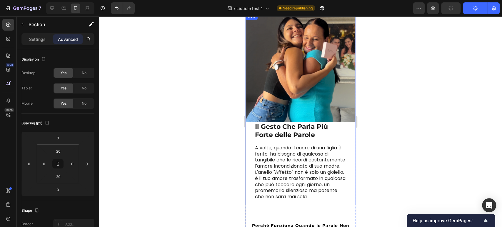
scroll to position [1536, 0]
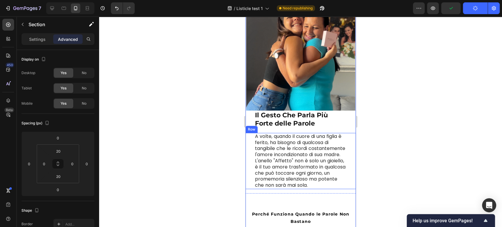
click at [253, 133] on div "A volte, quando il cuore di una figlia è ferito, ha bisogno di qualcosa di tang…" at bounding box center [300, 161] width 110 height 56
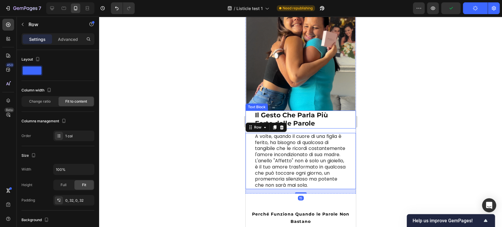
click at [254, 112] on div "Il Gesto Che Parla Più Forte delle Parole Text Block" at bounding box center [300, 120] width 110 height 18
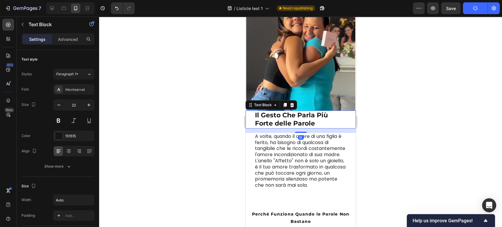
click at [262, 134] on p "A volte, quando il cuore di una figlia è ferito, ha bisogno di qualcosa di tang…" at bounding box center [300, 146] width 91 height 24
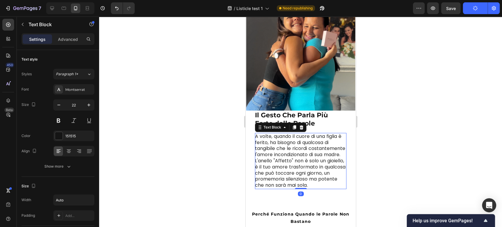
click at [262, 114] on p "Il Gesto Che Parla Più Forte delle Parole" at bounding box center [300, 119] width 91 height 17
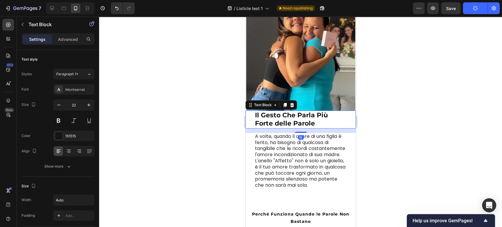
click at [261, 111] on p "Il Gesto Che Parla Più Forte delle Parole" at bounding box center [300, 119] width 91 height 17
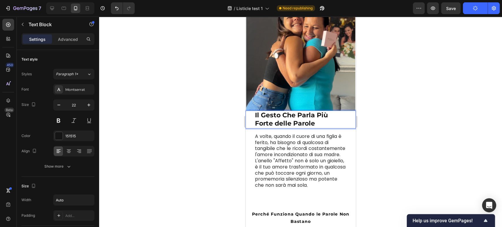
click at [264, 111] on p "Il Gesto Che Parla Più Forte delle Parole" at bounding box center [300, 119] width 91 height 17
click at [308, 136] on p "A volte, quando il cuore di una figlia è ferito, ha bisogno di qualcosa di tang…" at bounding box center [300, 146] width 91 height 24
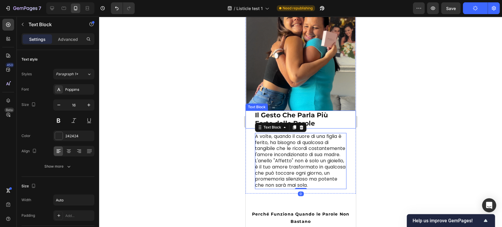
click at [270, 115] on p "Il Gesto Che Parla Più Forte delle Parole" at bounding box center [300, 119] width 91 height 17
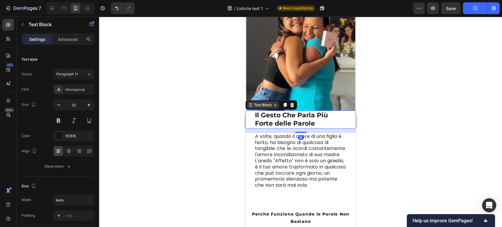
click at [268, 102] on div "Text Block" at bounding box center [263, 104] width 20 height 5
click at [266, 102] on div "Text Block" at bounding box center [263, 104] width 20 height 5
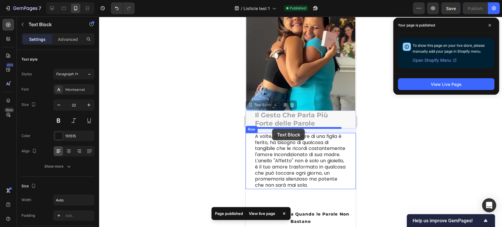
drag, startPoint x: 261, startPoint y: 101, endPoint x: 272, endPoint y: 129, distance: 29.3
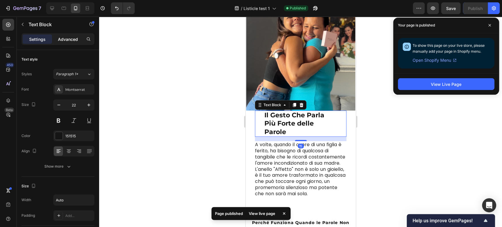
click at [68, 42] on p "Advanced" at bounding box center [68, 39] width 20 height 6
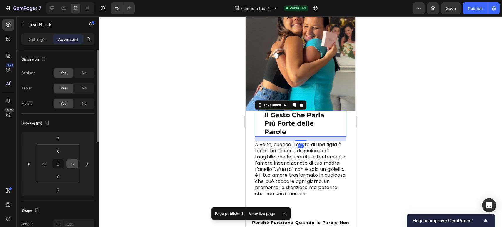
click at [76, 167] on input "32" at bounding box center [72, 163] width 9 height 9
type input "0"
click at [48, 164] on input "32" at bounding box center [44, 163] width 9 height 9
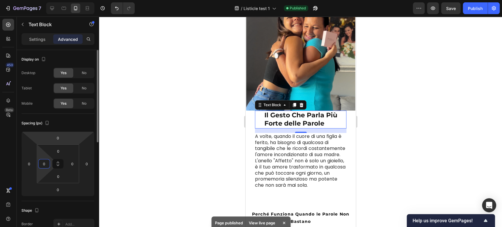
type input "0"
click at [71, 130] on div "Spacing (px) 0 0 0 0 0 0 0 0" at bounding box center [57, 157] width 73 height 87
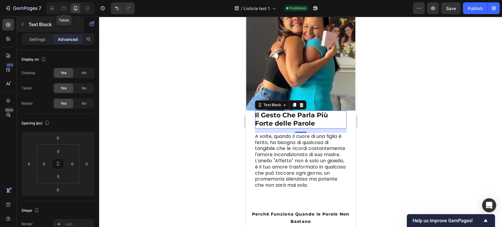
drag, startPoint x: 54, startPoint y: 9, endPoint x: 63, endPoint y: 17, distance: 11.9
click at [54, 9] on icon at bounding box center [52, 8] width 6 height 6
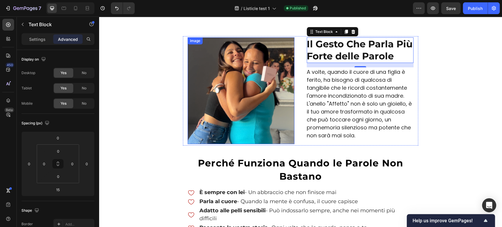
scroll to position [1439, 0]
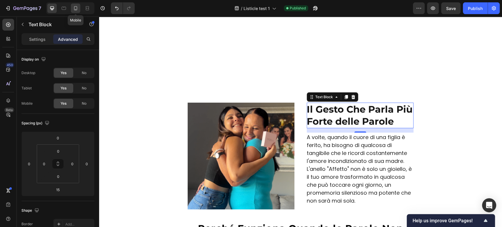
click at [76, 9] on icon at bounding box center [76, 8] width 6 height 6
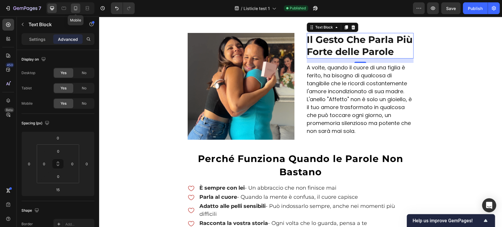
type input "0"
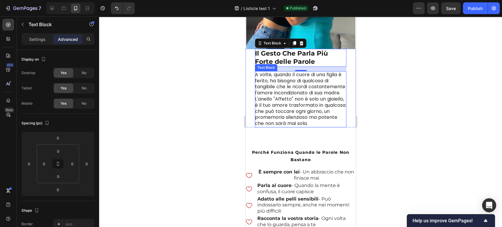
scroll to position [1604, 0]
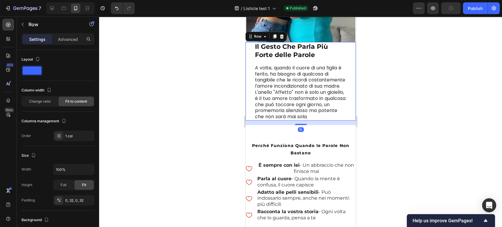
click at [251, 71] on div "Il Gesto Che Parla Più Forte delle Parole Text Block A volte, quando il cuore d…" at bounding box center [300, 81] width 110 height 79
click at [64, 40] on p "Advanced" at bounding box center [68, 39] width 20 height 6
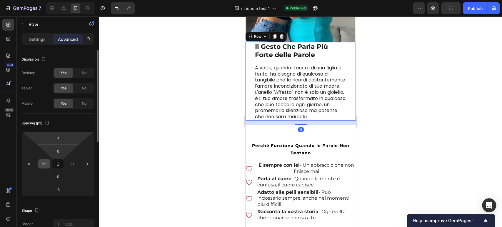
click at [47, 159] on input "32" at bounding box center [44, 163] width 9 height 9
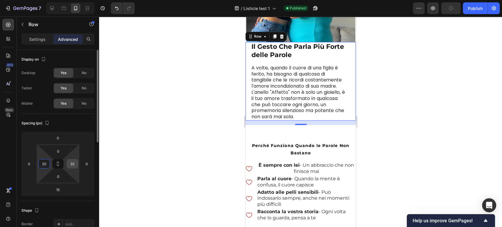
type input "20"
click at [76, 165] on input "32" at bounding box center [72, 163] width 9 height 9
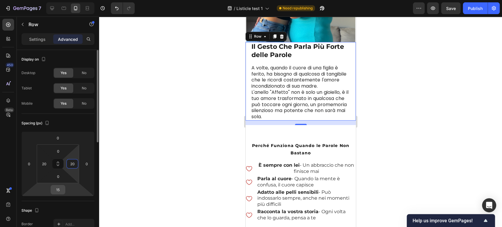
type input "20"
click at [56, 192] on input "15" at bounding box center [58, 189] width 12 height 9
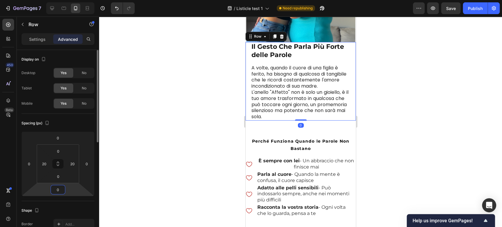
type input "0"
click at [76, 120] on div "Spacing (px)" at bounding box center [57, 123] width 73 height 9
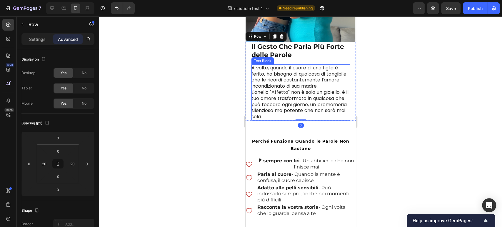
click at [259, 91] on p "L'anello "Affetto" non è solo un gioiello, è il tuo amore trasformato in qualco…" at bounding box center [300, 104] width 98 height 31
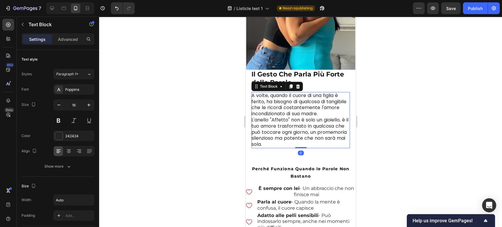
scroll to position [1539, 0]
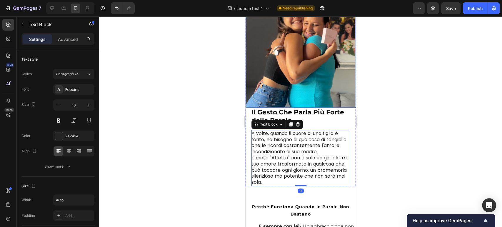
click at [310, 101] on img at bounding box center [300, 53] width 109 height 109
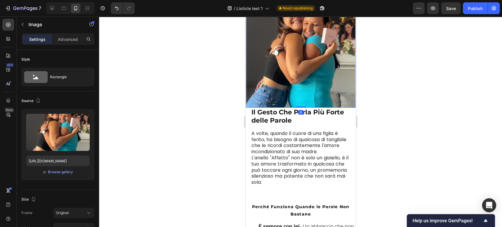
click at [313, 108] on p "Il Gesto Che Parla Più Forte delle Parole" at bounding box center [300, 116] width 98 height 17
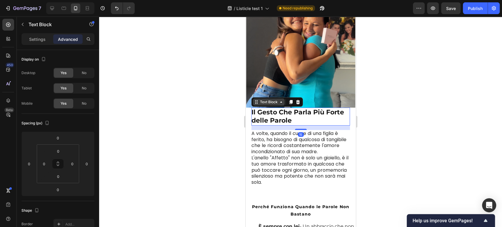
click at [261, 99] on div "Text Block" at bounding box center [269, 101] width 20 height 5
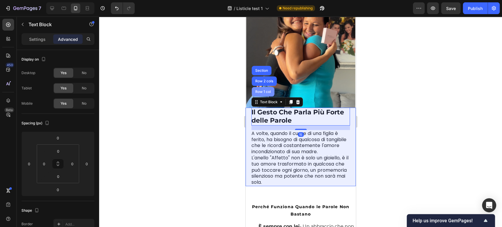
click at [264, 90] on div "Row 1 col" at bounding box center [263, 92] width 18 height 4
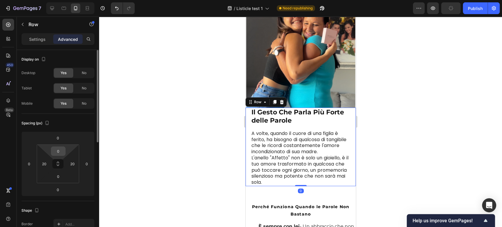
click at [61, 151] on input "0" at bounding box center [58, 151] width 12 height 9
type input "15"
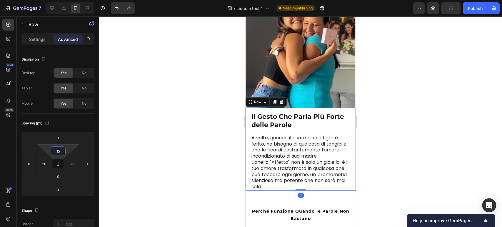
click at [461, 97] on div at bounding box center [300, 121] width 403 height 211
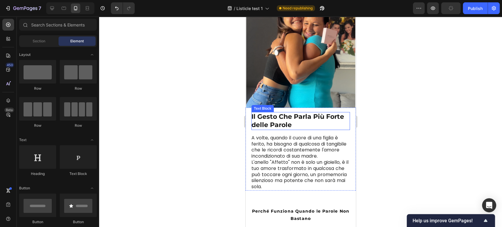
click at [300, 122] on p "Il Gesto Che Parla Più Forte delle Parole" at bounding box center [300, 121] width 98 height 17
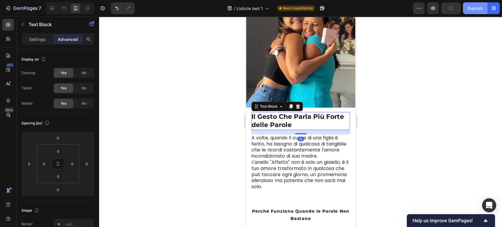
click at [473, 10] on div "Publish" at bounding box center [475, 8] width 15 height 6
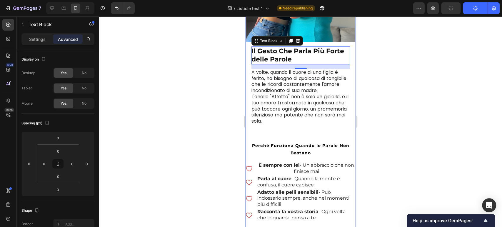
click at [258, 125] on div "Il Gesto Che Parla Più Forte delle Parole Text Block 15 A volte, quando il cuor…" at bounding box center [300, 135] width 110 height 404
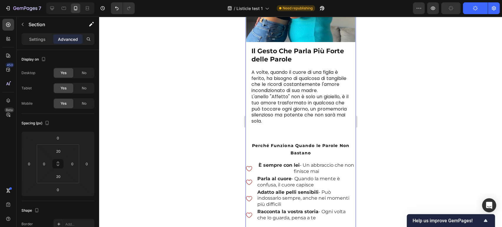
click at [256, 134] on div "Perché Funziona Quando le Parole Non Bastano Text Block Icon È sempre con lei -…" at bounding box center [300, 181] width 110 height 94
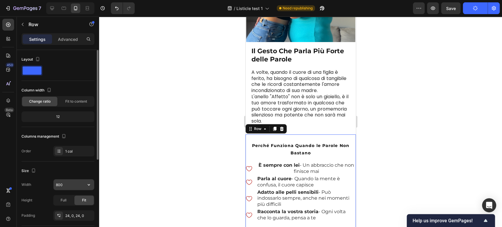
click at [89, 185] on icon "button" at bounding box center [89, 185] width 6 height 6
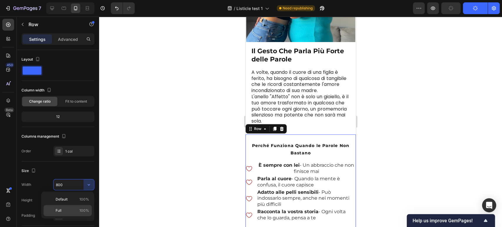
click at [80, 207] on div "Full 100%" at bounding box center [68, 210] width 48 height 11
type input "100%"
click at [68, 39] on p "Advanced" at bounding box center [68, 39] width 20 height 6
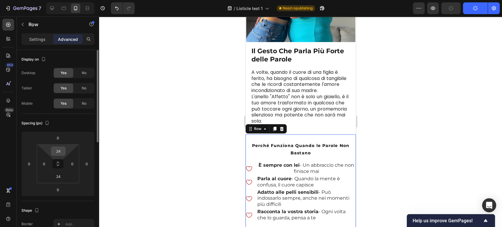
click at [56, 150] on input "24" at bounding box center [58, 151] width 12 height 9
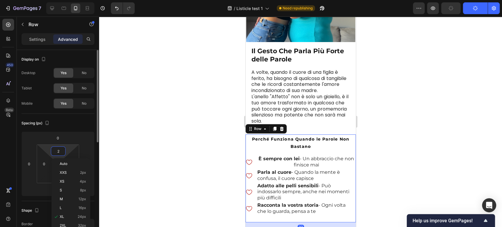
type input "20"
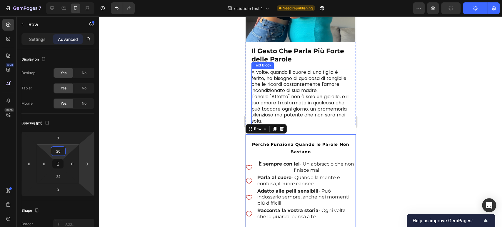
click at [332, 114] on p "L'anello "Affetto" non è solo un gioiello, è il tuo amore trasformato in qualco…" at bounding box center [300, 109] width 98 height 31
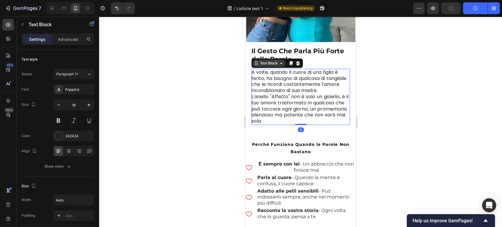
click at [260, 61] on div "Text Block" at bounding box center [269, 63] width 20 height 5
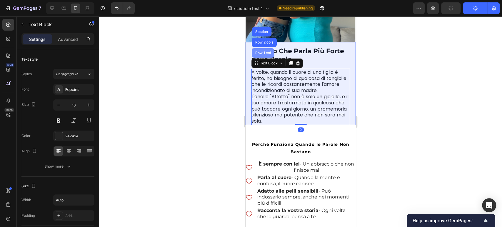
click at [260, 48] on div "Row 1 col" at bounding box center [262, 52] width 23 height 9
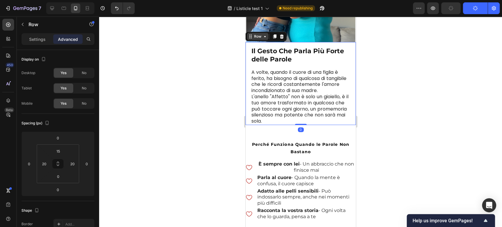
click at [258, 34] on div "Row" at bounding box center [258, 36] width 10 height 5
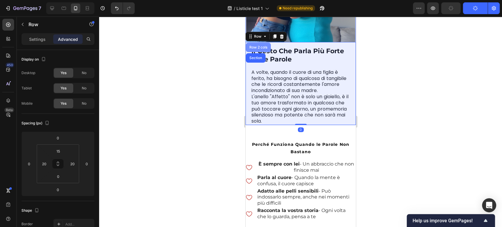
click at [255, 46] on div "Row 2 cols" at bounding box center [258, 48] width 20 height 4
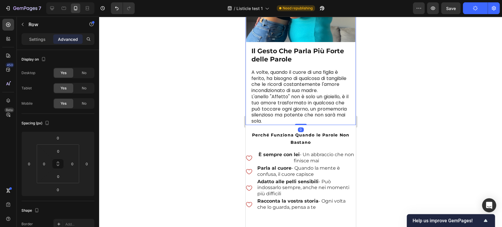
drag, startPoint x: 298, startPoint y: 127, endPoint x: 300, endPoint y: 116, distance: 11.9
click at [300, 116] on div "Il Gesto Che Parla Più Forte delle Parole Text Block A volte, quando il cuore d…" at bounding box center [300, 29] width 110 height 192
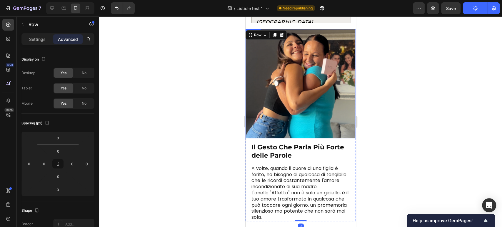
scroll to position [1506, 0]
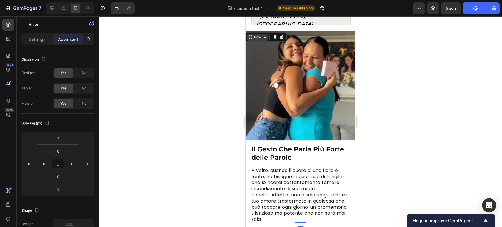
click at [254, 36] on div "Row" at bounding box center [258, 36] width 10 height 5
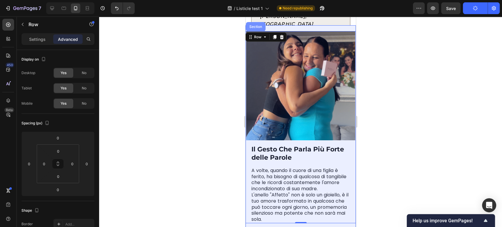
click at [255, 26] on div "Section" at bounding box center [255, 27] width 15 height 4
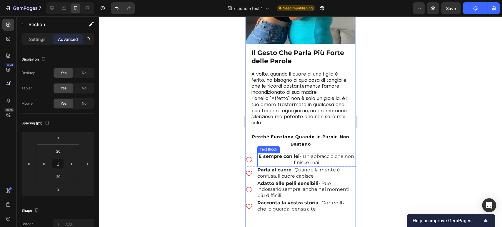
scroll to position [1604, 0]
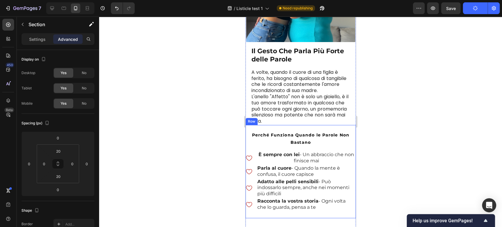
click at [275, 125] on div "Perché Funziona Quando le Parole Non Bastano Text Block Icon È sempre con lei -…" at bounding box center [300, 171] width 110 height 93
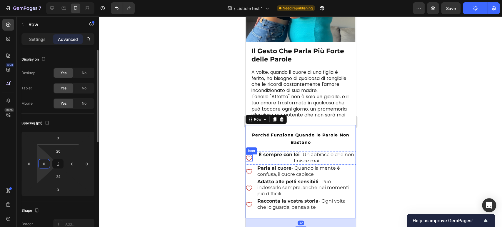
click at [48, 166] on input "0" at bounding box center [44, 163] width 9 height 9
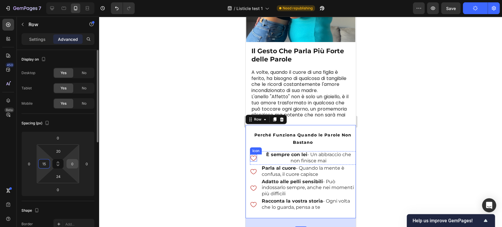
type input "15"
click at [74, 162] on input "0" at bounding box center [72, 163] width 9 height 9
click at [68, 162] on input "5" at bounding box center [72, 163] width 9 height 9
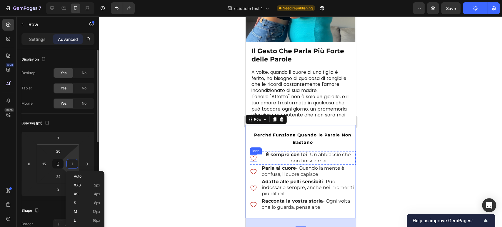
type input "15"
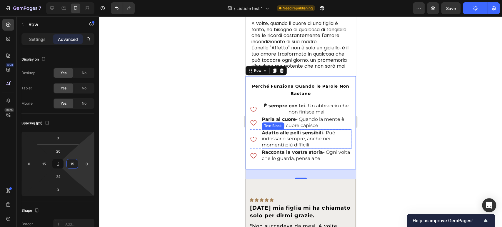
scroll to position [1670, 0]
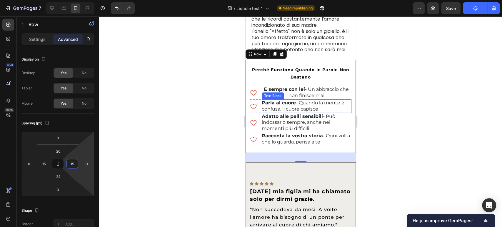
click at [267, 93] on div "Text Block" at bounding box center [273, 95] width 20 height 5
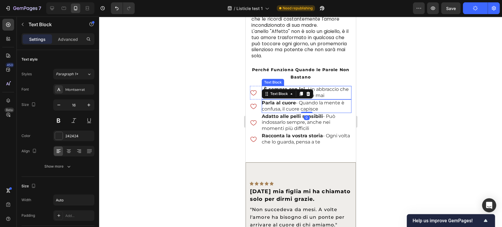
click at [267, 79] on div "Text Block" at bounding box center [272, 82] width 22 height 7
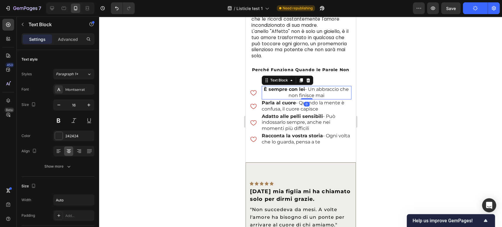
click at [265, 87] on strong "È sempre con lei" at bounding box center [284, 89] width 41 height 6
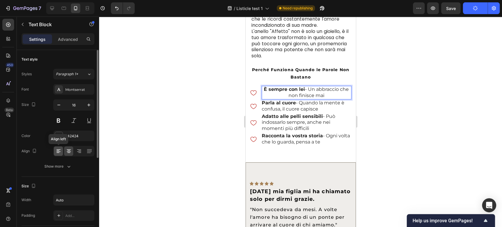
click at [58, 151] on icon at bounding box center [58, 151] width 4 height 1
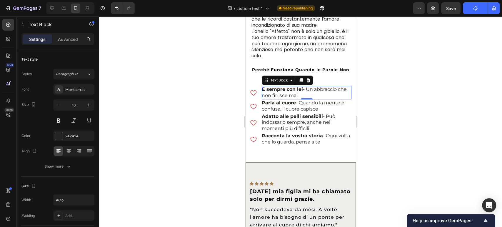
click at [452, 111] on div at bounding box center [300, 121] width 403 height 211
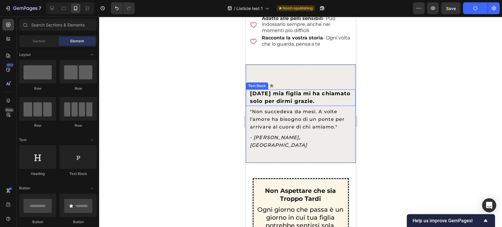
scroll to position [1702, 0]
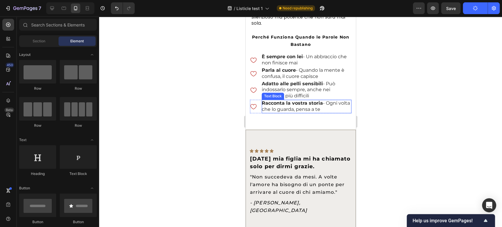
click at [308, 114] on div "Perché Funziona Quando le Parole Non Bastano Text Block Icon È sempre con lei -…" at bounding box center [300, 73] width 110 height 93
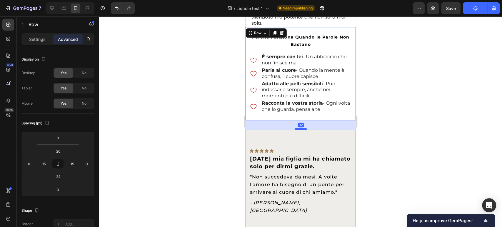
click at [297, 128] on div at bounding box center [301, 129] width 12 height 2
click at [61, 191] on input "32" at bounding box center [58, 189] width 12 height 9
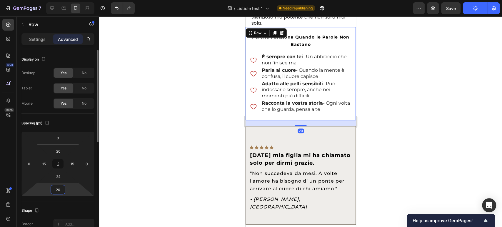
click at [61, 190] on input "20" at bounding box center [58, 189] width 12 height 9
type input "15"
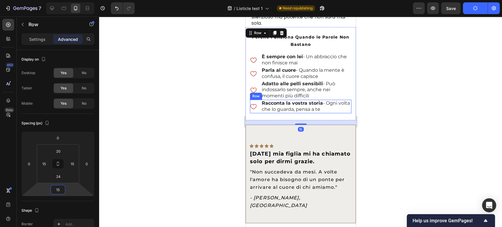
click at [253, 105] on div "Icon" at bounding box center [253, 107] width 7 height 14
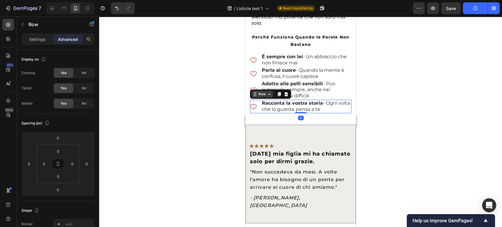
click at [257, 91] on div "Row" at bounding box center [262, 93] width 10 height 5
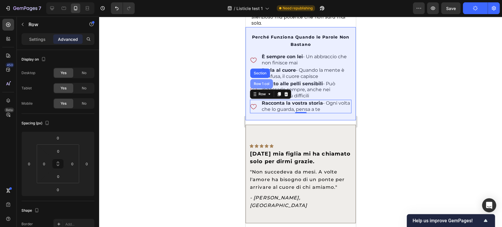
click at [256, 82] on div "Row 1 col" at bounding box center [261, 84] width 18 height 4
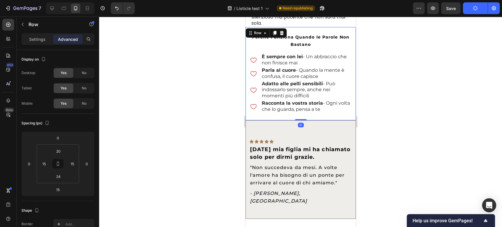
drag, startPoint x: 299, startPoint y: 119, endPoint x: 301, endPoint y: 109, distance: 10.5
click at [301, 109] on div "Perché Funziona Quando le Parole Non Bastano Text Block Icon È sempre con lei -…" at bounding box center [300, 73] width 110 height 93
type input "0"
click at [327, 101] on p "Racconta la vostra storia - Ogni volta che lo guarda, pensa a te" at bounding box center [305, 106] width 89 height 12
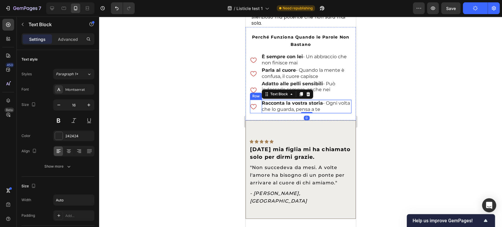
click at [258, 102] on div "Icon Racconta la vostra storia - Ogni volta che lo guarda, pensa a te Text Bloc…" at bounding box center [300, 107] width 101 height 14
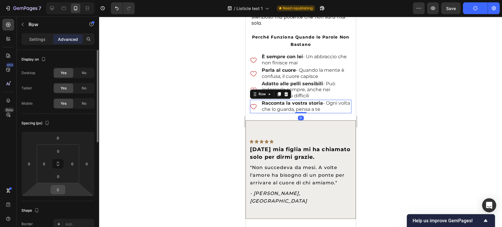
click at [52, 190] on input "0" at bounding box center [58, 189] width 12 height 9
click at [61, 176] on input "0" at bounding box center [58, 176] width 12 height 9
click at [346, 105] on div "Perché Funziona Quando le Parole Non Bastano Text Block Icon È sempre con lei -…" at bounding box center [300, 73] width 110 height 93
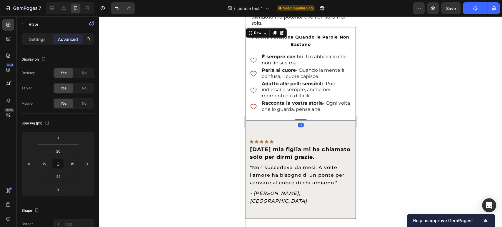
click at [346, 111] on div "Perché Funziona Quando le Parole Non Bastano Text Block Icon È sempre con lei -…" at bounding box center [300, 73] width 110 height 93
click at [59, 174] on input "24" at bounding box center [58, 176] width 12 height 9
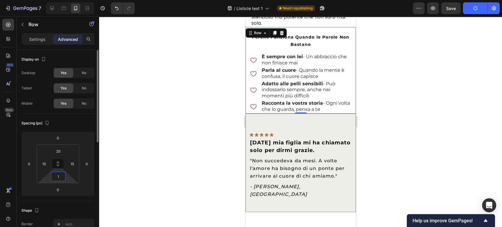
type input "15"
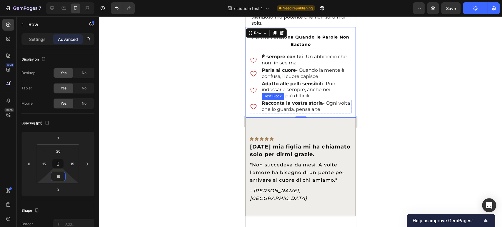
click at [396, 94] on div at bounding box center [300, 121] width 403 height 211
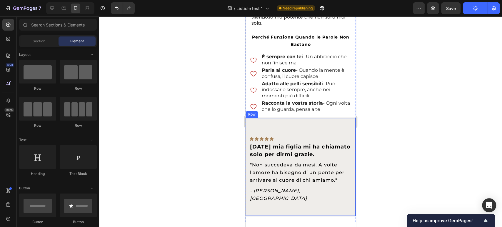
click at [333, 118] on div "Icon Icon Icon Icon Icon Row Oggi mia figlia mi ha chiamato solo per dirmi graz…" at bounding box center [300, 167] width 110 height 99
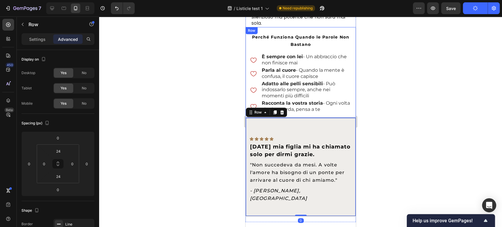
click at [348, 106] on div "Perché Funziona Quando le Parole Non Bastano Text Block Icon È sempre con lei -…" at bounding box center [300, 72] width 110 height 91
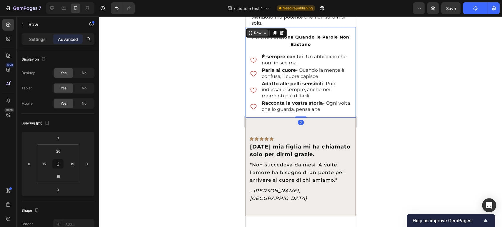
click at [252, 31] on icon at bounding box center [250, 33] width 5 height 5
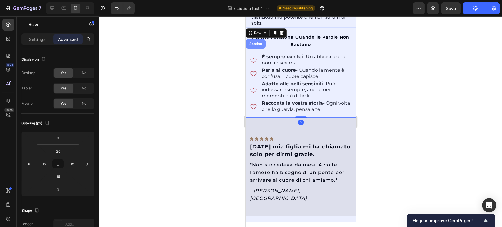
click at [254, 42] on div "Section" at bounding box center [255, 44] width 15 height 4
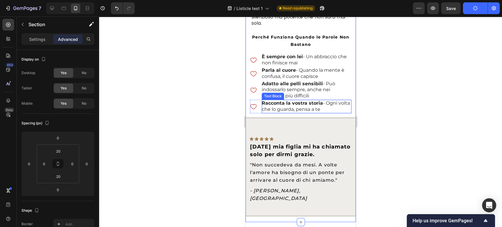
click at [313, 118] on div "Icon Icon Icon Icon Icon Row Oggi mia figlia mi ha chiamato solo per dirmi graz…" at bounding box center [300, 167] width 110 height 99
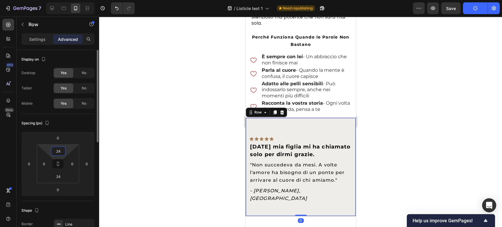
click at [60, 149] on input "24" at bounding box center [58, 151] width 12 height 9
type input "20"
click at [58, 0] on html "7 / Listicle test 1 Need republishing Preview Save Publish 450 Beta Sections(18…" at bounding box center [251, 0] width 502 height 0
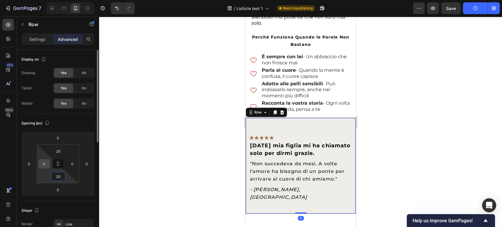
type input "20"
click at [38, 0] on html "7 / Listicle test 1 Need republishing Preview Save Publish 450 Beta Sections(18…" at bounding box center [251, 0] width 502 height 0
click at [43, 162] on input "0" at bounding box center [44, 163] width 9 height 9
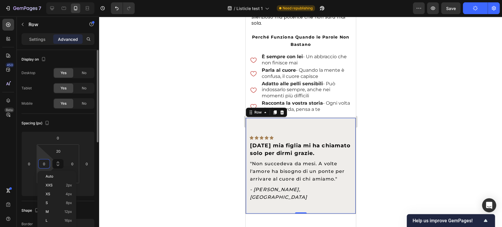
click at [43, 162] on input "0" at bounding box center [44, 163] width 9 height 9
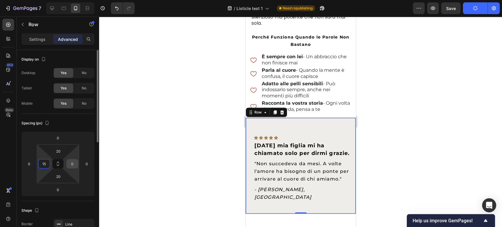
type input "15"
click at [74, 164] on input "0" at bounding box center [72, 163] width 9 height 9
type input "15"
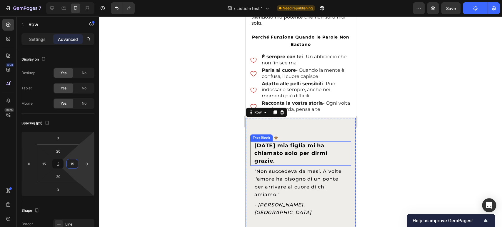
click at [265, 135] on div "Text Block" at bounding box center [261, 137] width 20 height 5
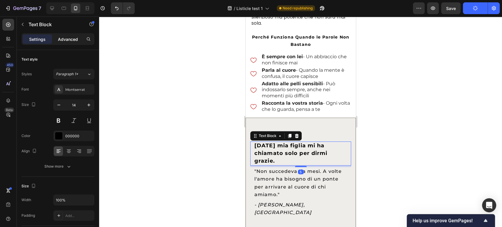
click at [71, 38] on p "Advanced" at bounding box center [68, 39] width 20 height 6
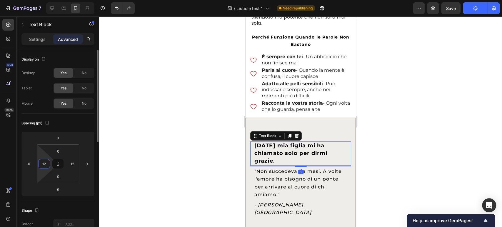
click at [48, 162] on input "12" at bounding box center [44, 163] width 9 height 9
type input "0"
click at [74, 162] on input "12" at bounding box center [72, 163] width 9 height 9
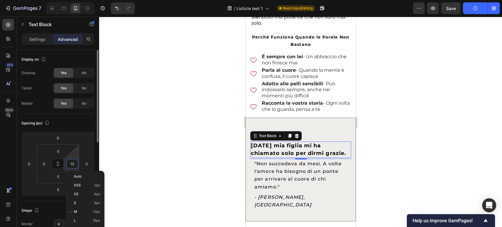
type input "0"
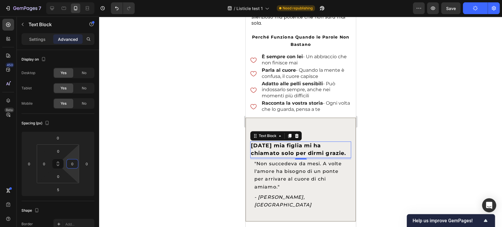
click at [331, 129] on div "Icon Icon Icon Icon Icon Row" at bounding box center [300, 133] width 101 height 14
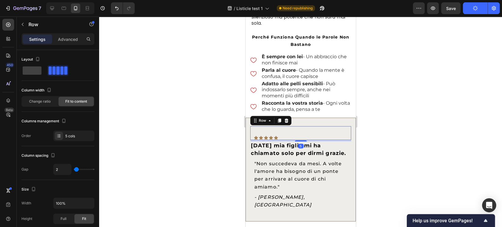
drag, startPoint x: 65, startPoint y: 35, endPoint x: 79, endPoint y: 47, distance: 18.2
click at [65, 36] on div "Advanced" at bounding box center [67, 38] width 29 height 9
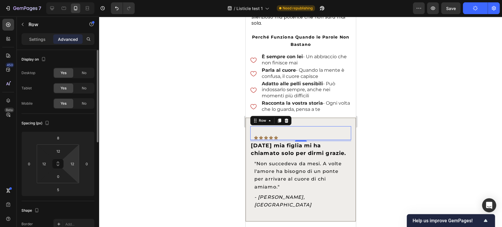
click at [77, 0] on html "7 / Listicle test 1 Need republishing Preview Save Publish 450 Beta Sections(18…" at bounding box center [251, 0] width 502 height 0
type input "0"
click at [55, 150] on input "12" at bounding box center [58, 151] width 12 height 9
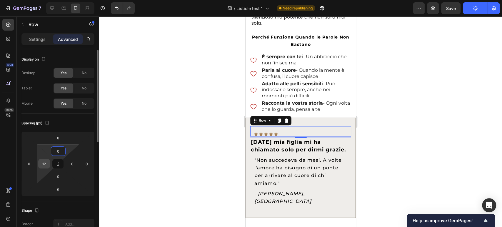
type input "0"
click at [45, 159] on input "12" at bounding box center [44, 163] width 9 height 9
type input "0"
click at [56, 141] on input "8" at bounding box center [58, 138] width 12 height 9
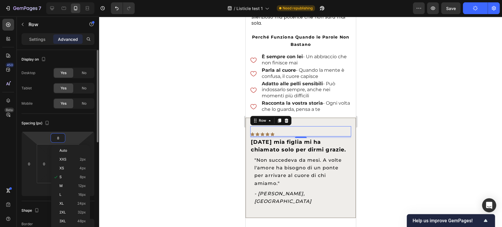
type input "0"
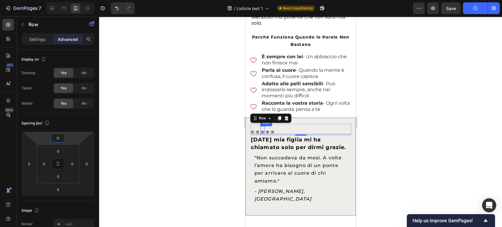
click at [264, 130] on icon at bounding box center [262, 132] width 4 height 4
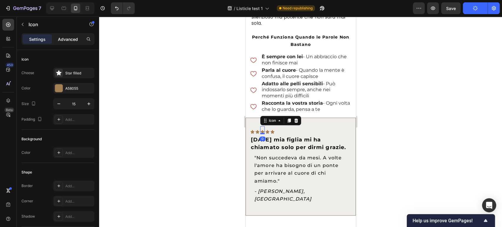
click at [64, 34] on div "Advanced" at bounding box center [67, 38] width 29 height 9
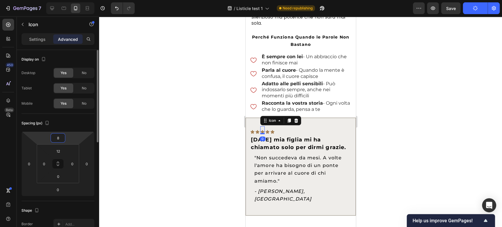
click at [58, 0] on html "7 / Listicle test 1 Need republishing Preview Save Publish 450 Beta Sections(18…" at bounding box center [251, 0] width 502 height 0
type input "0"
click at [59, 150] on input "12" at bounding box center [58, 151] width 12 height 9
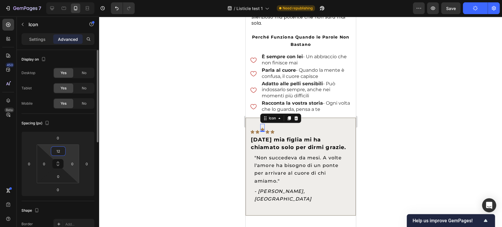
type input "0"
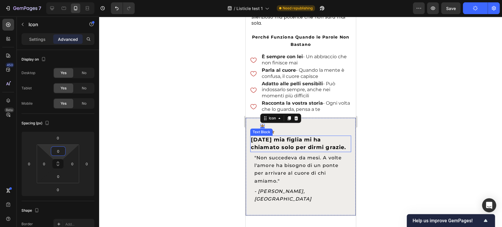
click at [256, 129] on div "Text Block" at bounding box center [261, 131] width 20 height 5
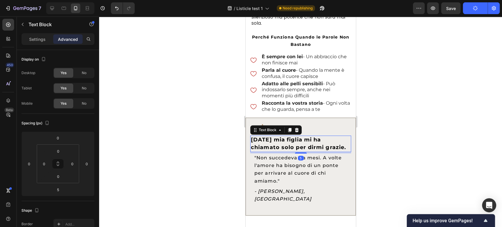
click at [256, 118] on div "Row" at bounding box center [256, 120] width 10 height 5
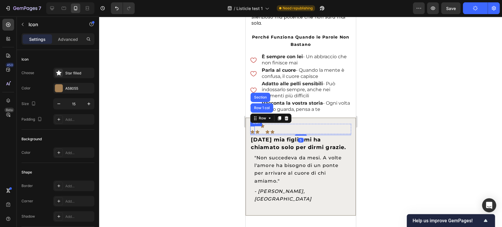
click at [254, 126] on div "Icon" at bounding box center [252, 130] width 4 height 8
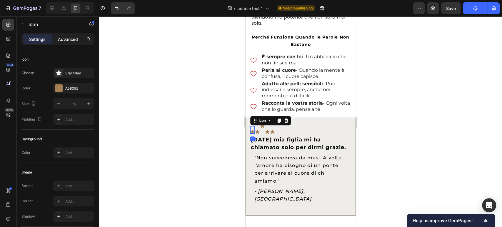
click at [67, 39] on p "Advanced" at bounding box center [68, 39] width 20 height 6
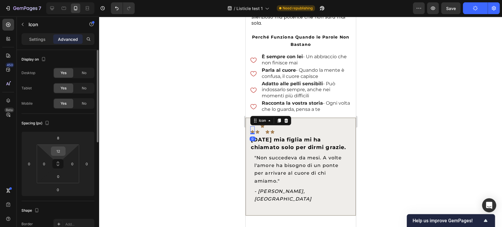
click at [64, 147] on div "12" at bounding box center [58, 150] width 15 height 9
click at [61, 148] on input "12" at bounding box center [58, 151] width 12 height 9
type input "0"
click at [61, 141] on input "8" at bounding box center [58, 138] width 12 height 9
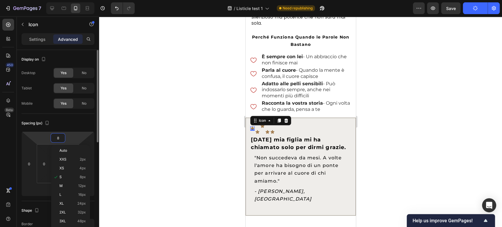
type input "0"
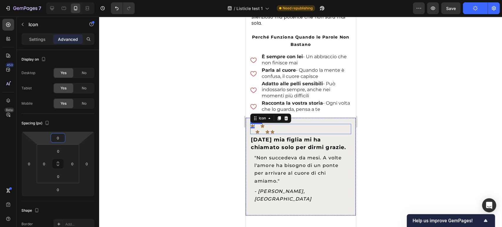
click at [257, 130] on icon at bounding box center [257, 132] width 4 height 4
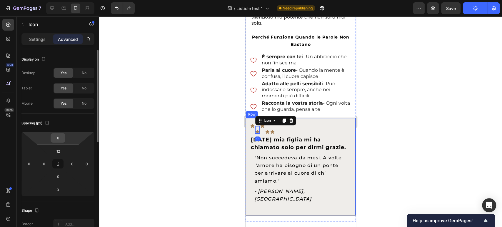
click at [64, 134] on div "8" at bounding box center [58, 137] width 15 height 9
click at [61, 136] on input "8" at bounding box center [58, 138] width 12 height 9
type input "0"
click at [56, 151] on input "12" at bounding box center [58, 151] width 12 height 9
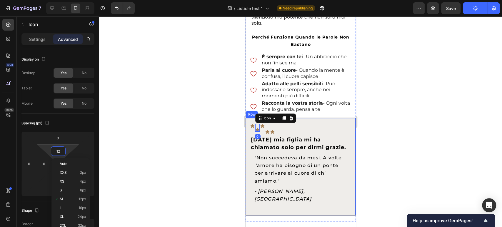
type input "0"
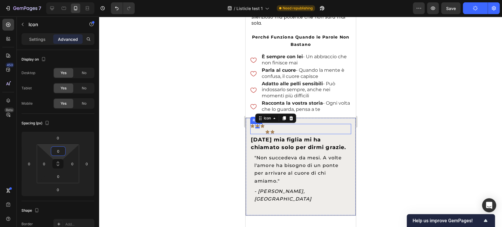
click at [274, 126] on div "Icon Icon 0 Icon Icon Icon Row" at bounding box center [300, 129] width 101 height 10
click at [274, 130] on icon at bounding box center [272, 132] width 4 height 4
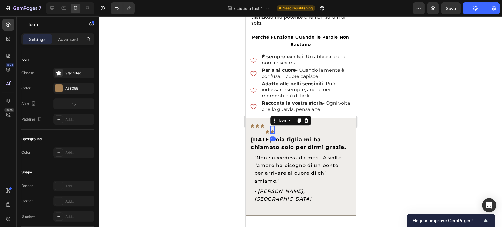
click at [62, 43] on div "Advanced" at bounding box center [67, 38] width 29 height 9
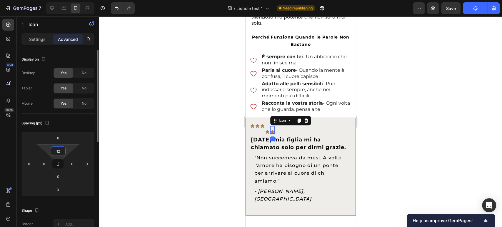
click at [60, 152] on input "12" at bounding box center [58, 151] width 12 height 9
type input "0"
click at [57, 136] on input "8" at bounding box center [58, 138] width 12 height 9
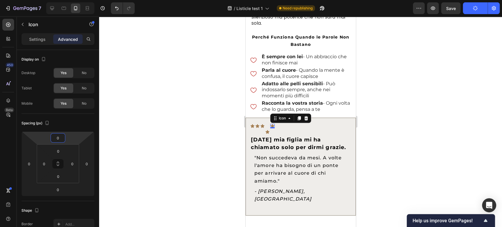
type input "0"
click at [269, 131] on div "0" at bounding box center [272, 133] width 6 height 5
click at [268, 130] on icon at bounding box center [267, 132] width 4 height 4
click at [62, 138] on input "8" at bounding box center [58, 138] width 12 height 9
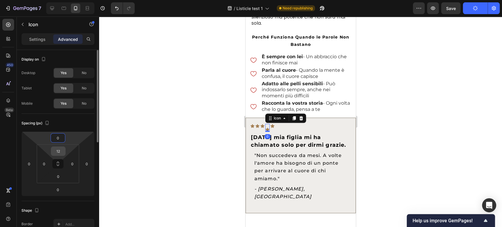
type input "0"
click at [61, 153] on input "12" at bounding box center [58, 151] width 12 height 9
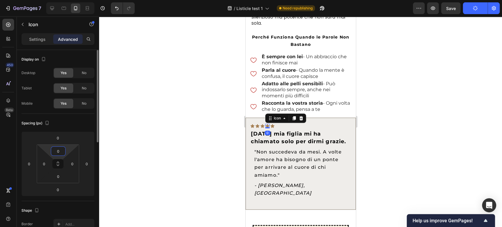
type input "0"
click at [74, 122] on div "Spacing (px)" at bounding box center [57, 123] width 73 height 9
click at [340, 124] on div "Icon Icon Icon Icon 0 Icon Row" at bounding box center [300, 126] width 101 height 4
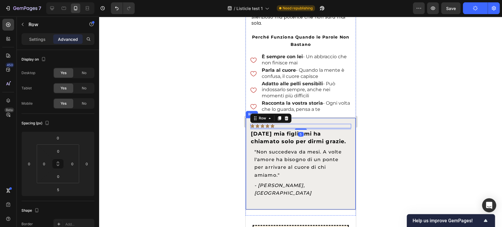
click at [344, 118] on div "Icon Icon Icon Icon Icon Row 5 Oggi mia figlia mi ha chiamato solo per dirmi gr…" at bounding box center [300, 164] width 110 height 92
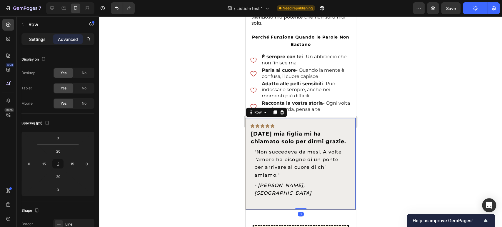
click at [30, 36] on p "Settings" at bounding box center [37, 39] width 16 height 6
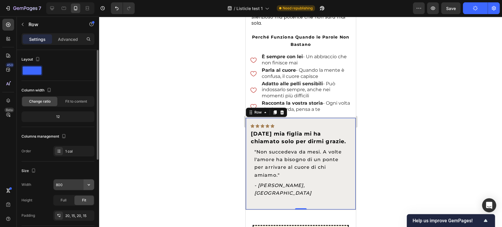
click at [90, 185] on icon "button" at bounding box center [89, 185] width 6 height 6
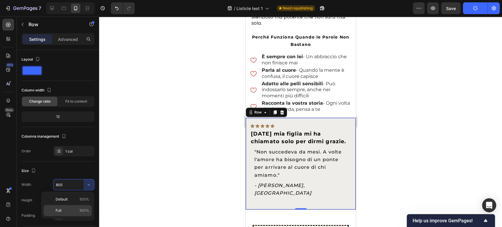
click at [78, 210] on p "Full 100%" at bounding box center [73, 210] width 34 height 5
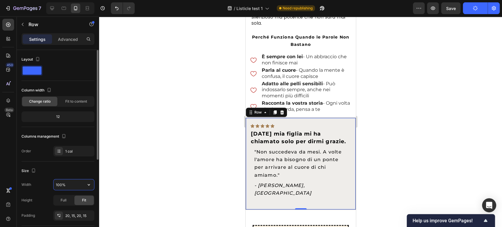
click at [69, 184] on input "100%" at bounding box center [74, 184] width 41 height 11
type input "80%"
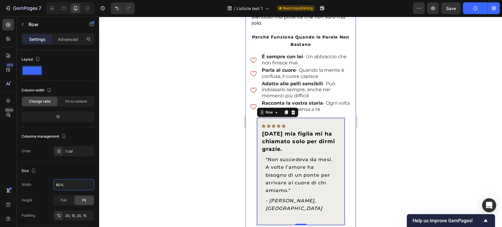
click at [253, 134] on div "Il Gesto Che Parla Più Forte delle Parole Text Block A volte, quando il cuore d…" at bounding box center [300, 30] width 110 height 390
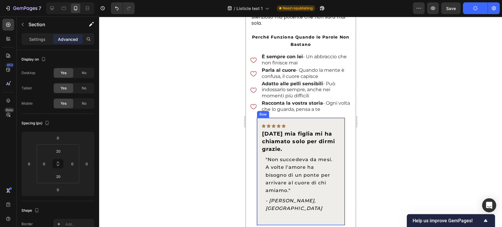
click at [256, 129] on div "Icon Icon Icon Icon Icon Row Oggi mia figlia mi ha chiamato solo per dirmi graz…" at bounding box center [300, 172] width 88 height 108
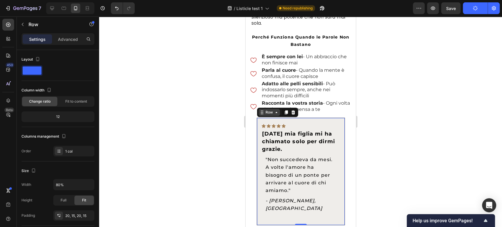
click at [266, 110] on div "Row" at bounding box center [269, 112] width 10 height 5
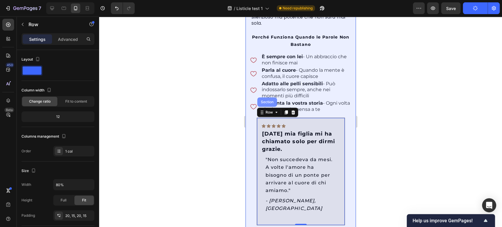
drag, startPoint x: 263, startPoint y: 100, endPoint x: 486, endPoint y: 123, distance: 223.9
click at [263, 100] on div "Section" at bounding box center [267, 101] width 20 height 9
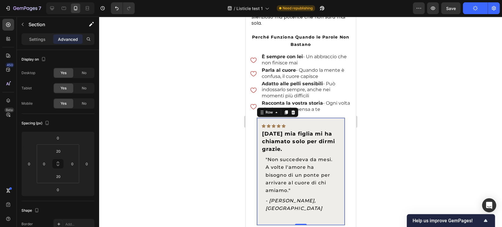
drag, startPoint x: 270, startPoint y: 115, endPoint x: 484, endPoint y: 138, distance: 216.0
click at [270, 118] on div "Icon Icon Icon Icon Icon Row Oggi mia figlia mi ha chiamato solo per dirmi graz…" at bounding box center [300, 172] width 88 height 108
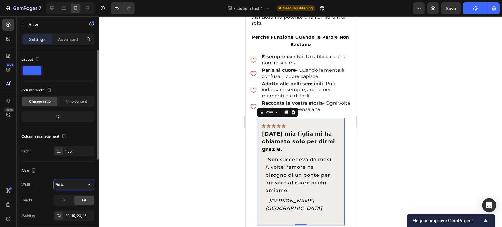
click at [63, 185] on input "80%" at bounding box center [74, 184] width 41 height 11
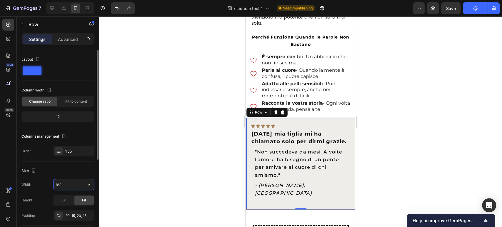
type input "90%"
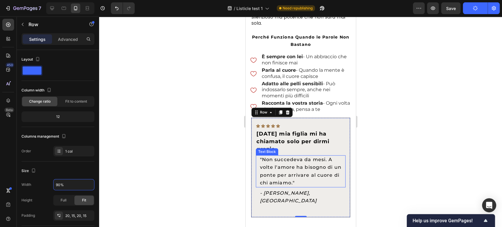
click at [266, 162] on span ""Non succedeva da mesi. A volte l'amore ha bisogno di un ponte per arrivare al …" at bounding box center [300, 171] width 81 height 29
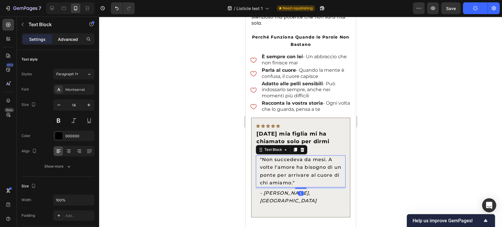
click at [75, 41] on p "Advanced" at bounding box center [68, 39] width 20 height 6
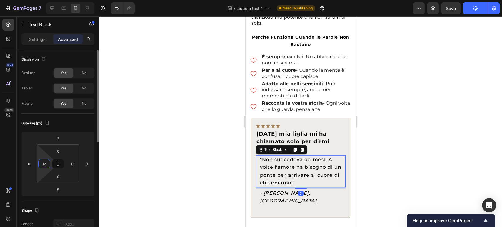
click at [47, 164] on input "12" at bounding box center [44, 163] width 9 height 9
type input "0"
click at [69, 164] on input "12" at bounding box center [72, 163] width 9 height 9
type input "0"
click at [85, 199] on div "Spacing (px) 0 0 5 0 0 0 0 0" at bounding box center [57, 157] width 73 height 87
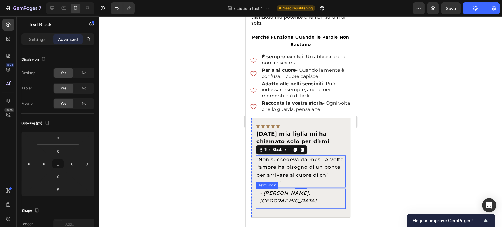
click at [319, 189] on p "- [PERSON_NAME], [GEOGRAPHIC_DATA]" at bounding box center [301, 196] width 82 height 15
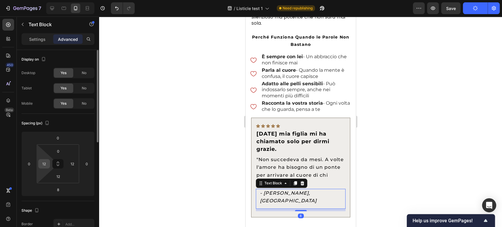
click at [46, 163] on input "12" at bounding box center [44, 163] width 9 height 9
type input "0"
click at [68, 162] on input "12" at bounding box center [72, 163] width 9 height 9
type input "0"
click at [90, 197] on div "Spacing (px) 0 0 8 0 0 0 12 0" at bounding box center [57, 157] width 73 height 87
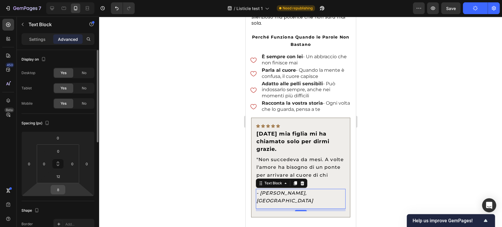
click at [60, 0] on html "7 / Listicle test 1 Need republishing Preview Save Publish 450 Beta Sections(18…" at bounding box center [251, 0] width 502 height 0
type input "0"
click at [78, 199] on div "Spacing (px) 0 0 0 0 0 0 12 0" at bounding box center [57, 157] width 73 height 87
click at [62, 176] on input "12" at bounding box center [58, 176] width 12 height 9
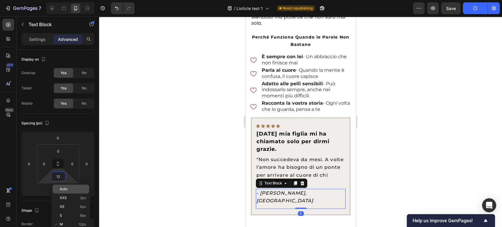
type input "0"
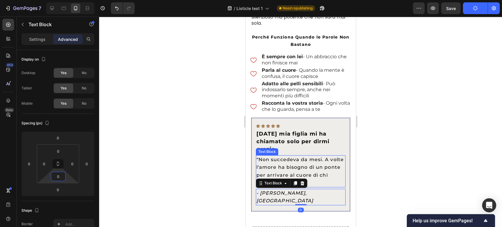
click at [393, 169] on div at bounding box center [300, 121] width 403 height 211
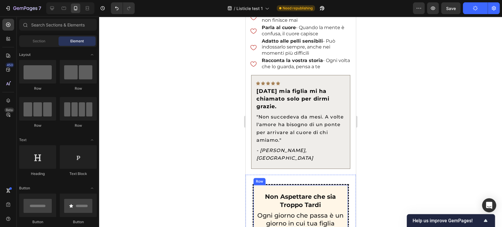
scroll to position [1768, 0]
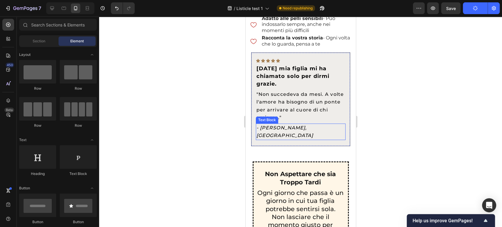
click at [293, 125] on icon "- [PERSON_NAME], [GEOGRAPHIC_DATA]" at bounding box center [284, 131] width 57 height 13
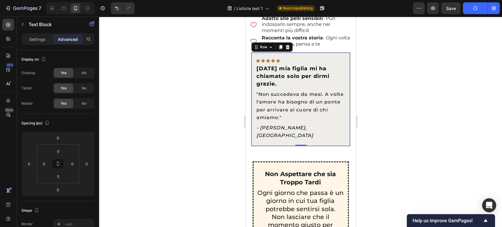
click at [324, 130] on div "Icon Icon Icon Icon Icon Row Oggi mia figlia mi ha chiamato solo per dirmi graz…" at bounding box center [300, 99] width 99 height 94
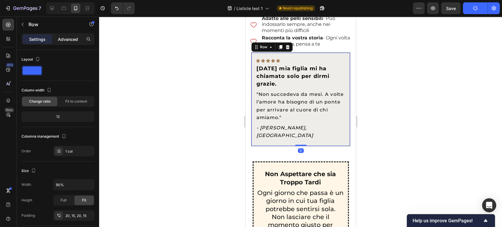
click at [59, 36] on p "Advanced" at bounding box center [68, 39] width 20 height 6
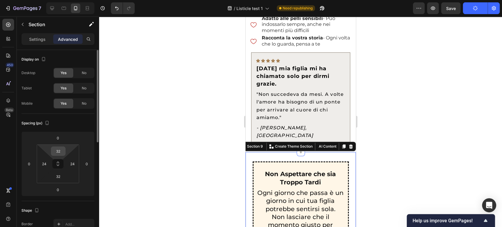
click at [57, 152] on input "32" at bounding box center [58, 151] width 12 height 9
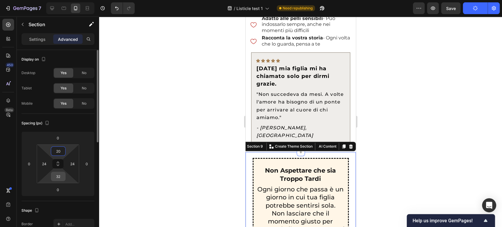
type input "20"
click at [57, 176] on input "32" at bounding box center [58, 176] width 12 height 9
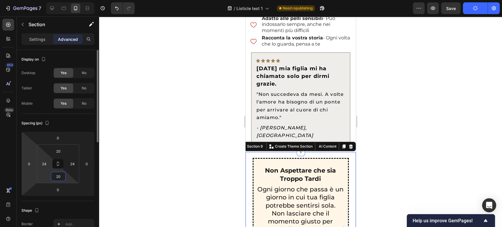
type input "20"
click at [35, 0] on html "7 / Listicle test 1 Need republishing Preview Save Publish 450 Beta Sections(18…" at bounding box center [251, 0] width 502 height 0
click at [42, 163] on input "24" at bounding box center [44, 163] width 9 height 9
type input "0"
click at [71, 166] on input "24" at bounding box center [72, 163] width 9 height 9
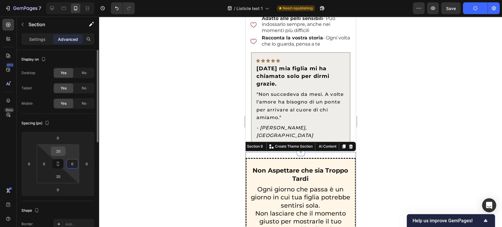
type input "0"
click at [51, 150] on div "20" at bounding box center [58, 150] width 15 height 9
click at [53, 149] on input "20" at bounding box center [58, 151] width 12 height 9
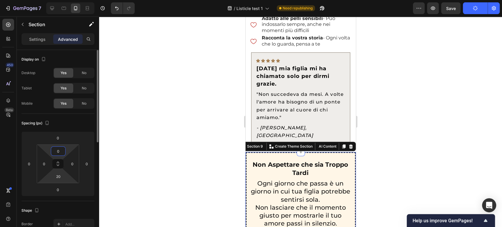
type input "0"
click at [59, 0] on html "7 / Listicle test 1 Need republishing Preview Save Publish 450 Beta Sections(18…" at bounding box center [251, 0] width 502 height 0
click at [61, 179] on input "20" at bounding box center [58, 176] width 12 height 9
click at [56, 179] on input "200" at bounding box center [58, 176] width 12 height 9
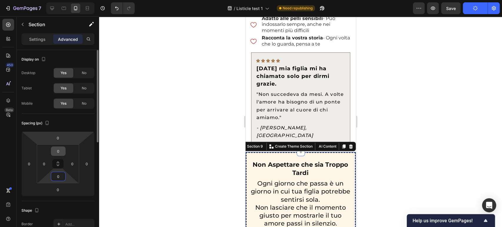
type input "0"
click at [58, 151] on input "0" at bounding box center [58, 151] width 12 height 9
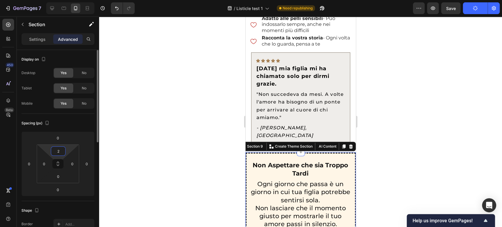
type input "20"
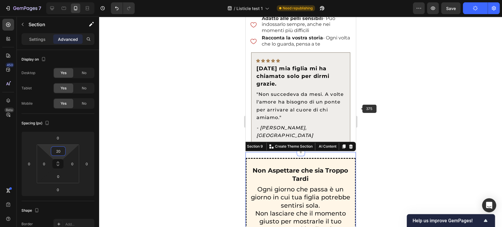
click at [387, 99] on div at bounding box center [300, 121] width 403 height 211
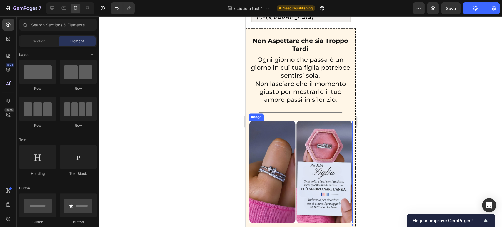
scroll to position [1833, 0]
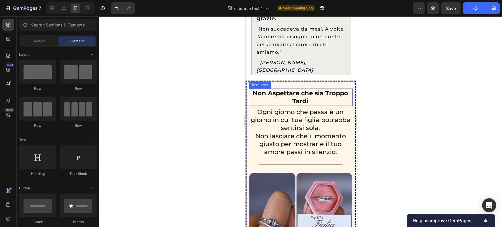
click at [305, 95] on p "Non Aspettare che sia Troppo Tardi" at bounding box center [300, 97] width 103 height 16
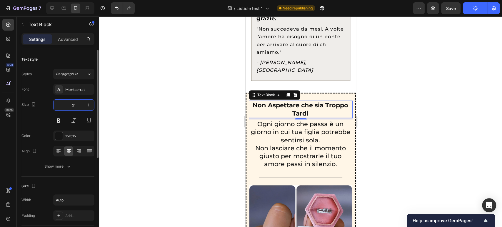
click at [74, 105] on input "21" at bounding box center [73, 105] width 19 height 11
click at [91, 106] on icon "button" at bounding box center [89, 105] width 6 height 6
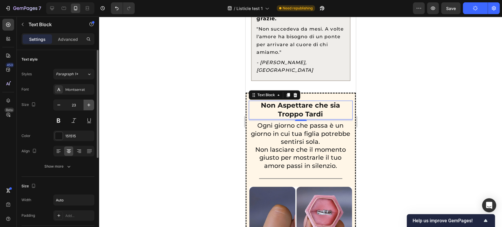
click at [91, 106] on icon "button" at bounding box center [89, 105] width 6 height 6
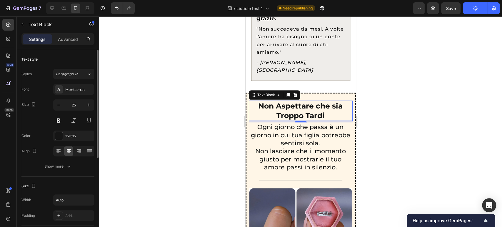
click at [53, 109] on div "Size 25" at bounding box center [57, 112] width 73 height 26
click at [56, 108] on icon "button" at bounding box center [59, 105] width 6 height 6
type input "24"
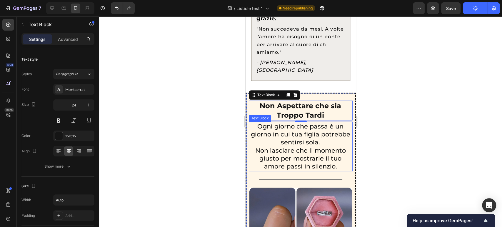
click at [279, 126] on p "Ogni giorno che passa è un giorno in cui tua figlia potrebbe sentirsi sola. Non…" at bounding box center [300, 146] width 103 height 48
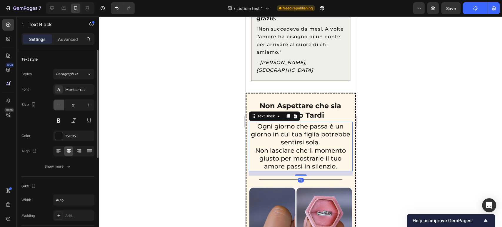
click at [61, 106] on icon "button" at bounding box center [59, 105] width 6 height 6
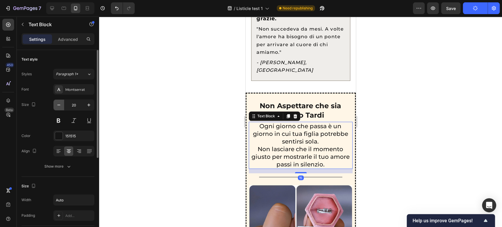
click at [61, 106] on icon "button" at bounding box center [59, 105] width 6 height 6
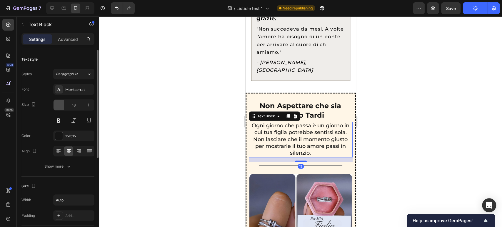
click at [61, 106] on icon "button" at bounding box center [59, 105] width 6 height 6
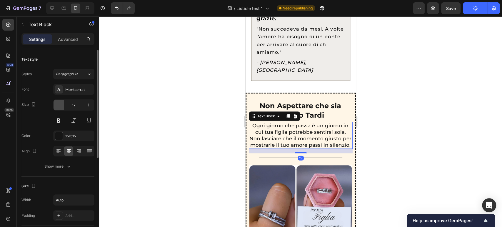
type input "16"
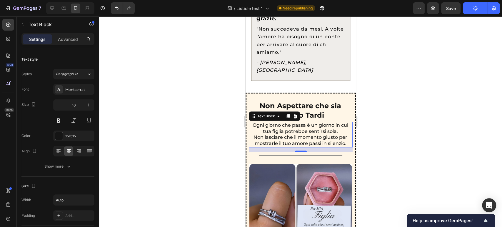
click at [465, 9] on button "Publish" at bounding box center [475, 8] width 25 height 12
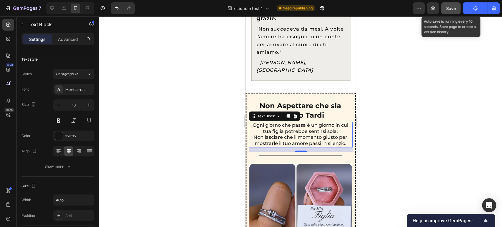
click at [453, 6] on span "Save" at bounding box center [451, 8] width 10 height 5
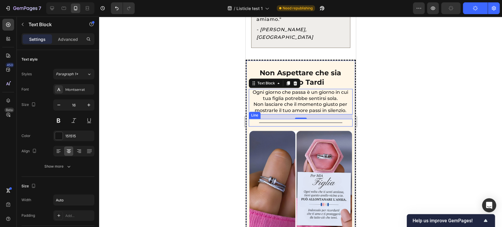
scroll to position [1899, 0]
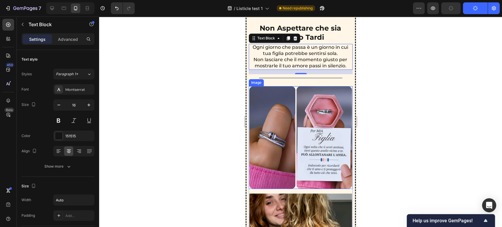
click at [278, 119] on img at bounding box center [300, 137] width 103 height 103
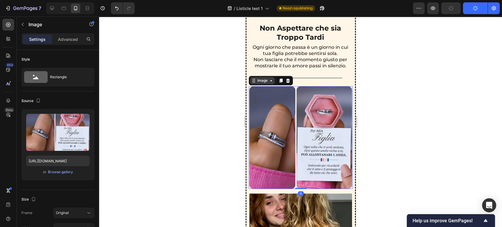
click at [260, 80] on div "Image" at bounding box center [262, 80] width 13 height 5
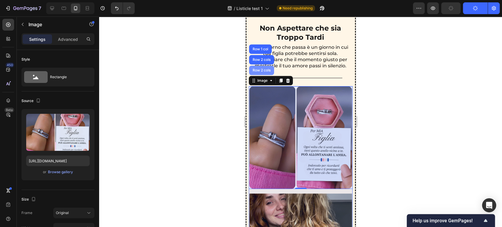
click at [263, 70] on div "Row 2 cols" at bounding box center [261, 71] width 20 height 4
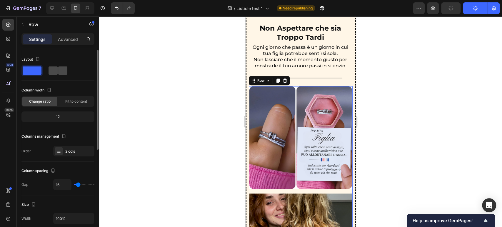
click at [54, 71] on span at bounding box center [53, 70] width 9 height 8
type input "10"
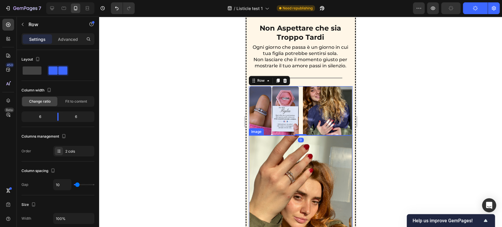
click at [297, 141] on img at bounding box center [300, 186] width 103 height 103
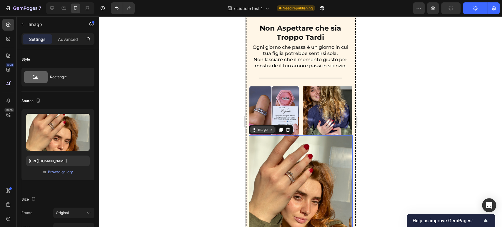
click at [261, 127] on div "Image" at bounding box center [262, 129] width 13 height 5
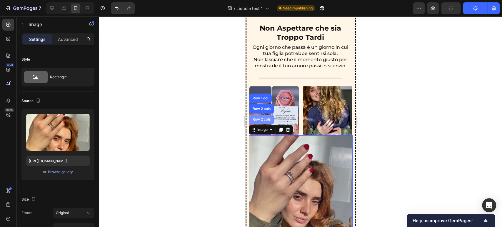
click at [262, 118] on div "Row 2 cols" at bounding box center [261, 120] width 20 height 4
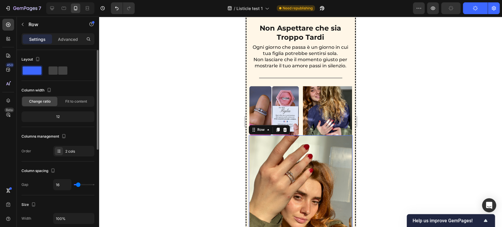
click at [41, 63] on div "Layout" at bounding box center [57, 59] width 73 height 9
click at [61, 69] on span at bounding box center [62, 70] width 9 height 8
type input "10"
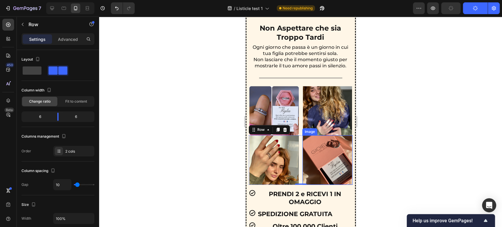
scroll to position [1931, 0]
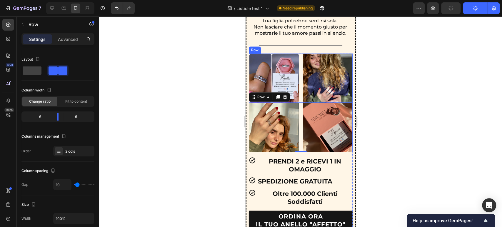
click at [298, 80] on div "Image Image Row" at bounding box center [301, 78] width 104 height 49
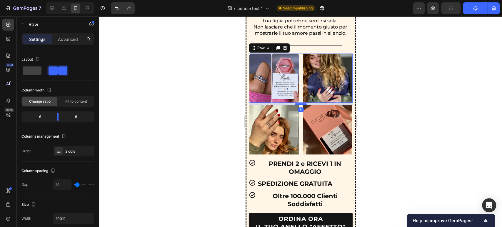
drag, startPoint x: 297, startPoint y: 99, endPoint x: 602, endPoint y: 120, distance: 305.2
click at [298, 103] on div at bounding box center [301, 104] width 12 height 2
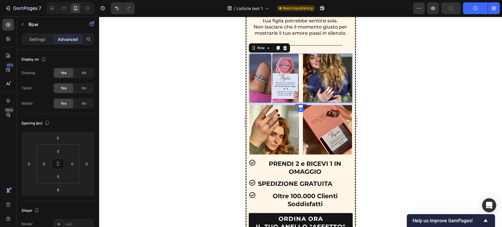
click at [381, 105] on div at bounding box center [300, 121] width 403 height 211
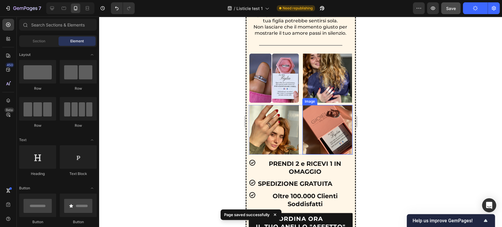
scroll to position [1964, 0]
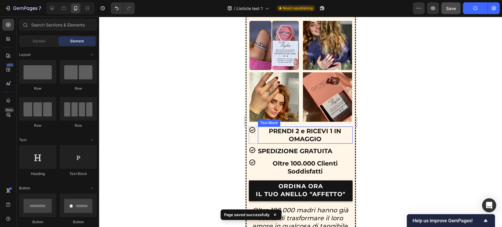
click at [262, 127] on p "PRENDI 2 e RICEVI 1 IN OMAGGIO" at bounding box center [305, 135] width 94 height 16
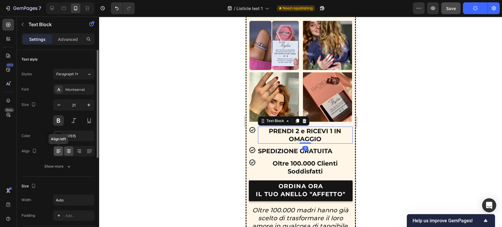
click at [56, 149] on icon at bounding box center [59, 151] width 6 height 6
click at [64, 106] on button "button" at bounding box center [59, 105] width 11 height 11
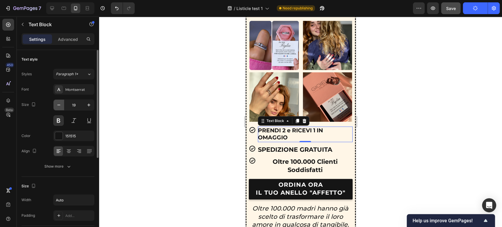
click at [64, 106] on button "button" at bounding box center [59, 105] width 11 height 11
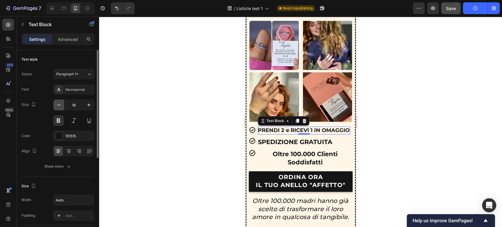
type input "17"
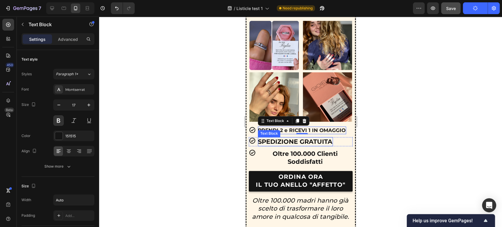
click at [259, 139] on p "SPEDIZIONE GRATUITA" at bounding box center [295, 142] width 74 height 8
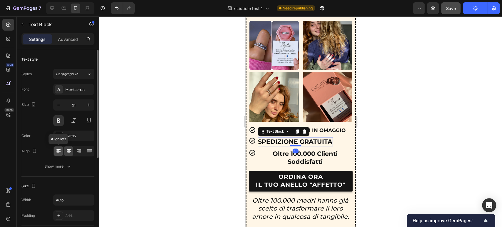
click at [57, 155] on div at bounding box center [58, 150] width 9 height 9
click at [55, 108] on button "button" at bounding box center [59, 105] width 11 height 11
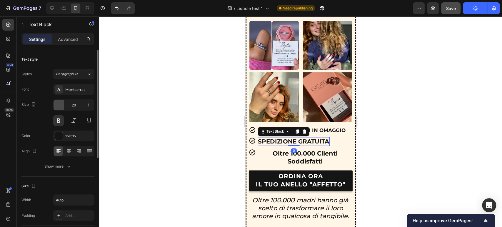
click at [55, 108] on button "button" at bounding box center [59, 105] width 11 height 11
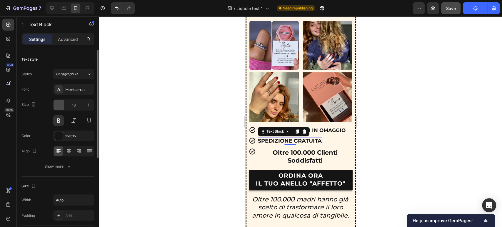
click at [55, 108] on button "button" at bounding box center [59, 105] width 11 height 11
type input "17"
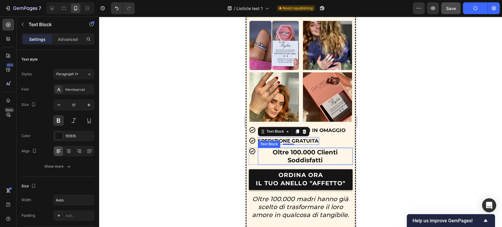
click at [282, 157] on p "Oltre 100.000 Clienti Soddisfatti" at bounding box center [305, 156] width 94 height 16
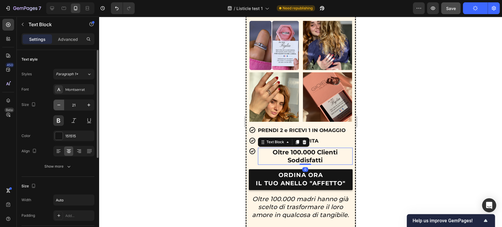
click at [56, 107] on icon "button" at bounding box center [59, 105] width 6 height 6
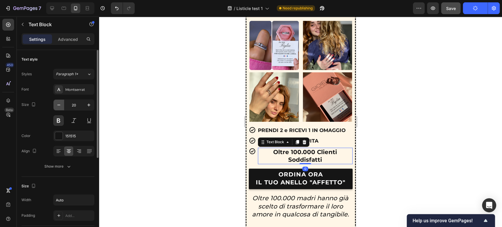
click at [56, 107] on icon "button" at bounding box center [59, 105] width 6 height 6
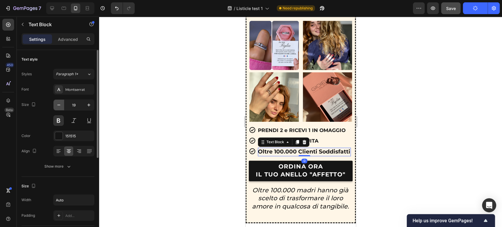
click at [56, 107] on icon "button" at bounding box center [59, 105] width 6 height 6
type input "17"
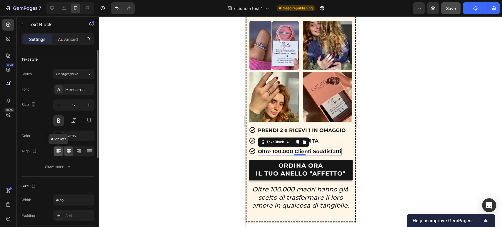
click at [56, 152] on icon at bounding box center [59, 151] width 6 height 6
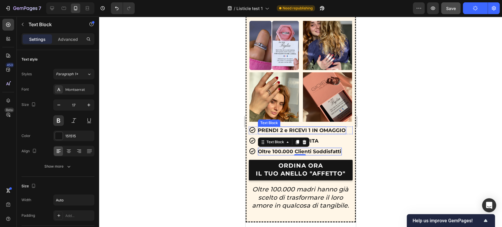
click at [261, 129] on div "Icon PRENDI 2 e RICEVI 1 IN OMAGGIO Text Block Row Icon SPEDIZIONE GRATUITA Tex…" at bounding box center [301, 153] width 104 height 54
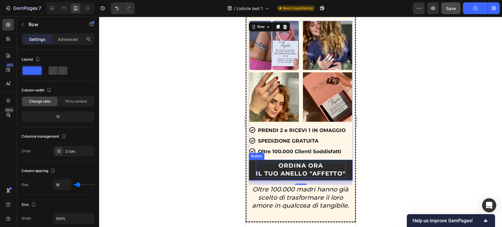
click at [287, 164] on strong "ORDINA ORA" at bounding box center [300, 165] width 44 height 7
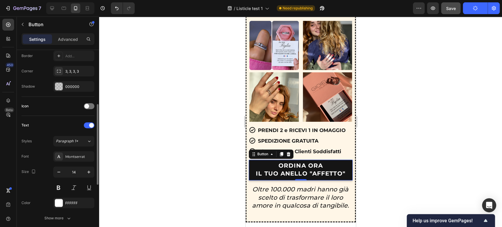
scroll to position [98, 0]
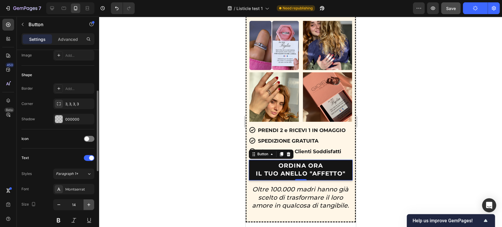
click at [92, 206] on button "button" at bounding box center [89, 204] width 11 height 11
type input "15"
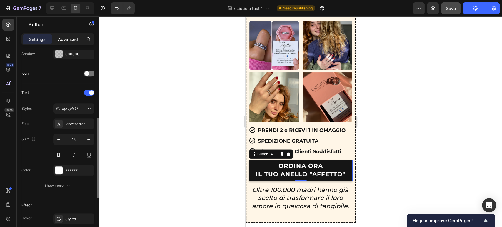
click at [67, 35] on div "Advanced" at bounding box center [67, 38] width 29 height 9
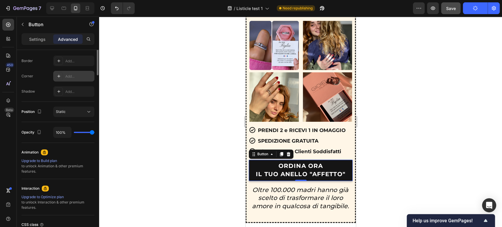
scroll to position [0, 0]
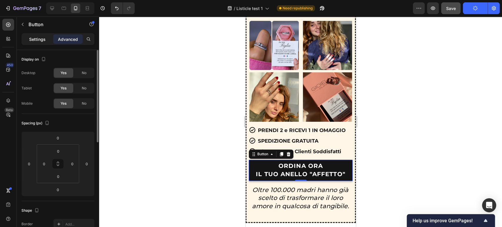
click at [39, 34] on div "Settings Advanced" at bounding box center [57, 39] width 73 height 12
drag, startPoint x: 40, startPoint y: 37, endPoint x: 66, endPoint y: 96, distance: 64.3
click at [40, 38] on p "Settings" at bounding box center [37, 39] width 16 height 6
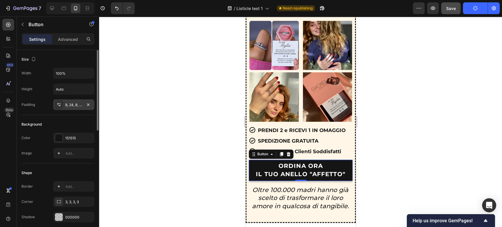
click at [73, 102] on div "8, 24, 8, 24" at bounding box center [73, 104] width 17 height 5
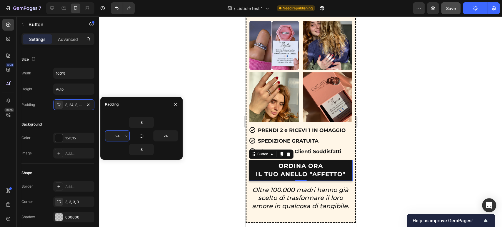
click at [119, 138] on input "24" at bounding box center [117, 136] width 24 height 11
type input "15"
click at [162, 135] on input "24" at bounding box center [166, 136] width 24 height 11
type input "15"
click at [174, 155] on div "8 15 15 8" at bounding box center [141, 136] width 82 height 48
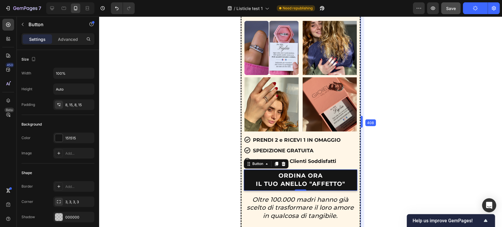
drag, startPoint x: 358, startPoint y: 136, endPoint x: 368, endPoint y: 136, distance: 9.4
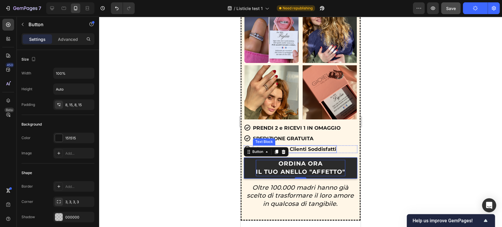
scroll to position [1997, 0]
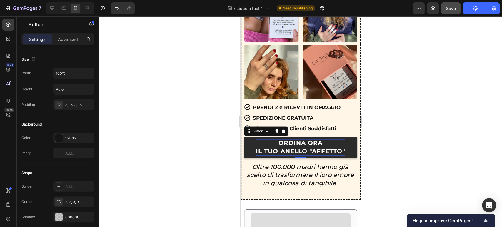
click at [330, 148] on strong "IL TUO ANELLO "AFFETTO"" at bounding box center [300, 151] width 89 height 7
click at [326, 139] on p "ORDINA ORA IL TUO ANELLO "AFFETTO"" at bounding box center [300, 147] width 89 height 16
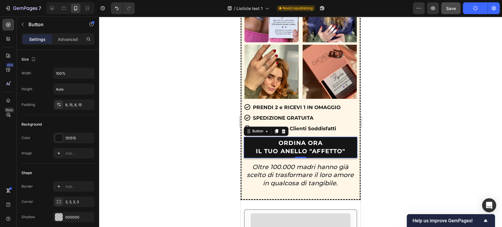
click at [402, 136] on div at bounding box center [300, 121] width 403 height 211
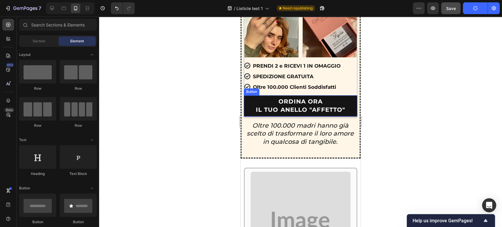
scroll to position [2062, 0]
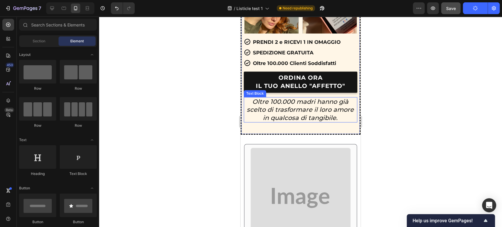
click at [296, 104] on icon "Oltre 100.000 madri hanno già scelto di trasformare il loro amore in qualcosa d…" at bounding box center [300, 110] width 107 height 24
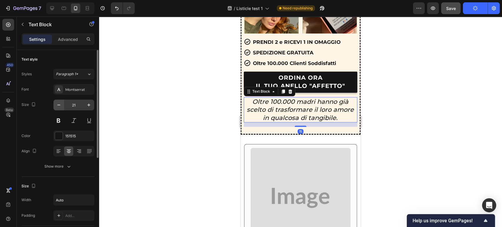
click at [58, 106] on icon "button" at bounding box center [59, 105] width 6 height 6
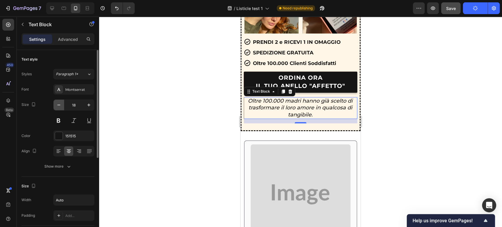
click at [57, 108] on button "button" at bounding box center [59, 105] width 11 height 11
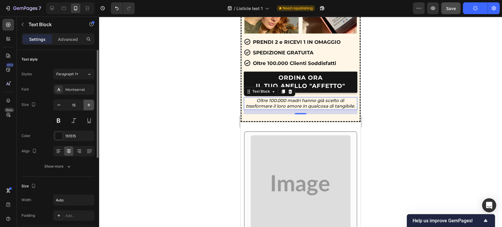
click at [87, 106] on icon "button" at bounding box center [89, 105] width 6 height 6
type input "16"
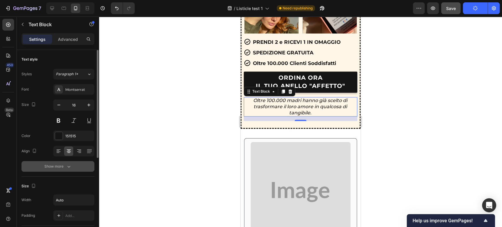
click at [79, 162] on button "Show more" at bounding box center [57, 166] width 73 height 11
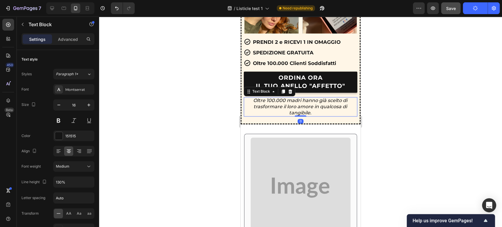
drag, startPoint x: 301, startPoint y: 115, endPoint x: 306, endPoint y: 99, distance: 16.7
click at [306, 99] on div "Oltre 100.000 madri hanno già scelto di trasformare il loro amore in qualcosa d…" at bounding box center [301, 106] width 114 height 19
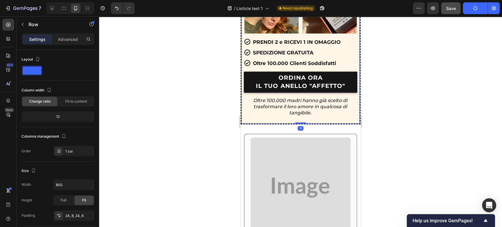
click at [77, 43] on div "Advanced" at bounding box center [67, 38] width 29 height 9
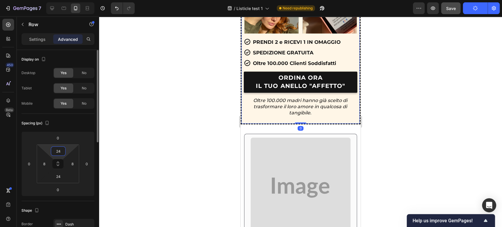
click at [62, 150] on input "24" at bounding box center [58, 151] width 12 height 9
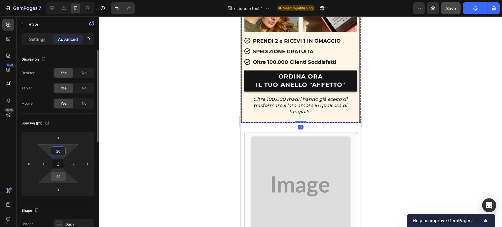
type input "20"
click at [59, 0] on html "7 / Listicle test 1 Need republishing Preview Save Publish 450 Beta Sections(18…" at bounding box center [251, 0] width 502 height 0
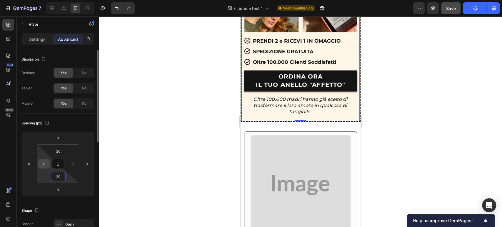
type input "20"
click at [43, 164] on input "8" at bounding box center [44, 163] width 9 height 9
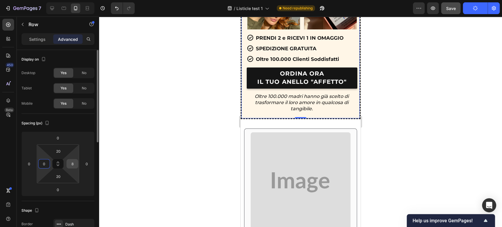
type input "0"
click at [70, 164] on input "8" at bounding box center [72, 163] width 9 height 9
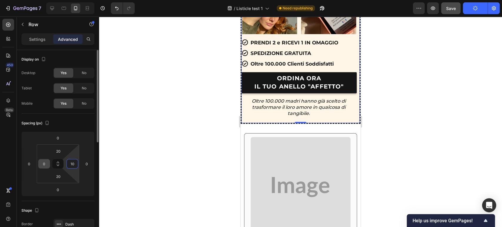
type input "10"
click at [44, 163] on input "0" at bounding box center [44, 163] width 9 height 9
type input "10"
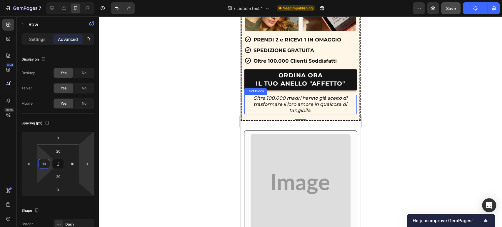
click at [389, 99] on div at bounding box center [300, 121] width 403 height 211
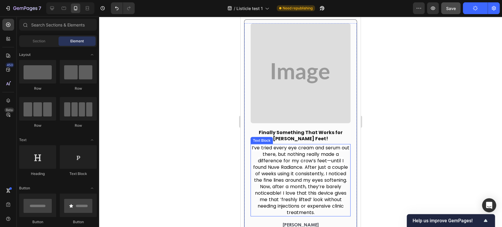
scroll to position [2781, 0]
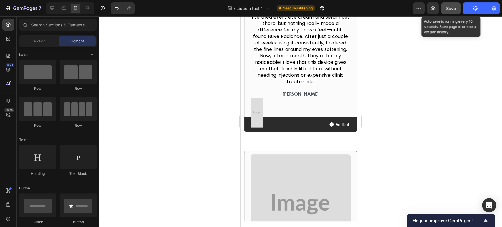
click at [460, 7] on button "Save" at bounding box center [450, 8] width 19 height 12
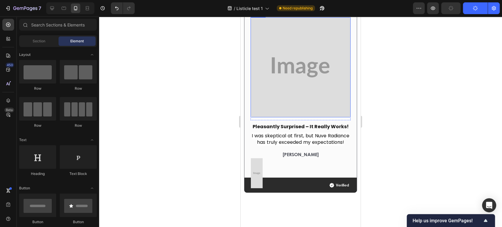
scroll to position [2879, 0]
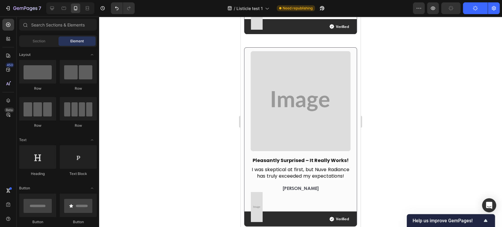
click at [338, 45] on div "Image Row Pleasantly Surprised – It Really Works! Text Block I was skeptical at…" at bounding box center [301, 137] width 120 height 198
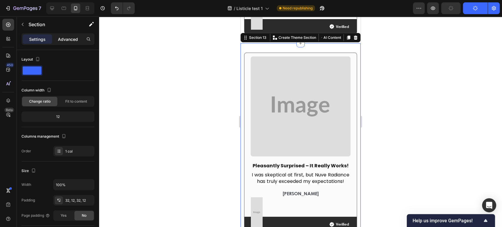
click at [66, 35] on div "Advanced" at bounding box center [67, 38] width 29 height 9
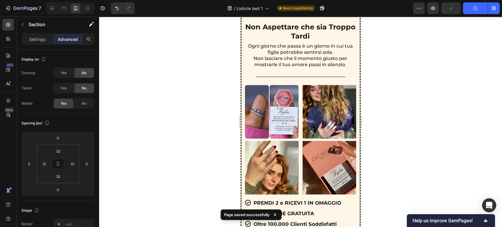
scroll to position [1768, 0]
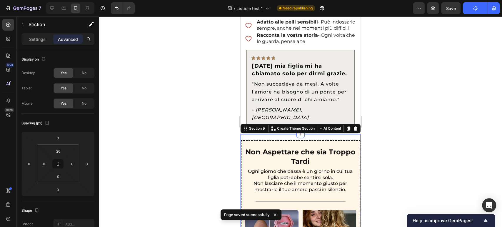
drag, startPoint x: 348, startPoint y: 151, endPoint x: 379, endPoint y: 179, distance: 41.9
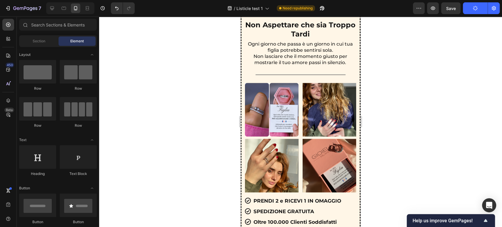
scroll to position [1812, 0]
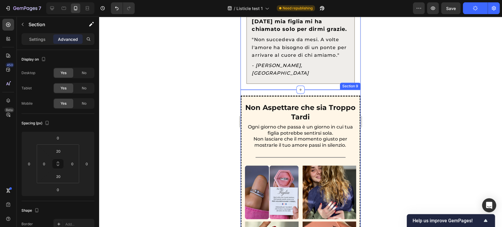
click at [341, 110] on div "Non Aspettare che sia Troppo Tardi Text Block Ogni giorno che passa è un giorno…" at bounding box center [301, 227] width 120 height 275
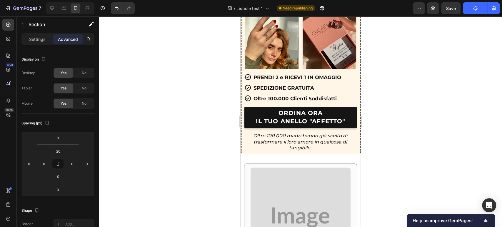
scroll to position [2041, 0]
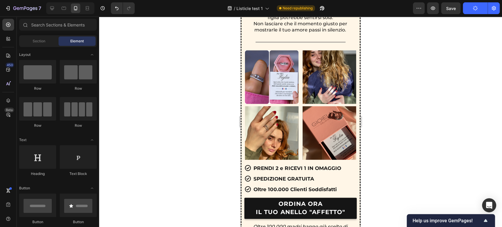
scroll to position [1759, 0]
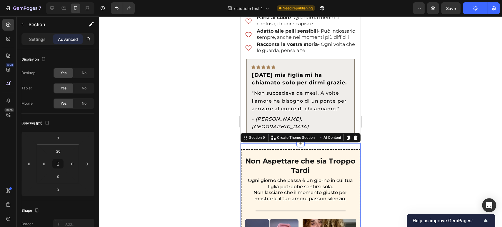
click at [51, 180] on div "0" at bounding box center [58, 176] width 15 height 9
click at [58, 177] on input "0" at bounding box center [58, 176] width 12 height 9
click at [62, 175] on input "02" at bounding box center [58, 176] width 12 height 9
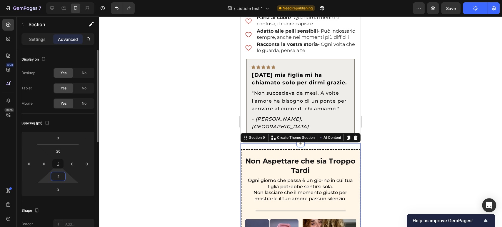
type input "20"
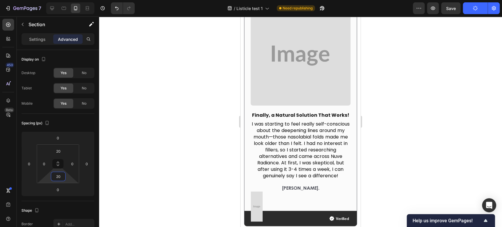
scroll to position [2085, 0]
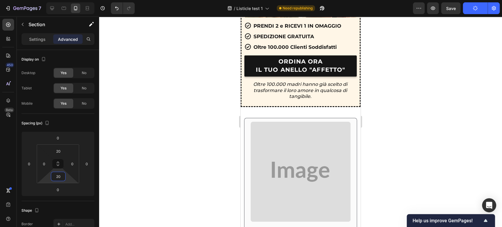
click at [410, 97] on div at bounding box center [300, 121] width 403 height 211
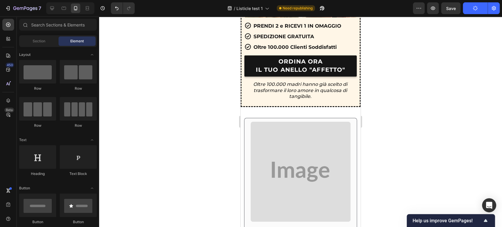
click at [462, 9] on div "Preview Save Publish" at bounding box center [456, 8] width 87 height 12
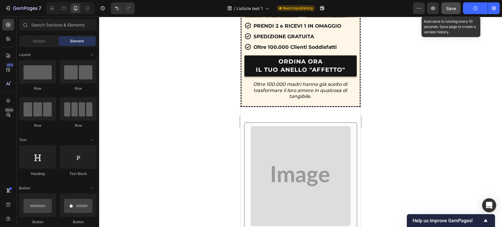
click at [457, 10] on button "Save" at bounding box center [450, 8] width 19 height 12
click at [457, 10] on button "button" at bounding box center [450, 8] width 19 height 12
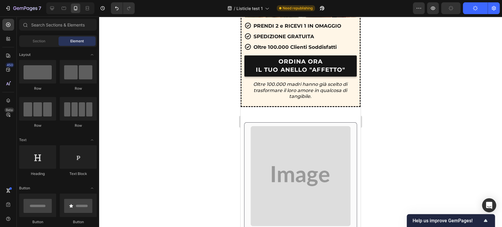
click at [473, 11] on button "Publish" at bounding box center [475, 8] width 25 height 12
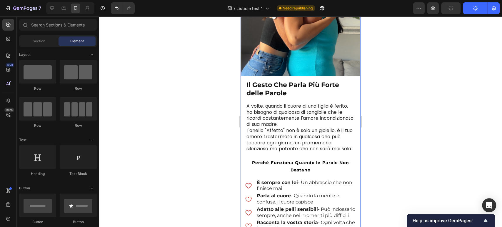
scroll to position [1562, 0]
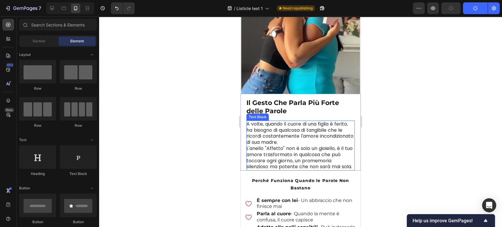
click at [296, 159] on p "L'anello "Affetto" non è solo un gioiello, è il tuo amore trasformato in qualco…" at bounding box center [300, 158] width 108 height 24
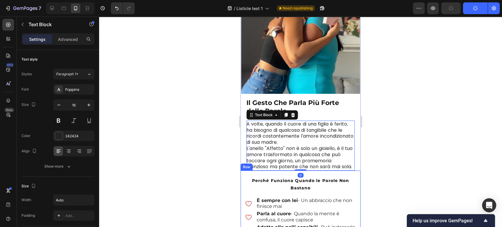
click at [261, 181] on strong "Perché Funziona Quando le Parole Non Bastano" at bounding box center [300, 184] width 97 height 13
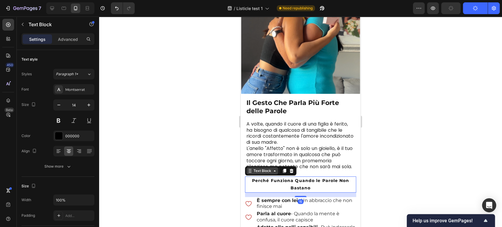
click at [260, 174] on div "Text Block" at bounding box center [262, 170] width 32 height 7
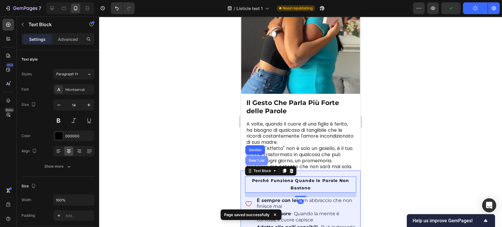
click at [260, 164] on div "Row 1 col" at bounding box center [256, 160] width 23 height 9
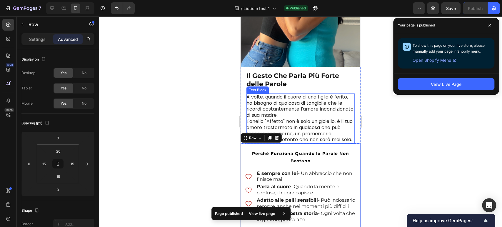
scroll to position [1595, 0]
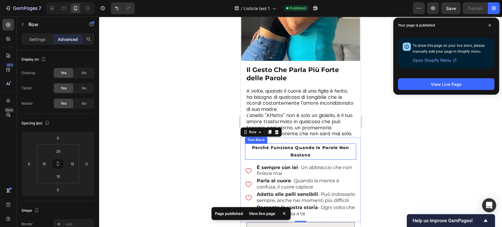
click at [291, 156] on strong "Perché Funziona Quando le Parole Non Bastano" at bounding box center [300, 151] width 97 height 13
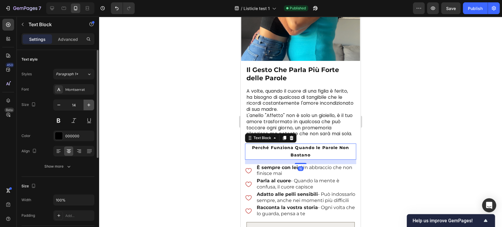
click at [90, 103] on icon "button" at bounding box center [89, 105] width 6 height 6
type input "16"
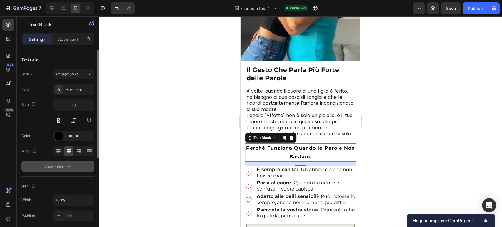
click at [62, 161] on button "Show more" at bounding box center [57, 166] width 73 height 11
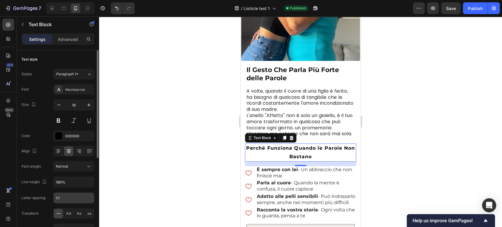
click at [68, 196] on input "1.1" at bounding box center [74, 198] width 41 height 11
type input "0"
click at [46, 196] on div "Letter spacing 0" at bounding box center [57, 197] width 73 height 11
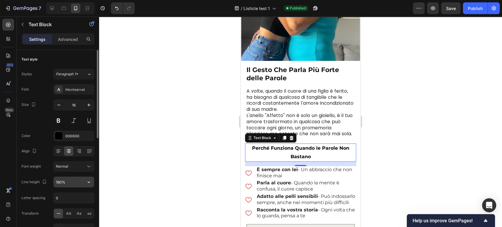
click at [61, 181] on input "180%" at bounding box center [74, 182] width 41 height 11
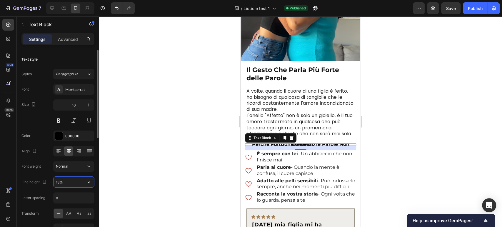
type input "130%"
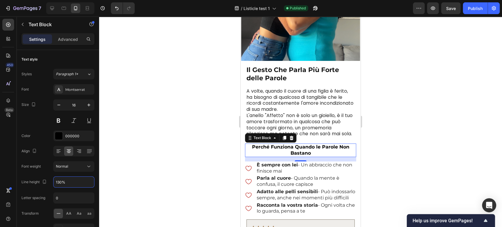
click at [407, 103] on div at bounding box center [300, 121] width 403 height 211
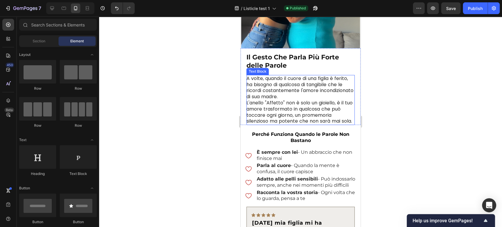
scroll to position [1628, 0]
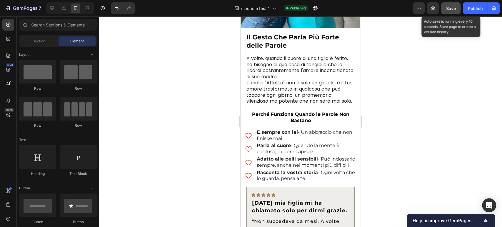
click at [460, 4] on div "Save" at bounding box center [450, 8] width 19 height 12
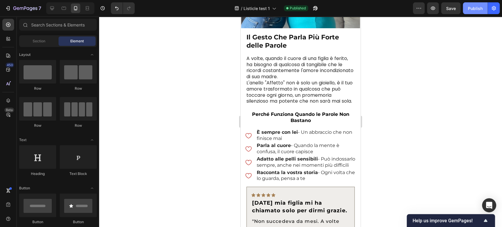
click at [474, 9] on div "Publish" at bounding box center [475, 8] width 15 height 6
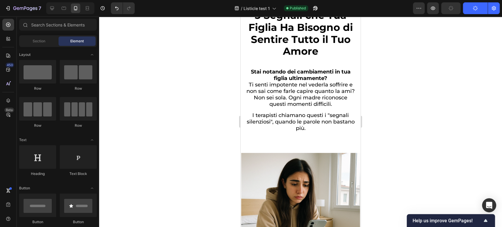
scroll to position [0, 0]
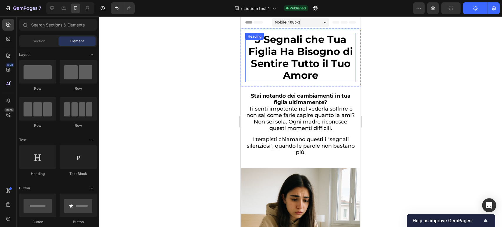
click at [324, 70] on h1 "5 Segnali che Tua Figlia Ha Bisogno di Sentire Tutto il Tuo Amore" at bounding box center [300, 57] width 111 height 49
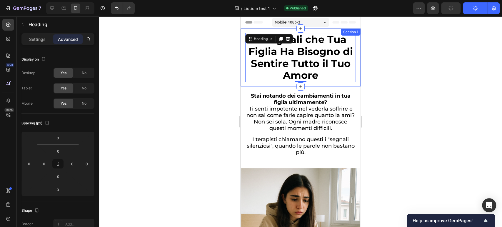
click at [244, 65] on div "5 Segnali che Tua Figlia Ha Bisogno di Sentire Tutto il Tuo Amore Heading 0 Sec…" at bounding box center [301, 58] width 120 height 58
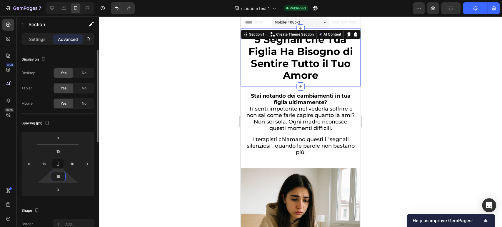
click at [61, 178] on input "15" at bounding box center [58, 176] width 12 height 9
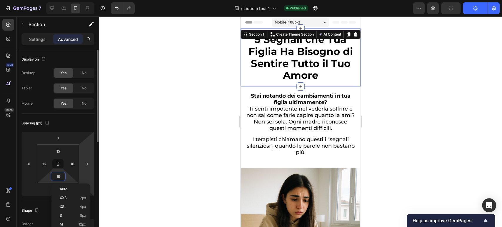
type input "0"
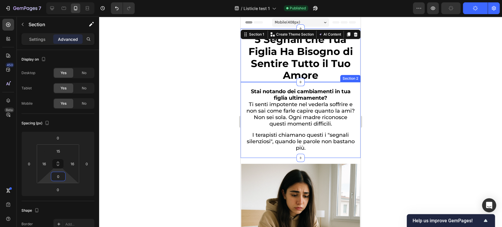
click at [278, 86] on div "Stai notando dei cambiamenti in tua figlia ultimamente? Ti senti impotente nel …" at bounding box center [301, 120] width 120 height 76
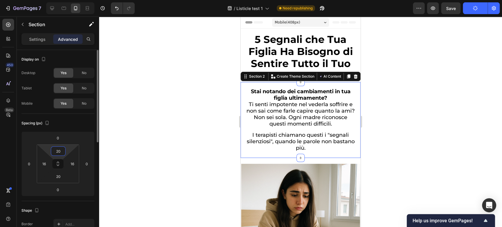
click at [61, 153] on input "20" at bounding box center [58, 151] width 12 height 9
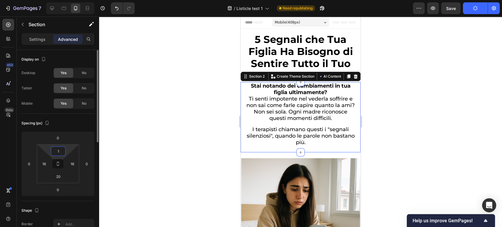
type input "15"
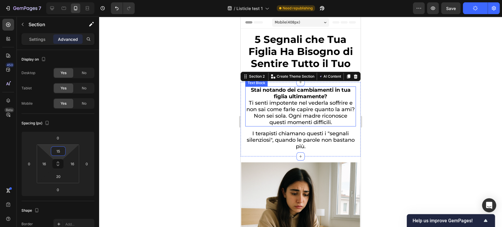
click at [407, 104] on div at bounding box center [300, 121] width 403 height 211
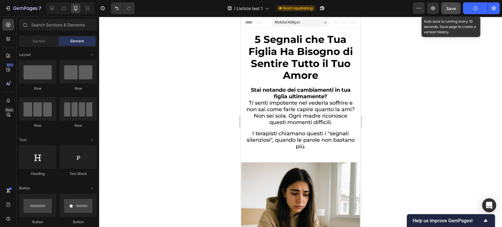
click at [461, 8] on button "Save" at bounding box center [450, 8] width 19 height 12
click at [461, 8] on button "button" at bounding box center [450, 8] width 19 height 12
click at [456, 6] on button "button" at bounding box center [450, 8] width 19 height 12
click at [456, 6] on button "Save" at bounding box center [450, 8] width 19 height 12
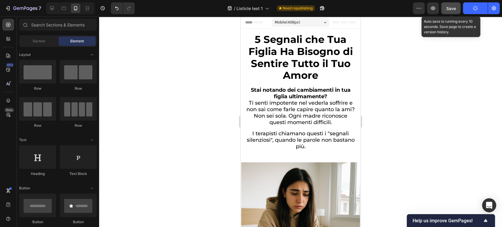
click at [456, 6] on button "Save" at bounding box center [450, 8] width 19 height 12
click at [456, 6] on button "button" at bounding box center [450, 8] width 19 height 12
click at [456, 7] on span "Save" at bounding box center [451, 8] width 10 height 5
click at [456, 7] on button "button" at bounding box center [450, 8] width 19 height 12
click at [452, 9] on span "Save" at bounding box center [451, 8] width 10 height 5
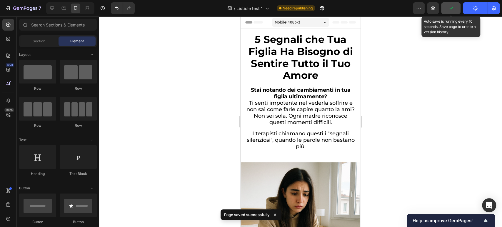
click at [452, 9] on icon "button" at bounding box center [451, 8] width 6 height 6
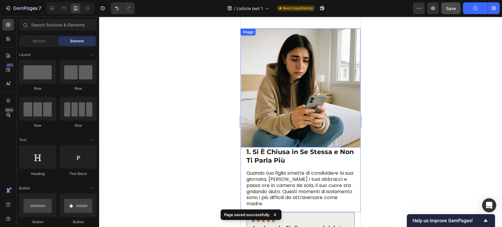
scroll to position [163, 0]
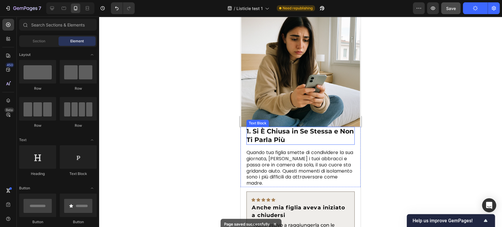
click at [335, 129] on p "1. Si È Chiusa in Se Stessa e Non Ti Parla Più" at bounding box center [300, 135] width 108 height 17
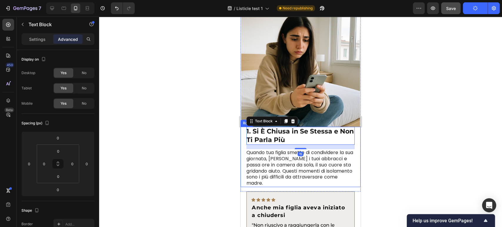
click at [351, 143] on div "1. Si È Chiusa in Se Stessa e Non Ti Parla Più Text Block 15 Quando tua figlia …" at bounding box center [301, 157] width 120 height 60
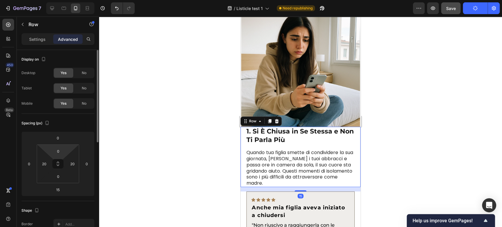
click at [61, 0] on html "7 / Listicle test 1 Need republishing Preview Save Publish 450 Beta Sections(18…" at bounding box center [251, 0] width 502 height 0
type input "15"
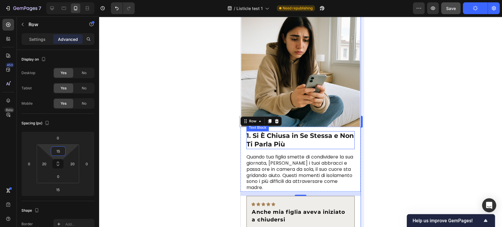
click at [407, 121] on div at bounding box center [300, 121] width 403 height 211
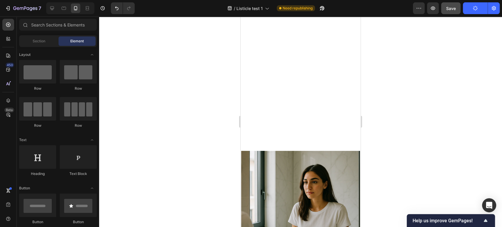
scroll to position [457, 0]
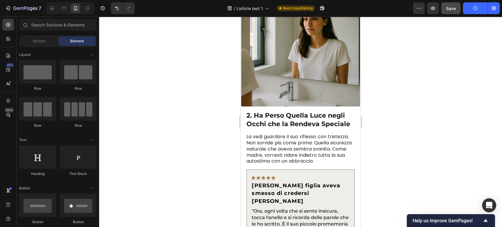
click at [455, 7] on span "Save" at bounding box center [451, 8] width 10 height 5
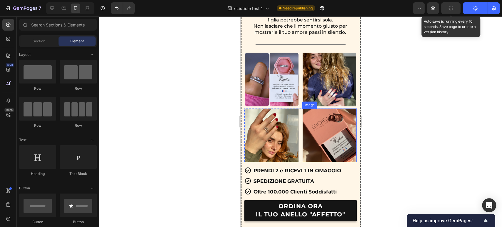
scroll to position [1830, 0]
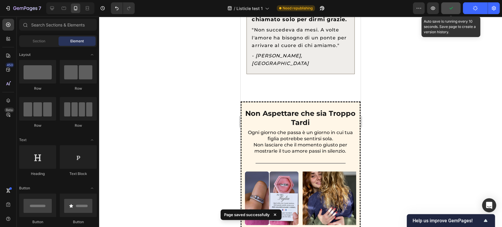
click at [454, 6] on button "button" at bounding box center [450, 8] width 19 height 12
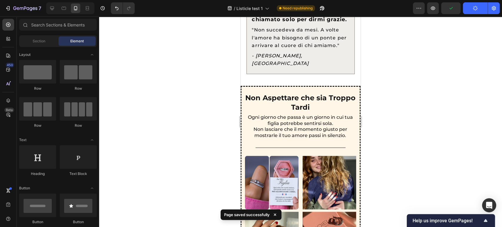
click at [480, 10] on button "Publish" at bounding box center [475, 8] width 25 height 12
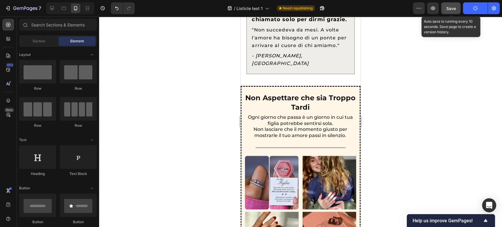
click at [459, 9] on button "Save" at bounding box center [450, 8] width 19 height 12
click at [451, 8] on span "Save" at bounding box center [451, 8] width 10 height 5
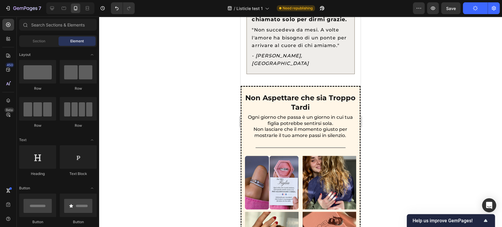
click at [432, 71] on div at bounding box center [300, 121] width 403 height 211
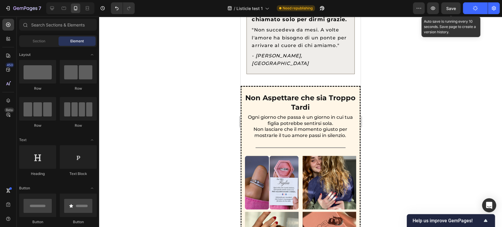
click at [454, 9] on span "Save" at bounding box center [451, 8] width 10 height 5
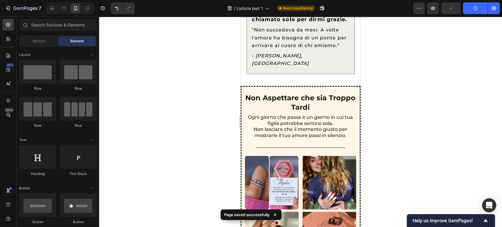
click at [473, 10] on icon "button" at bounding box center [476, 9] width 6 height 6
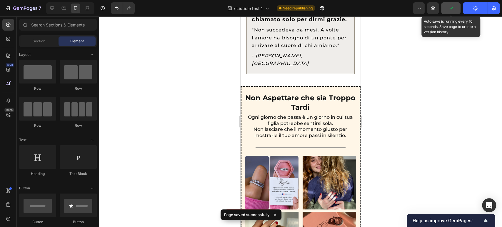
click at [457, 7] on button "button" at bounding box center [450, 8] width 19 height 12
click at [445, 8] on button "Save" at bounding box center [450, 8] width 19 height 12
click at [445, 8] on button "button" at bounding box center [450, 8] width 19 height 12
click at [455, 9] on span "Save" at bounding box center [451, 8] width 10 height 5
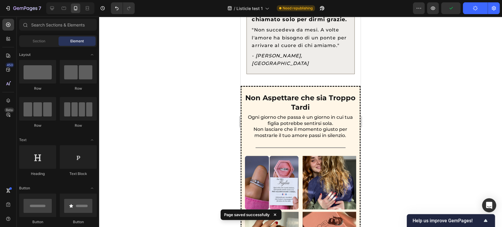
click at [466, 10] on button "Publish" at bounding box center [475, 8] width 25 height 12
click at [433, 11] on button "button" at bounding box center [433, 8] width 12 height 12
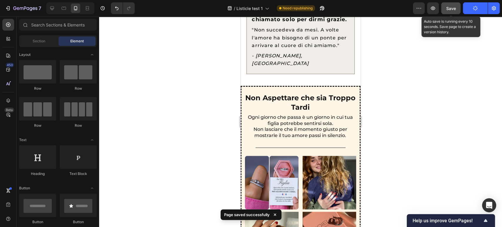
click at [447, 12] on button "Save" at bounding box center [450, 8] width 19 height 12
click at [448, 6] on span "Save" at bounding box center [451, 8] width 10 height 5
click at [448, 6] on icon "button" at bounding box center [451, 8] width 6 height 6
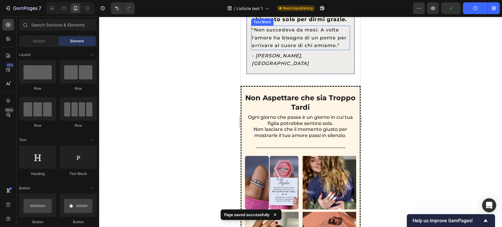
click at [329, 46] on span ""Non succedeva da mesi. A volte l'amore ha bisogno di un ponte per arrivare al …" at bounding box center [299, 37] width 95 height 21
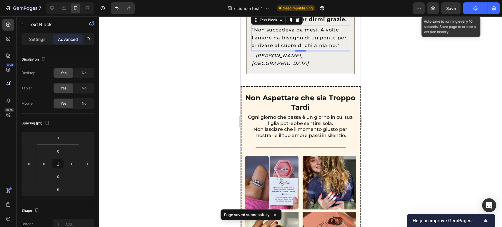
click at [447, 8] on span "Save" at bounding box center [451, 8] width 10 height 5
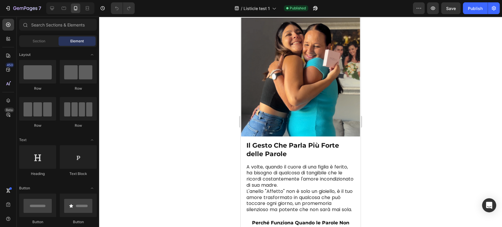
scroll to position [1405, 0]
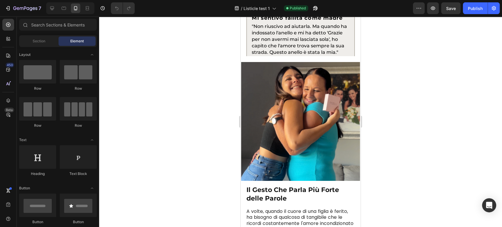
click at [311, 46] on span ""Non riuscivo ad aiutarla. Ma quando ha indossato l'anello e mi ha detto 'Grazi…" at bounding box center [299, 39] width 95 height 31
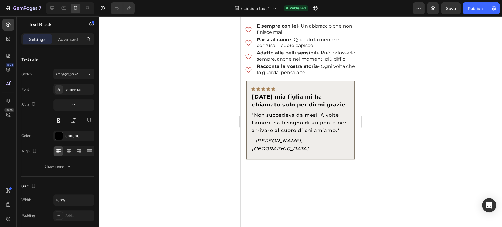
scroll to position [1650, 0]
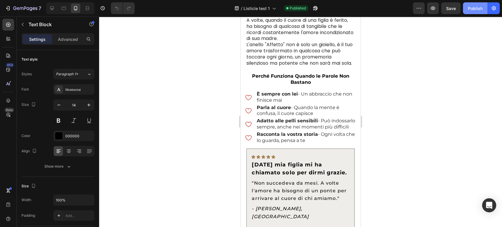
click at [473, 11] on button "Publish" at bounding box center [475, 8] width 25 height 12
click at [317, 7] on icon "button" at bounding box center [315, 8] width 6 height 6
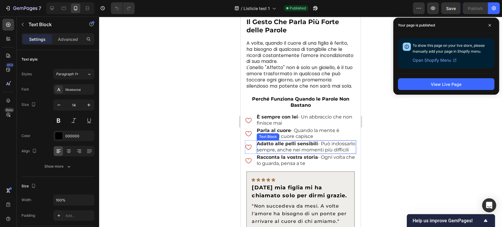
scroll to position [1552, 0]
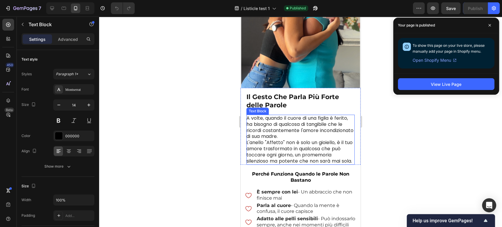
click at [275, 118] on p "A volte, quando il cuore di una figlia è ferito, ha bisogno di qualcosa di tang…" at bounding box center [300, 127] width 108 height 24
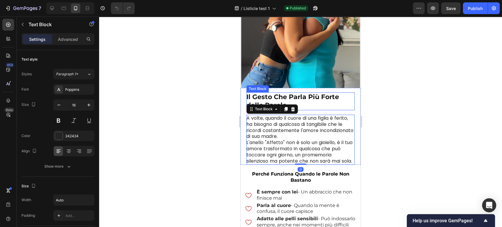
click at [325, 101] on p "Il Gesto Che Parla Più Forte delle Parole" at bounding box center [300, 101] width 108 height 17
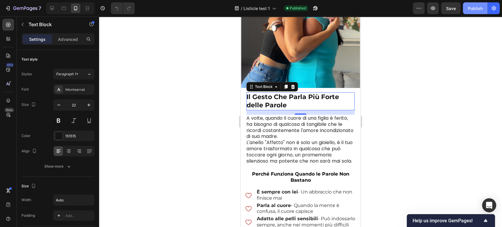
click at [473, 9] on div "Publish" at bounding box center [475, 8] width 15 height 6
click at [456, 8] on button "Save" at bounding box center [450, 8] width 19 height 12
